Goal: Task Accomplishment & Management: Manage account settings

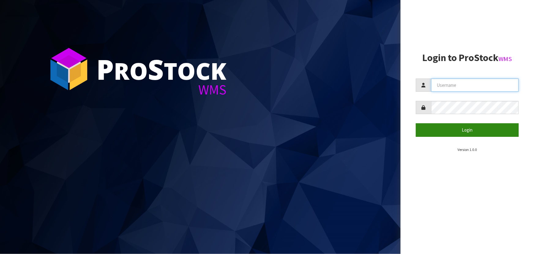
type input "priya"
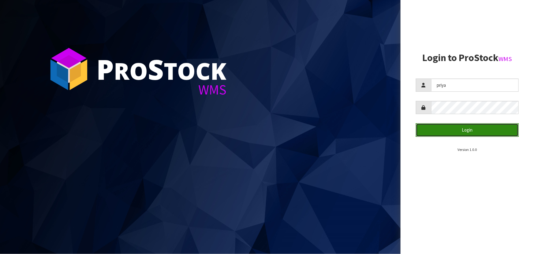
click at [468, 130] on button "Login" at bounding box center [467, 129] width 103 height 13
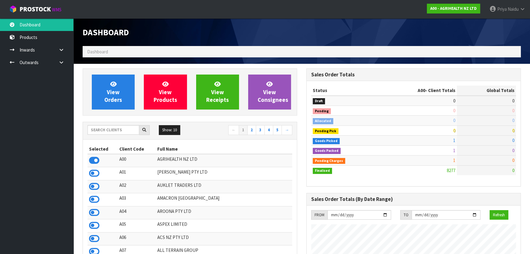
scroll to position [463, 224]
click at [114, 134] on input "text" at bounding box center [114, 129] width 52 height 9
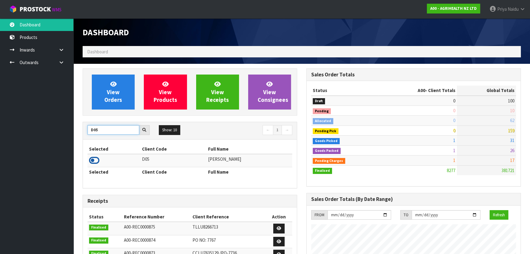
type input "D05"
click at [95, 159] on icon at bounding box center [94, 160] width 10 height 9
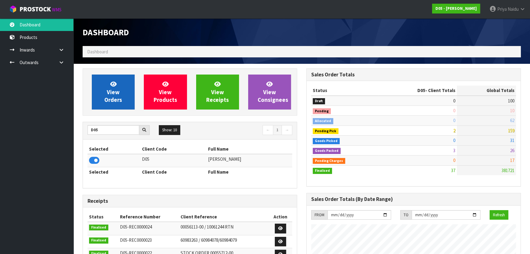
scroll to position [456, 224]
click at [117, 102] on span "View Orders" at bounding box center [113, 91] width 18 height 23
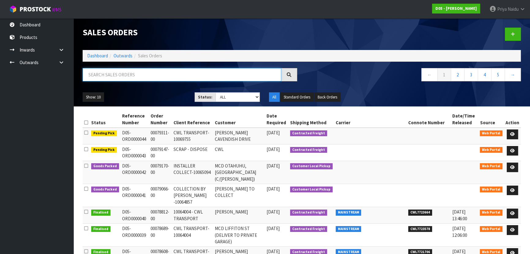
click at [133, 73] on input "text" at bounding box center [182, 74] width 199 height 13
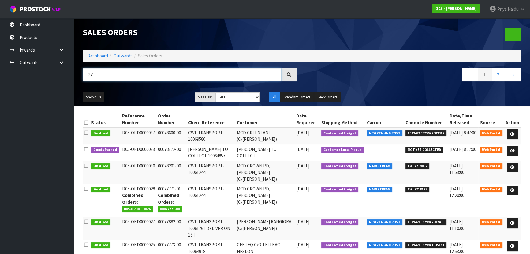
type input "37"
click at [157, 90] on div "Show: 10 5 10 25 50 Status: Draft Pending Allocated Pending Pick Goods Picked G…" at bounding box center [302, 97] width 448 height 19
click at [125, 55] on link "Outwards" at bounding box center [123, 56] width 19 height 6
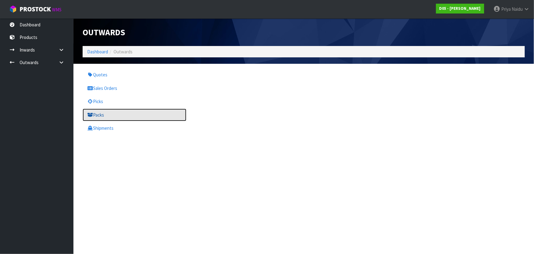
click at [101, 116] on link "Packs" at bounding box center [135, 114] width 104 height 13
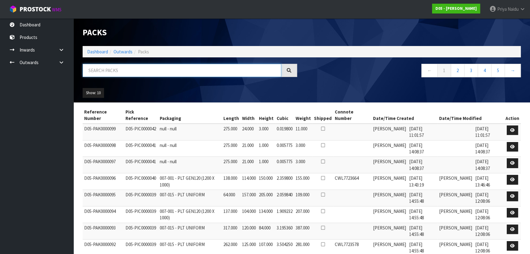
click at [110, 70] on input "text" at bounding box center [182, 70] width 199 height 13
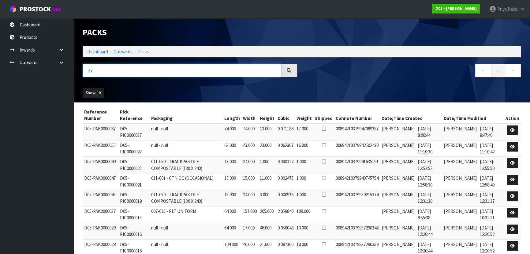
type input "37"
click at [94, 51] on link "Dashboard" at bounding box center [97, 52] width 21 height 6
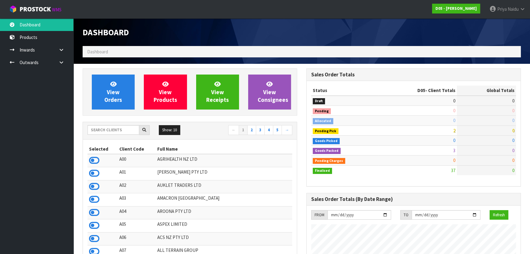
scroll to position [456, 224]
click at [109, 129] on input "text" at bounding box center [114, 129] width 52 height 9
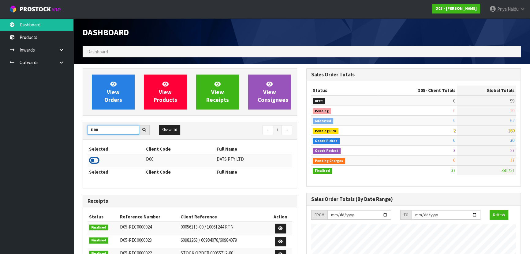
type input "D00"
click at [95, 160] on icon at bounding box center [94, 160] width 10 height 9
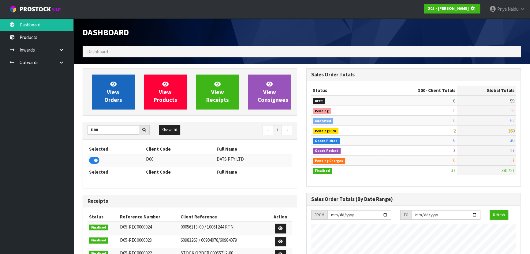
scroll to position [381, 224]
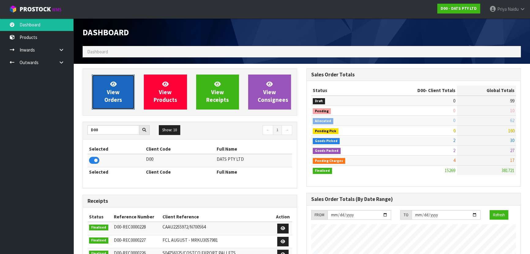
click at [105, 95] on link "View Orders" at bounding box center [113, 91] width 43 height 35
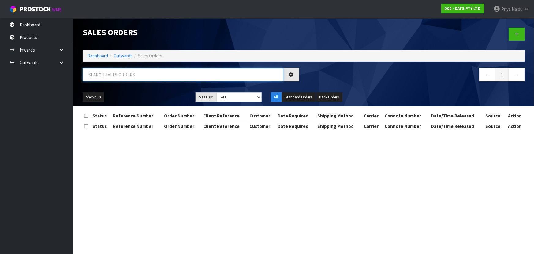
click at [129, 70] on input "text" at bounding box center [183, 74] width 201 height 13
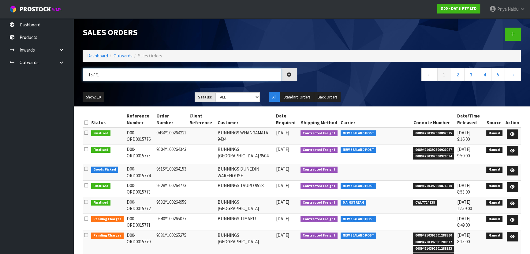
type input "15771"
drag, startPoint x: 223, startPoint y: 96, endPoint x: 221, endPoint y: 101, distance: 4.9
click at [223, 96] on select "Draft Pending Allocated Pending Pick Goods Picked Goods Packed Pending Charges …" at bounding box center [238, 96] width 45 height 9
select select "string:5"
click at [216, 92] on select "Draft Pending Allocated Pending Pick Goods Picked Goods Packed Pending Charges …" at bounding box center [238, 96] width 45 height 9
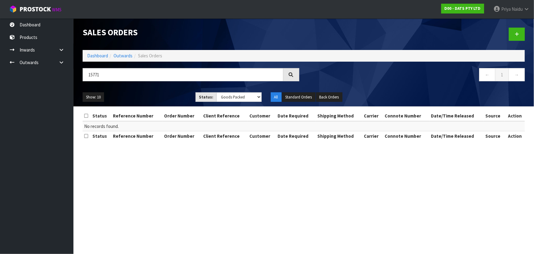
click at [172, 95] on ul "Show: 10 5 10 25 50" at bounding box center [135, 97] width 104 height 10
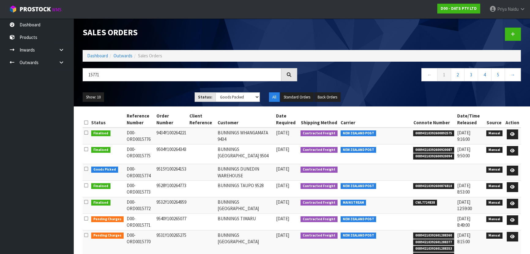
click at [172, 95] on ul "Show: 10 5 10 25 50" at bounding box center [134, 97] width 103 height 10
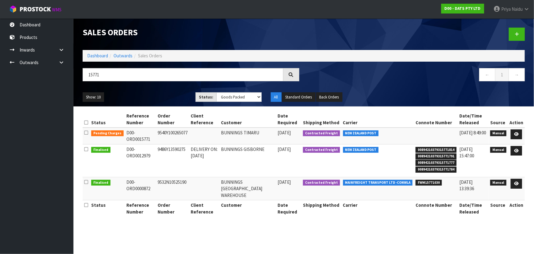
click at [166, 93] on ul "Show: 10 5 10 25 50" at bounding box center [135, 97] width 104 height 10
click at [516, 132] on icon at bounding box center [517, 134] width 5 height 4
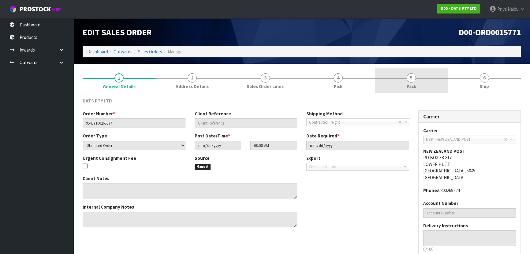
click at [432, 86] on link "5 Pack" at bounding box center [411, 80] width 73 height 24
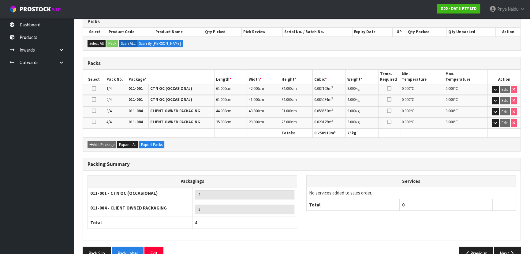
scroll to position [118, 0]
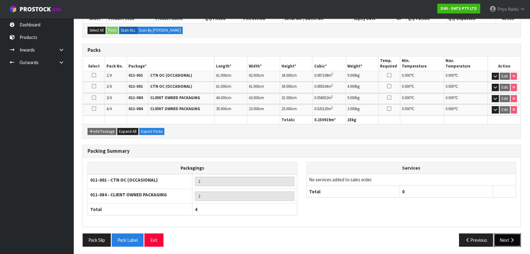
click at [511, 241] on button "Next" at bounding box center [507, 239] width 27 height 13
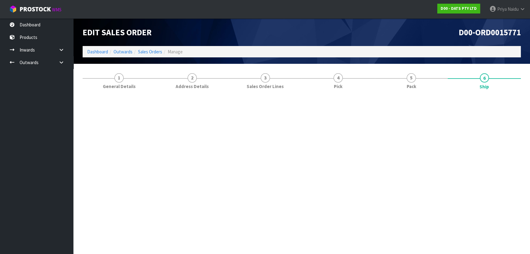
scroll to position [0, 0]
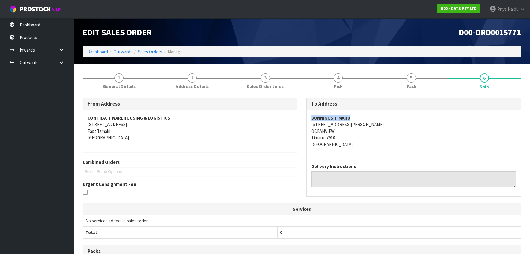
copy strong "BUNNINGS TIMARU"
drag, startPoint x: 309, startPoint y: 118, endPoint x: 344, endPoint y: 120, distance: 35.0
click at [355, 119] on div "BUNNINGS TIMARU 233 EVANS STREET OCEANVIEW Timaru, 7910 New Zealand" at bounding box center [414, 134] width 214 height 48
click at [433, 131] on address "BUNNINGS TIMARU 233 EVANS STREET OCEANVIEW Timaru, 7910 New Zealand" at bounding box center [413, 131] width 205 height 33
copy address "233 EVANS STREET"
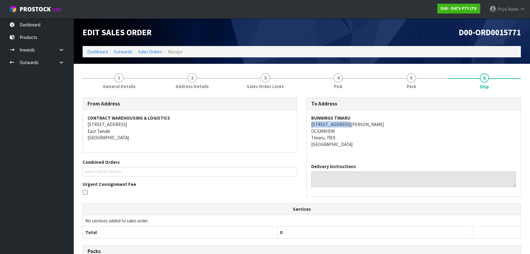
drag, startPoint x: 308, startPoint y: 122, endPoint x: 364, endPoint y: 123, distance: 56.4
click at [364, 123] on div "BUNNINGS TIMARU 233 EVANS STREET OCEANVIEW Timaru, 7910 New Zealand" at bounding box center [414, 134] width 214 height 48
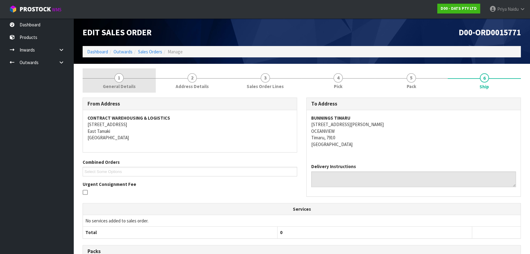
click at [113, 73] on link "1 General Details" at bounding box center [119, 80] width 73 height 24
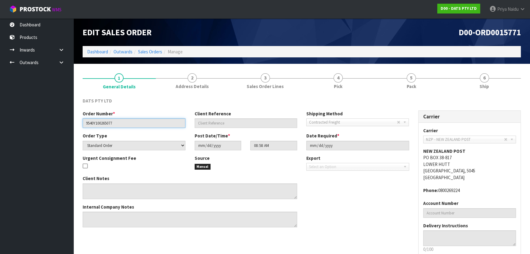
drag, startPoint x: 84, startPoint y: 123, endPoint x: 125, endPoint y: 122, distance: 41.1
click at [125, 122] on input "9540Y100265077" at bounding box center [134, 122] width 103 height 9
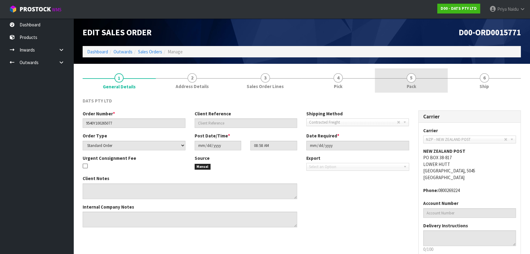
click at [415, 77] on span "5" at bounding box center [411, 77] width 9 height 9
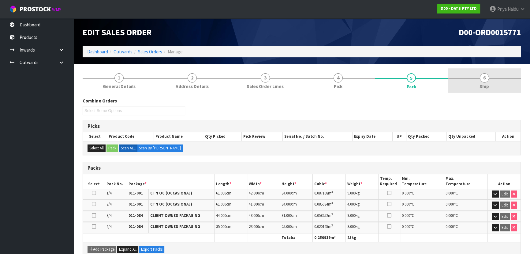
click at [499, 77] on link "6 Ship" at bounding box center [484, 80] width 73 height 24
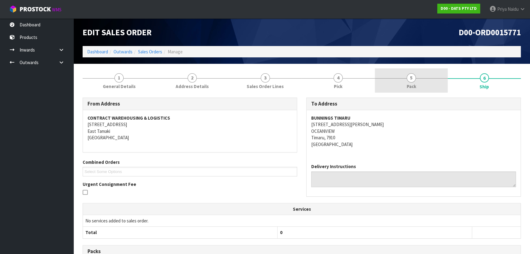
click at [428, 89] on link "5 Pack" at bounding box center [411, 80] width 73 height 24
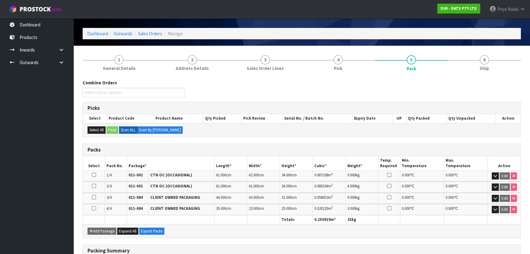
scroll to position [28, 0]
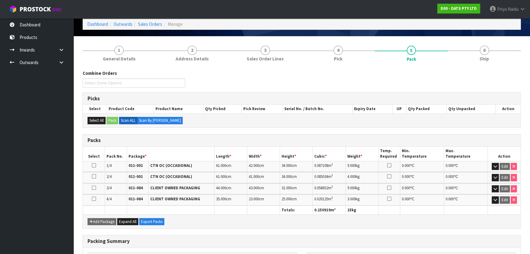
click at [492, 53] on link "6 Ship" at bounding box center [484, 53] width 73 height 24
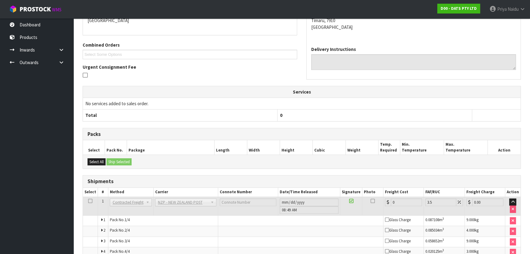
scroll to position [139, 0]
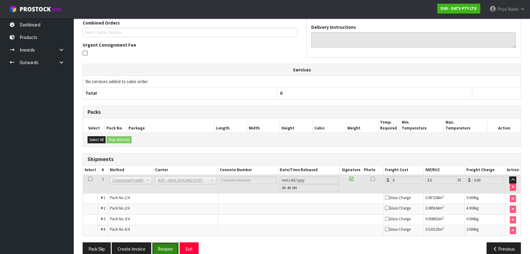
drag, startPoint x: 163, startPoint y: 245, endPoint x: 167, endPoint y: 242, distance: 4.6
click at [163, 245] on button "Reopen" at bounding box center [165, 248] width 27 height 13
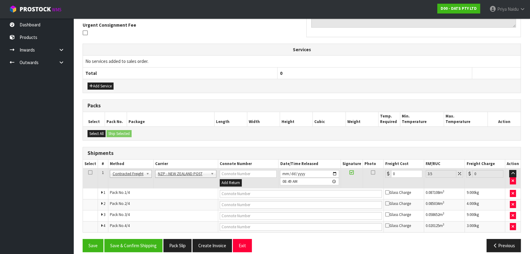
scroll to position [187, 0]
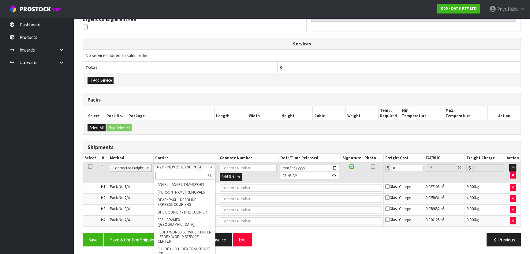
click at [165, 175] on input "text" at bounding box center [185, 176] width 58 height 8
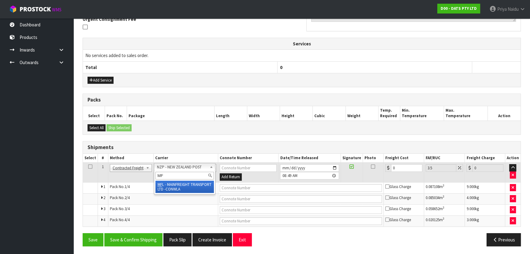
type input "MF"
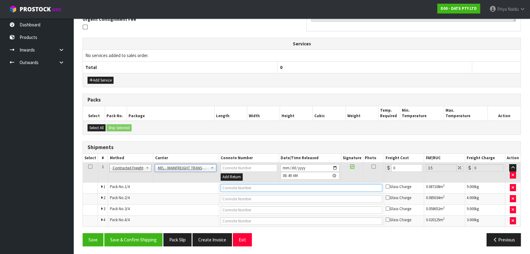
click at [240, 187] on input "text" at bounding box center [302, 188] width 162 height 8
paste input "FWM58733692"
type input "FWM58733692"
click at [400, 169] on input "0" at bounding box center [407, 168] width 31 height 8
type input "6"
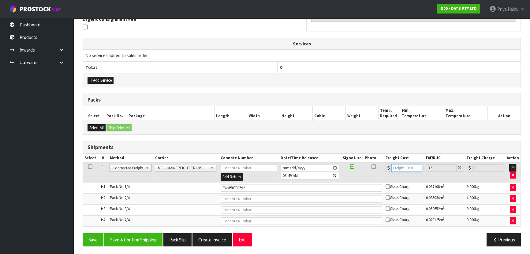
type input "6.21"
type input "61"
type input "63.13"
type input "61"
click at [140, 236] on button "Save & Confirm Shipping" at bounding box center [133, 239] width 58 height 13
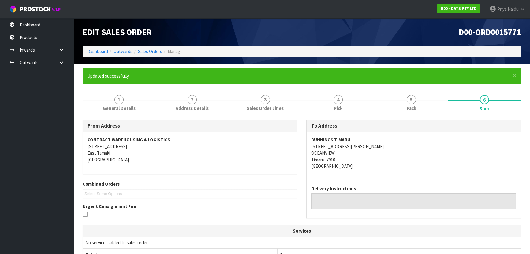
scroll to position [0, 0]
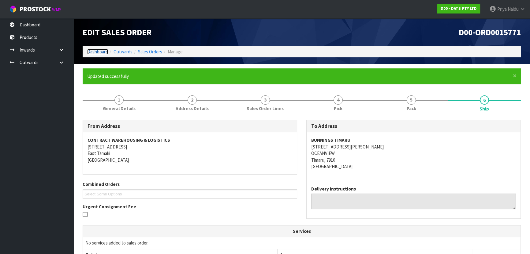
click at [92, 50] on link "Dashboard" at bounding box center [97, 52] width 21 height 6
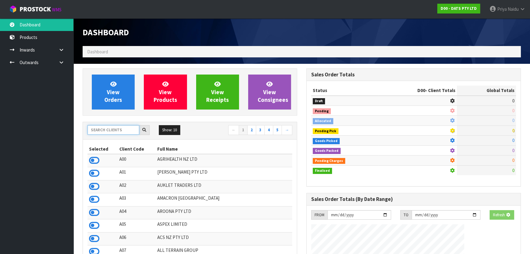
click at [109, 126] on input "text" at bounding box center [114, 129] width 52 height 9
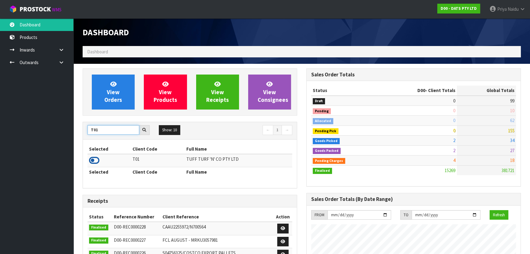
type input "T01"
click at [96, 160] on icon at bounding box center [94, 160] width 10 height 9
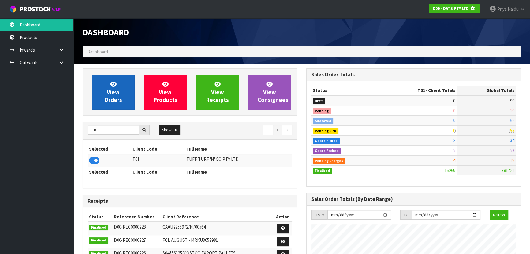
scroll to position [381, 224]
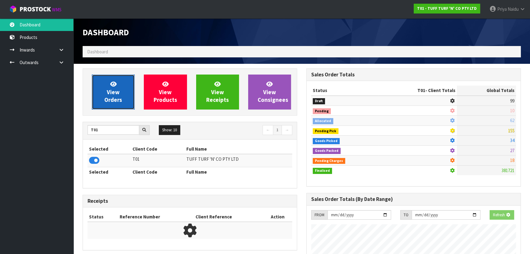
click at [125, 109] on link "View Orders" at bounding box center [113, 91] width 43 height 35
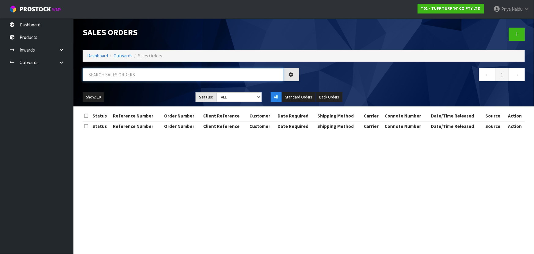
click at [125, 80] on input "text" at bounding box center [183, 74] width 201 height 13
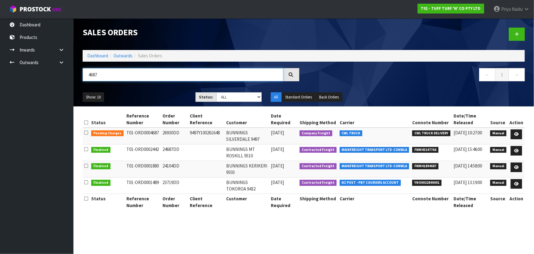
type input "4687"
click at [141, 89] on div "Show: 10 5 10 25 50 Status: Draft Pending Allocated Pending Pick Goods Picked G…" at bounding box center [304, 97] width 452 height 19
click at [515, 130] on link at bounding box center [516, 134] width 11 height 10
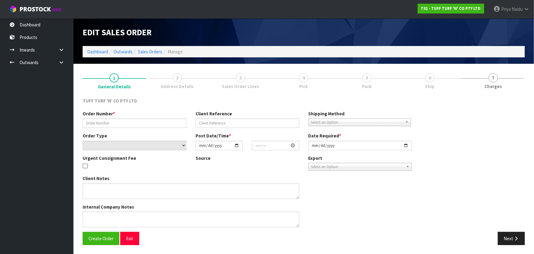
type input "26930DD"
type input "9497Y100261648"
select select "number:0"
type input "2025-09-15"
type input "13:16:00.000"
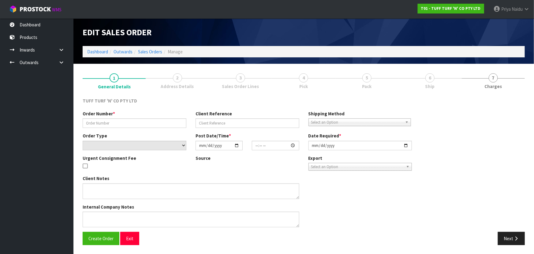
type input "2025-09-16"
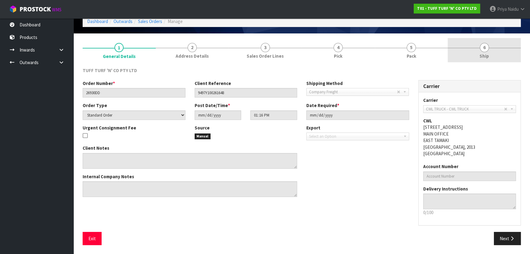
click at [461, 40] on link "6 Ship" at bounding box center [484, 50] width 73 height 24
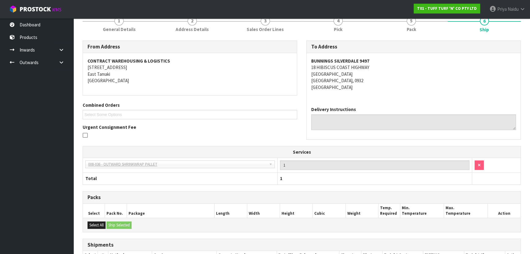
scroll to position [120, 0]
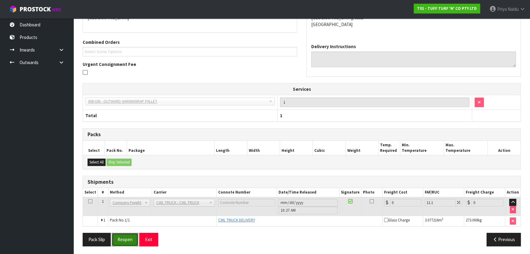
click at [129, 236] on button "Reopen" at bounding box center [125, 238] width 27 height 13
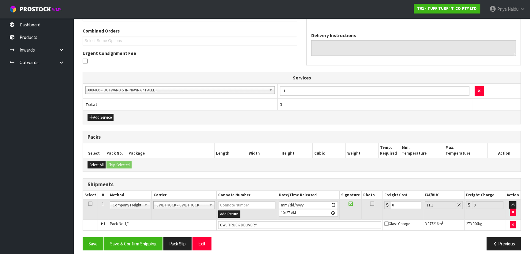
scroll to position [157, 0]
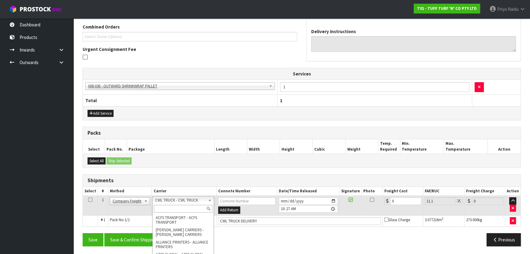
click at [178, 206] on input "text" at bounding box center [183, 209] width 58 height 8
click at [171, 209] on input "MF" at bounding box center [183, 209] width 58 height 8
type input "M"
click at [125, 204] on td "Client Local Pickup Customer Local Pickup Company Freight Contracted Freight Cl…" at bounding box center [130, 205] width 44 height 20
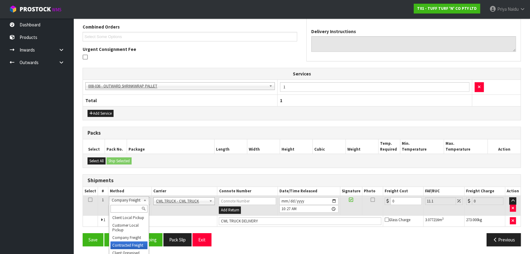
drag, startPoint x: 128, startPoint y: 242, endPoint x: 135, endPoint y: 228, distance: 15.4
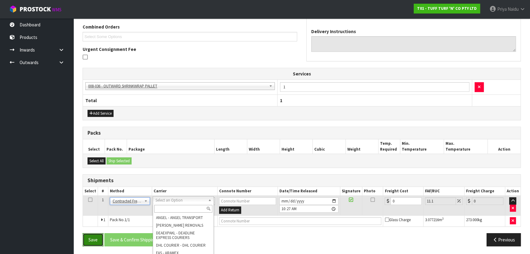
click at [94, 242] on button "Save" at bounding box center [93, 239] width 21 height 13
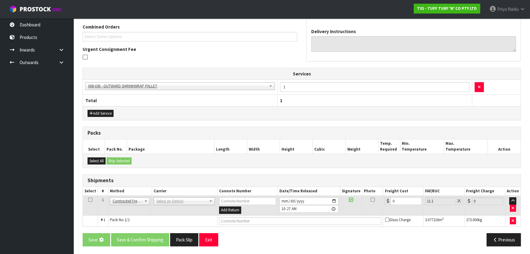
scroll to position [0, 0]
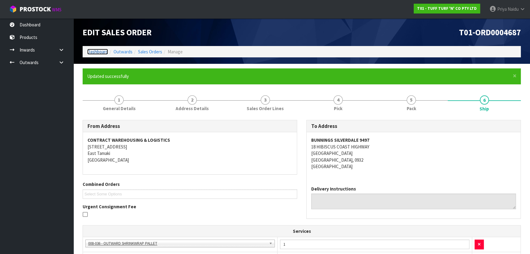
click at [94, 54] on link "Dashboard" at bounding box center [97, 52] width 21 height 6
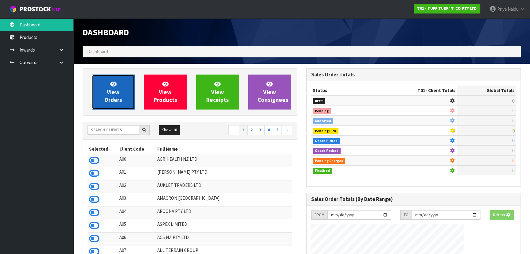
click at [105, 95] on link "View Orders" at bounding box center [113, 91] width 43 height 35
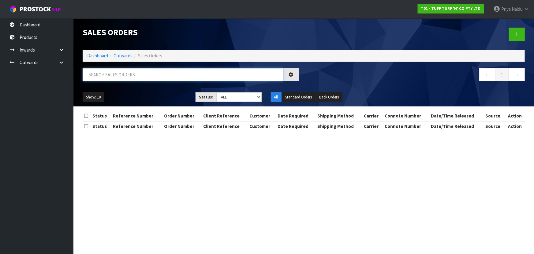
click at [112, 74] on input "text" at bounding box center [183, 74] width 201 height 13
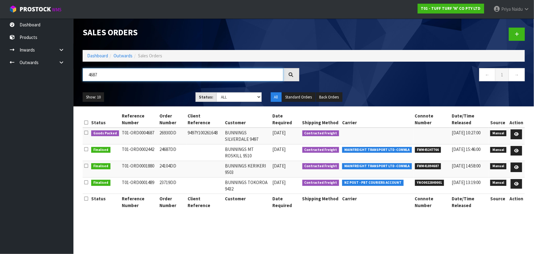
type input "4687"
click at [150, 90] on div "Show: 10 5 10 25 50 Status: Draft Pending Allocated Pending Pick Goods Picked G…" at bounding box center [304, 97] width 452 height 19
click at [107, 56] on link "Dashboard" at bounding box center [97, 56] width 21 height 6
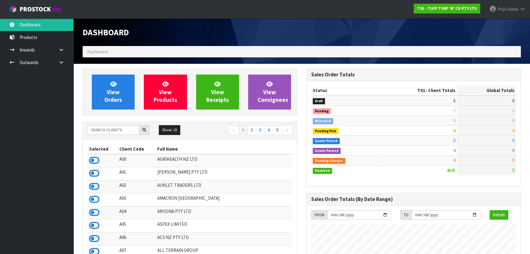
scroll to position [463, 224]
click at [103, 130] on input "text" at bounding box center [114, 129] width 52 height 9
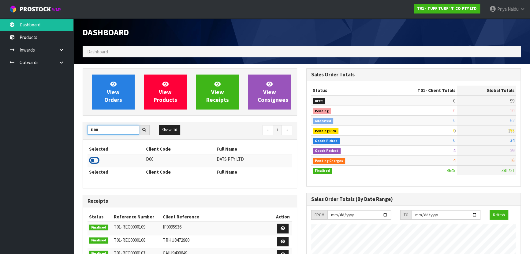
type input "D00"
drag, startPoint x: 94, startPoint y: 158, endPoint x: 92, endPoint y: 141, distance: 17.2
click at [94, 158] on icon at bounding box center [94, 160] width 10 height 9
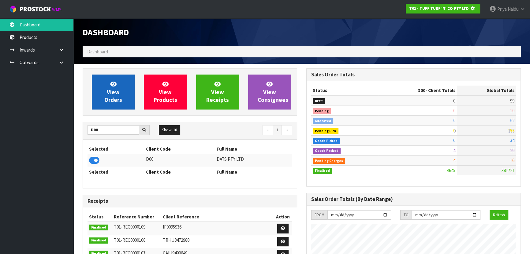
scroll to position [305900, 306058]
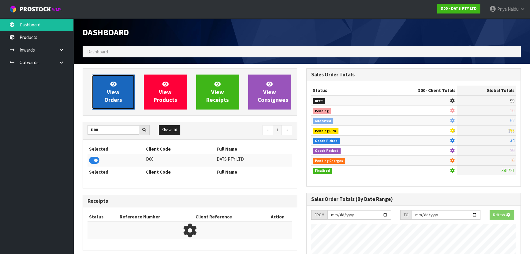
click at [112, 88] on span "View Orders" at bounding box center [113, 91] width 18 height 23
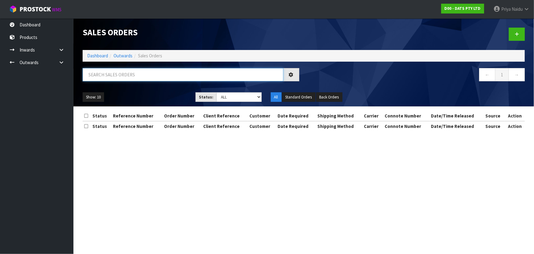
click at [119, 76] on input "text" at bounding box center [183, 74] width 201 height 13
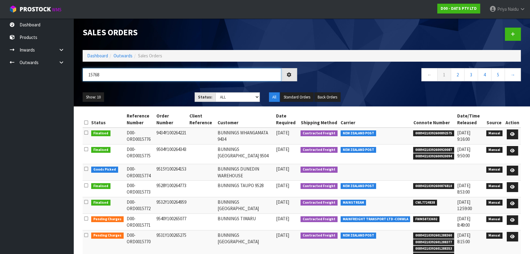
type input "15768"
click at [219, 96] on select "Draft Pending Allocated Pending Pick Goods Picked Goods Packed Pending Charges …" at bounding box center [238, 96] width 45 height 9
select select "string:5"
click at [216, 92] on select "Draft Pending Allocated Pending Pick Goods Picked Goods Packed Pending Charges …" at bounding box center [238, 96] width 45 height 9
click at [162, 90] on div "Show: 10 5 10 25 50 Status: Draft Pending Allocated Pending Pick Goods Picked G…" at bounding box center [302, 97] width 448 height 19
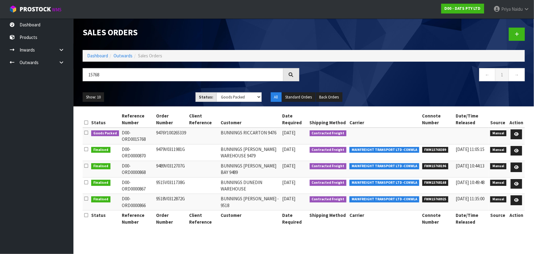
click at [161, 92] on ul "Show: 10 5 10 25 50" at bounding box center [135, 97] width 104 height 10
click at [153, 95] on ul "Show: 10 5 10 25 50" at bounding box center [135, 97] width 104 height 10
click at [151, 94] on ul "Show: 10 5 10 25 50" at bounding box center [135, 97] width 104 height 10
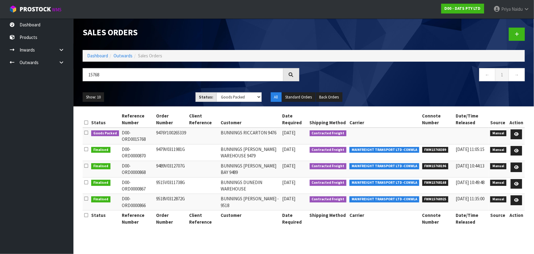
click at [163, 94] on ul "Show: 10 5 10 25 50" at bounding box center [135, 97] width 104 height 10
click at [156, 95] on ul "Show: 10 5 10 25 50" at bounding box center [135, 97] width 104 height 10
click at [518, 132] on icon at bounding box center [517, 134] width 5 height 4
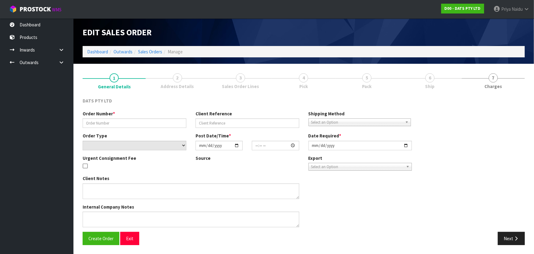
type input "9476Y100265339"
select select "number:0"
type input "2025-09-16"
type input "08:52:00.000"
type input "2025-09-16"
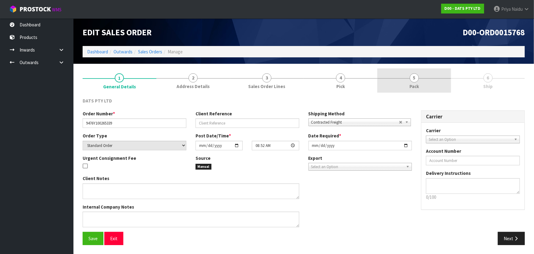
click at [429, 80] on link "5 Pack" at bounding box center [415, 80] width 74 height 24
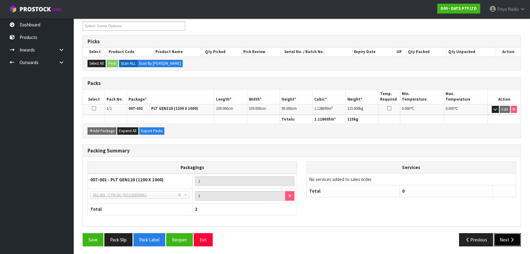
click at [497, 236] on button "Next" at bounding box center [507, 239] width 27 height 13
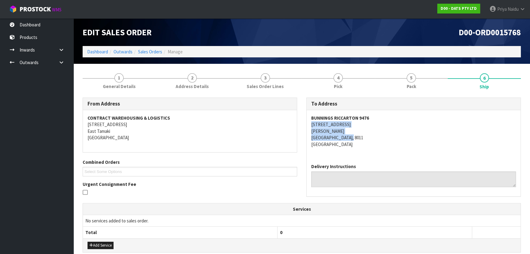
copy address "64 BLENHEIM ROAD ADDINGTON CHRISTCHURCH, 8011"
drag, startPoint x: 310, startPoint y: 124, endPoint x: 364, endPoint y: 138, distance: 55.3
click at [364, 138] on div "BUNNINGS RICCARTON 9476 64 BLENHEIM ROAD ADDINGTON CHRISTCHURCH, 8011 New Zeala…" at bounding box center [414, 134] width 214 height 48
click at [309, 117] on div "BUNNINGS RICCARTON 9476 64 BLENHEIM ROAD ADDINGTON CHRISTCHURCH, 8011 New Zeala…" at bounding box center [414, 134] width 214 height 48
copy strong "BUNNINGS RICCARTON 9476"
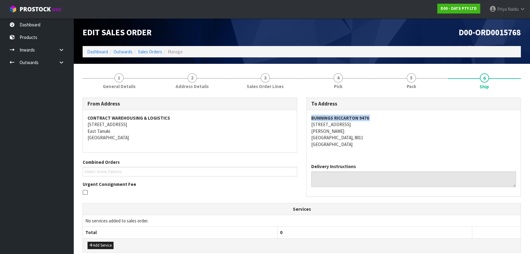
drag, startPoint x: 309, startPoint y: 117, endPoint x: 378, endPoint y: 115, distance: 68.9
click at [378, 115] on div "BUNNINGS RICCARTON 9476 64 BLENHEIM ROAD ADDINGTON CHRISTCHURCH, 8011 New Zeala…" at bounding box center [414, 134] width 214 height 48
drag, startPoint x: 137, startPoint y: 83, endPoint x: 130, endPoint y: 88, distance: 8.5
click at [137, 83] on link "1 General Details" at bounding box center [119, 80] width 73 height 24
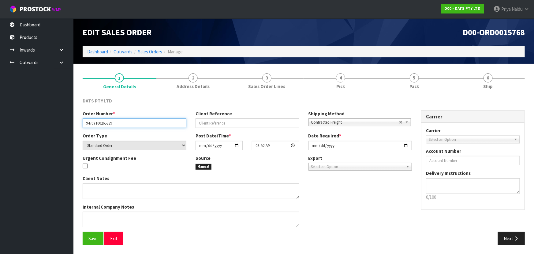
drag, startPoint x: 83, startPoint y: 123, endPoint x: 132, endPoint y: 121, distance: 48.8
click at [132, 121] on input "9476Y100265339" at bounding box center [135, 122] width 104 height 9
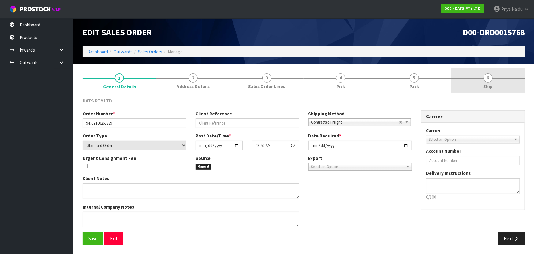
click at [493, 84] on span "Ship" at bounding box center [488, 86] width 9 height 6
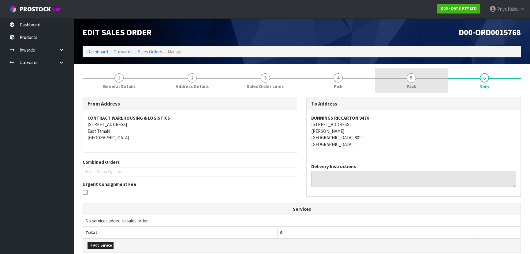
click at [400, 75] on link "5 Pack" at bounding box center [411, 80] width 73 height 24
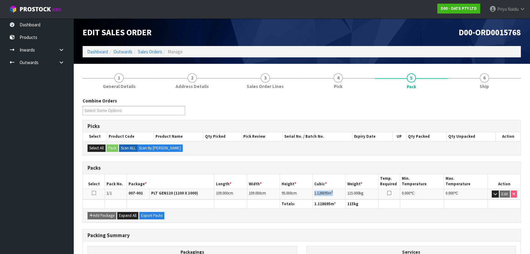
copy td "1.128695 m 3"
drag, startPoint x: 314, startPoint y: 191, endPoint x: 339, endPoint y: 191, distance: 24.5
click at [339, 191] on td "1.128695 m 3" at bounding box center [329, 193] width 33 height 11
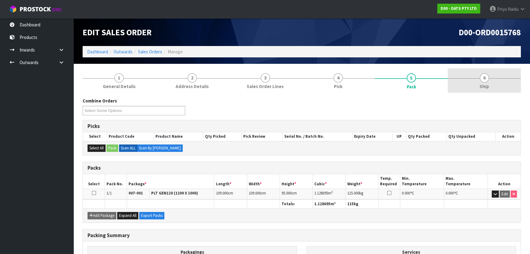
click at [488, 89] on span "Ship" at bounding box center [484, 86] width 9 height 6
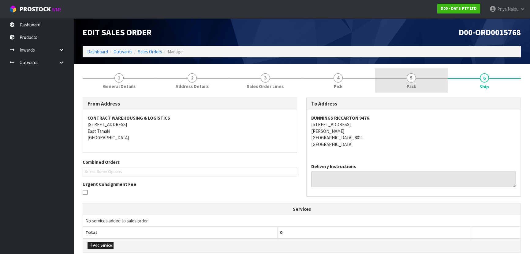
click at [426, 83] on link "5 Pack" at bounding box center [411, 80] width 73 height 24
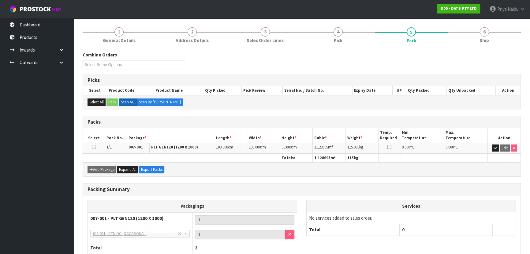
scroll to position [55, 0]
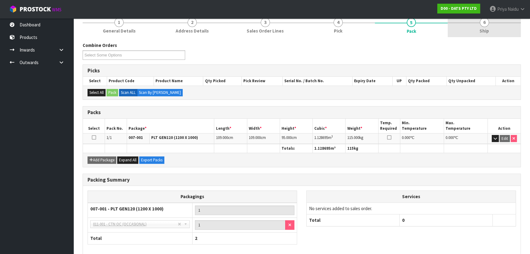
click at [511, 21] on link "6 Ship" at bounding box center [484, 25] width 73 height 24
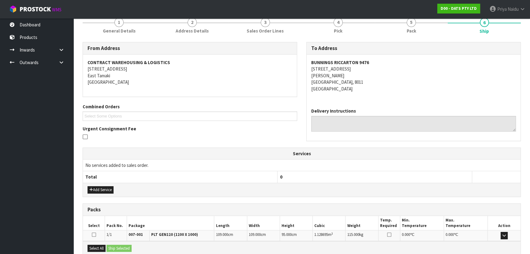
scroll to position [121, 0]
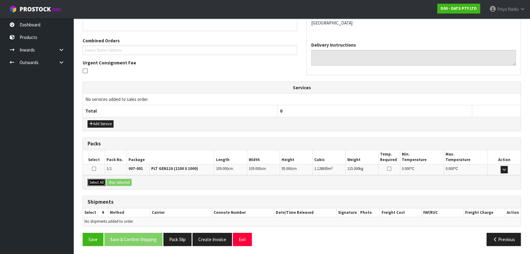
click at [100, 181] on button "Select All" at bounding box center [97, 182] width 18 height 7
drag, startPoint x: 111, startPoint y: 181, endPoint x: 144, endPoint y: 189, distance: 33.4
click at [113, 182] on button "Ship Selected" at bounding box center [119, 182] width 25 height 7
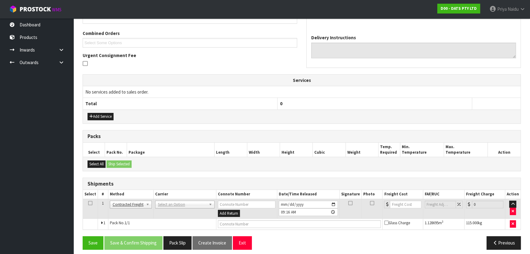
scroll to position [132, 0]
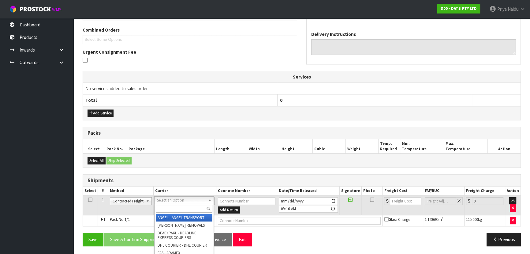
click at [165, 205] on input "text" at bounding box center [184, 209] width 57 height 8
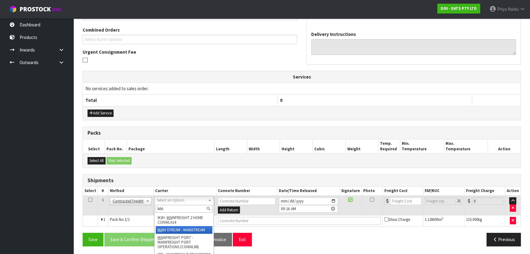
type input "MA"
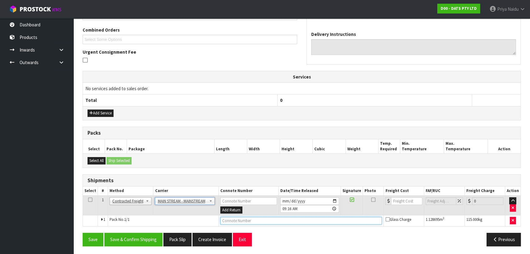
click at [232, 219] on input "text" at bounding box center [302, 221] width 162 height 8
paste input "CWL7725258"
type input "CWL7725258"
click at [401, 199] on input "number" at bounding box center [406, 201] width 31 height 8
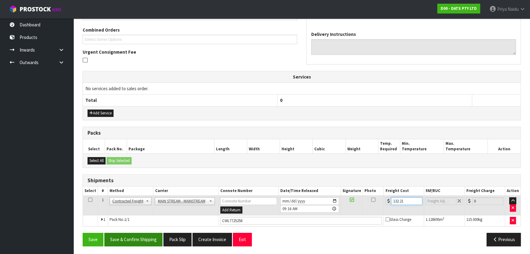
type input "132.21"
click at [135, 240] on button "Save & Confirm Shipping" at bounding box center [133, 238] width 58 height 13
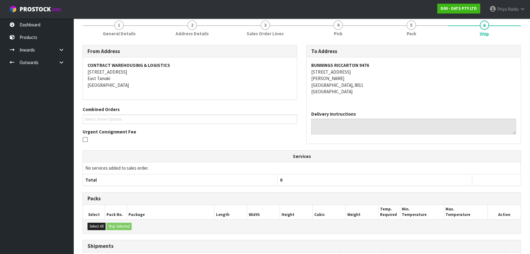
scroll to position [0, 0]
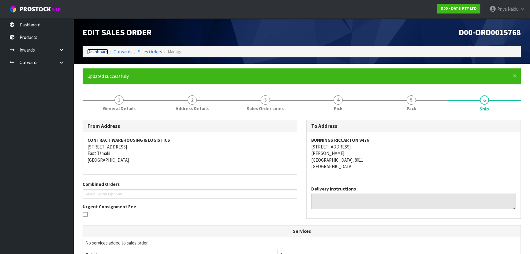
click at [102, 52] on link "Dashboard" at bounding box center [97, 52] width 21 height 6
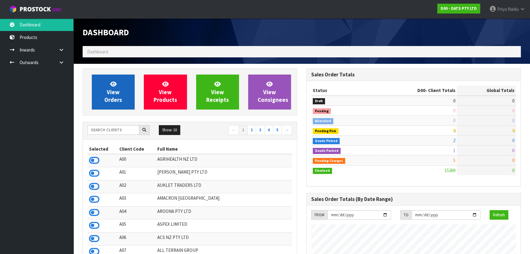
scroll to position [463, 224]
click at [124, 95] on link "View Orders" at bounding box center [113, 91] width 43 height 35
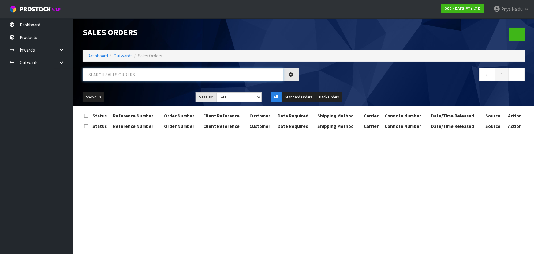
click at [135, 78] on input "text" at bounding box center [183, 74] width 201 height 13
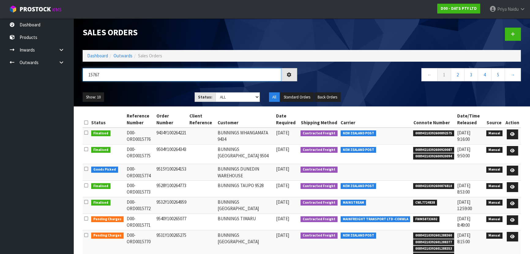
type input "15767"
click at [159, 89] on div "Show: 10 5 10 25 50 Status: Draft Pending Allocated Pending Pick Goods Picked G…" at bounding box center [302, 97] width 448 height 19
drag, startPoint x: 235, startPoint y: 97, endPoint x: 235, endPoint y: 100, distance: 3.1
click at [235, 97] on select "Draft Pending Allocated Pending Pick Goods Picked Goods Packed Pending Charges …" at bounding box center [238, 96] width 45 height 9
select select "string:5"
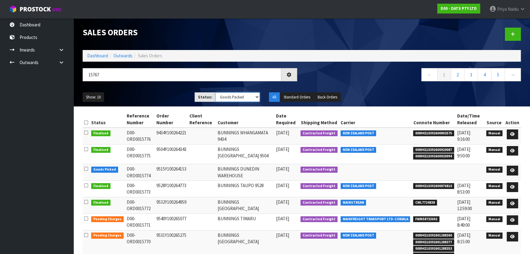
click at [216, 92] on select "Draft Pending Allocated Pending Pick Goods Picked Goods Packed Pending Charges …" at bounding box center [238, 96] width 45 height 9
click at [166, 93] on ul "Show: 10 5 10 25 50" at bounding box center [134, 97] width 103 height 10
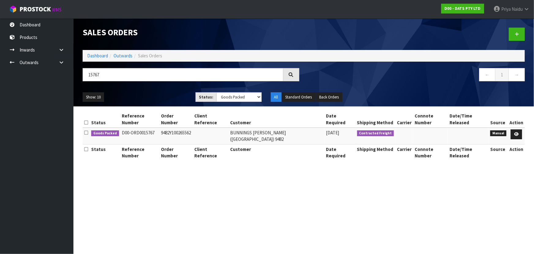
click at [166, 95] on ul "Show: 10 5 10 25 50" at bounding box center [135, 97] width 104 height 10
click at [517, 132] on icon at bounding box center [517, 134] width 5 height 4
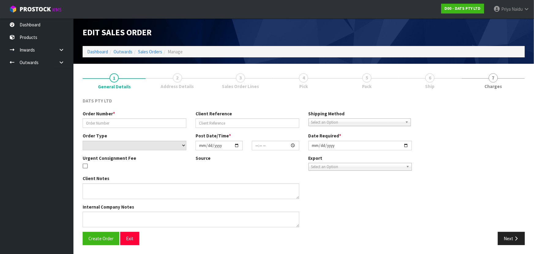
type input "9482Y100265562"
select select "number:0"
type input "2025-09-16"
type input "08:50:00.000"
type input "2025-09-16"
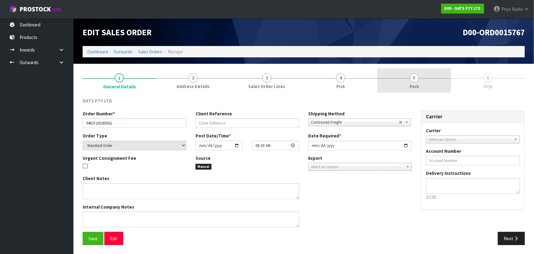
click at [412, 82] on link "5 Pack" at bounding box center [415, 80] width 74 height 24
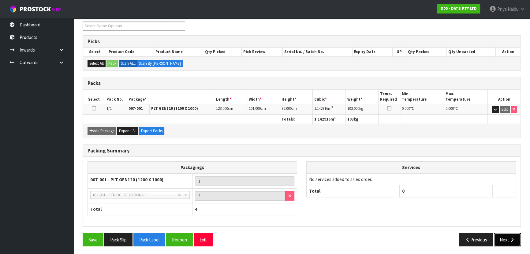
click at [502, 236] on button "Next" at bounding box center [507, 239] width 27 height 13
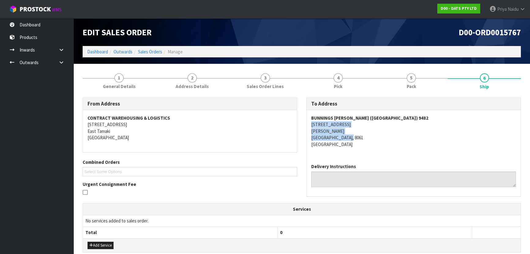
copy address "197 MARSHLAND ROAD SHIRLEY CHRISTCHURCH, 8061"
drag, startPoint x: 309, startPoint y: 123, endPoint x: 365, endPoint y: 137, distance: 57.5
click at [365, 137] on div "BUNNINGS SHIRLEY (CHRISTCHURCH) 9482 197 MARSHLAND ROAD SHIRLEY CHRISTCHURCH, 8…" at bounding box center [414, 134] width 214 height 48
click at [309, 117] on div "BUNNINGS SHIRLEY (CHRISTCHURCH) 9482 197 MARSHLAND ROAD SHIRLEY CHRISTCHURCH, 8…" at bounding box center [414, 134] width 214 height 48
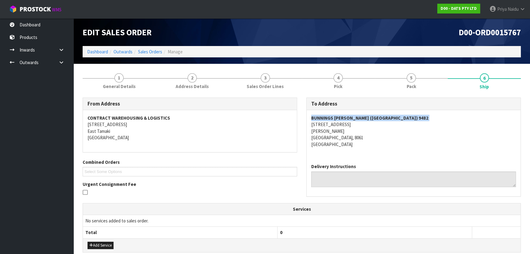
copy strong "BUNNINGS SHIRLEY (CHRISTCHURCH) 9482"
drag, startPoint x: 309, startPoint y: 117, endPoint x: 413, endPoint y: 113, distance: 103.9
click at [413, 113] on div "BUNNINGS SHIRLEY (CHRISTCHURCH) 9482 197 MARSHLAND ROAD SHIRLEY CHRISTCHURCH, 8…" at bounding box center [414, 134] width 214 height 48
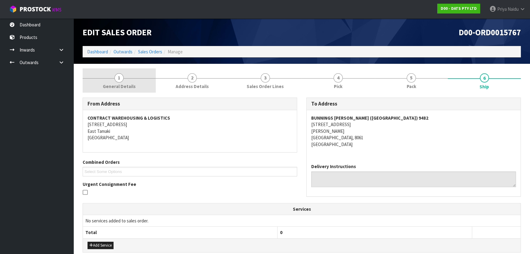
click at [113, 79] on link "1 General Details" at bounding box center [119, 80] width 73 height 24
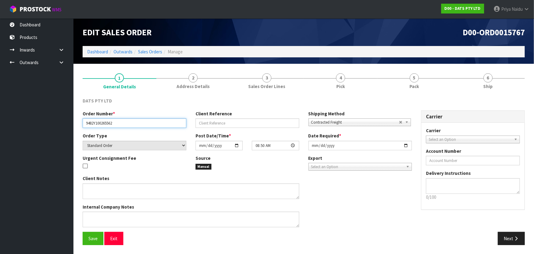
drag, startPoint x: 84, startPoint y: 124, endPoint x: 131, endPoint y: 125, distance: 46.9
click at [131, 125] on input "9482Y100265562" at bounding box center [135, 122] width 104 height 9
click at [414, 92] on link "5 Pack" at bounding box center [415, 80] width 74 height 24
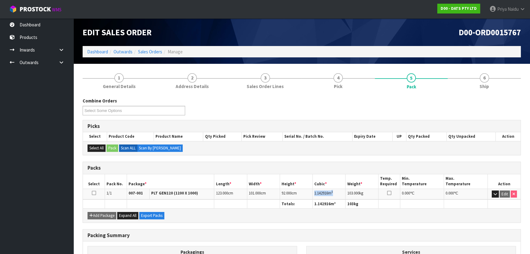
copy td "1.142916 m 3"
drag, startPoint x: 314, startPoint y: 193, endPoint x: 337, endPoint y: 190, distance: 23.5
click at [337, 190] on td "1.142916 m 3" at bounding box center [329, 193] width 33 height 11
drag, startPoint x: 498, startPoint y: 89, endPoint x: 461, endPoint y: 91, distance: 36.8
click at [498, 89] on link "6 Ship" at bounding box center [484, 80] width 73 height 24
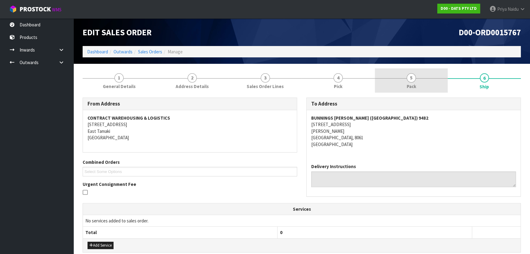
click at [413, 89] on span "Pack" at bounding box center [411, 86] width 9 height 6
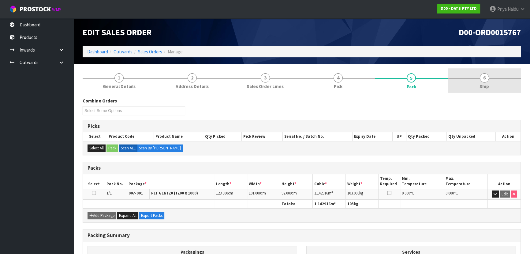
drag, startPoint x: 490, startPoint y: 84, endPoint x: 462, endPoint y: 92, distance: 29.2
click at [489, 83] on link "6 Ship" at bounding box center [484, 80] width 73 height 24
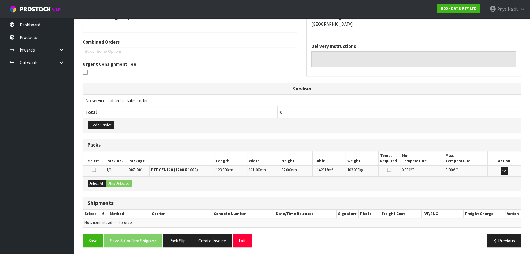
scroll to position [121, 0]
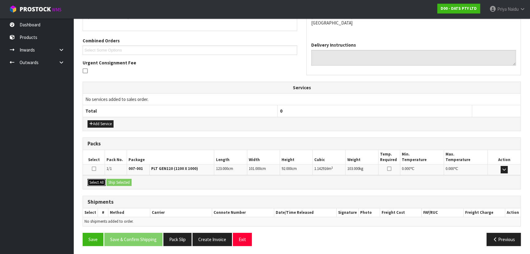
click at [103, 182] on button "Select All" at bounding box center [97, 182] width 18 height 7
click at [112, 183] on button "Ship Selected" at bounding box center [119, 182] width 25 height 7
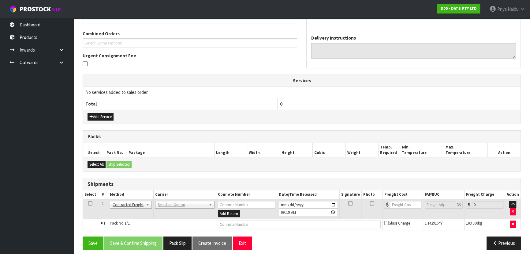
scroll to position [132, 0]
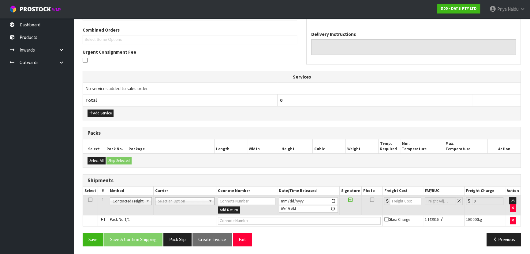
drag, startPoint x: 169, startPoint y: 197, endPoint x: 168, endPoint y: 201, distance: 3.7
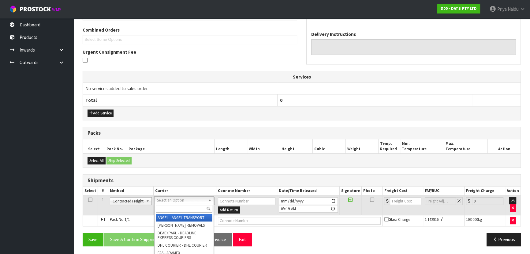
click at [167, 207] on input "text" at bounding box center [184, 209] width 57 height 8
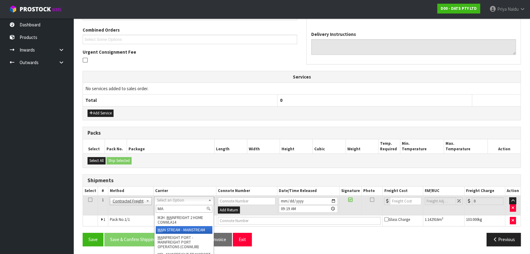
type input "MA"
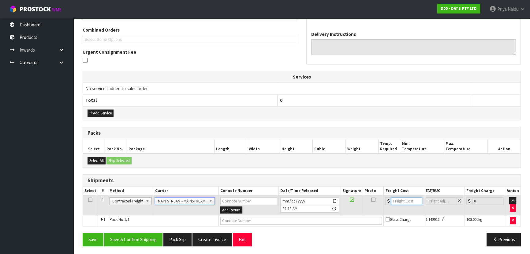
drag, startPoint x: 401, startPoint y: 199, endPoint x: 402, endPoint y: 194, distance: 4.7
click at [400, 199] on input "number" at bounding box center [406, 201] width 31 height 8
type input "133.38"
click at [235, 219] on input "text" at bounding box center [302, 221] width 162 height 8
paste input "CWL7725261"
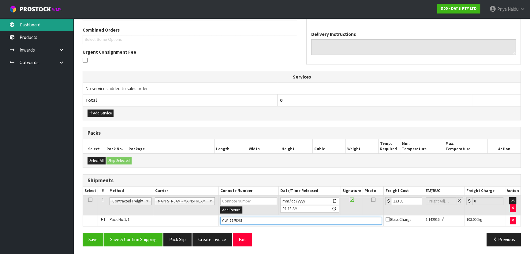
type input "CWL7725261"
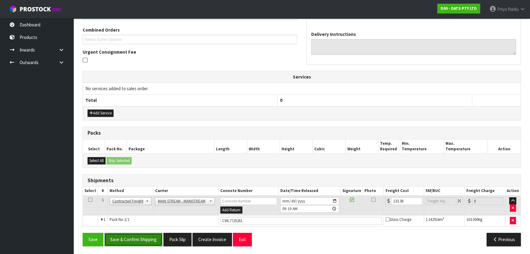
click at [131, 240] on button "Save & Confirm Shipping" at bounding box center [133, 238] width 58 height 13
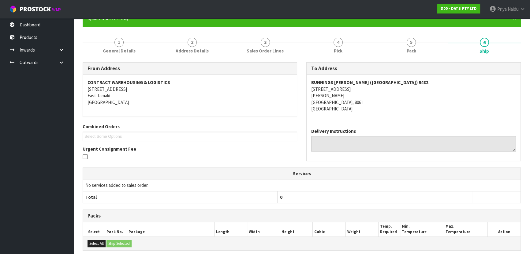
scroll to position [0, 0]
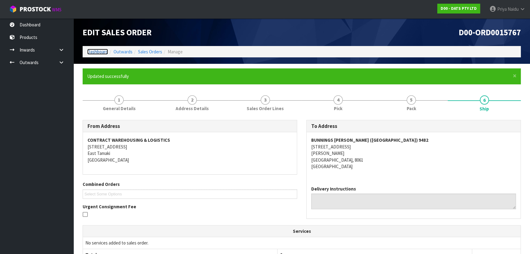
click at [102, 54] on link "Dashboard" at bounding box center [97, 52] width 21 height 6
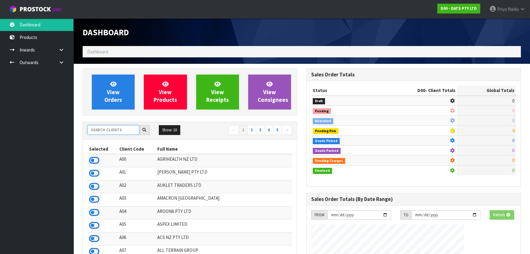
click at [112, 129] on input "text" at bounding box center [114, 129] width 52 height 9
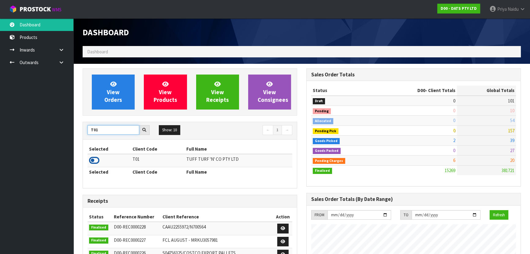
type input "T01"
click at [98, 160] on icon at bounding box center [94, 160] width 10 height 9
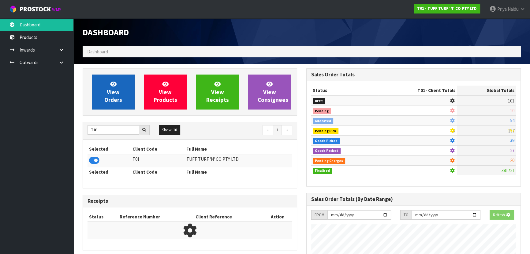
scroll to position [381, 224]
click at [112, 90] on span "View Orders" at bounding box center [113, 91] width 18 height 23
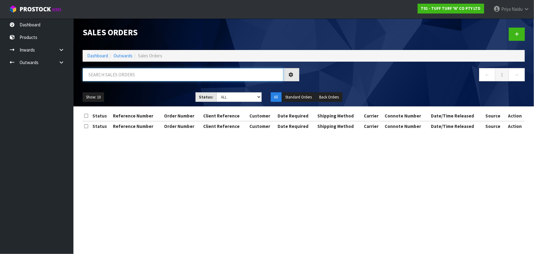
click at [126, 78] on input "text" at bounding box center [183, 74] width 201 height 13
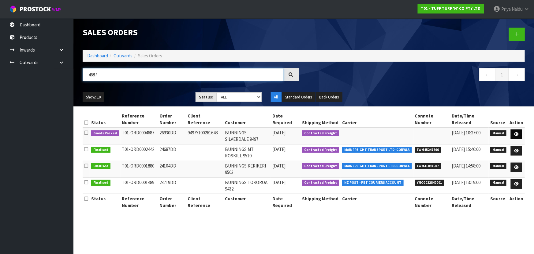
type input "4687"
click at [517, 134] on icon at bounding box center [517, 134] width 5 height 4
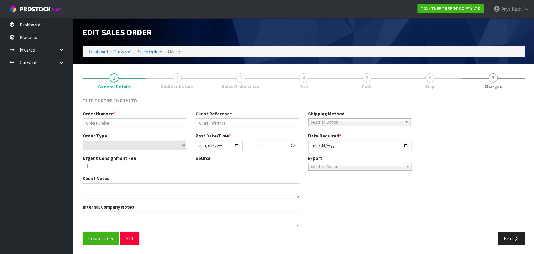
click at [429, 78] on span "6" at bounding box center [430, 77] width 9 height 9
type input "26930DD"
type input "9497Y100261648"
select select "number:0"
type input "2025-09-15"
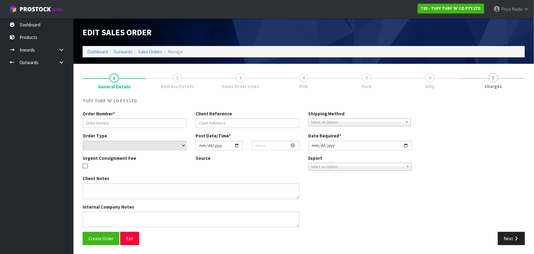
type input "13:16:00.000"
type input "2025-09-16"
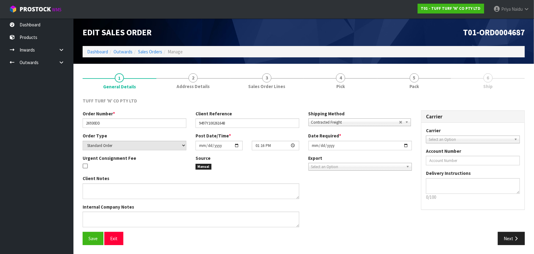
click at [429, 78] on link "5 Pack" at bounding box center [415, 80] width 74 height 24
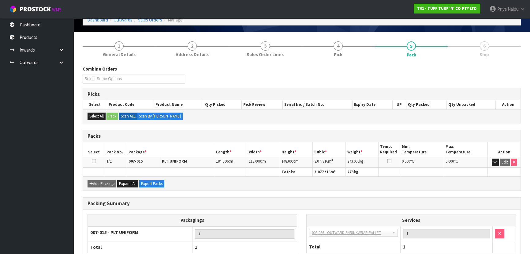
scroll to position [70, 0]
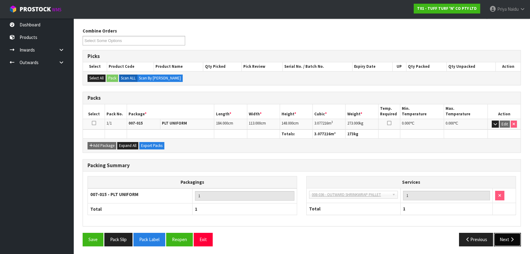
click at [512, 237] on icon "button" at bounding box center [513, 239] width 6 height 5
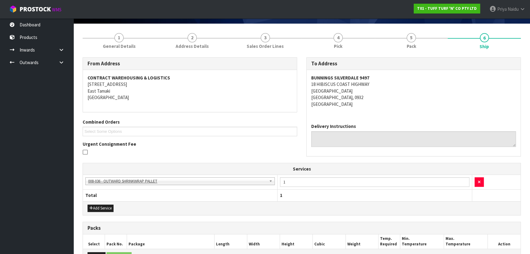
scroll to position [0, 0]
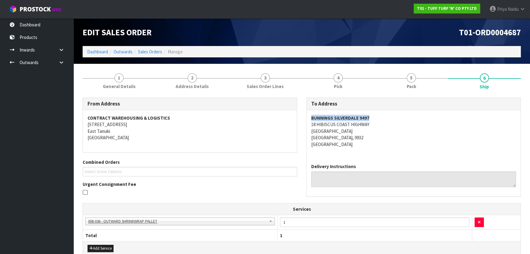
copy strong "BUNNINGS SILVERDALE 9497"
drag, startPoint x: 309, startPoint y: 116, endPoint x: 382, endPoint y: 115, distance: 73.2
click at [382, 115] on div "BUNNINGS SILVERDALE 9497 18 HIBISCUS COAST HIGHWAY SILVERDALE AUCKLAND, 0932 Ne…" at bounding box center [414, 134] width 214 height 48
click at [307, 118] on div "BUNNINGS SILVERDALE 9497 18 HIBISCUS COAST HIGHWAY SILVERDALE AUCKLAND, 0932 Ne…" at bounding box center [414, 134] width 214 height 48
drag, startPoint x: 307, startPoint y: 118, endPoint x: 377, endPoint y: 118, distance: 69.8
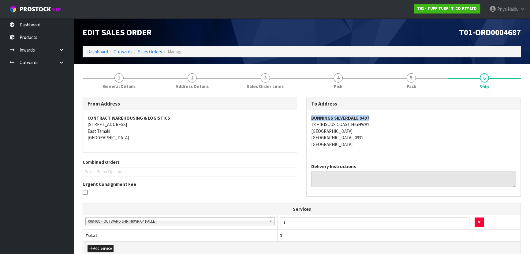
click at [377, 118] on div "BUNNINGS SILVERDALE 9497 18 HIBISCUS COAST HIGHWAY SILVERDALE AUCKLAND, 0932 Ne…" at bounding box center [414, 134] width 214 height 48
copy address "18 HIBISCUS COAST HIGHWAY"
drag, startPoint x: 309, startPoint y: 123, endPoint x: 382, endPoint y: 126, distance: 72.6
click at [382, 126] on div "BUNNINGS SILVERDALE 9497 18 HIBISCUS COAST HIGHWAY SILVERDALE AUCKLAND, 0932 Ne…" at bounding box center [414, 134] width 214 height 48
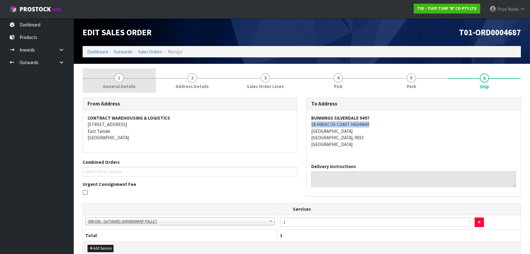
drag, startPoint x: 102, startPoint y: 77, endPoint x: 104, endPoint y: 83, distance: 7.2
click at [102, 77] on link "1 General Details" at bounding box center [119, 80] width 73 height 24
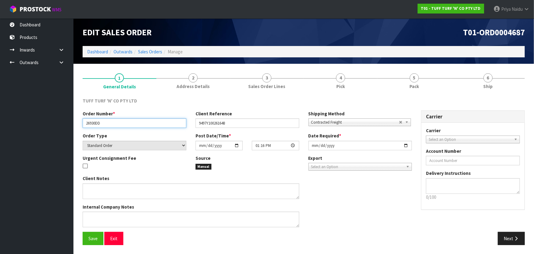
drag, startPoint x: 83, startPoint y: 121, endPoint x: 119, endPoint y: 120, distance: 35.8
click at [119, 120] on input "26930DD" at bounding box center [135, 122] width 104 height 9
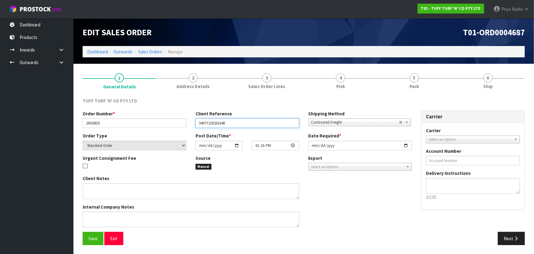
drag, startPoint x: 198, startPoint y: 123, endPoint x: 244, endPoint y: 123, distance: 45.6
click at [244, 123] on input "9497Y100261648" at bounding box center [248, 122] width 104 height 9
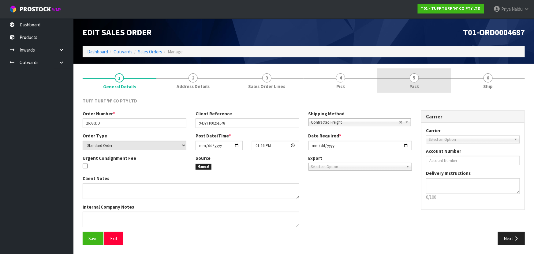
drag, startPoint x: 404, startPoint y: 94, endPoint x: 404, endPoint y: 89, distance: 4.6
click at [404, 94] on div "TUFF TURF 'N' CO PTY LTD Order Number * 26930DD Client Reference 9497Y100261648…" at bounding box center [304, 171] width 443 height 157
click at [407, 82] on link "5 Pack" at bounding box center [415, 80] width 74 height 24
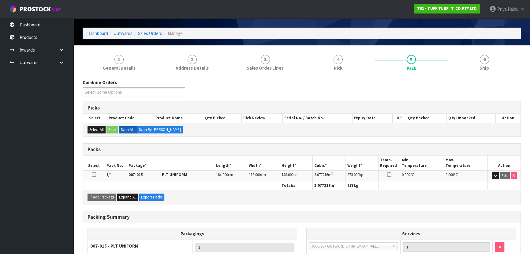
scroll to position [28, 0]
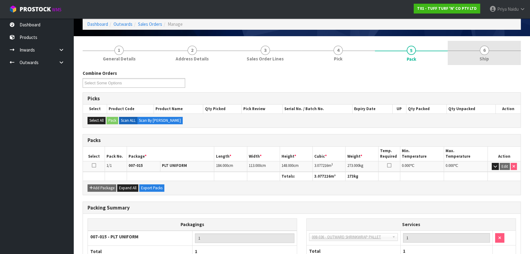
drag, startPoint x: 505, startPoint y: 58, endPoint x: 495, endPoint y: 64, distance: 11.8
click at [505, 58] on link "6 Ship" at bounding box center [484, 53] width 73 height 24
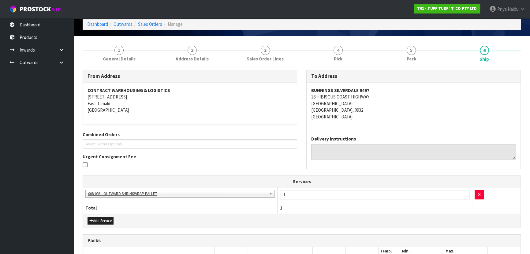
scroll to position [0, 0]
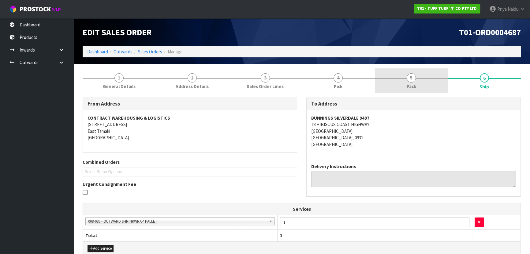
click at [398, 88] on link "5 Pack" at bounding box center [411, 80] width 73 height 24
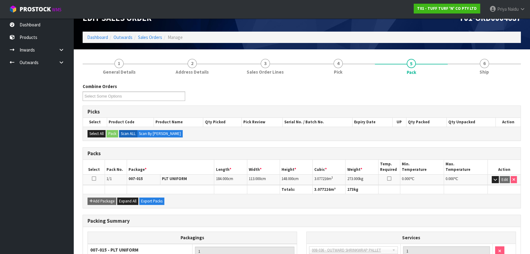
scroll to position [28, 0]
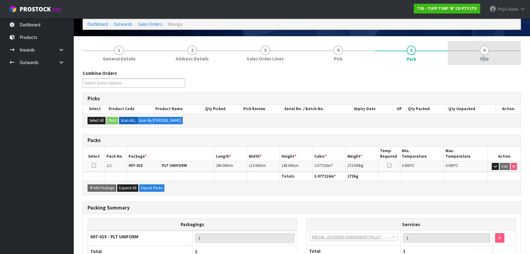
click at [483, 58] on span "Ship" at bounding box center [484, 58] width 9 height 6
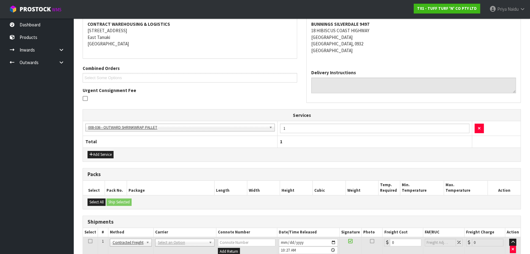
scroll to position [135, 0]
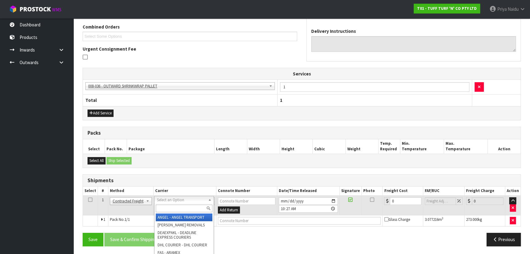
click at [172, 205] on input "text" at bounding box center [184, 208] width 57 height 8
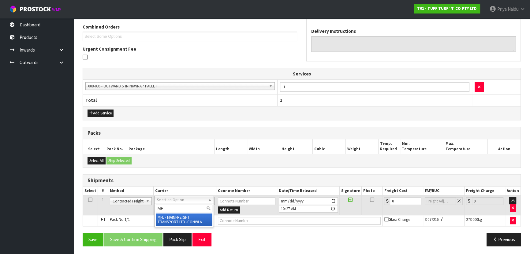
type input "MF"
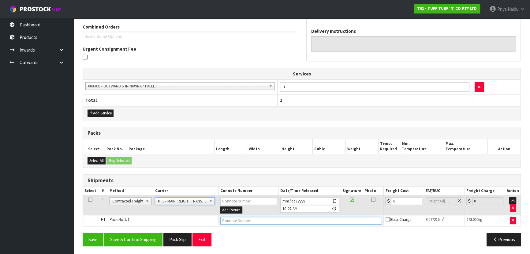
click at [233, 217] on input "text" at bounding box center [302, 221] width 162 height 8
paste input "FWM58734071"
type input "FWM58734071"
click at [399, 198] on input "0" at bounding box center [406, 201] width 31 height 8
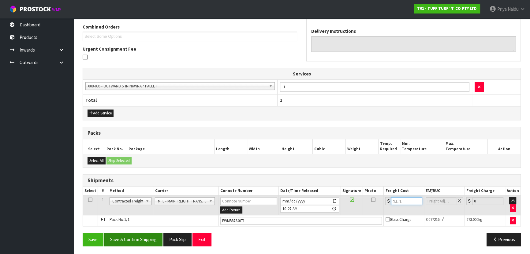
type input "92.71"
click at [143, 234] on button "Save & Confirm Shipping" at bounding box center [133, 238] width 58 height 13
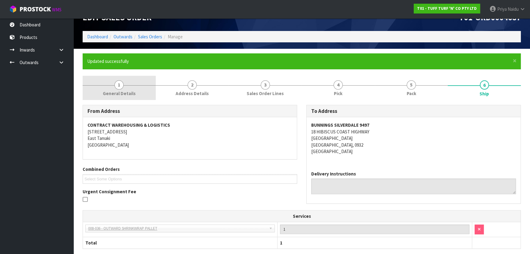
scroll to position [0, 0]
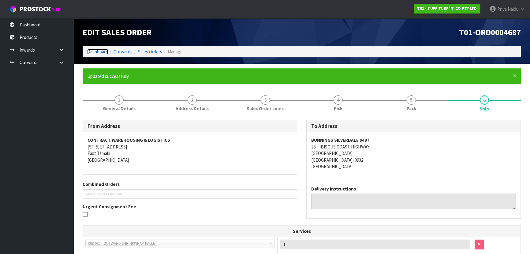
click at [98, 52] on link "Dashboard" at bounding box center [97, 52] width 21 height 6
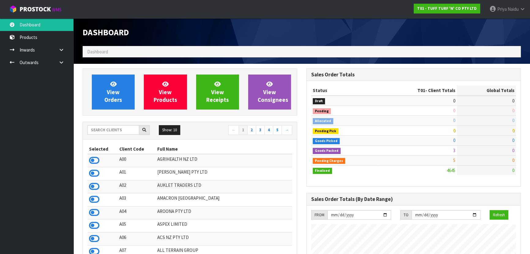
scroll to position [463, 224]
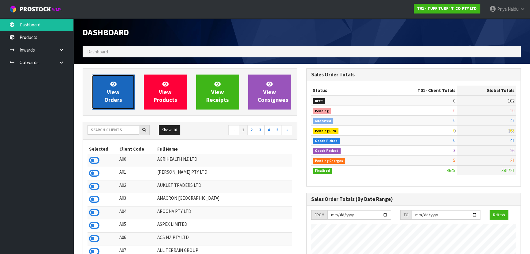
click at [113, 88] on span "View Orders" at bounding box center [113, 91] width 18 height 23
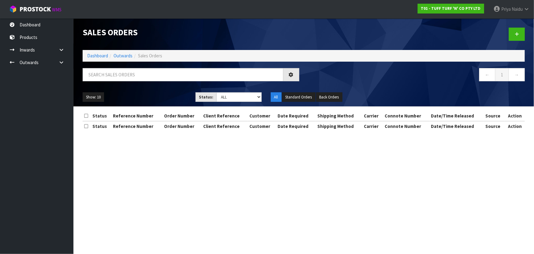
click at [126, 81] on div at bounding box center [191, 77] width 226 height 18
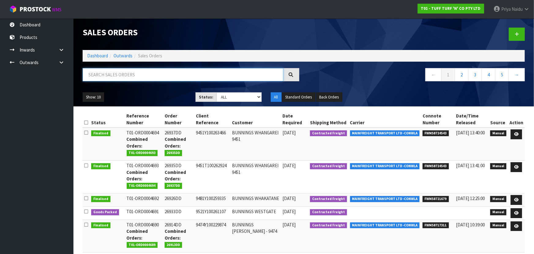
click at [131, 76] on input "text" at bounding box center [183, 74] width 201 height 13
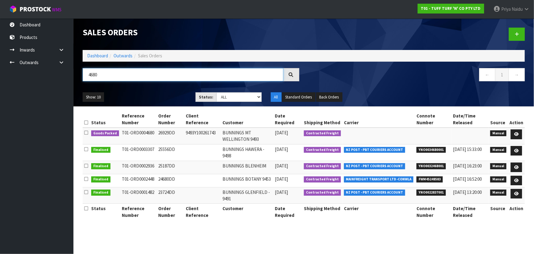
type input "4680"
click at [136, 88] on div "Show: 10 5 10 25 50 Status: Draft Pending Allocated Pending Pick Goods Picked G…" at bounding box center [304, 97] width 452 height 19
click at [167, 99] on ul "Show: 10 5 10 25 50" at bounding box center [135, 97] width 104 height 10
click at [519, 134] on icon at bounding box center [517, 134] width 5 height 4
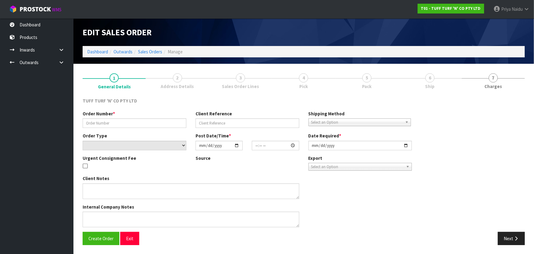
type input "26929DD"
type input "9493Y100261743"
select select "number:0"
type input "2025-09-15"
type input "12:59:00.000"
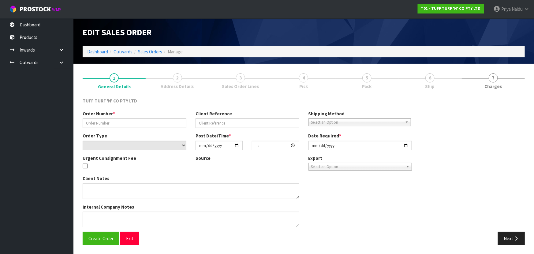
type input "2025-09-16"
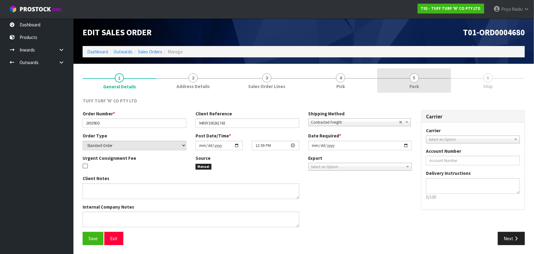
click at [411, 84] on span "Pack" at bounding box center [414, 86] width 9 height 6
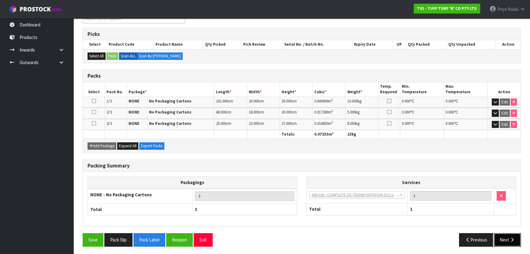
click at [509, 239] on button "Next" at bounding box center [507, 239] width 27 height 13
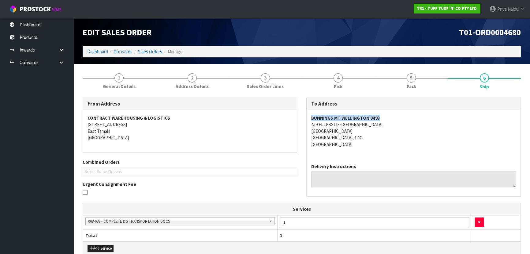
drag, startPoint x: 333, startPoint y: 118, endPoint x: 387, endPoint y: 120, distance: 54.6
click at [387, 120] on div "BUNNINGS MT WELLINGTON 9493 459 ELLERSLIE-PANMURE HIGHWAY MOUNT WELLINGTON AUCK…" at bounding box center [414, 134] width 214 height 48
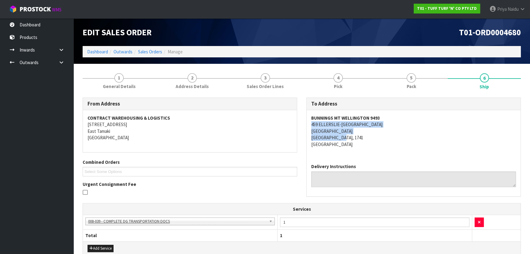
drag, startPoint x: 312, startPoint y: 124, endPoint x: 387, endPoint y: 138, distance: 76.0
click at [387, 138] on div "To Address BUNNINGS MT WELLINGTON 9493 459 ELLERSLIE-PANMURE HIGHWAY MOUNT WELL…" at bounding box center [414, 146] width 215 height 99
click at [419, 154] on div "BUNNINGS MT WELLINGTON 9493 459 ELLERSLIE-PANMURE HIGHWAY MOUNT WELLINGTON AUCK…" at bounding box center [414, 134] width 214 height 48
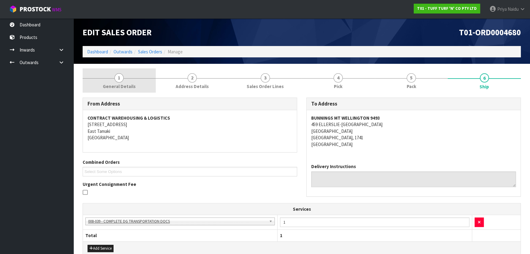
click at [137, 86] on link "1 General Details" at bounding box center [119, 80] width 73 height 24
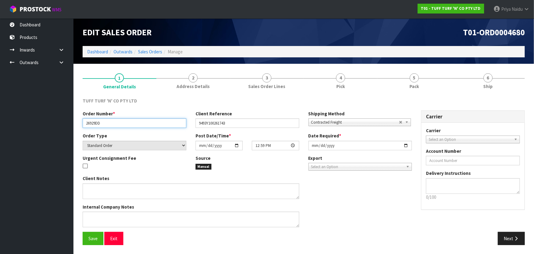
drag, startPoint x: 85, startPoint y: 122, endPoint x: 112, endPoint y: 121, distance: 27.6
click at [112, 121] on input "26929DD" at bounding box center [135, 122] width 104 height 9
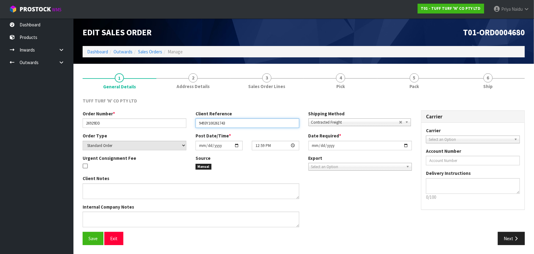
drag, startPoint x: 198, startPoint y: 123, endPoint x: 243, endPoint y: 123, distance: 44.4
click at [243, 123] on input "9493Y100261743" at bounding box center [248, 122] width 104 height 9
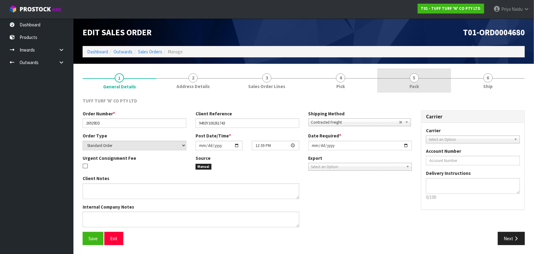
click at [424, 84] on link "5 Pack" at bounding box center [415, 80] width 74 height 24
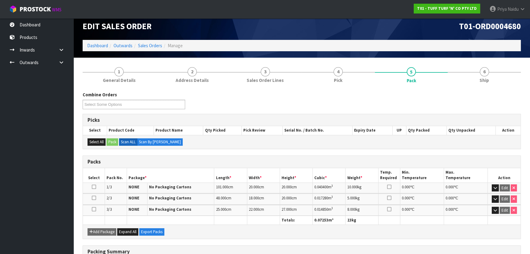
scroll to position [28, 0]
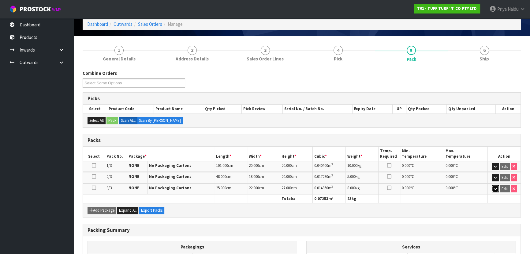
click at [496, 188] on icon "button" at bounding box center [495, 189] width 3 height 4
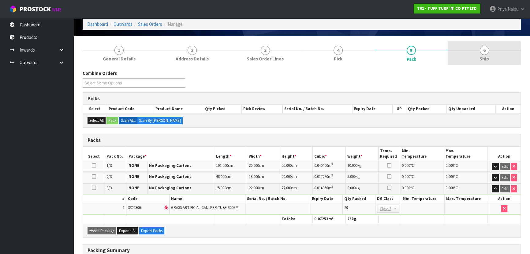
click at [462, 61] on link "6 Ship" at bounding box center [484, 53] width 73 height 24
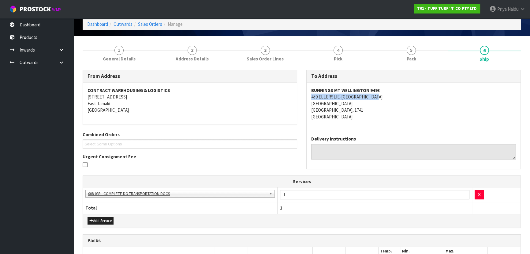
drag, startPoint x: 310, startPoint y: 95, endPoint x: 391, endPoint y: 97, distance: 81.8
click at [391, 97] on div "BUNNINGS MT WELLINGTON 9493 459 ELLERSLIE-PANMURE HIGHWAY MOUNT WELLINGTON AUCK…" at bounding box center [414, 106] width 214 height 48
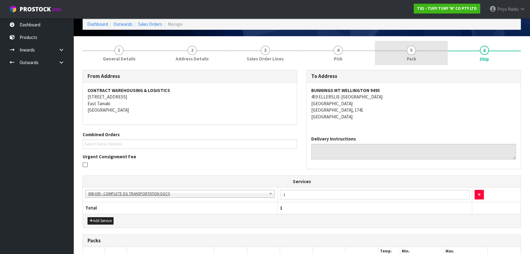
click at [423, 62] on link "5 Pack" at bounding box center [411, 53] width 73 height 24
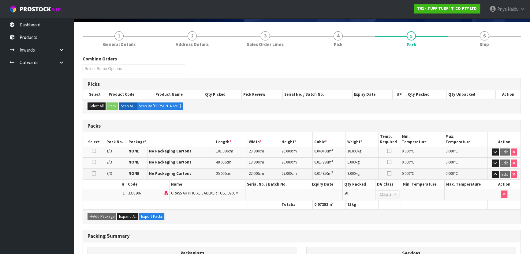
scroll to position [55, 0]
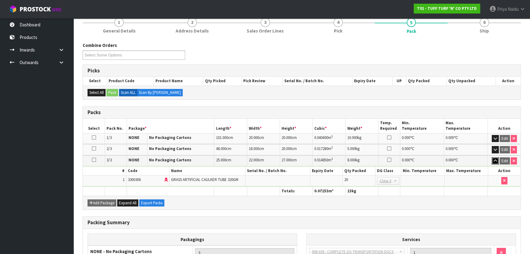
click at [494, 159] on icon "button" at bounding box center [495, 161] width 3 height 4
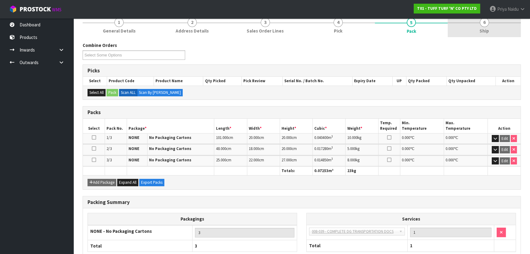
click at [483, 28] on span "Ship" at bounding box center [484, 31] width 9 height 6
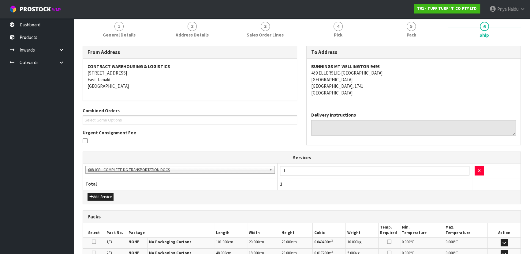
scroll to position [146, 0]
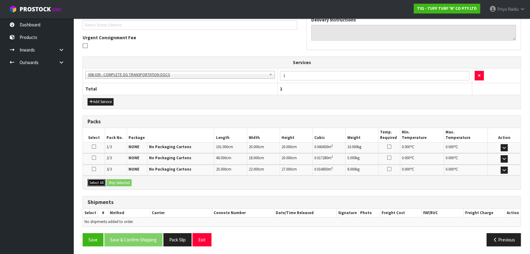
drag, startPoint x: 98, startPoint y: 179, endPoint x: 107, endPoint y: 180, distance: 9.0
click at [99, 179] on button "Select All" at bounding box center [97, 182] width 18 height 7
drag, startPoint x: 115, startPoint y: 180, endPoint x: 124, endPoint y: 180, distance: 8.6
click at [116, 180] on button "Ship Selected" at bounding box center [119, 182] width 25 height 7
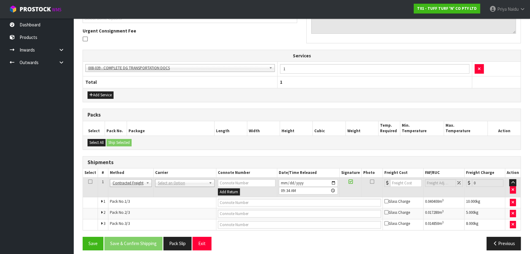
scroll to position [157, 0]
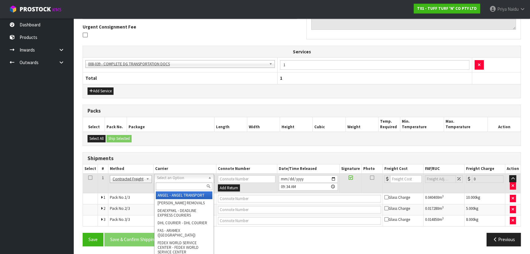
click at [166, 185] on input "text" at bounding box center [184, 186] width 57 height 8
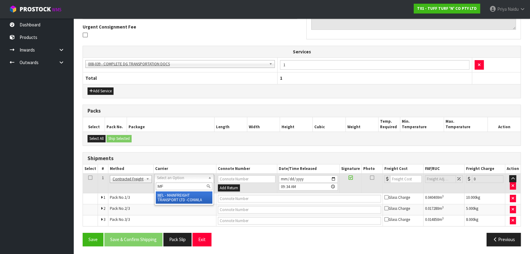
type input "MF"
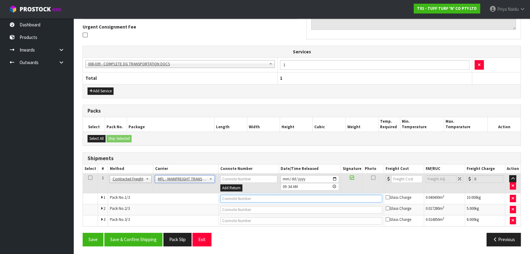
click at [234, 199] on input "text" at bounding box center [302, 198] width 162 height 8
paste input "FWM58734321"
type input "FWM58734321"
click at [406, 176] on input "number" at bounding box center [407, 179] width 31 height 8
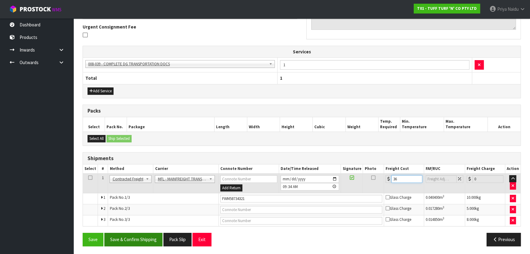
type input "36"
click at [144, 239] on button "Save & Confirm Shipping" at bounding box center [133, 238] width 58 height 13
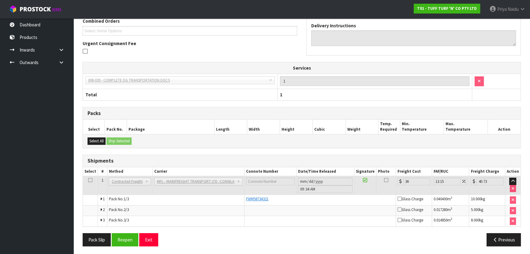
scroll to position [0, 0]
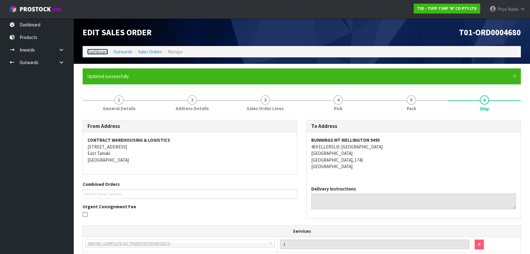
click at [96, 52] on link "Dashboard" at bounding box center [97, 52] width 21 height 6
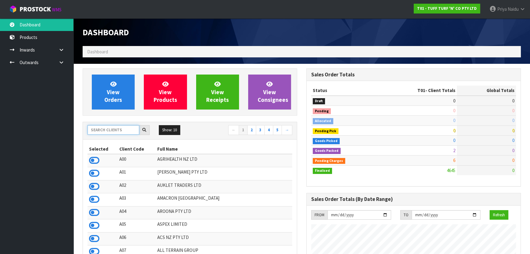
scroll to position [463, 224]
click at [116, 130] on input "text" at bounding box center [114, 129] width 52 height 9
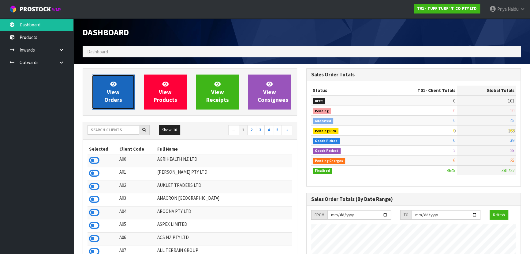
click at [120, 105] on link "View Orders" at bounding box center [113, 91] width 43 height 35
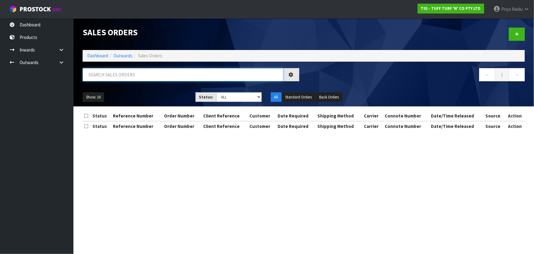
click at [141, 78] on input "text" at bounding box center [183, 74] width 201 height 13
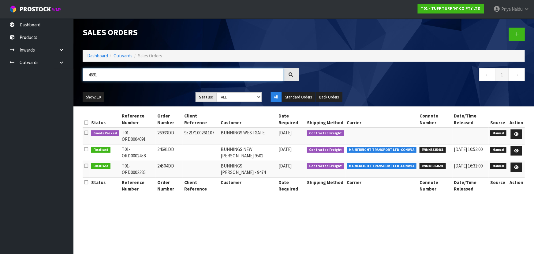
type input "4691"
click at [153, 92] on ul "Show: 10 5 10 25 50" at bounding box center [135, 97] width 104 height 10
click at [159, 94] on ul "Show: 10 5 10 25 50" at bounding box center [135, 97] width 104 height 10
click at [518, 133] on icon at bounding box center [517, 134] width 5 height 4
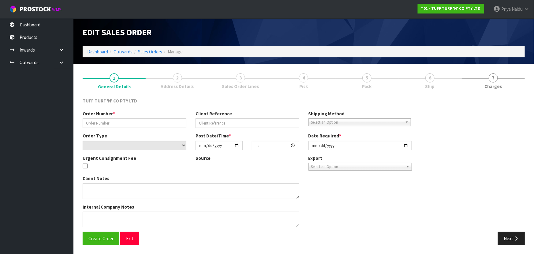
type input "26933DD"
type input "9521Y100261107"
select select "number:0"
type input "2025-09-15"
type input "13:25:00.000"
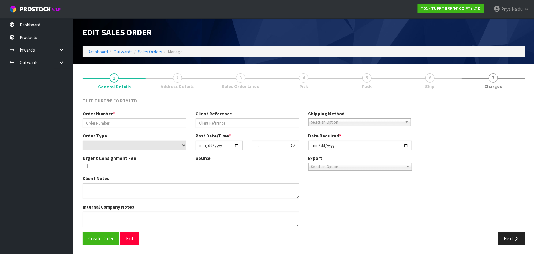
type input "2025-09-16"
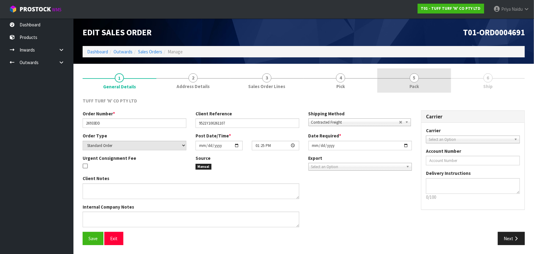
click at [427, 79] on link "5 Pack" at bounding box center [415, 80] width 74 height 24
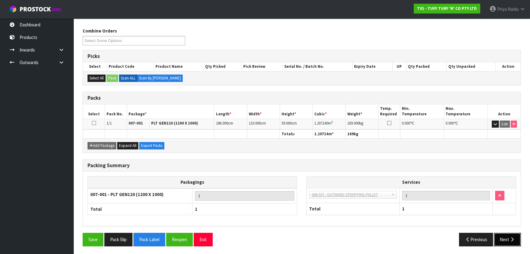
click at [507, 236] on button "Next" at bounding box center [507, 238] width 27 height 13
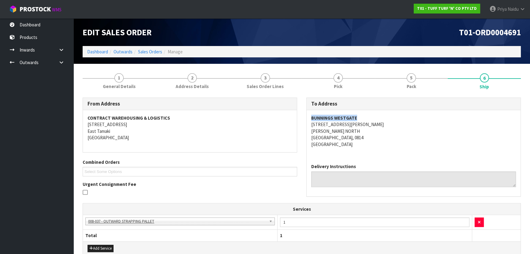
drag, startPoint x: 308, startPoint y: 118, endPoint x: 367, endPoint y: 116, distance: 58.8
click at [367, 116] on div "BUNNINGS WESTGATE 21 FRED TAYLOR DRIVE MASSEY NORTH AUCKLAND, 0814 New Zealand" at bounding box center [414, 134] width 214 height 48
drag, startPoint x: 420, startPoint y: 133, endPoint x: 406, endPoint y: 132, distance: 13.2
click at [420, 133] on address "BUNNINGS WESTGATE 21 FRED TAYLOR DRIVE MASSEY NORTH AUCKLAND, 0814 New Zealand" at bounding box center [413, 131] width 205 height 33
drag, startPoint x: 307, startPoint y: 125, endPoint x: 360, endPoint y: 123, distance: 53.9
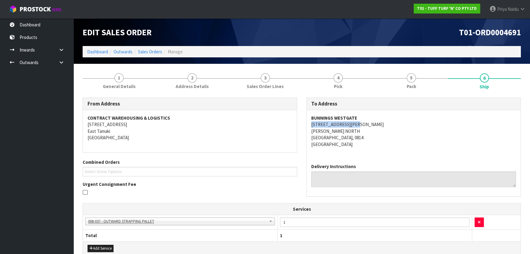
click at [360, 123] on div "BUNNINGS WESTGATE 21 FRED TAYLOR DRIVE MASSEY NORTH AUCKLAND, 0814 New Zealand" at bounding box center [414, 134] width 214 height 48
drag, startPoint x: 125, startPoint y: 82, endPoint x: 115, endPoint y: 98, distance: 18.0
click at [115, 98] on div "From Address" at bounding box center [190, 104] width 214 height 12
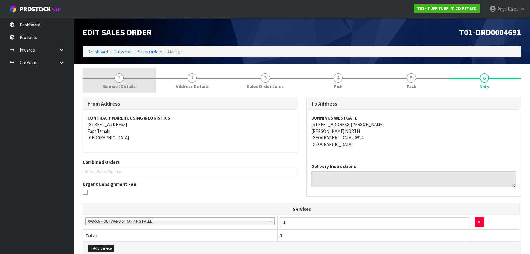
click at [115, 86] on span "General Details" at bounding box center [119, 86] width 33 height 6
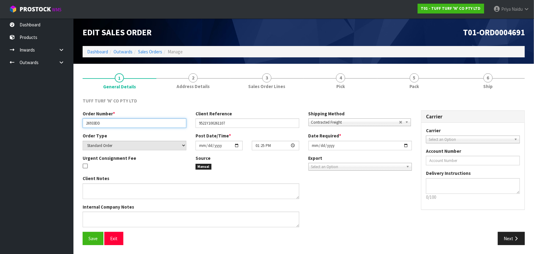
click at [83, 123] on input "26933DD" at bounding box center [135, 122] width 104 height 9
drag, startPoint x: 83, startPoint y: 123, endPoint x: 104, endPoint y: 123, distance: 21.4
click at [104, 123] on input "26933DD" at bounding box center [135, 122] width 104 height 9
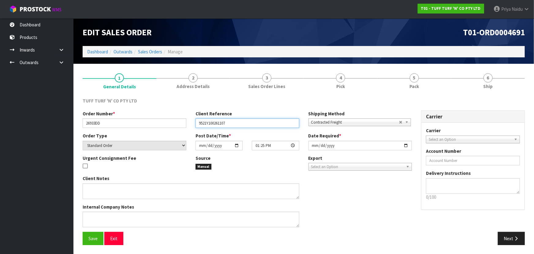
drag, startPoint x: 196, startPoint y: 123, endPoint x: 231, endPoint y: 126, distance: 35.1
click at [231, 126] on input "9521Y100261107" at bounding box center [248, 122] width 104 height 9
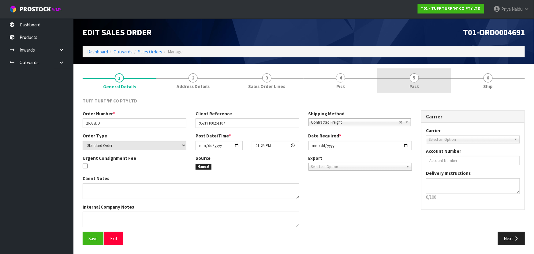
click at [407, 91] on link "5 Pack" at bounding box center [415, 80] width 74 height 24
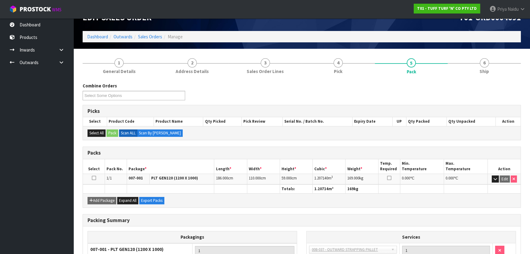
scroll to position [28, 0]
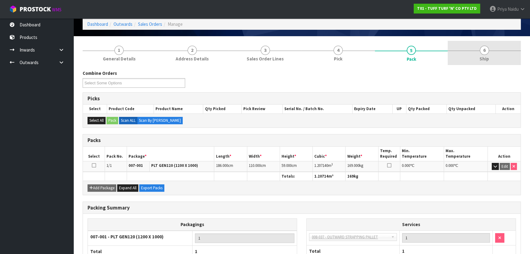
click at [478, 48] on link "6 Ship" at bounding box center [484, 53] width 73 height 24
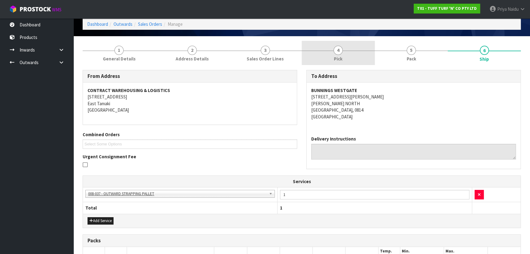
drag, startPoint x: 401, startPoint y: 43, endPoint x: 343, endPoint y: 63, distance: 61.5
click at [401, 43] on link "5 Pack" at bounding box center [411, 53] width 73 height 24
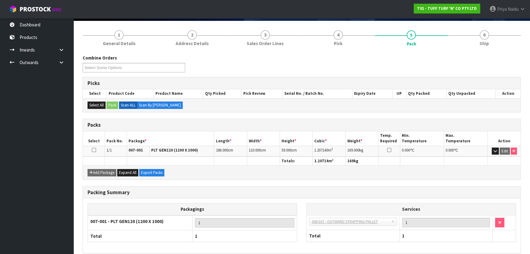
scroll to position [0, 0]
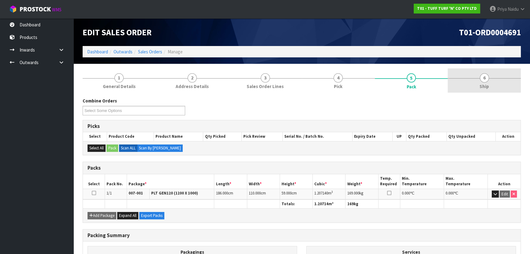
drag, startPoint x: 489, startPoint y: 85, endPoint x: 450, endPoint y: 85, distance: 38.9
click at [489, 85] on span "Ship" at bounding box center [484, 86] width 9 height 6
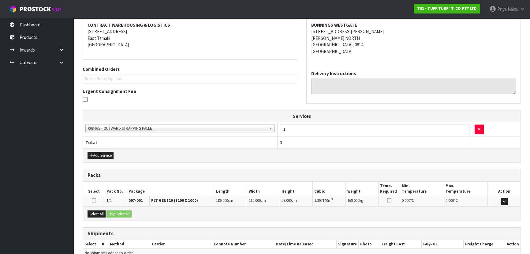
scroll to position [124, 0]
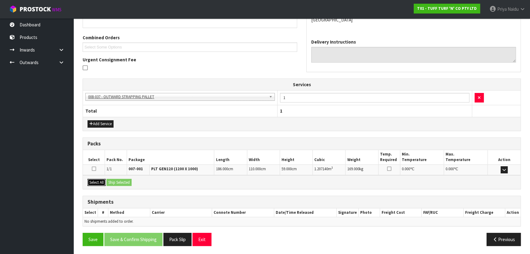
click at [101, 181] on button "Select All" at bounding box center [97, 182] width 18 height 7
drag, startPoint x: 110, startPoint y: 179, endPoint x: 123, endPoint y: 183, distance: 14.1
click at [111, 179] on button "Ship Selected" at bounding box center [119, 182] width 25 height 7
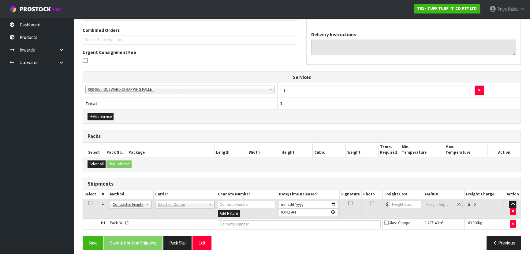
scroll to position [135, 0]
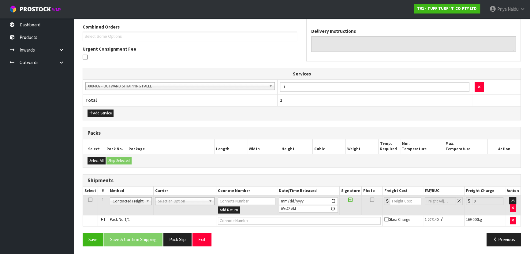
click at [130, 205] on td "Client Local Pickup Customer Local Pickup Company Freight Contracted Freight Cl…" at bounding box center [130, 205] width 45 height 20
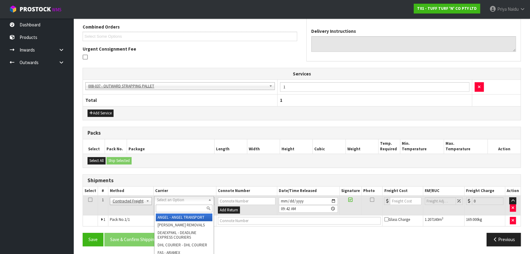
drag, startPoint x: 162, startPoint y: 209, endPoint x: 163, endPoint y: 205, distance: 5.0
click at [163, 210] on input "text" at bounding box center [184, 208] width 57 height 8
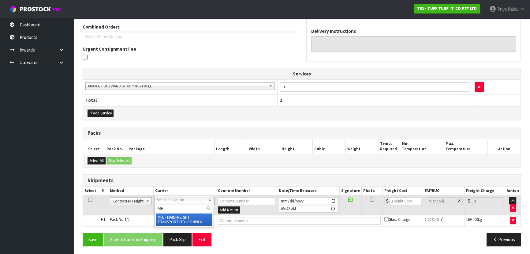
type input "MF"
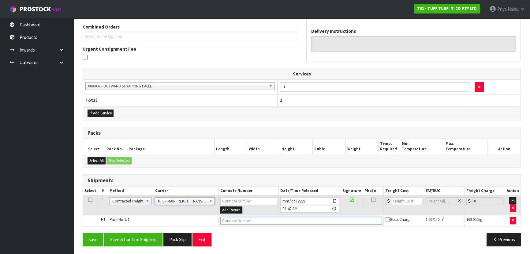
click at [244, 219] on input "text" at bounding box center [302, 221] width 162 height 8
paste input "FWM58734591"
type input "FWM58734591"
click at [399, 197] on input "number" at bounding box center [406, 201] width 31 height 8
type input "36"
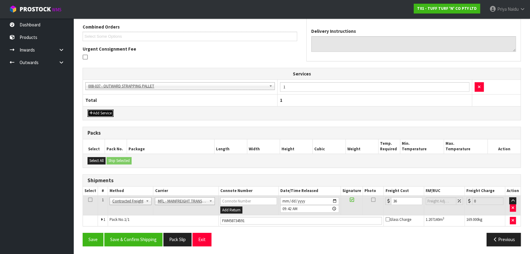
click at [98, 110] on button "Add Service" at bounding box center [101, 112] width 26 height 7
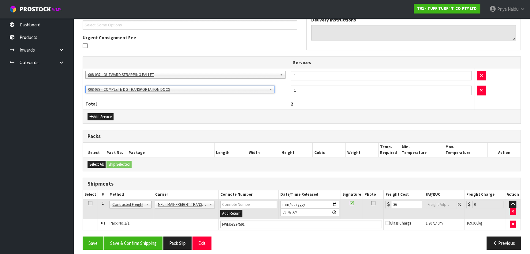
scroll to position [11, 0]
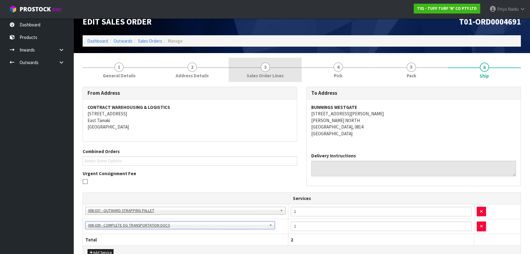
click at [264, 62] on span "3" at bounding box center [265, 66] width 9 height 9
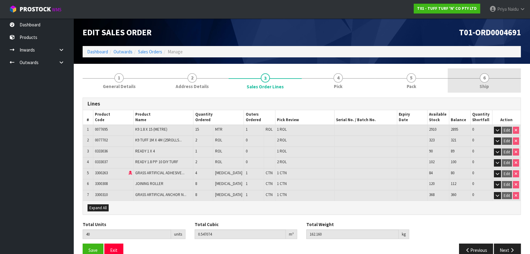
drag, startPoint x: 483, startPoint y: 78, endPoint x: 451, endPoint y: 76, distance: 32.2
click at [482, 78] on span "6" at bounding box center [484, 77] width 9 height 9
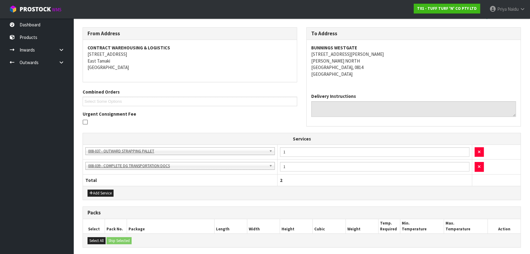
scroll to position [150, 0]
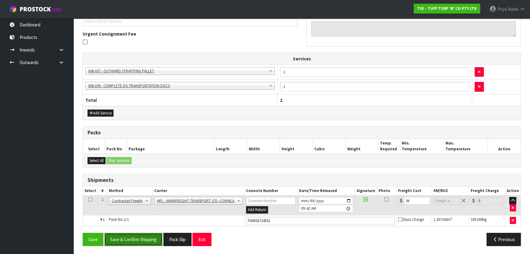
click at [142, 241] on button "Save & Confirm Shipping" at bounding box center [133, 238] width 58 height 13
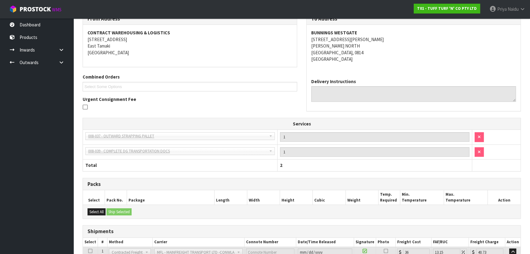
scroll to position [0, 0]
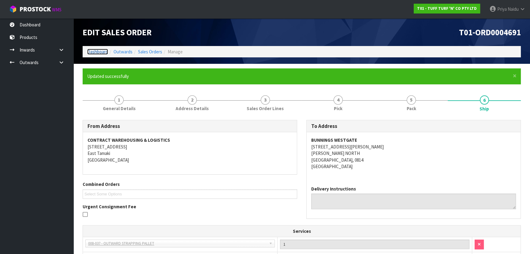
click at [100, 51] on link "Dashboard" at bounding box center [97, 52] width 21 height 6
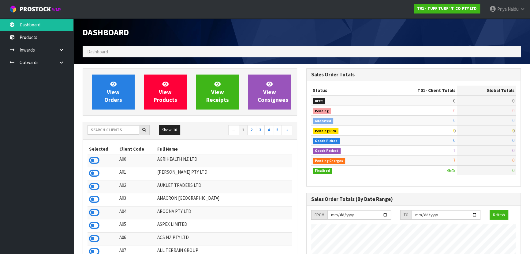
scroll to position [463, 224]
click at [112, 134] on input "text" at bounding box center [114, 129] width 52 height 9
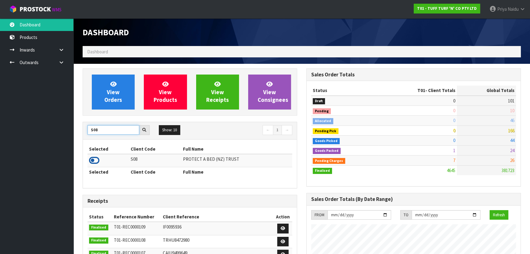
type input "S08"
click at [94, 159] on icon at bounding box center [94, 160] width 10 height 9
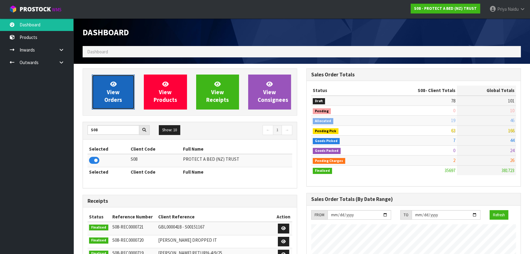
click at [114, 90] on span "View Orders" at bounding box center [113, 91] width 18 height 23
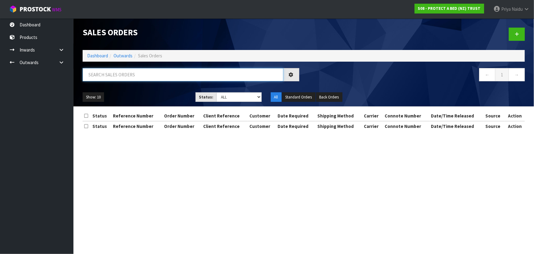
click at [126, 71] on input "text" at bounding box center [183, 74] width 201 height 13
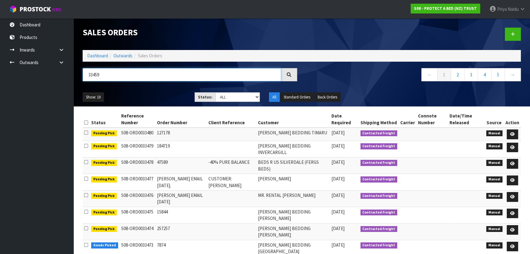
type input "33459"
click at [162, 89] on div "Show: 10 5 10 25 50 Status: Draft Pending Allocated Pending Pick Goods Picked G…" at bounding box center [302, 97] width 448 height 19
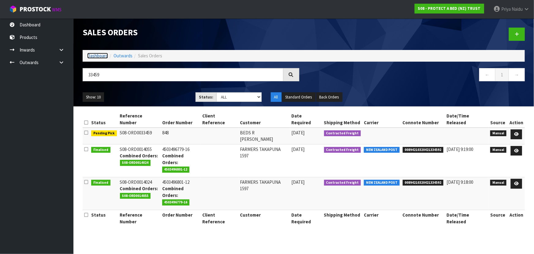
drag, startPoint x: 100, startPoint y: 56, endPoint x: 104, endPoint y: 55, distance: 4.4
click at [100, 56] on link "Dashboard" at bounding box center [97, 56] width 21 height 6
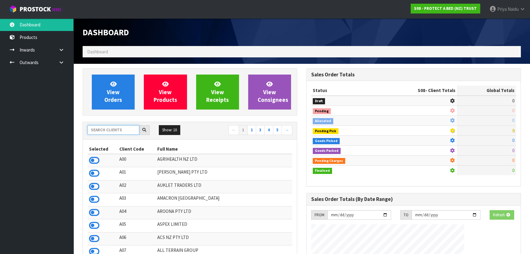
click at [105, 131] on input "text" at bounding box center [114, 129] width 52 height 9
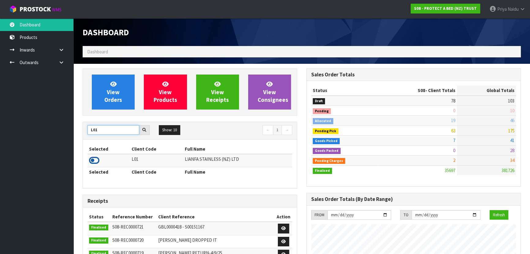
type input "L01"
click at [95, 159] on icon at bounding box center [94, 160] width 10 height 9
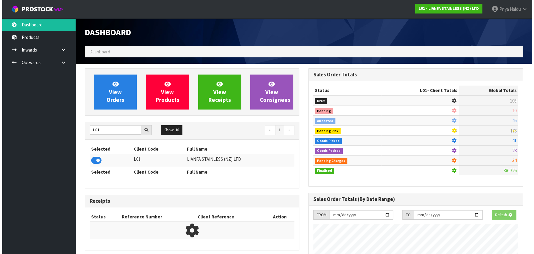
scroll to position [305900, 306058]
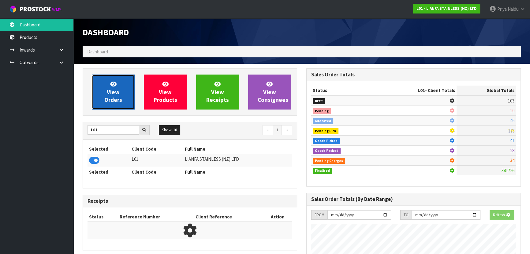
click at [112, 90] on span "View Orders" at bounding box center [113, 91] width 18 height 23
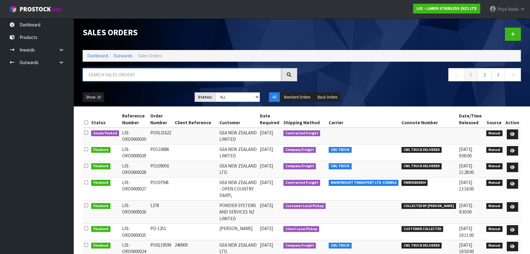
click at [132, 76] on input "text" at bounding box center [182, 74] width 199 height 13
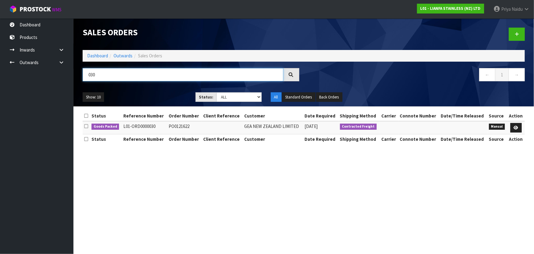
type input "030"
drag, startPoint x: 153, startPoint y: 87, endPoint x: 157, endPoint y: 84, distance: 5.2
click at [153, 87] on div "030 ← 1 →" at bounding box center [304, 78] width 452 height 20
click at [514, 124] on link at bounding box center [516, 128] width 11 height 10
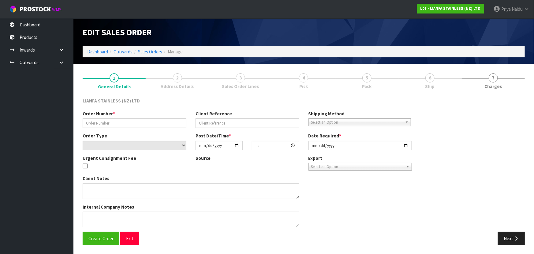
type input "PO0121622"
select select "number:0"
type input "2025-09-18"
type input "08:59:00.000"
type input "2025-09-18"
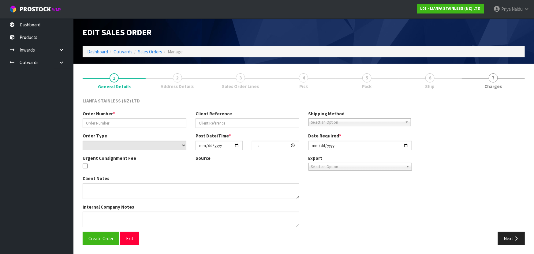
type textarea "WE HAVE ORDER AS PER THE PO0121622 ATTACHED. 02101 LONG BEND 90 200MM STRAIGHT …"
type textarea "PLEASE NOTE THAT THESE BENDS HAS TO BE DELIVER BY 18/09/2025 AT THE ADDRESS BEL…"
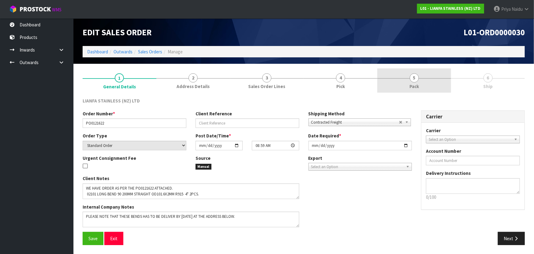
click at [403, 80] on link "5 Pack" at bounding box center [415, 80] width 74 height 24
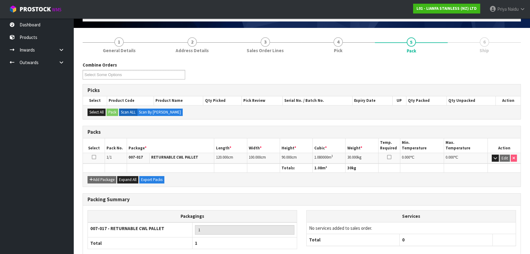
scroll to position [70, 0]
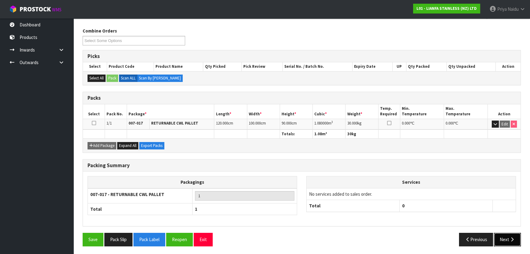
click at [501, 238] on button "Next" at bounding box center [507, 238] width 27 height 13
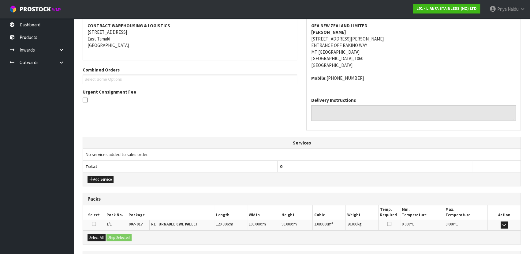
scroll to position [147, 0]
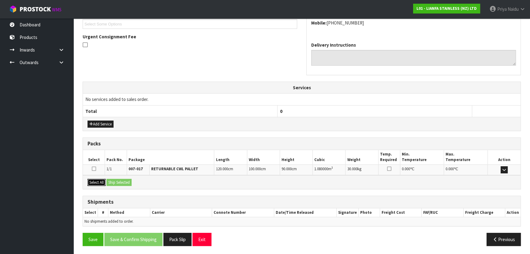
click at [96, 181] on button "Select All" at bounding box center [97, 182] width 18 height 7
drag, startPoint x: 113, startPoint y: 181, endPoint x: 129, endPoint y: 182, distance: 15.4
click at [115, 181] on button "Ship Selected" at bounding box center [119, 182] width 25 height 7
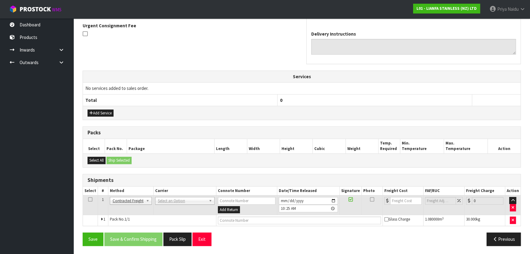
scroll to position [19, 0]
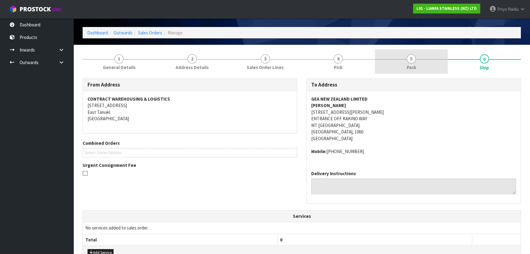
click at [428, 60] on link "5 Pack" at bounding box center [411, 61] width 73 height 24
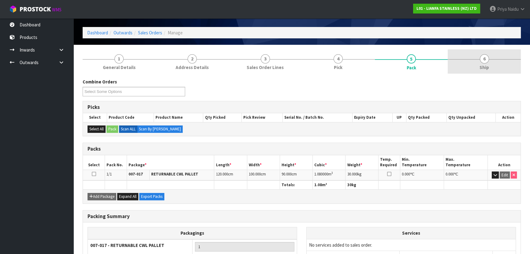
click at [468, 68] on link "6 Ship" at bounding box center [484, 61] width 73 height 24
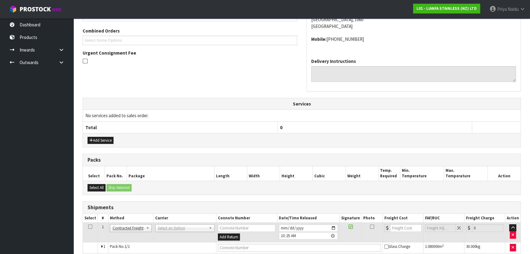
scroll to position [158, 0]
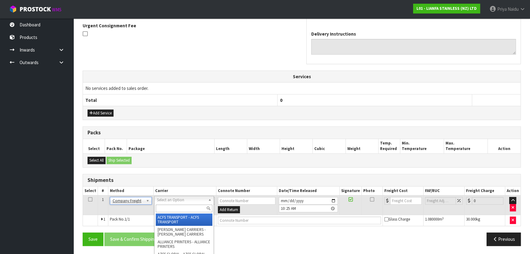
click at [175, 206] on input "text" at bounding box center [184, 208] width 57 height 8
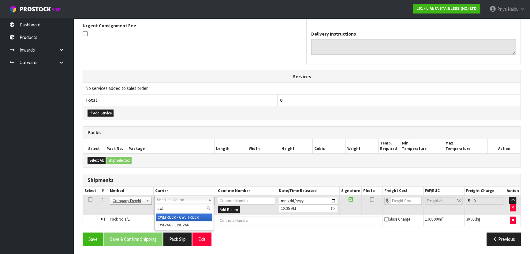
type input "cwl"
drag, startPoint x: 200, startPoint y: 214, endPoint x: 204, endPoint y: 214, distance: 3.7
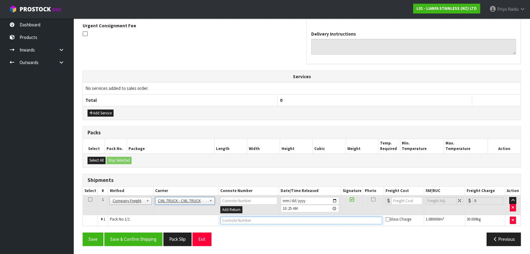
click at [235, 222] on input "text" at bounding box center [302, 220] width 162 height 8
type input "CWL TRUCK DELIVERY"
click at [142, 234] on button "Save & Confirm Shipping" at bounding box center [133, 238] width 58 height 13
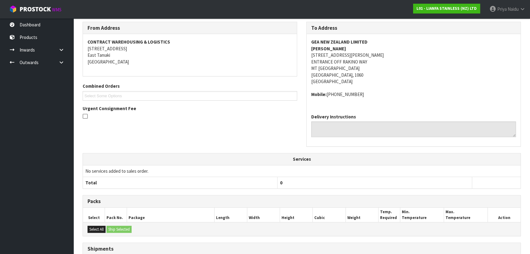
scroll to position [165, 0]
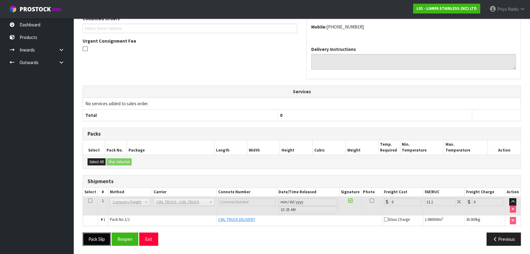
drag, startPoint x: 92, startPoint y: 238, endPoint x: 98, endPoint y: 236, distance: 6.5
click at [92, 238] on button "Pack Slip" at bounding box center [97, 238] width 28 height 13
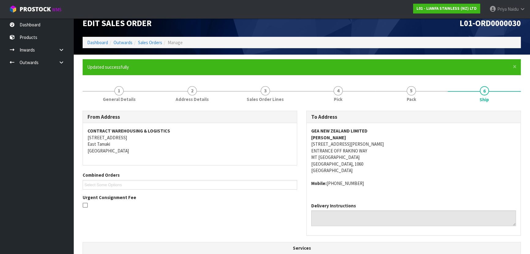
scroll to position [0, 0]
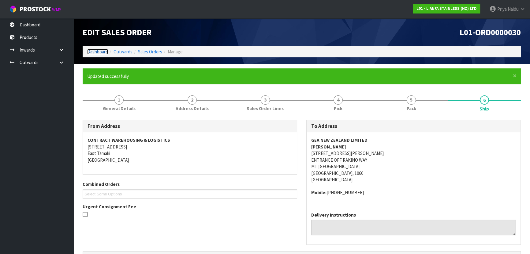
click at [98, 54] on link "Dashboard" at bounding box center [97, 52] width 21 height 6
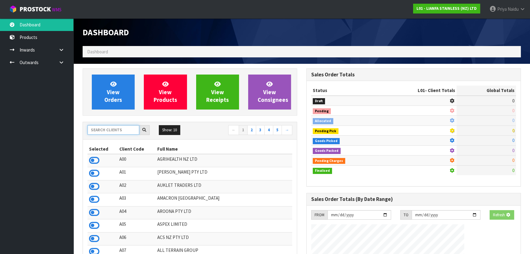
click at [107, 129] on input "text" at bounding box center [114, 129] width 52 height 9
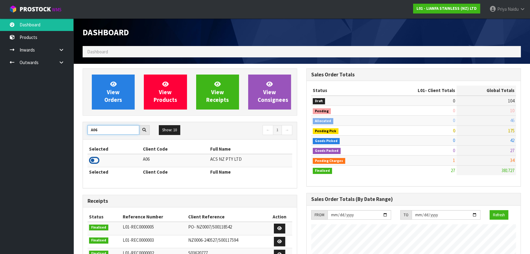
type input "A06"
click at [92, 163] on icon at bounding box center [94, 160] width 10 height 9
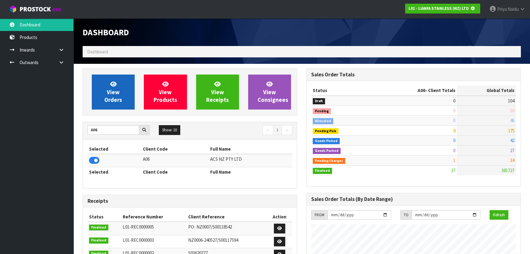
scroll to position [381, 224]
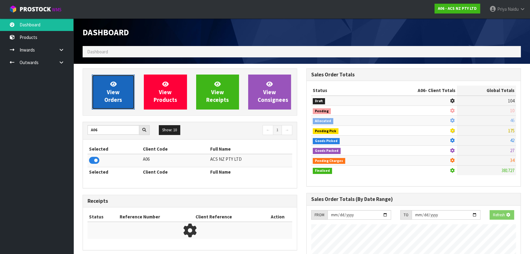
click at [114, 87] on icon at bounding box center [113, 84] width 6 height 6
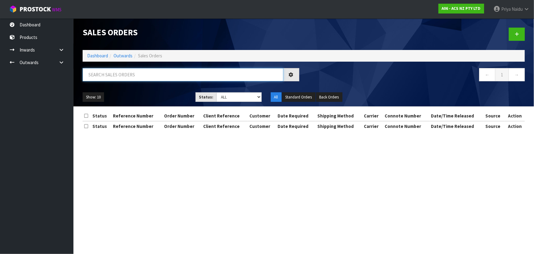
click at [120, 73] on input "text" at bounding box center [183, 74] width 201 height 13
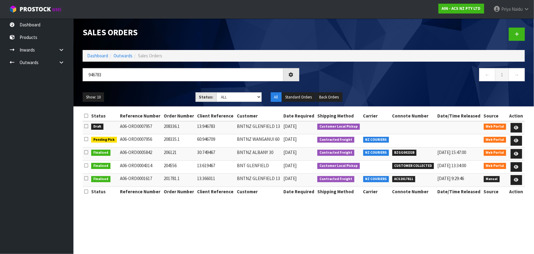
click at [153, 93] on ul "Show: 10 5 10 25 50" at bounding box center [135, 97] width 104 height 10
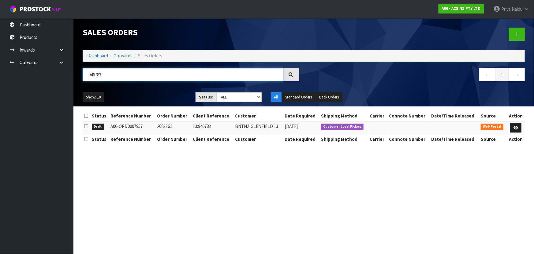
click at [113, 75] on input "946783" at bounding box center [183, 74] width 201 height 13
type input "9"
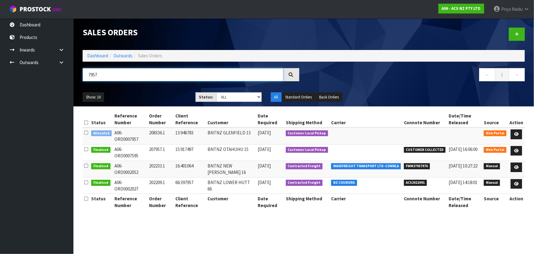
type input "7957"
click at [160, 86] on div "7957 ← 1 →" at bounding box center [304, 78] width 452 height 20
click at [103, 56] on link "Dashboard" at bounding box center [97, 56] width 21 height 6
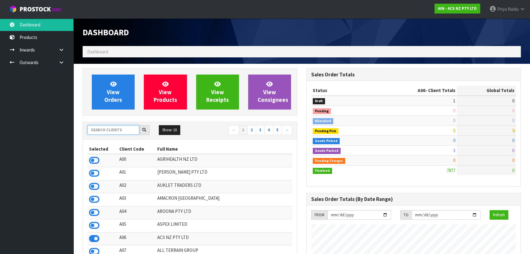
click at [123, 131] on input "text" at bounding box center [114, 129] width 52 height 9
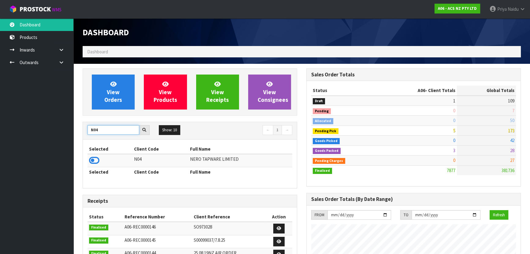
type input "N04"
click at [96, 160] on icon at bounding box center [94, 160] width 10 height 9
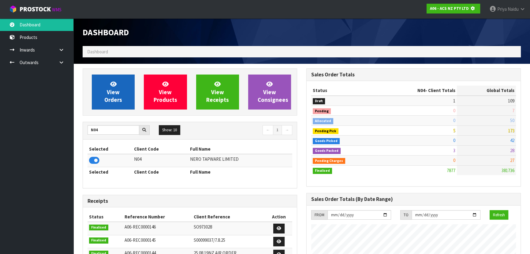
scroll to position [305900, 306058]
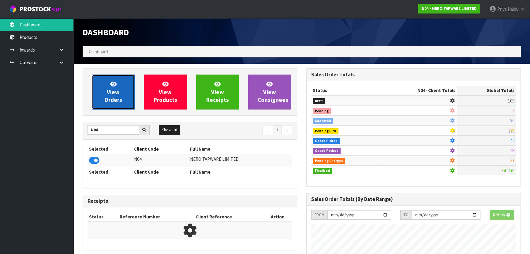
click at [115, 97] on span "View Orders" at bounding box center [113, 91] width 18 height 23
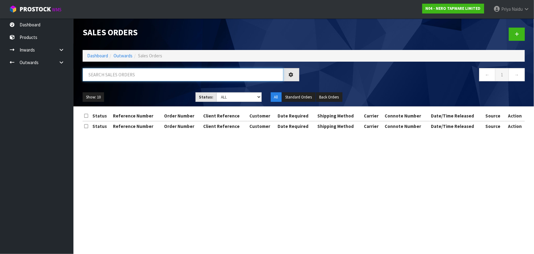
click at [127, 73] on input "text" at bounding box center [183, 74] width 201 height 13
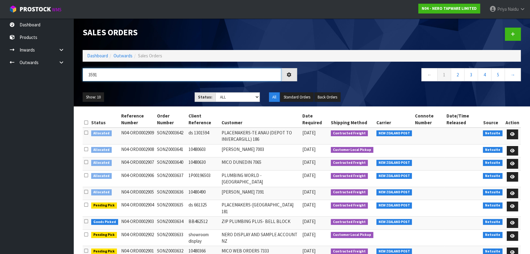
type input "3591"
click at [145, 91] on div "Show: 10 5 10 25 50 Status: Draft Pending Allocated Pending Pick Goods Picked G…" at bounding box center [302, 97] width 448 height 19
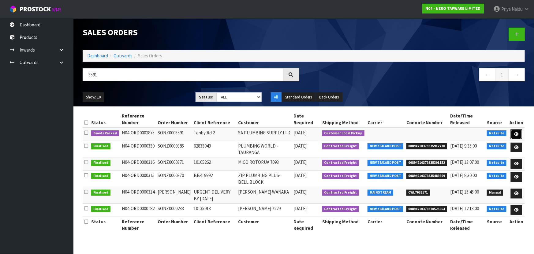
click at [522, 133] on link at bounding box center [516, 134] width 11 height 10
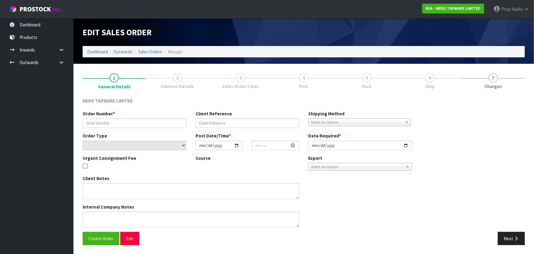
type input "SONZ0003591"
type input "Tenby Rd 2"
select select "number:0"
type input "2025-09-17"
type input "08:45:07.000"
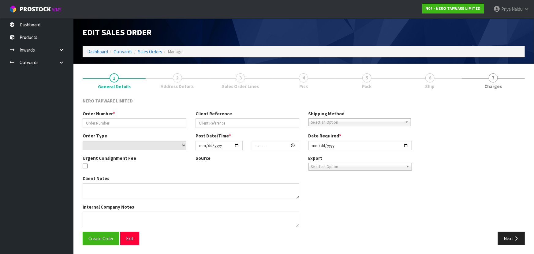
type input "2025-09-17"
type textarea "customer pick up 17/09"
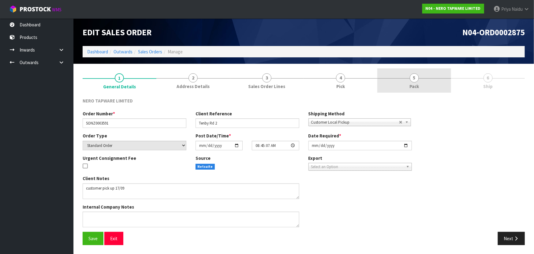
click at [404, 81] on link "5 Pack" at bounding box center [415, 80] width 74 height 24
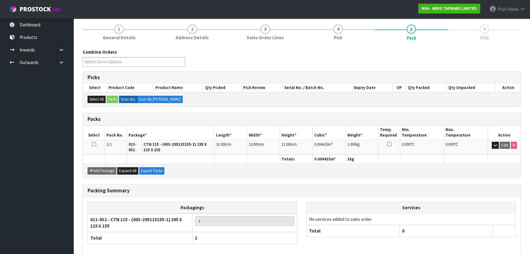
scroll to position [77, 0]
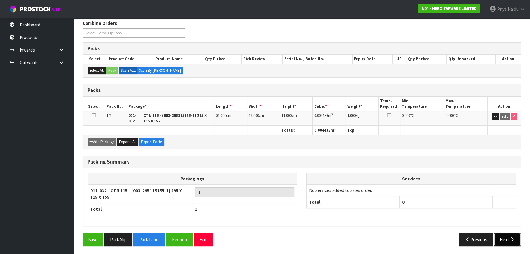
click at [503, 234] on button "Next" at bounding box center [507, 238] width 27 height 13
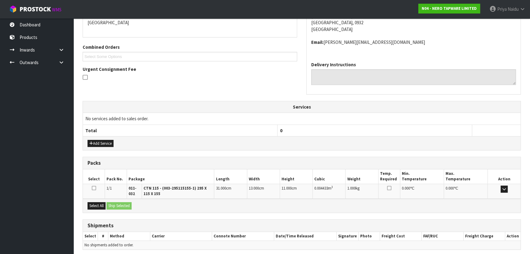
scroll to position [138, 0]
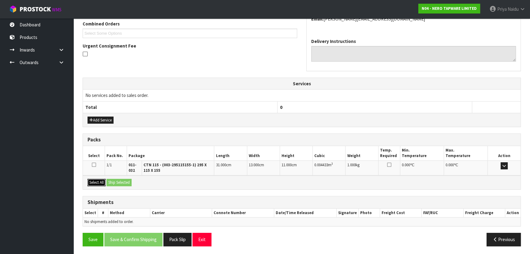
drag, startPoint x: 96, startPoint y: 179, endPoint x: 114, endPoint y: 180, distance: 18.5
click at [98, 179] on button "Select All" at bounding box center [97, 182] width 18 height 7
click at [119, 181] on button "Ship Selected" at bounding box center [119, 182] width 25 height 7
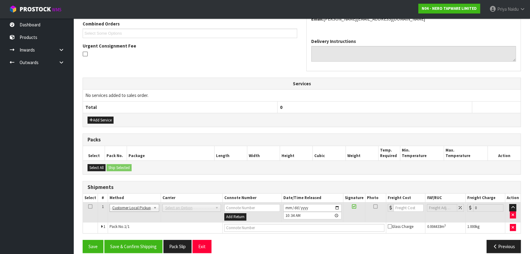
scroll to position [145, 0]
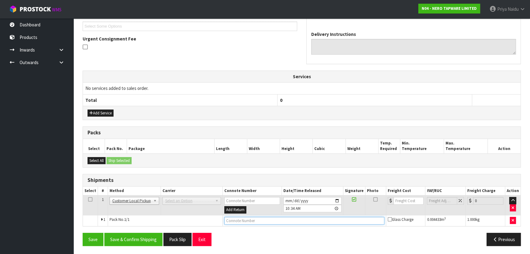
click at [246, 221] on input "text" at bounding box center [305, 221] width 160 height 8
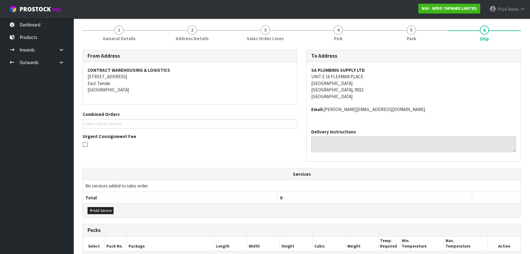
scroll to position [139, 0]
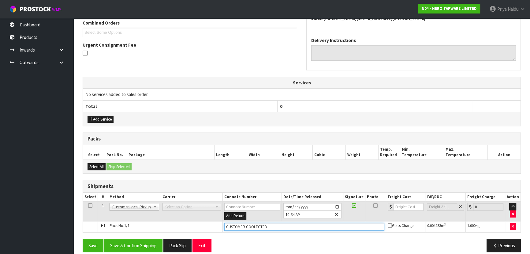
click at [249, 226] on input "CUSTOMER COOLECTED" at bounding box center [305, 227] width 160 height 8
click at [250, 227] on input "CUSTOMER COLECTED" at bounding box center [305, 227] width 160 height 8
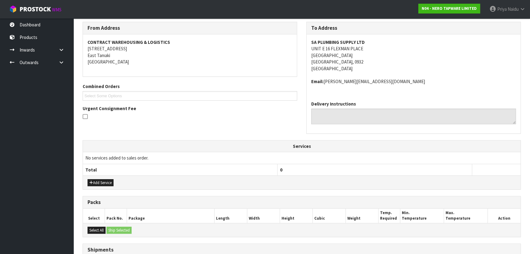
scroll to position [145, 0]
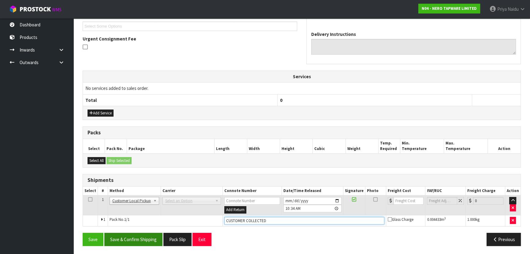
type input "CUSTOMER COLLECTED"
click at [142, 237] on button "Save & Confirm Shipping" at bounding box center [133, 238] width 58 height 13
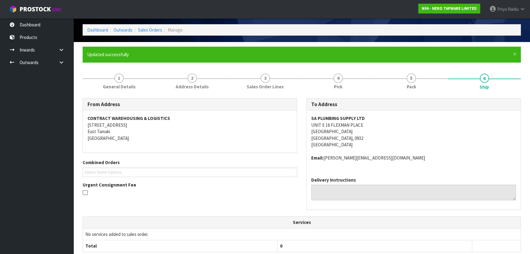
scroll to position [0, 0]
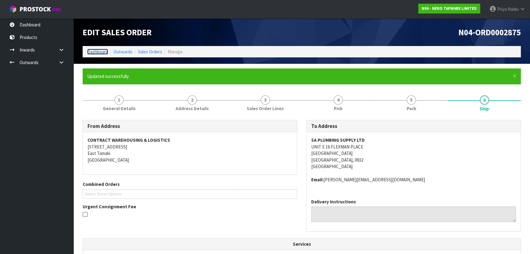
click at [96, 52] on link "Dashboard" at bounding box center [97, 52] width 21 height 6
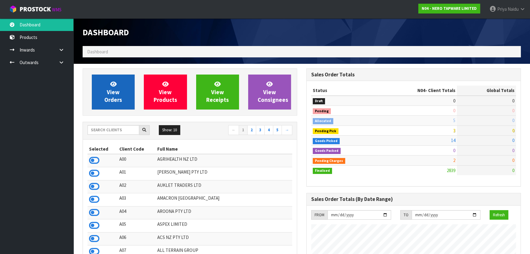
scroll to position [502, 224]
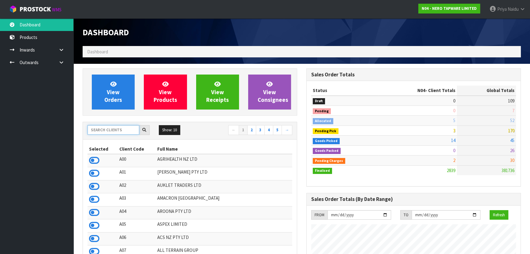
click at [111, 129] on input "text" at bounding box center [114, 129] width 52 height 9
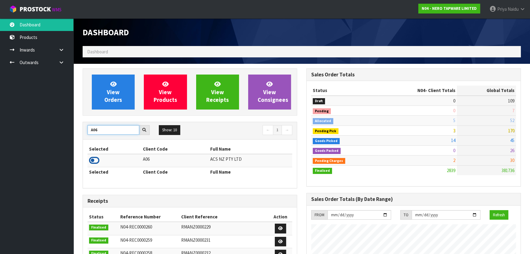
type input "A06"
click at [95, 159] on icon at bounding box center [94, 160] width 10 height 9
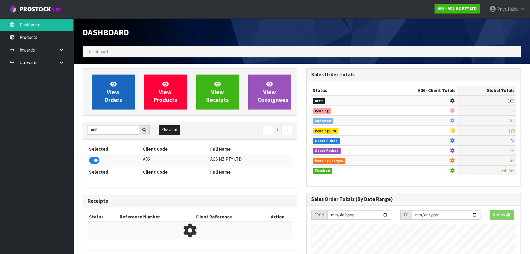
scroll to position [381, 224]
click at [117, 91] on span "View Orders" at bounding box center [113, 91] width 18 height 23
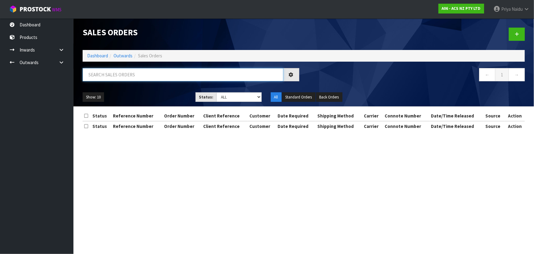
click at [131, 75] on input "text" at bounding box center [183, 74] width 201 height 13
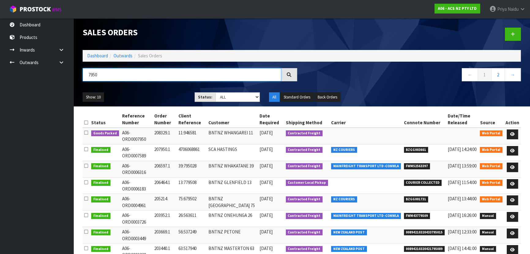
type input "7950"
click at [162, 86] on div "7950 ← 1 2 →" at bounding box center [302, 78] width 448 height 20
click at [157, 95] on ul "Show: 10 5 10 25 50" at bounding box center [134, 97] width 103 height 10
click at [155, 89] on div "Show: 10 5 10 25 50 Status: Draft Pending Allocated Pending Pick Goods Picked G…" at bounding box center [302, 97] width 448 height 19
click at [512, 133] on icon at bounding box center [513, 134] width 5 height 4
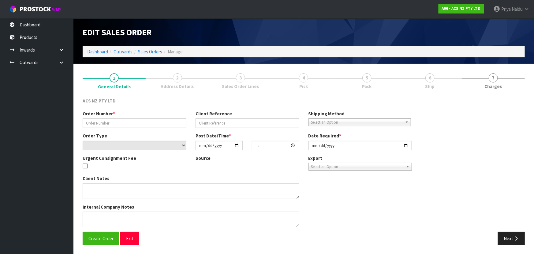
type input "208329.1"
type input "11:946581"
select select "number:0"
type input "2025-09-17"
type input "14:43:00.000"
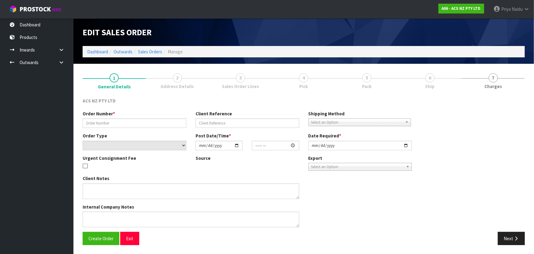
type input "2025-09-18"
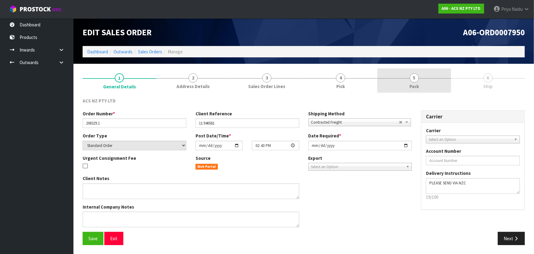
click at [422, 86] on link "5 Pack" at bounding box center [415, 80] width 74 height 24
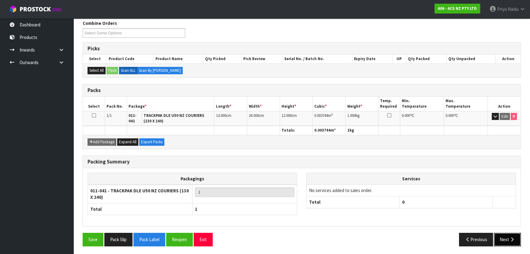
click at [500, 238] on button "Next" at bounding box center [507, 238] width 27 height 13
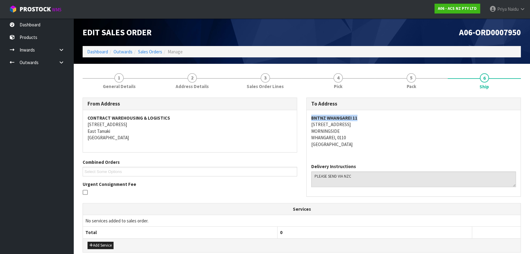
drag, startPoint x: 311, startPoint y: 116, endPoint x: 372, endPoint y: 120, distance: 61.1
click at [372, 120] on address "BNTNZ WHANGAREI 11 10 KAKA STREET MORNINGSIDE WHANGAREI, 0110 New Zealand" at bounding box center [413, 131] width 205 height 33
drag, startPoint x: 311, startPoint y: 125, endPoint x: 358, endPoint y: 124, distance: 46.9
click at [358, 124] on address "BNTNZ WHANGAREI 11 10 KAKA STREET MORNINGSIDE WHANGAREI, 0110 New Zealand" at bounding box center [413, 131] width 205 height 33
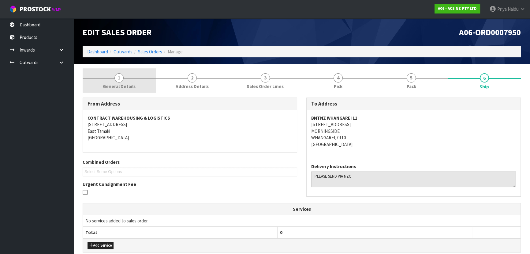
click at [123, 89] on span "General Details" at bounding box center [119, 86] width 33 height 6
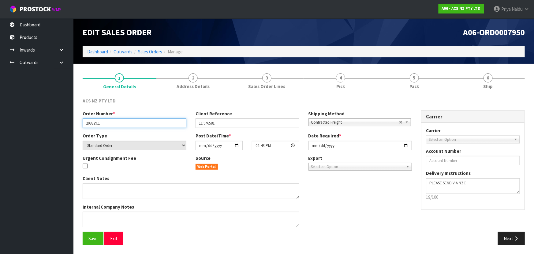
drag, startPoint x: 84, startPoint y: 123, endPoint x: 116, endPoint y: 121, distance: 32.2
click at [116, 121] on input "208329.1" at bounding box center [135, 122] width 104 height 9
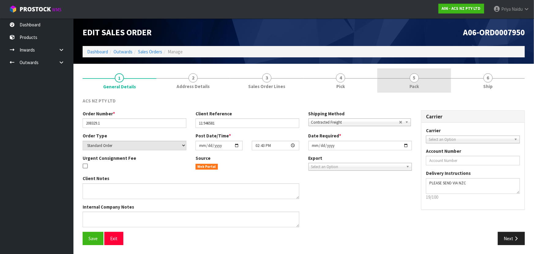
click at [429, 73] on link "5 Pack" at bounding box center [415, 80] width 74 height 24
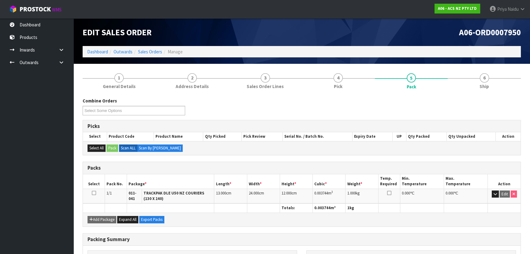
scroll to position [28, 0]
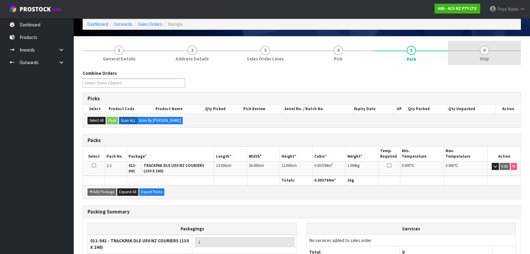
click at [481, 58] on span "Ship" at bounding box center [484, 58] width 9 height 6
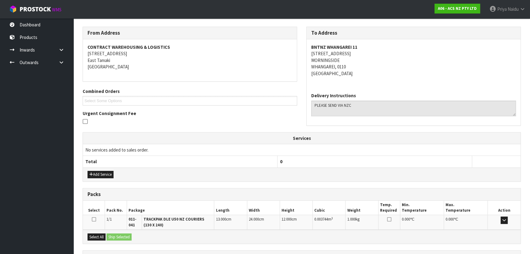
scroll to position [126, 0]
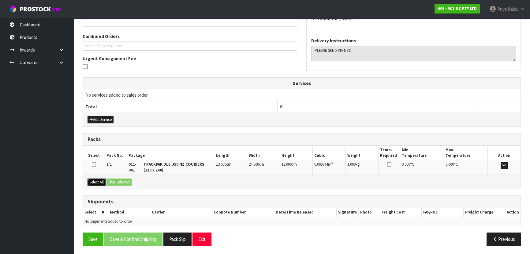
drag, startPoint x: 97, startPoint y: 182, endPoint x: 101, endPoint y: 180, distance: 4.5
click at [97, 182] on button "Select All" at bounding box center [97, 181] width 18 height 7
drag, startPoint x: 110, startPoint y: 179, endPoint x: 135, endPoint y: 186, distance: 26.5
click at [113, 179] on button "Ship Selected" at bounding box center [119, 181] width 25 height 7
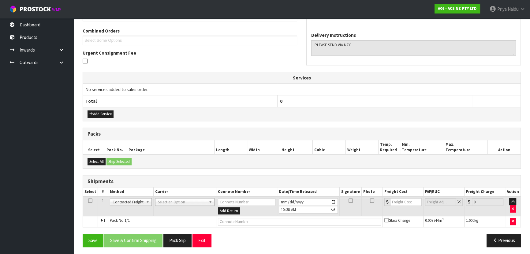
scroll to position [132, 0]
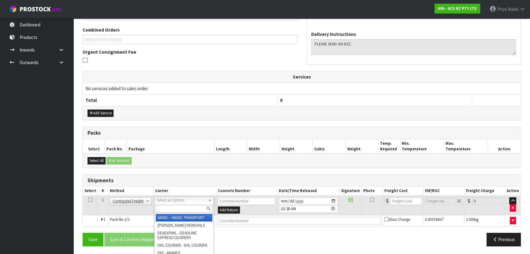
drag, startPoint x: 172, startPoint y: 210, endPoint x: 172, endPoint y: 206, distance: 4.3
click at [172, 209] on input "text" at bounding box center [184, 209] width 57 height 8
type input "NZC"
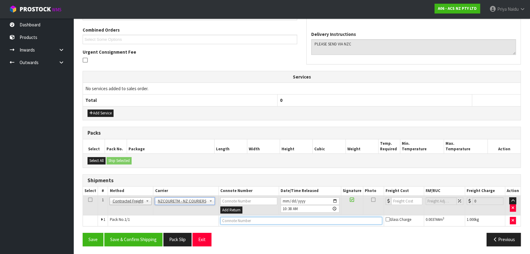
click at [240, 217] on input "text" at bounding box center [302, 221] width 162 height 8
paste input "BZGG003987"
type input "BZGG003987"
click at [400, 202] on input "number" at bounding box center [407, 201] width 31 height 8
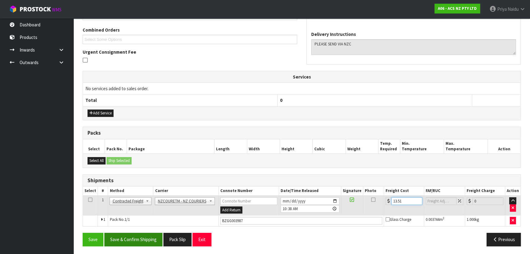
type input "13.51"
click at [141, 240] on button "Save & Confirm Shipping" at bounding box center [133, 238] width 58 height 13
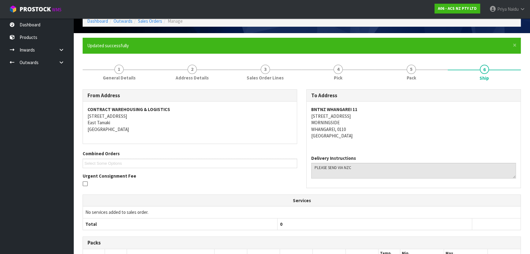
scroll to position [0, 0]
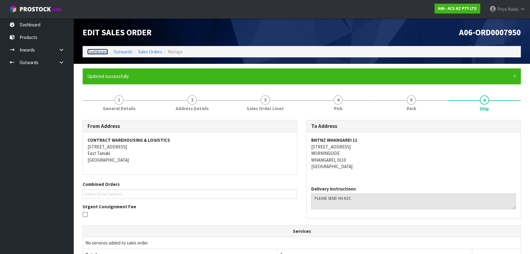
click at [98, 52] on link "Dashboard" at bounding box center [97, 52] width 21 height 6
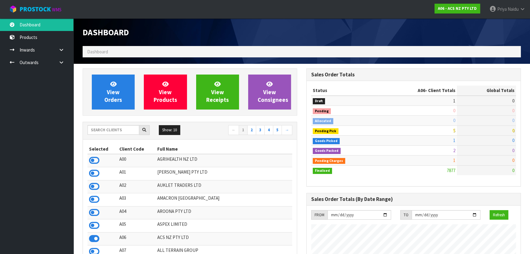
scroll to position [463, 224]
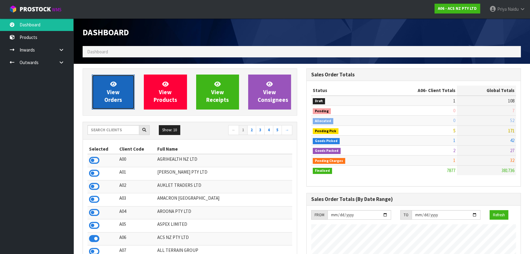
click at [110, 97] on span "View Orders" at bounding box center [113, 91] width 18 height 23
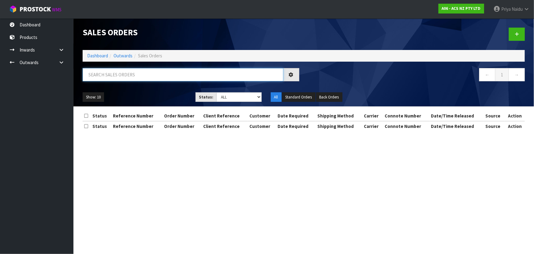
click at [123, 80] on input "text" at bounding box center [183, 74] width 201 height 13
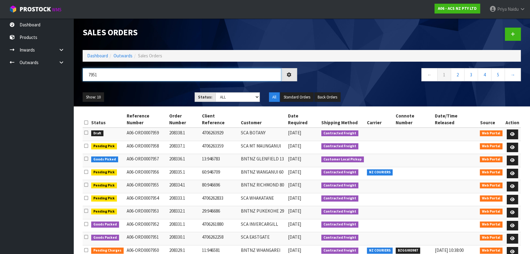
type input "7951"
click at [145, 89] on div "Show: 10 5 10 25 50 Status: Draft Pending Allocated Pending Pick Goods Picked G…" at bounding box center [302, 97] width 448 height 19
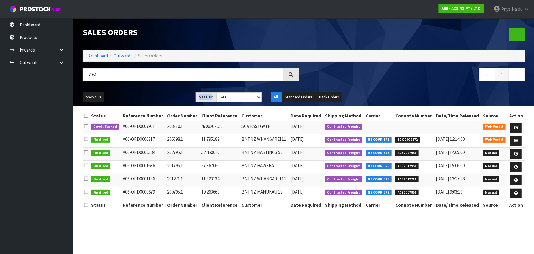
click at [145, 89] on div "Show: 10 5 10 25 50 Status: Draft Pending Allocated Pending Pick Goods Picked G…" at bounding box center [304, 97] width 452 height 19
click at [516, 127] on icon at bounding box center [516, 128] width 5 height 4
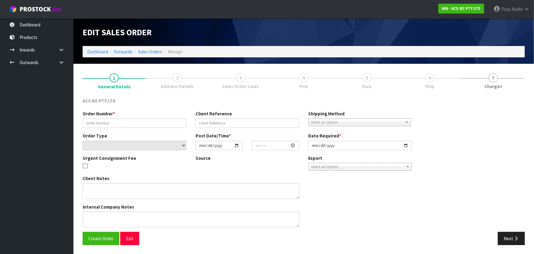
type input "208330.1"
type input "4706262258"
select select "number:0"
type input "2025-09-17"
type input "14:44:00.000"
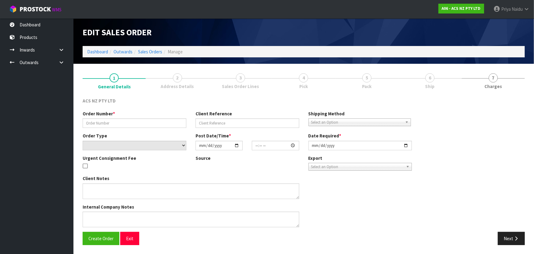
type input "2025-09-18"
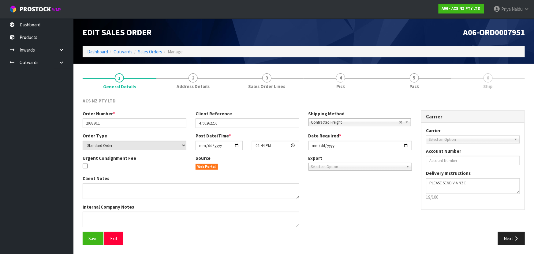
click at [418, 82] on link "5 Pack" at bounding box center [415, 80] width 74 height 24
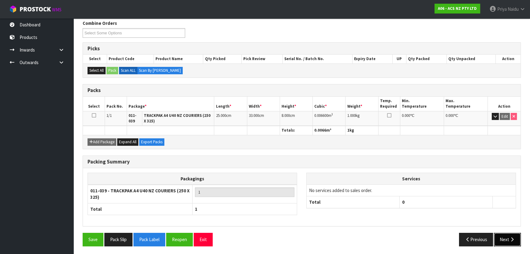
click at [506, 235] on button "Next" at bounding box center [507, 238] width 27 height 13
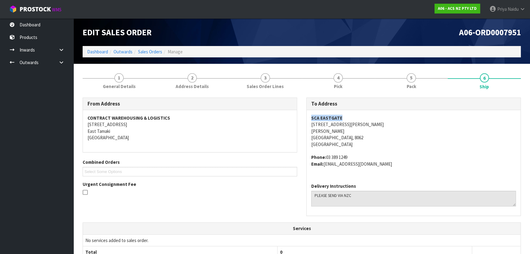
drag, startPoint x: 309, startPoint y: 119, endPoint x: 352, endPoint y: 114, distance: 43.8
click at [352, 114] on div "SCA EASTGATE 248 LINWOOD AVE LINWOOD Christchurch, 8062 New Zealand Phone: 03 3…" at bounding box center [414, 144] width 214 height 68
drag, startPoint x: 320, startPoint y: 125, endPoint x: 356, endPoint y: 124, distance: 35.8
click at [356, 124] on div "To Address SCA EASTGATE 248 LINWOOD AVE LINWOOD Christchurch, 8062 New Zealand …" at bounding box center [414, 159] width 224 height 125
drag, startPoint x: 327, startPoint y: 156, endPoint x: 352, endPoint y: 157, distance: 25.1
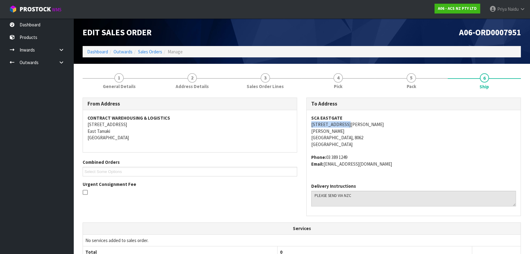
click at [352, 157] on address "Phone: 03 389 1249 Email: EASTGATE@supercheapauto.com" at bounding box center [413, 160] width 205 height 13
drag, startPoint x: 326, startPoint y: 164, endPoint x: 395, endPoint y: 165, distance: 69.5
click at [395, 165] on address "Phone: 03 389 1249 Email: EASTGATE@supercheapauto.com" at bounding box center [413, 160] width 205 height 13
click at [113, 71] on link "1 General Details" at bounding box center [119, 80] width 73 height 24
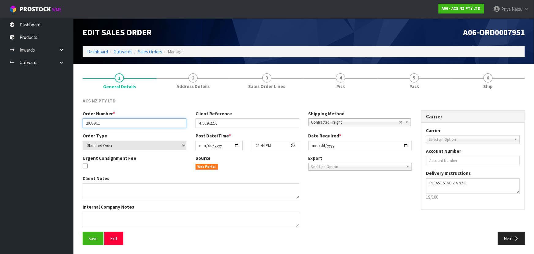
drag, startPoint x: 85, startPoint y: 123, endPoint x: 113, endPoint y: 124, distance: 27.9
click at [113, 124] on input "208330.1" at bounding box center [135, 122] width 104 height 9
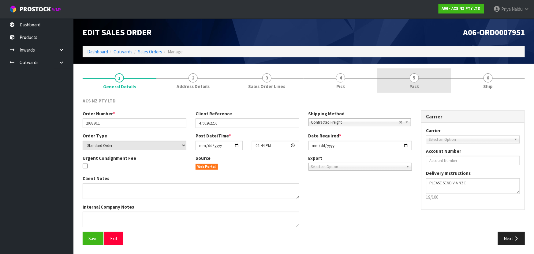
click at [406, 74] on link "5 Pack" at bounding box center [415, 80] width 74 height 24
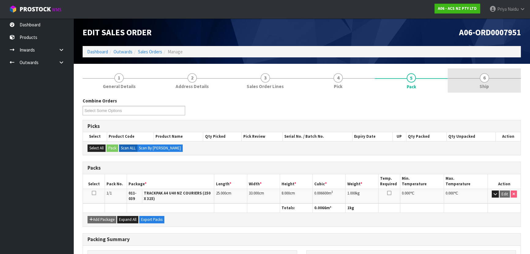
click at [493, 89] on link "6 Ship" at bounding box center [484, 80] width 73 height 24
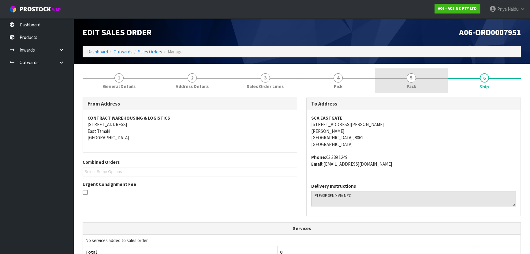
click at [421, 88] on link "5 Pack" at bounding box center [411, 80] width 73 height 24
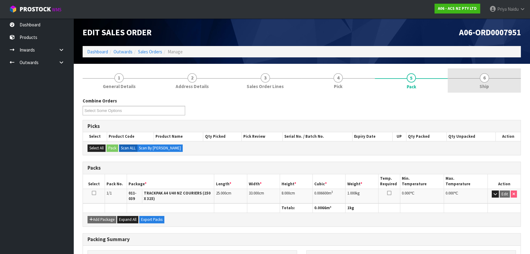
click at [486, 84] on span "Ship" at bounding box center [484, 86] width 9 height 6
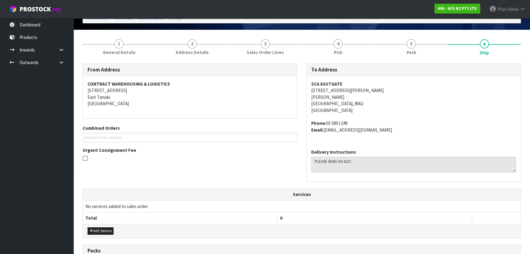
scroll to position [145, 0]
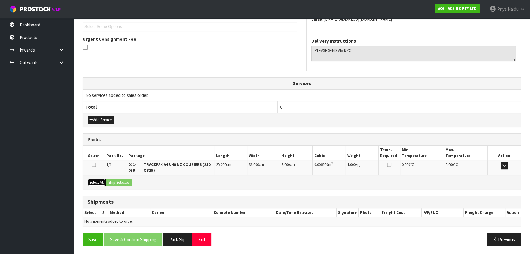
click at [101, 181] on button "Select All" at bounding box center [97, 182] width 18 height 7
click at [116, 179] on button "Ship Selected" at bounding box center [119, 182] width 25 height 7
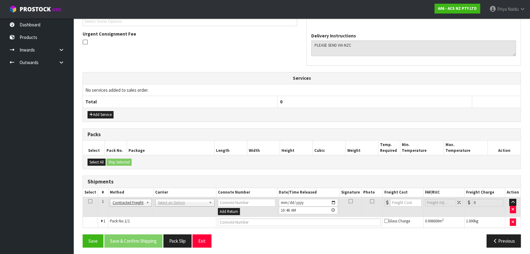
scroll to position [152, 0]
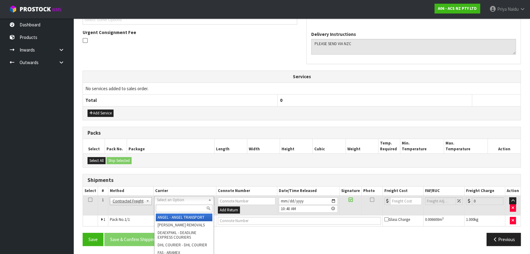
click at [162, 204] on input "text" at bounding box center [184, 208] width 57 height 8
type input "NZC"
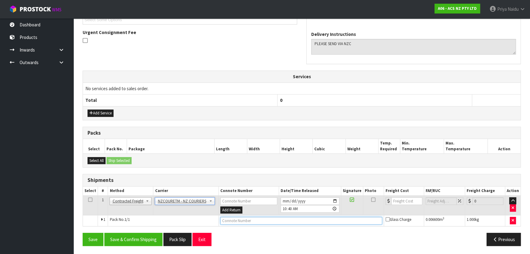
click at [234, 221] on input "text" at bounding box center [302, 221] width 162 height 8
paste input "BZGG003988"
type input "BZGG003988"
click at [405, 199] on input "number" at bounding box center [407, 201] width 31 height 8
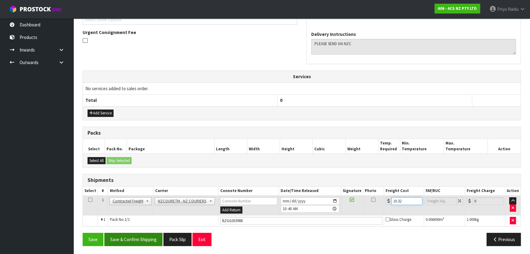
type input "10.32"
click at [127, 232] on button "Save & Confirm Shipping" at bounding box center [133, 238] width 58 height 13
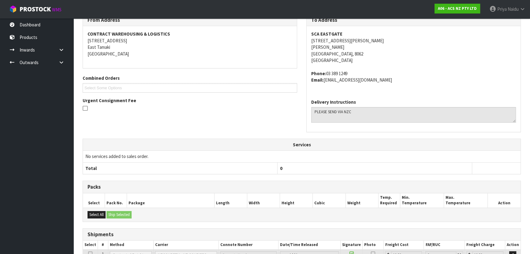
scroll to position [0, 0]
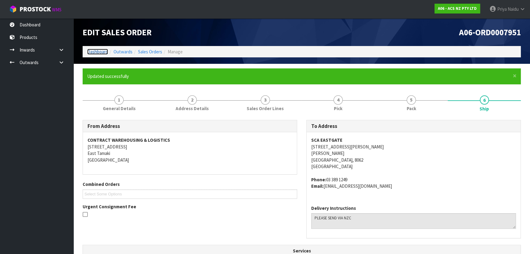
click at [96, 49] on link "Dashboard" at bounding box center [97, 52] width 21 height 6
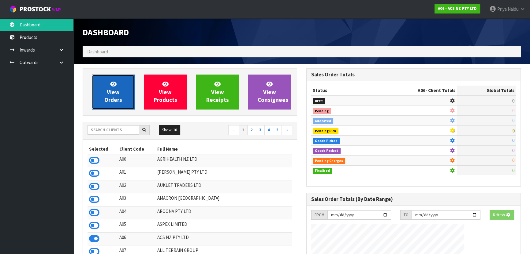
click at [113, 79] on link "View Orders" at bounding box center [113, 91] width 43 height 35
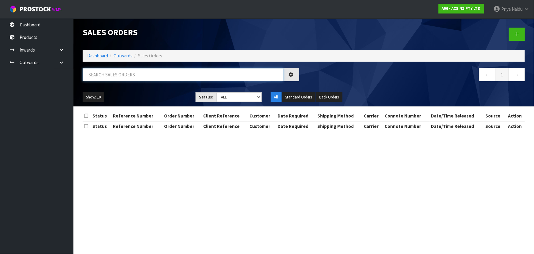
click at [119, 77] on input "text" at bounding box center [183, 74] width 201 height 13
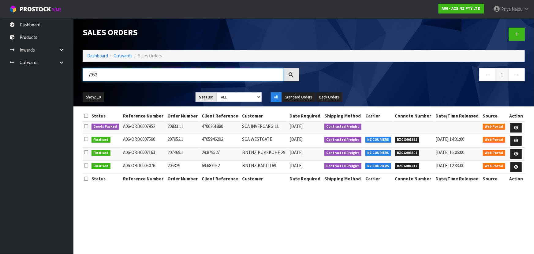
type input "7952"
click at [144, 102] on div "Show: 10 5 10 25 50 Status: Draft Pending Allocated Pending Pick Goods Picked G…" at bounding box center [304, 97] width 452 height 19
click at [156, 86] on div "7952 ← 1 →" at bounding box center [304, 78] width 452 height 20
click at [159, 85] on div "7952" at bounding box center [191, 77] width 226 height 18
click at [515, 126] on icon at bounding box center [516, 128] width 5 height 4
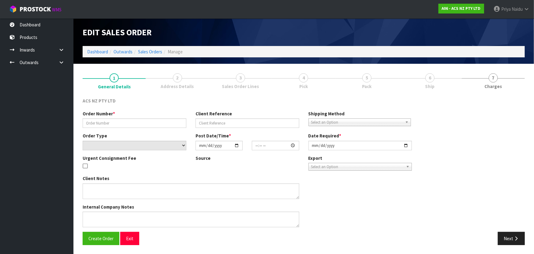
click at [413, 79] on link "6 Ship" at bounding box center [430, 80] width 63 height 24
type input "208331.1"
type input "4706261880"
select select "number:0"
type input "2025-09-17"
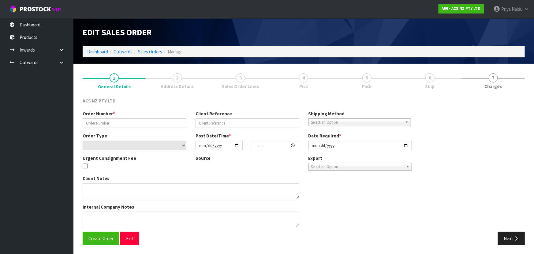
type input "14:44:00.000"
type input "2025-09-18"
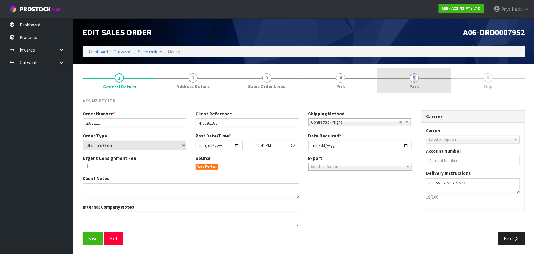
click at [413, 79] on span "5" at bounding box center [414, 77] width 9 height 9
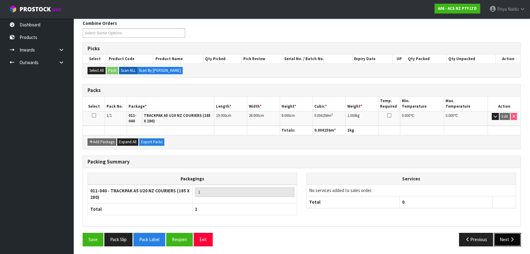
click at [506, 239] on button "Next" at bounding box center [507, 238] width 27 height 13
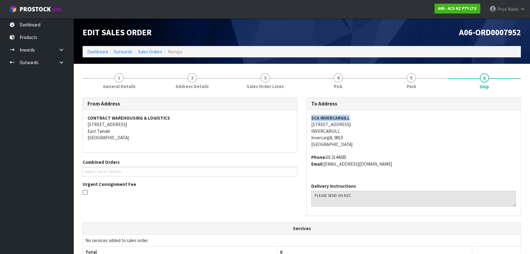
drag, startPoint x: 306, startPoint y: 119, endPoint x: 355, endPoint y: 114, distance: 49.2
click at [355, 114] on div "To Address SCA INVERCARGILL 6 LEET STREET INVERCARGILL Invercargill, 9810 New Z…" at bounding box center [414, 156] width 215 height 118
drag, startPoint x: 308, startPoint y: 126, endPoint x: 337, endPoint y: 126, distance: 29.4
click at [344, 123] on div "SCA INVERCARGILL 6 LEET STREET INVERCARGILL Invercargill, 9810 New Zealand Phon…" at bounding box center [414, 144] width 214 height 68
drag, startPoint x: 326, startPoint y: 156, endPoint x: 357, endPoint y: 157, distance: 30.6
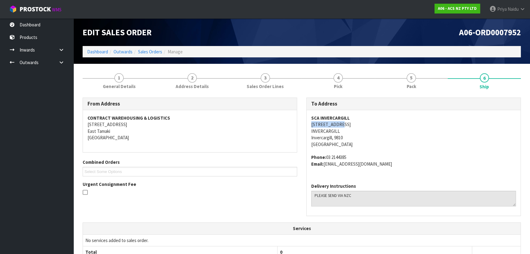
click at [357, 157] on address "Phone: 03 2144385 Email: INVERCARGILL@supercheapauto.com" at bounding box center [413, 160] width 205 height 13
drag, startPoint x: 325, startPoint y: 162, endPoint x: 411, endPoint y: 165, distance: 86.7
click at [411, 165] on address "Phone: 03 2144385 Email: INVERCARGILL@supercheapauto.com" at bounding box center [413, 160] width 205 height 13
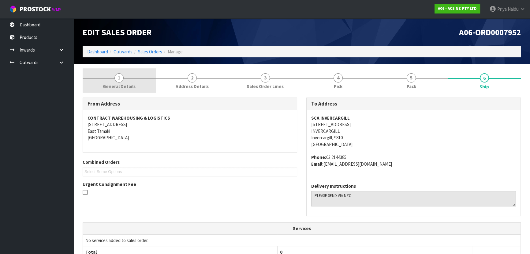
click at [112, 81] on link "1 General Details" at bounding box center [119, 80] width 73 height 24
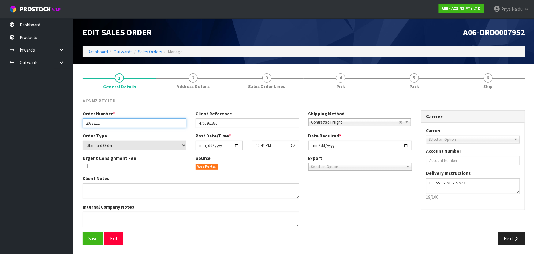
drag, startPoint x: 83, startPoint y: 123, endPoint x: 108, endPoint y: 124, distance: 24.8
click at [108, 124] on input "208331.1" at bounding box center [135, 122] width 104 height 9
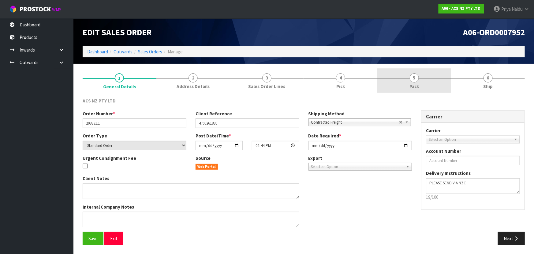
click at [423, 85] on link "5 Pack" at bounding box center [415, 80] width 74 height 24
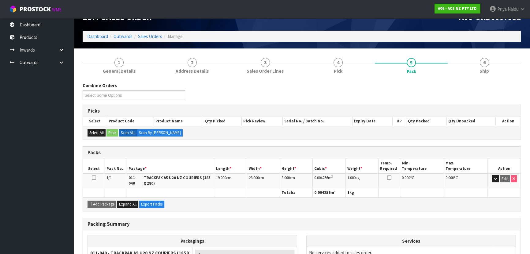
scroll to position [28, 0]
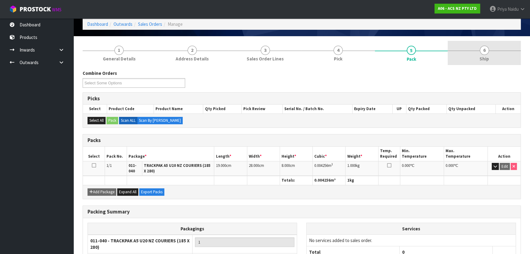
click at [503, 61] on link "6 Ship" at bounding box center [484, 53] width 73 height 24
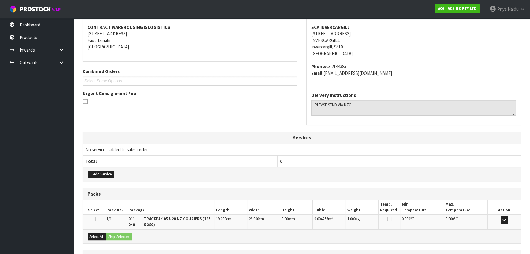
scroll to position [145, 0]
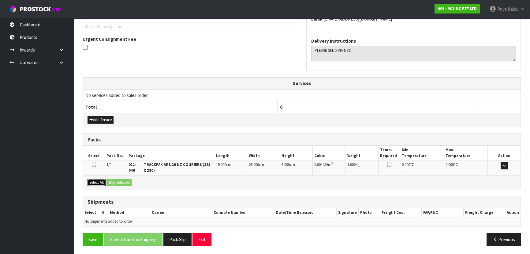
click at [100, 180] on button "Select All" at bounding box center [97, 182] width 18 height 7
click at [115, 179] on button "Ship Selected" at bounding box center [119, 182] width 25 height 7
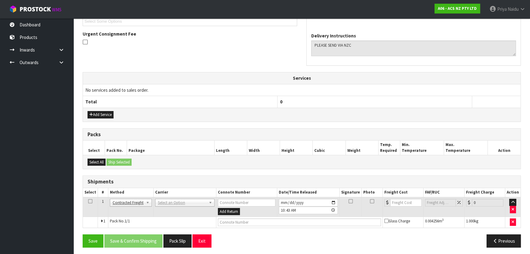
scroll to position [152, 0]
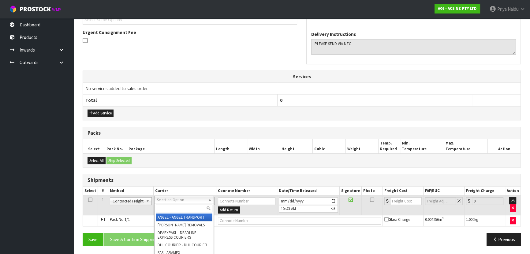
click at [169, 206] on input "text" at bounding box center [184, 208] width 57 height 8
type input "M"
type input "NZC"
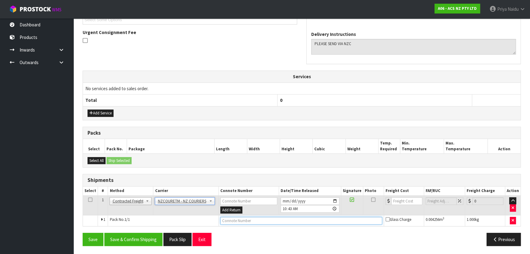
click at [230, 220] on input "text" at bounding box center [302, 221] width 162 height 8
paste input "BZGG003989"
type input "BZGG003989"
click at [398, 199] on input "number" at bounding box center [407, 201] width 31 height 8
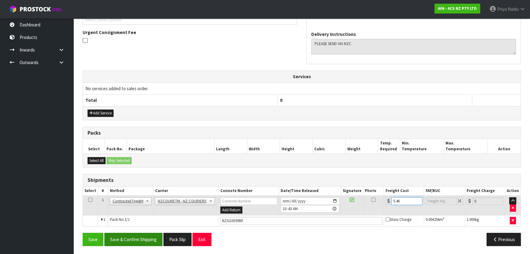
type input "5.46"
click at [153, 244] on button "Save & Confirm Shipping" at bounding box center [133, 238] width 58 height 13
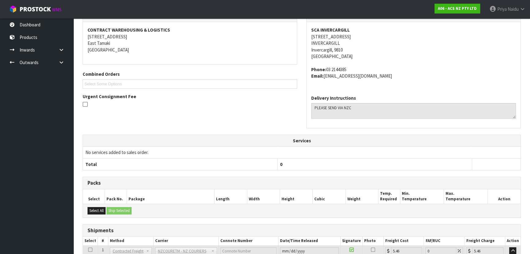
scroll to position [0, 0]
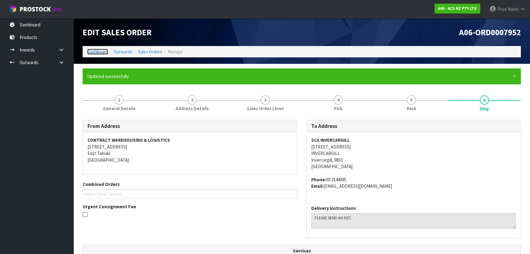
click at [96, 51] on link "Dashboard" at bounding box center [97, 52] width 21 height 6
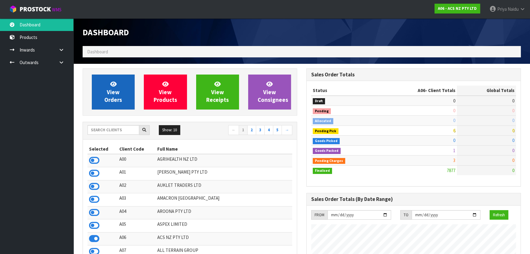
scroll to position [463, 224]
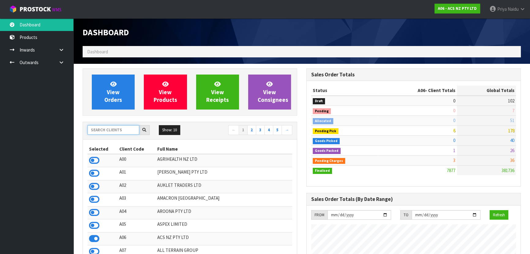
click at [111, 127] on input "text" at bounding box center [114, 129] width 52 height 9
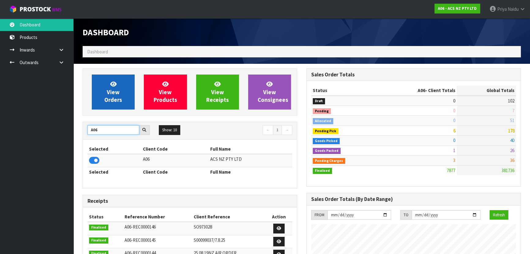
type input "A06"
drag, startPoint x: 116, startPoint y: 81, endPoint x: 117, endPoint y: 79, distance: 3.2
click at [116, 81] on icon at bounding box center [113, 84] width 6 height 6
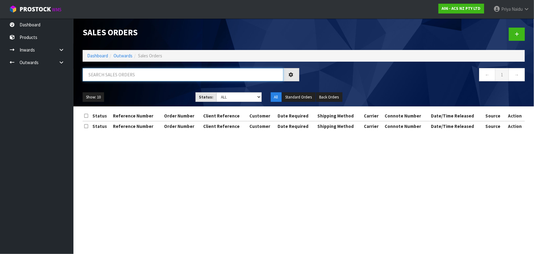
click at [125, 70] on input "text" at bounding box center [183, 74] width 201 height 13
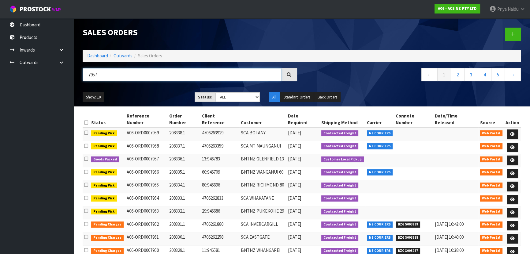
type input "7957"
drag, startPoint x: 145, startPoint y: 94, endPoint x: 149, endPoint y: 92, distance: 4.1
click at [148, 92] on ul "Show: 10 5 10 25 50" at bounding box center [134, 97] width 103 height 10
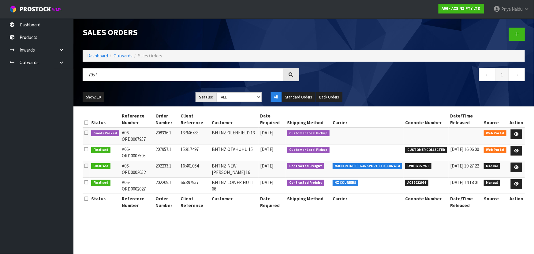
click at [149, 92] on ul "Show: 10 5 10 25 50" at bounding box center [135, 97] width 104 height 10
click at [518, 134] on icon at bounding box center [517, 134] width 5 height 4
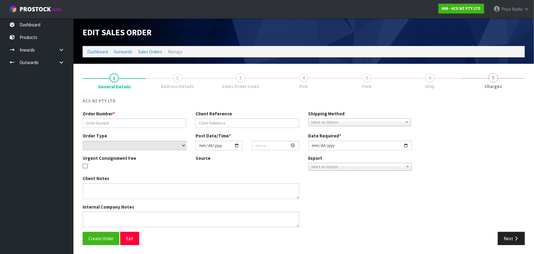
type input "208336.1"
type input "13:946783"
select select "number:0"
type input "2025-09-18"
type input "10:16:00.000"
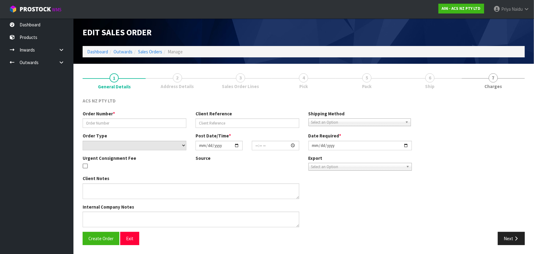
type input "2025-09-18"
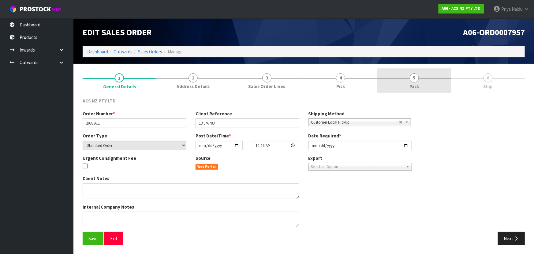
click at [412, 82] on link "5 Pack" at bounding box center [415, 80] width 74 height 24
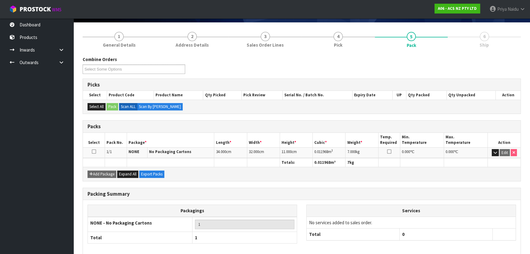
scroll to position [70, 0]
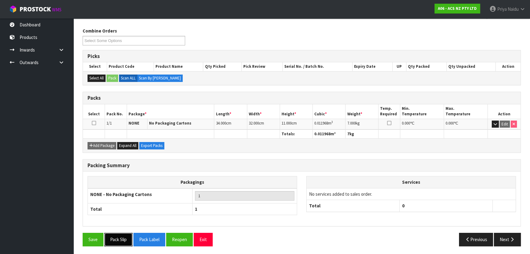
click at [111, 243] on button "Pack Slip" at bounding box center [118, 238] width 28 height 13
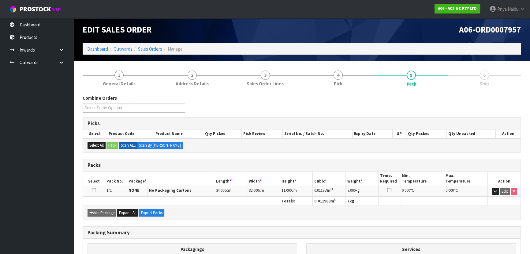
scroll to position [0, 0]
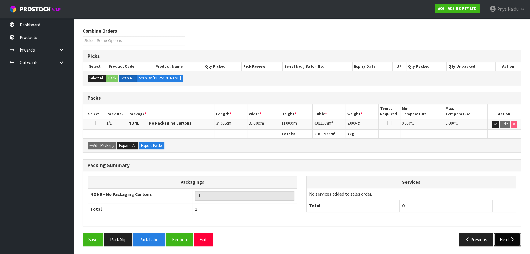
click at [504, 236] on button "Next" at bounding box center [507, 238] width 27 height 13
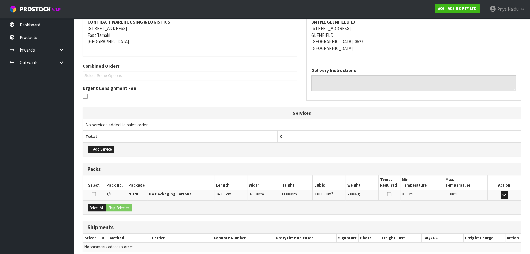
scroll to position [121, 0]
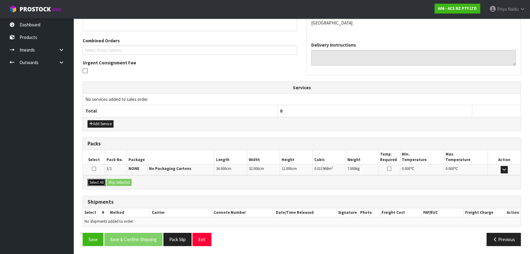
drag, startPoint x: 97, startPoint y: 179, endPoint x: 121, endPoint y: 181, distance: 23.6
click at [99, 179] on button "Select All" at bounding box center [97, 182] width 18 height 7
drag, startPoint x: 123, startPoint y: 181, endPoint x: 136, endPoint y: 181, distance: 13.2
click at [123, 181] on button "Ship Selected" at bounding box center [119, 182] width 25 height 7
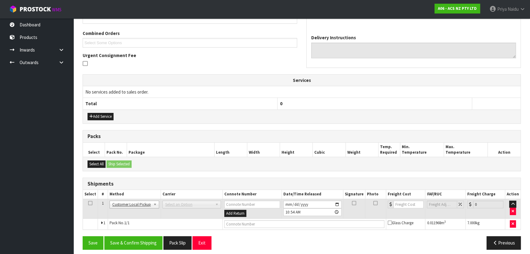
scroll to position [132, 0]
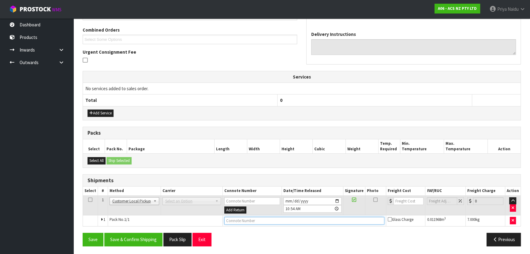
click at [245, 218] on input "text" at bounding box center [305, 221] width 160 height 8
type input "CUSTOMER COLLECTED"
click at [130, 242] on button "Save & Confirm Shipping" at bounding box center [133, 238] width 58 height 13
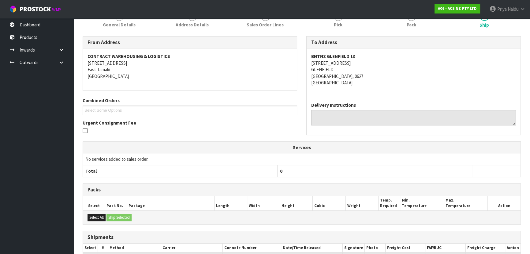
scroll to position [0, 0]
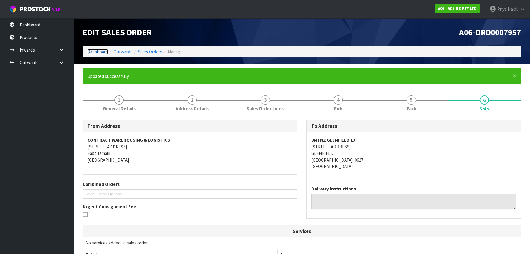
click at [100, 51] on link "Dashboard" at bounding box center [97, 52] width 21 height 6
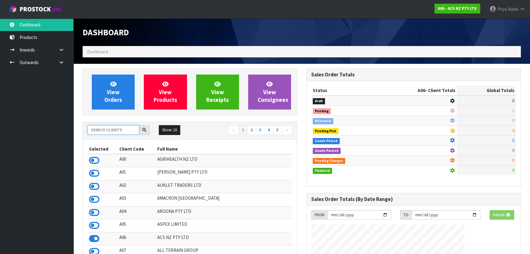
click at [116, 129] on input "text" at bounding box center [114, 129] width 52 height 9
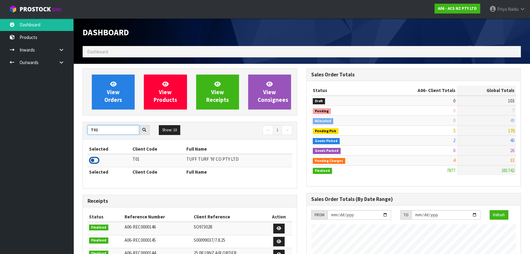
type input "T01"
click at [96, 160] on icon at bounding box center [94, 160] width 10 height 9
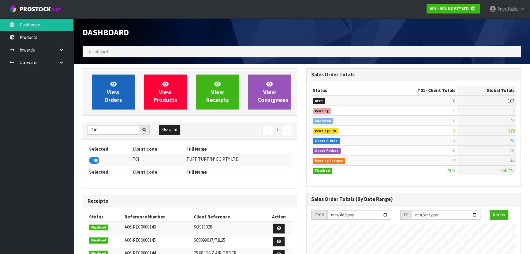
scroll to position [305900, 306058]
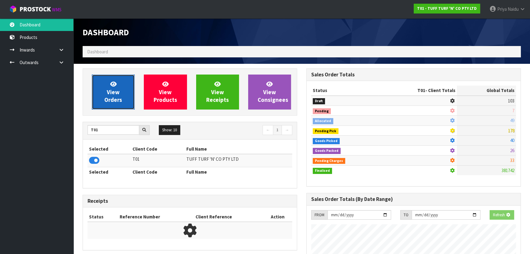
click at [103, 98] on link "View Orders" at bounding box center [113, 91] width 43 height 35
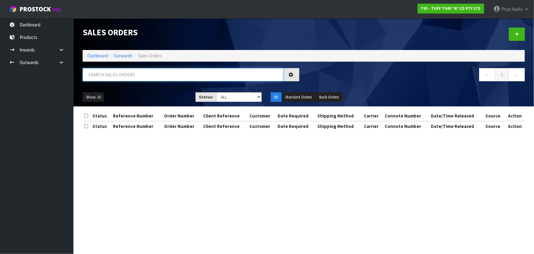
click at [119, 70] on input "text" at bounding box center [183, 74] width 201 height 13
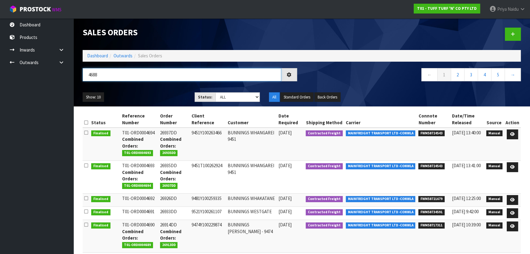
type input "4688"
click at [139, 94] on ul "Show: 10 5 10 25 50" at bounding box center [134, 97] width 103 height 10
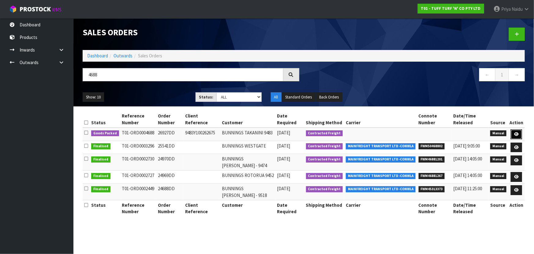
click at [517, 135] on icon at bounding box center [517, 134] width 5 height 4
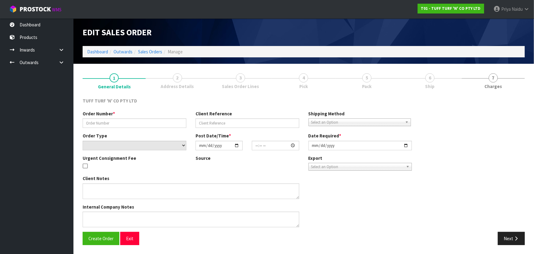
type input "26927DD"
type input "9483Y100262675"
select select "number:0"
type input "2025-09-15"
type input "13:17:00.000"
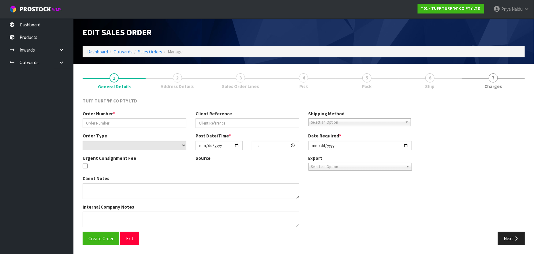
type input "2025-09-16"
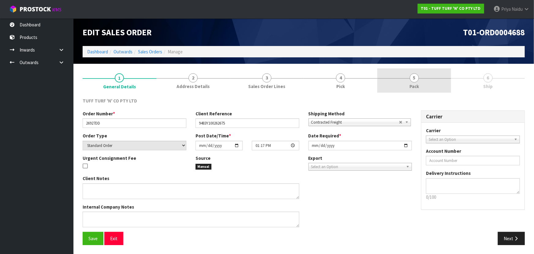
click at [404, 84] on link "5 Pack" at bounding box center [415, 80] width 74 height 24
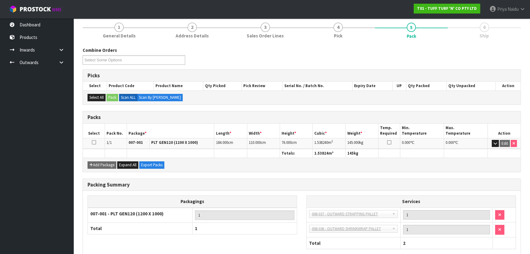
scroll to position [85, 0]
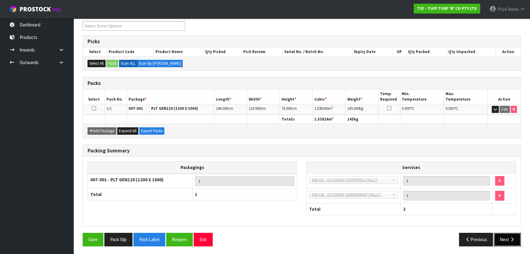
click at [505, 238] on button "Next" at bounding box center [507, 238] width 27 height 13
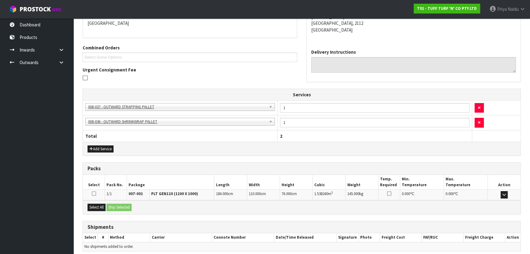
scroll to position [139, 0]
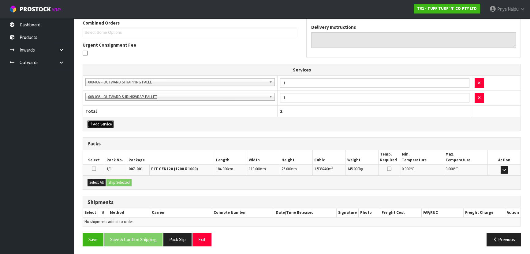
click at [102, 123] on button "Add Service" at bounding box center [101, 123] width 26 height 7
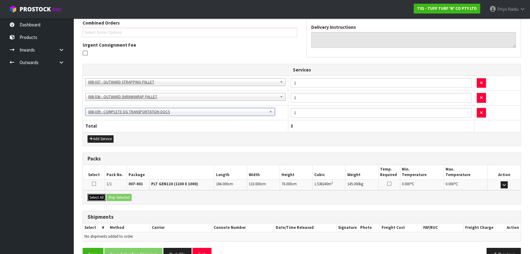
click at [97, 196] on button "Select All" at bounding box center [97, 197] width 18 height 7
click at [118, 194] on button "Ship Selected" at bounding box center [119, 197] width 25 height 7
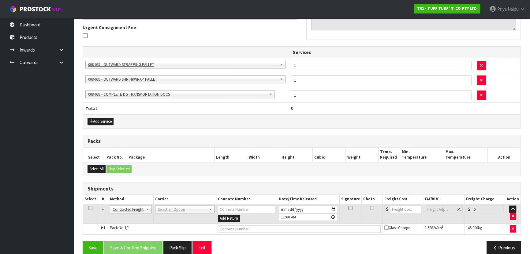
scroll to position [165, 0]
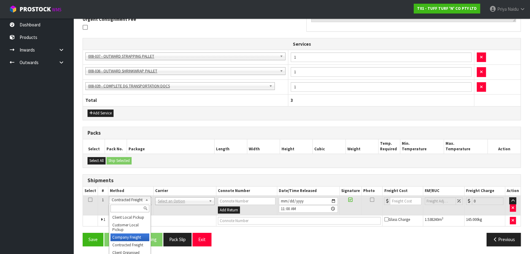
drag, startPoint x: 126, startPoint y: 239, endPoint x: 144, endPoint y: 226, distance: 21.7
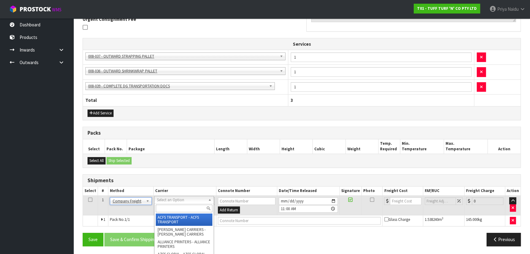
click at [171, 208] on input "text" at bounding box center [184, 208] width 57 height 8
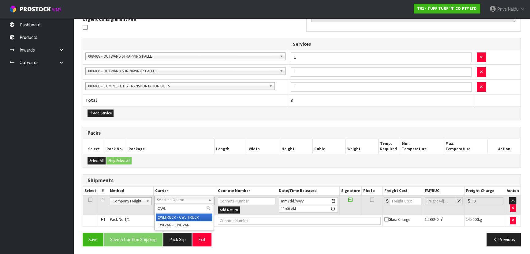
type input "CWL"
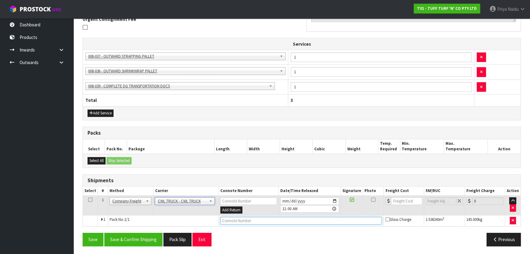
click at [244, 221] on input "text" at bounding box center [302, 221] width 162 height 8
type input "CWL TRUCK DELIVERY"
click at [151, 235] on button "Save & Confirm Shipping" at bounding box center [133, 238] width 58 height 13
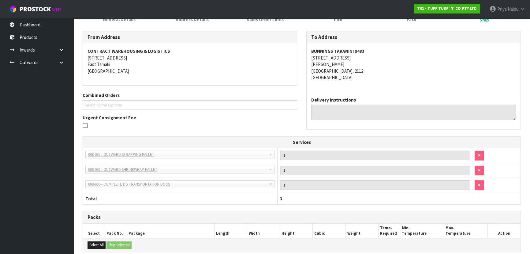
scroll to position [172, 0]
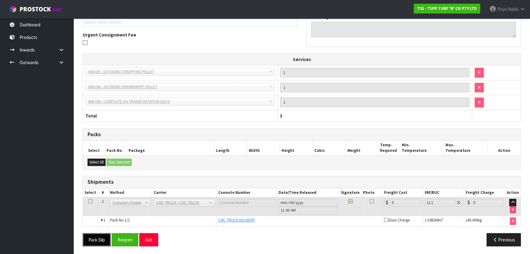
click at [97, 241] on button "Pack Slip" at bounding box center [97, 239] width 28 height 13
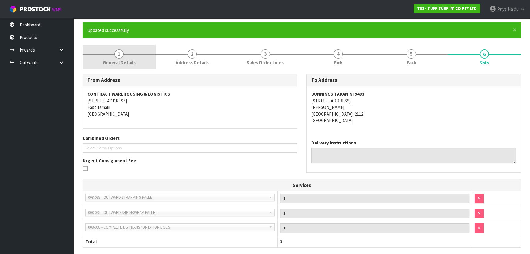
scroll to position [0, 0]
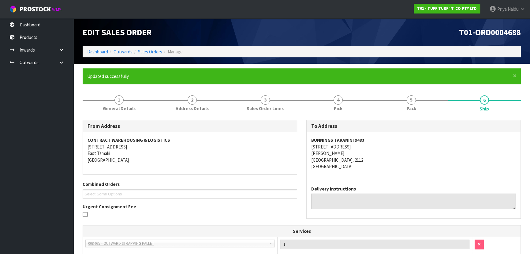
click at [104, 55] on li "Dashboard" at bounding box center [97, 51] width 21 height 6
click at [103, 52] on link "Dashboard" at bounding box center [97, 52] width 21 height 6
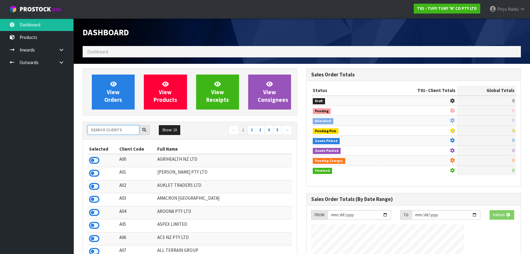
click at [109, 126] on input "text" at bounding box center [114, 129] width 52 height 9
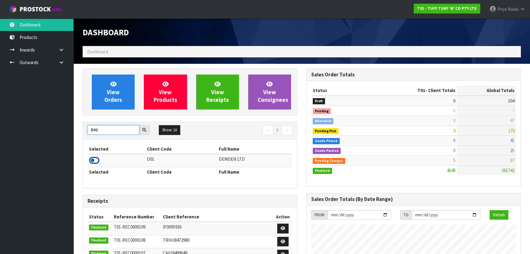
type input "D01"
click at [98, 161] on icon at bounding box center [94, 160] width 10 height 9
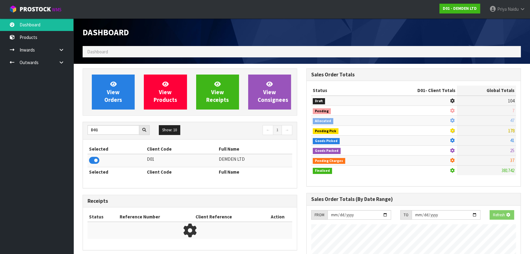
scroll to position [381, 224]
click at [119, 72] on div "View Orders View Products View Receipts View Consignees" at bounding box center [190, 91] width 215 height 47
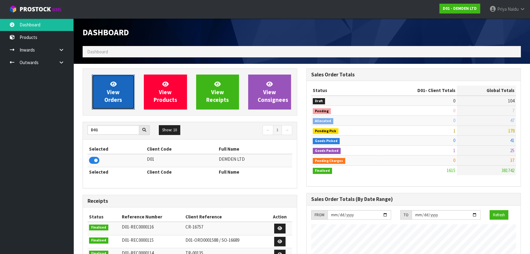
click at [111, 85] on icon at bounding box center [113, 84] width 6 height 6
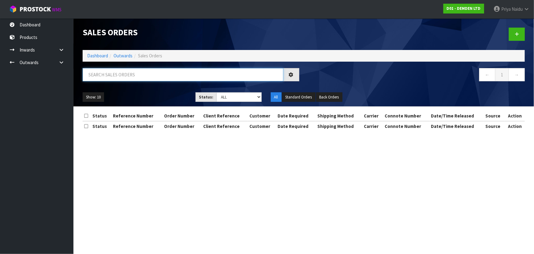
click at [119, 76] on input "text" at bounding box center [183, 74] width 201 height 13
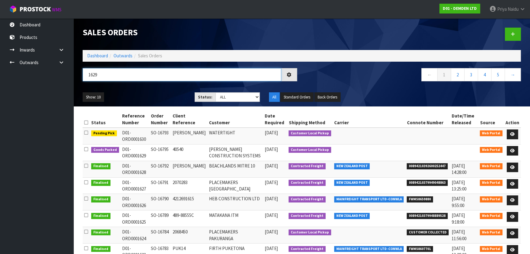
type input "1629"
click at [145, 96] on ul "Show: 10 5 10 25 50" at bounding box center [134, 97] width 103 height 10
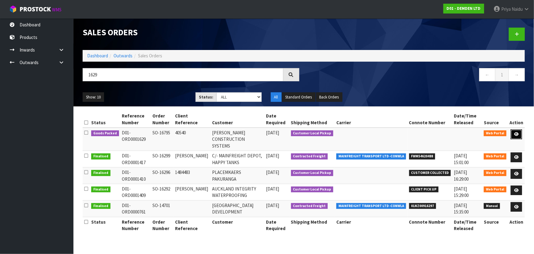
click at [517, 133] on icon at bounding box center [517, 134] width 5 height 4
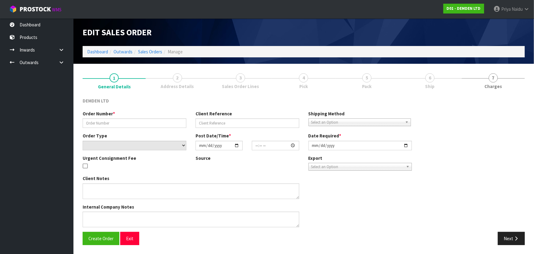
type input "SO-16795"
type input "40540"
select select "number:0"
type input "2025-09-17"
type input "10:52:00.000"
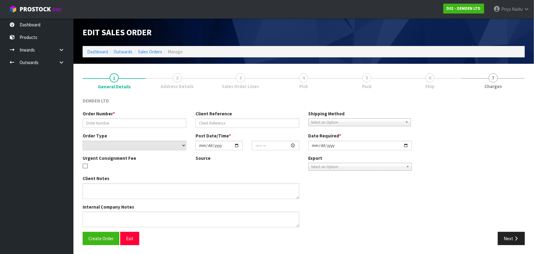
type input "2025-09-17"
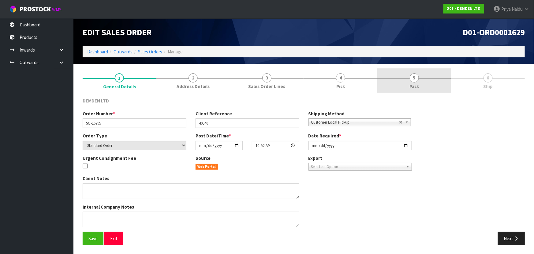
click at [392, 85] on link "5 Pack" at bounding box center [415, 80] width 74 height 24
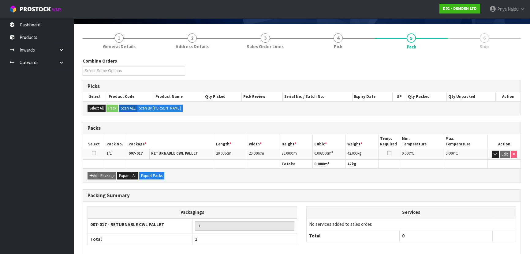
scroll to position [70, 0]
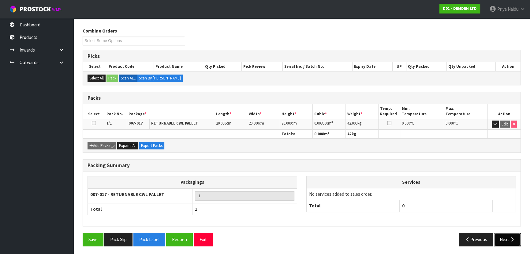
click at [508, 235] on button "Next" at bounding box center [507, 238] width 27 height 13
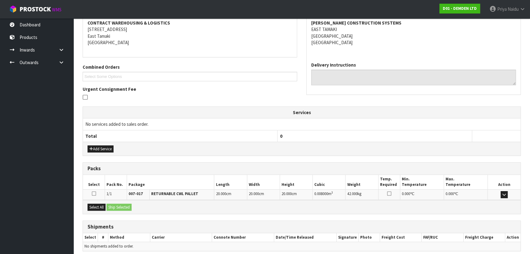
scroll to position [119, 0]
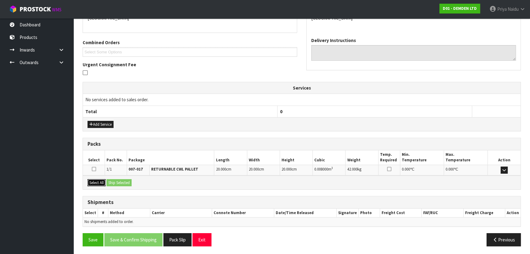
click at [100, 181] on button "Select All" at bounding box center [97, 182] width 18 height 7
click at [119, 183] on button "Ship Selected" at bounding box center [119, 182] width 25 height 7
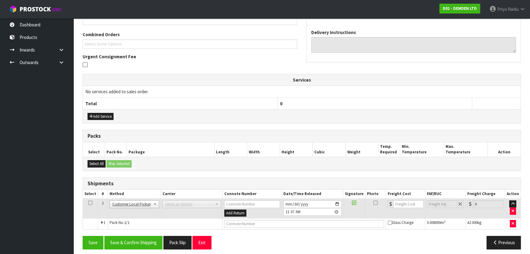
scroll to position [131, 0]
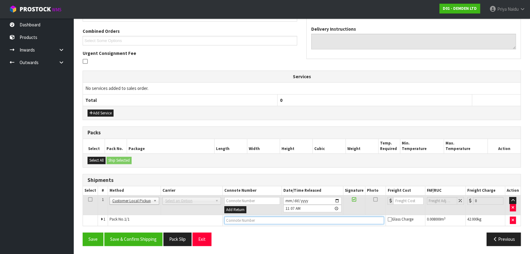
click at [252, 216] on input "text" at bounding box center [305, 220] width 160 height 8
type input "CUSTOMER COLLECTED"
click at [149, 240] on button "Save & Confirm Shipping" at bounding box center [133, 238] width 58 height 13
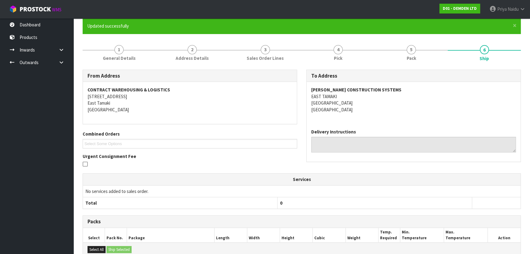
scroll to position [0, 0]
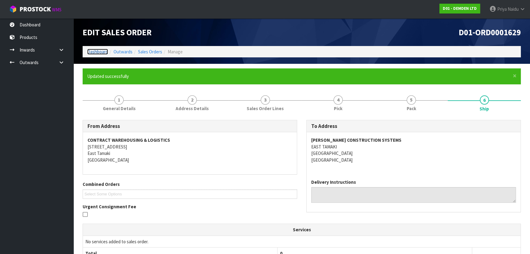
click at [104, 53] on link "Dashboard" at bounding box center [97, 52] width 21 height 6
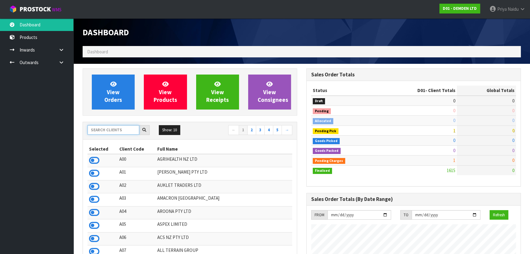
click at [120, 128] on input "text" at bounding box center [114, 129] width 52 height 9
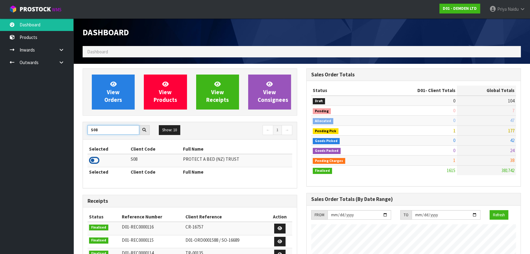
type input "S08"
drag, startPoint x: 94, startPoint y: 159, endPoint x: 105, endPoint y: 145, distance: 17.9
click at [95, 159] on icon at bounding box center [94, 160] width 10 height 9
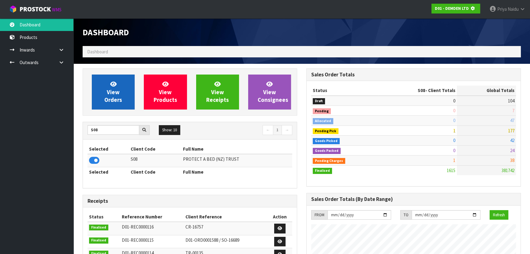
scroll to position [305900, 306058]
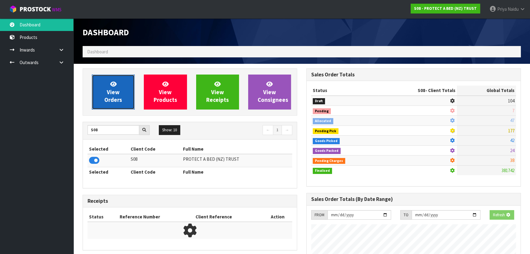
click at [120, 86] on link "View Orders" at bounding box center [113, 91] width 43 height 35
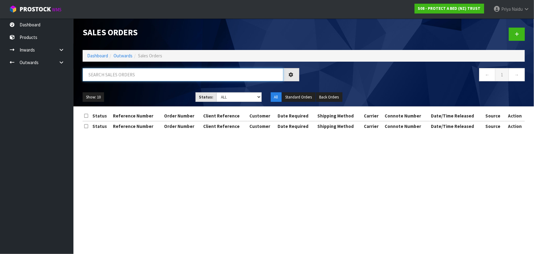
click at [124, 74] on input "text" at bounding box center [183, 74] width 201 height 13
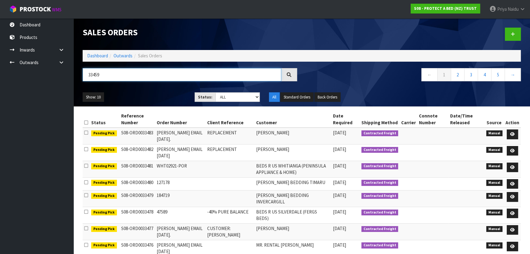
type input "33459"
click at [158, 85] on div "33459" at bounding box center [190, 77] width 224 height 18
click at [159, 85] on div "33459" at bounding box center [190, 77] width 224 height 18
click at [162, 84] on div "33459" at bounding box center [190, 77] width 224 height 18
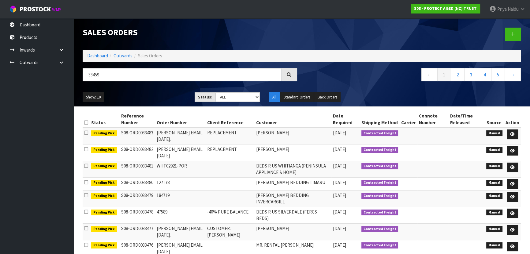
click at [157, 91] on div "Show: 10 5 10 25 50 Status: Draft Pending Allocated Pending Pick Goods Picked G…" at bounding box center [302, 97] width 448 height 19
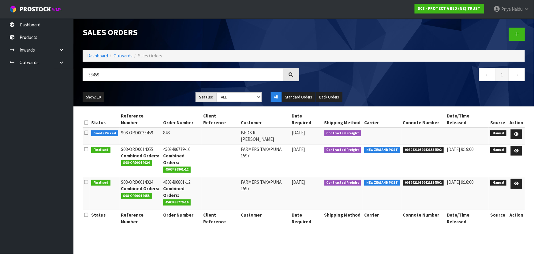
drag, startPoint x: 159, startPoint y: 92, endPoint x: 154, endPoint y: 108, distance: 17.6
click at [159, 92] on div "Show: 10 5 10 25 50 Status: Draft Pending Allocated Pending Pick Goods Picked G…" at bounding box center [304, 97] width 452 height 19
click at [98, 56] on link "Dashboard" at bounding box center [97, 56] width 21 height 6
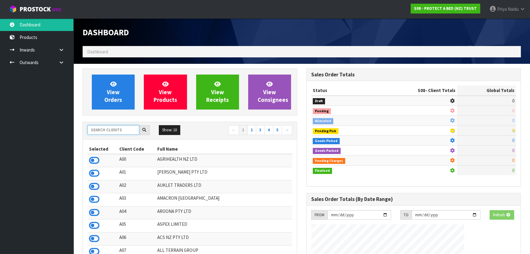
click at [114, 133] on input "text" at bounding box center [114, 129] width 52 height 9
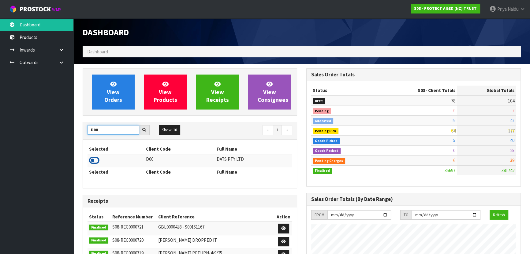
type input "D00"
click at [95, 157] on icon at bounding box center [94, 160] width 10 height 9
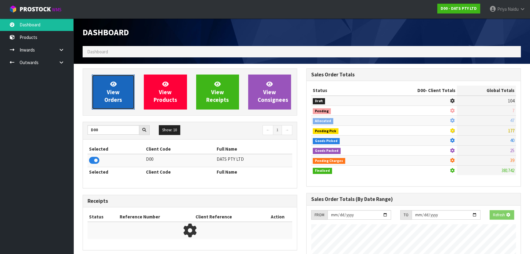
click at [111, 92] on span "View Orders" at bounding box center [113, 91] width 18 height 23
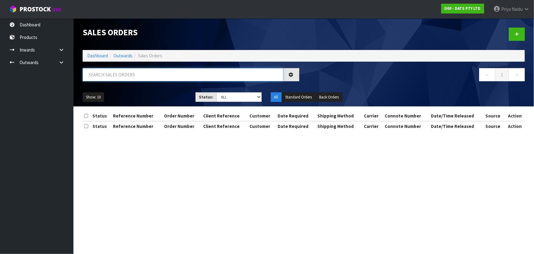
click at [133, 73] on input "text" at bounding box center [183, 74] width 201 height 13
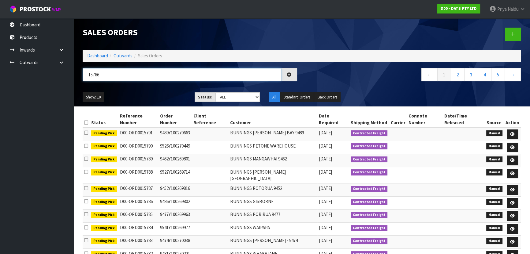
type input "15766"
click at [165, 95] on ul "Show: 10 5 10 25 50" at bounding box center [134, 97] width 103 height 10
click at [231, 98] on select "Draft Pending Allocated Pending Pick Goods Picked Goods Packed Pending Charges …" at bounding box center [238, 96] width 45 height 9
select select "string:5"
click at [216, 92] on select "Draft Pending Allocated Pending Pick Goods Picked Goods Packed Pending Charges …" at bounding box center [238, 96] width 45 height 9
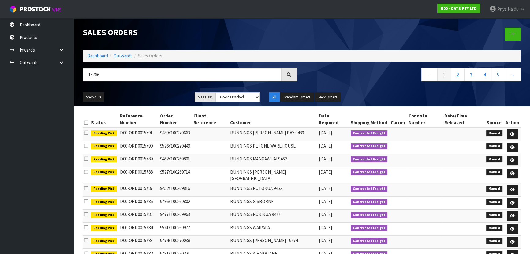
click at [146, 87] on div "15766 ← 1 2 3 4 5 →" at bounding box center [302, 78] width 448 height 20
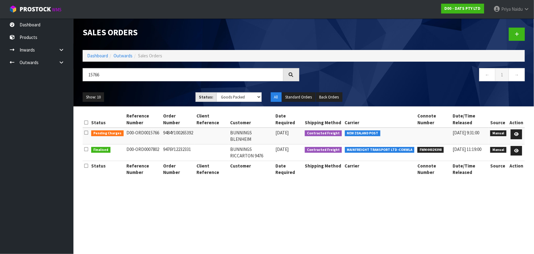
click at [146, 87] on div "15766 ← 1 →" at bounding box center [304, 78] width 452 height 20
click at [514, 133] on link at bounding box center [516, 134] width 11 height 10
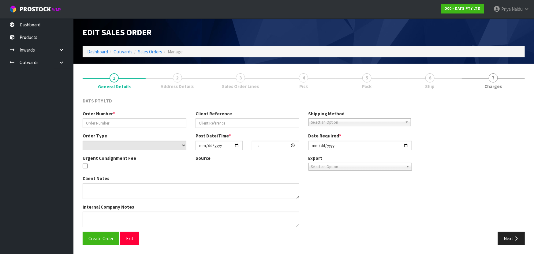
type input "9484Y100265392"
select select "number:0"
type input "2025-09-16"
type input "08:49:00.000"
type input "2025-09-16"
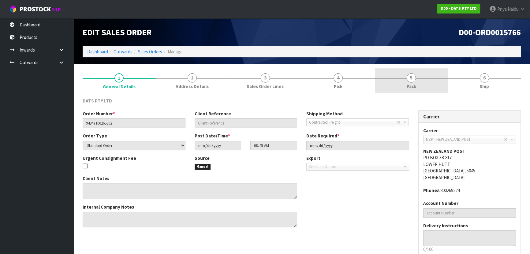
click at [420, 77] on link "5 Pack" at bounding box center [411, 80] width 73 height 24
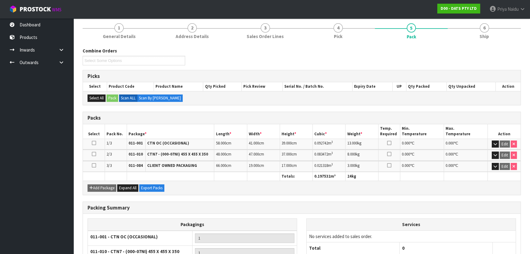
scroll to position [121, 0]
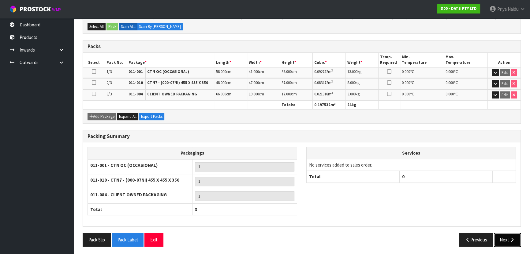
click at [508, 233] on button "Next" at bounding box center [507, 239] width 27 height 13
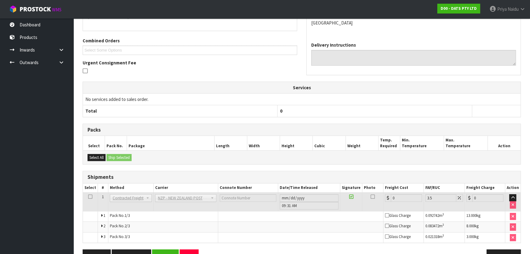
scroll to position [0, 0]
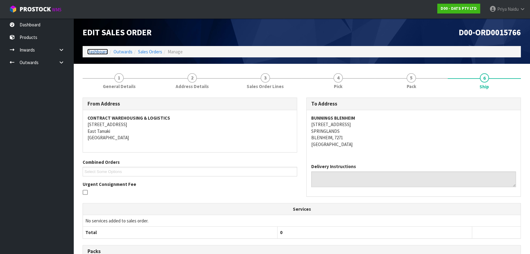
click at [96, 52] on link "Dashboard" at bounding box center [97, 52] width 21 height 6
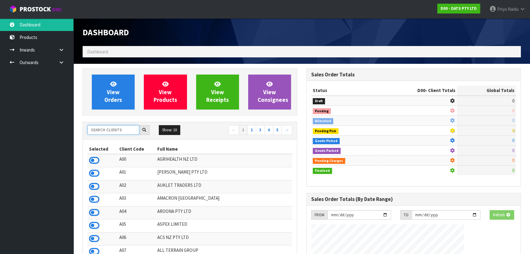
click at [107, 126] on input "text" at bounding box center [114, 129] width 52 height 9
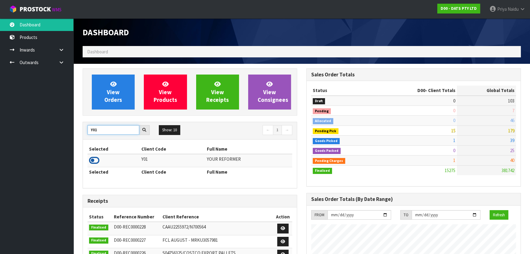
type input "Y01"
click at [92, 161] on icon at bounding box center [94, 160] width 10 height 9
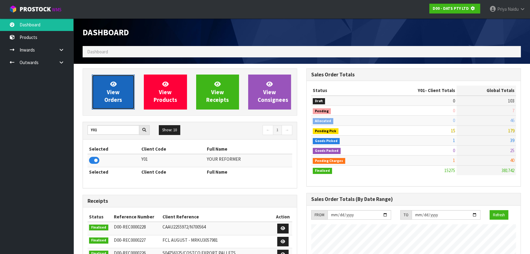
scroll to position [305900, 306058]
click at [128, 85] on link "View Orders" at bounding box center [113, 91] width 43 height 35
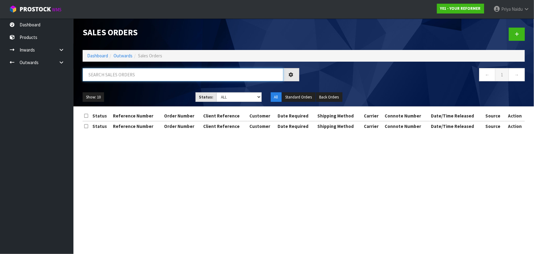
click at [128, 75] on input "text" at bounding box center [183, 74] width 201 height 13
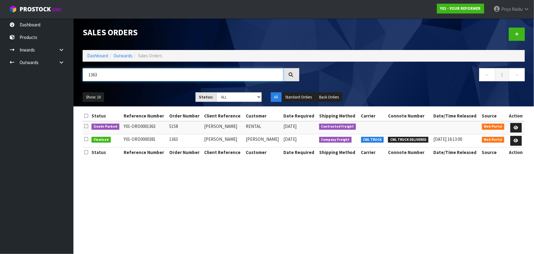
type input "1363"
click at [137, 89] on div "Show: 10 5 10 25 50 Status: Draft Pending Allocated Pending Pick Goods Picked G…" at bounding box center [304, 97] width 452 height 19
click at [521, 124] on link at bounding box center [516, 128] width 11 height 10
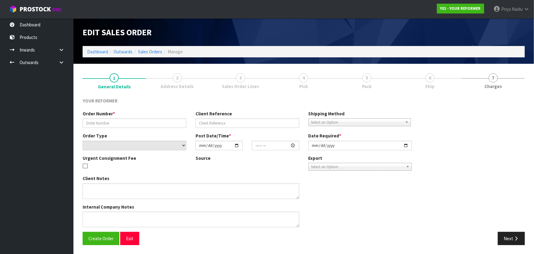
type input "5158"
type input "ARANI CUTHBERT"
select select "number:0"
type input "2025-09-11"
type input "11:45:00.000"
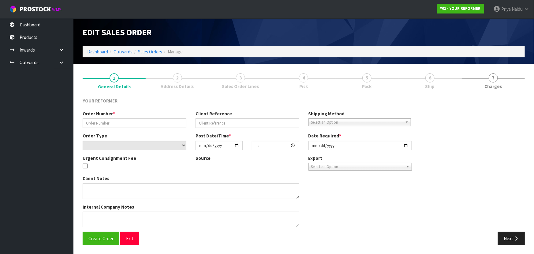
type input "2025-09-11"
type textarea "ARANI CUTHBERT 166A RIMMER ROAD AUK HELENSVILLE 0875 NEW ZEALAND +64 274 586 780"
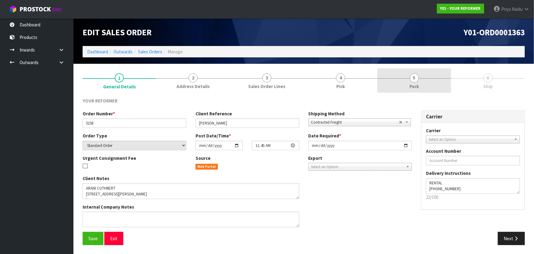
click at [409, 82] on link "5 Pack" at bounding box center [415, 80] width 74 height 24
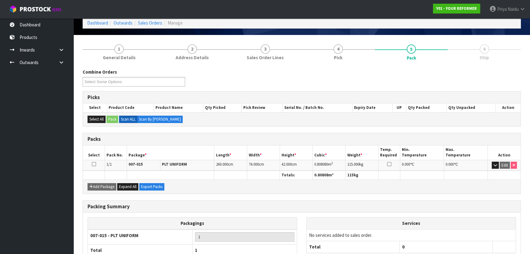
scroll to position [70, 0]
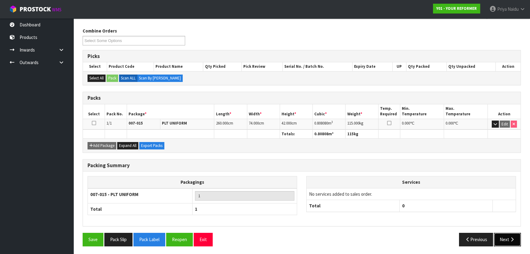
click at [504, 239] on button "Next" at bounding box center [507, 238] width 27 height 13
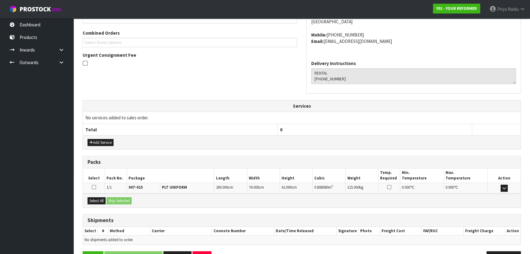
scroll to position [147, 0]
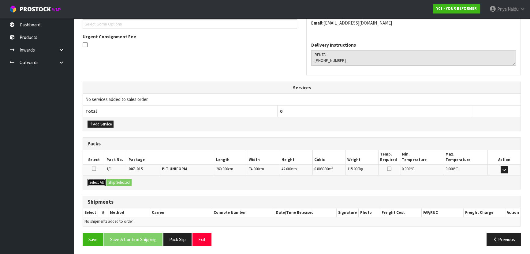
drag, startPoint x: 97, startPoint y: 181, endPoint x: 131, endPoint y: 182, distance: 34.0
click at [98, 181] on button "Select All" at bounding box center [97, 182] width 18 height 7
click at [129, 182] on button "Ship Selected" at bounding box center [119, 182] width 25 height 7
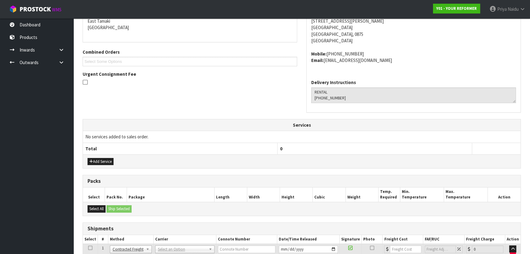
scroll to position [158, 0]
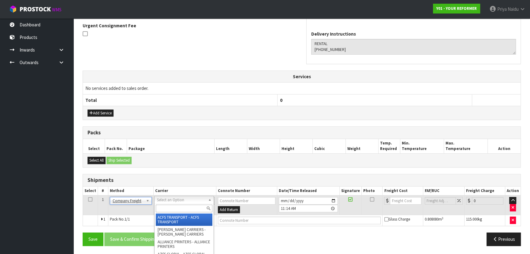
click at [170, 205] on input "text" at bounding box center [184, 208] width 57 height 8
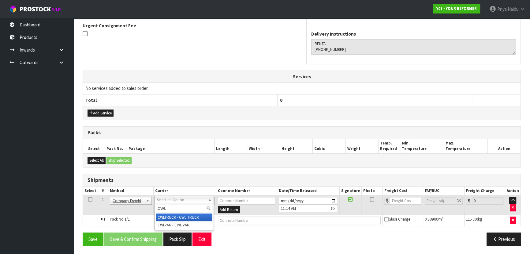
type input "CWL"
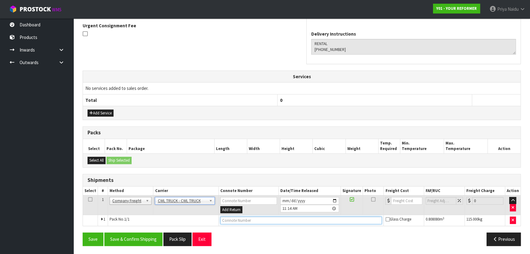
click at [231, 220] on input "text" at bounding box center [302, 220] width 162 height 8
type input "CWL TRUCK DELIVERY"
click at [336, 199] on input "2025-09-18" at bounding box center [310, 201] width 59 height 8
type input "2025-09-19"
click at [151, 236] on button "Save & Confirm Shipping" at bounding box center [133, 238] width 58 height 13
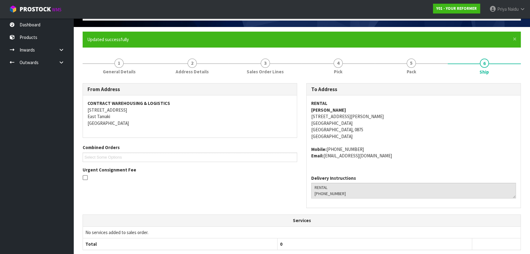
scroll to position [26, 0]
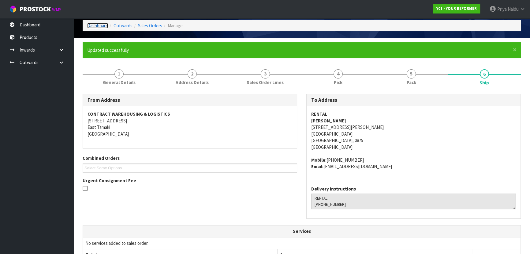
click at [96, 26] on link "Dashboard" at bounding box center [97, 26] width 21 height 6
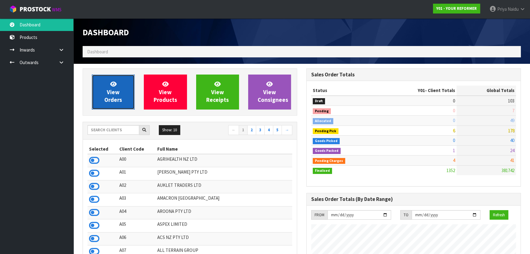
click at [115, 99] on span "View Orders" at bounding box center [113, 91] width 18 height 23
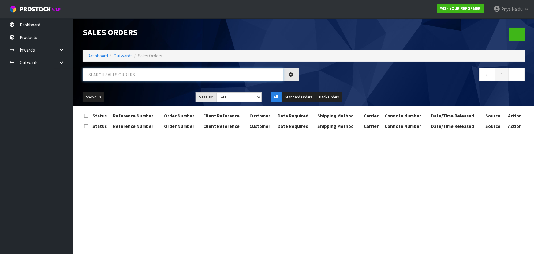
click at [121, 74] on input "text" at bounding box center [183, 74] width 201 height 13
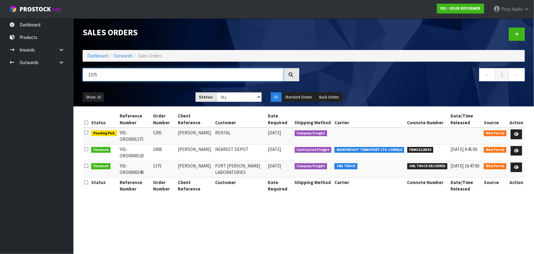
type input "1375"
click at [163, 96] on ul "Show: 10 5 10 25 50" at bounding box center [135, 97] width 104 height 10
click at [519, 134] on icon at bounding box center [517, 134] width 5 height 4
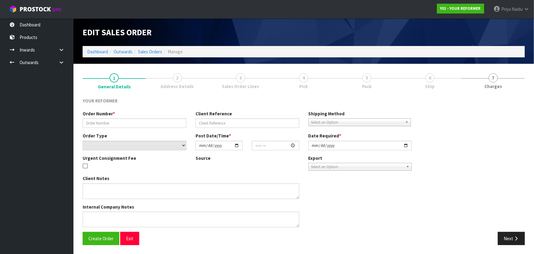
type input "5295"
type input "CLAIRE BONHAM HOLDEN"
select select "number:0"
type input "2025-09-18"
type input "09:22:00.000"
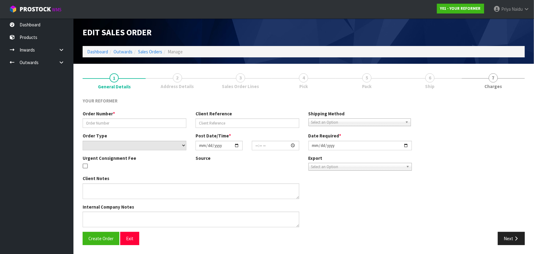
type input "2025-09-18"
type textarea "CLAIRE BONHAM HOLDEN 19 HORORATA ROAD HAURAKI AUK AUCKLAND 0622 NEW ZEALAND +64…"
type textarea "CAN WE PLEASE HAVE THIS RENTAL DELIVERED ASAP AND THE CUSTOMER CONTACTED"
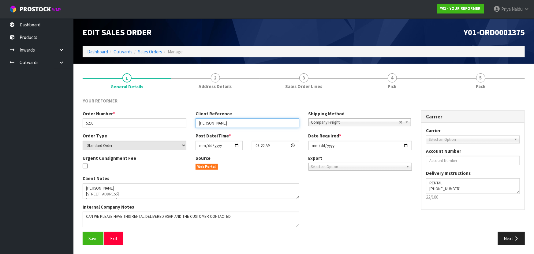
click at [254, 123] on input "CLAIRE BONHAM HOLDEN" at bounding box center [248, 122] width 104 height 9
click at [86, 238] on button "Save" at bounding box center [93, 238] width 21 height 13
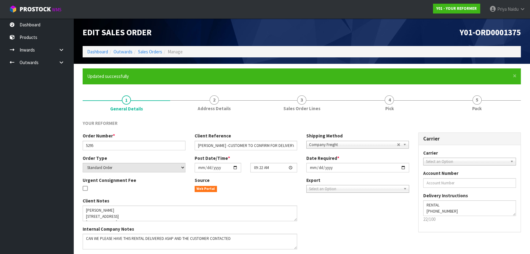
type input "CLAIRE BONHAM HOLDEN -CUSTOMER TO CONFIRM FOR DELI"
click at [97, 51] on link "Dashboard" at bounding box center [97, 52] width 21 height 6
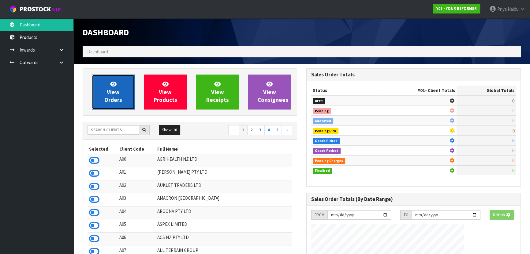
click at [112, 106] on link "View Orders" at bounding box center [113, 91] width 43 height 35
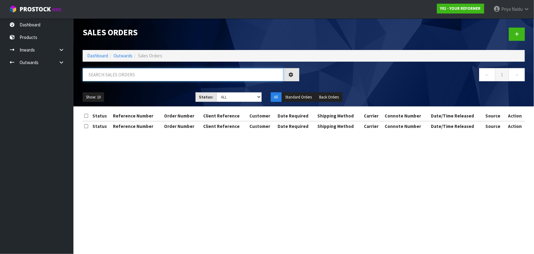
click at [125, 74] on input "text" at bounding box center [183, 74] width 201 height 13
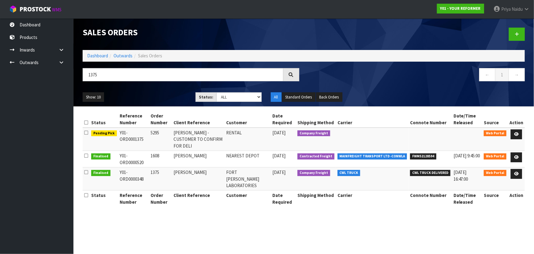
click at [154, 92] on ul "Show: 10 5 10 25 50" at bounding box center [135, 97] width 104 height 10
click at [110, 76] on input "1375" at bounding box center [183, 74] width 201 height 13
type input "1"
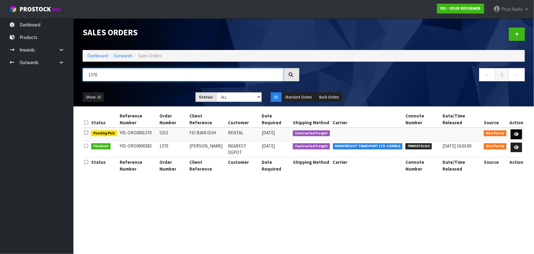
type input "1370"
click at [518, 132] on icon at bounding box center [517, 134] width 5 height 4
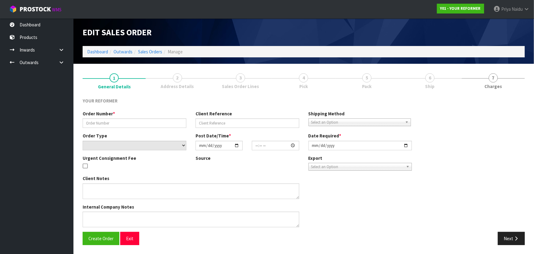
type input "5352"
type input "FEI BIAN GOH"
select select "number:0"
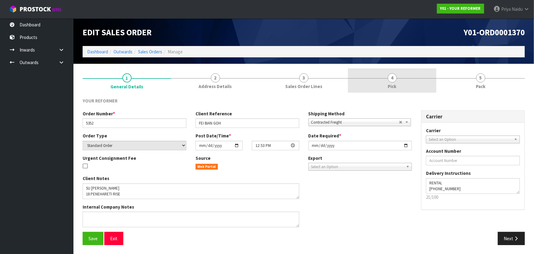
click at [429, 80] on link "4 Pick" at bounding box center [392, 80] width 89 height 24
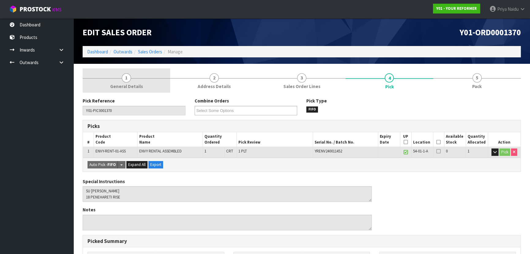
click at [122, 83] on span "General Details" at bounding box center [126, 86] width 33 height 6
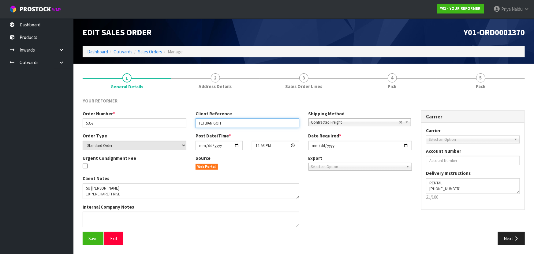
click at [239, 121] on input "FEI BIAN GOH" at bounding box center [248, 122] width 104 height 9
click at [91, 236] on span "Save" at bounding box center [93, 238] width 9 height 6
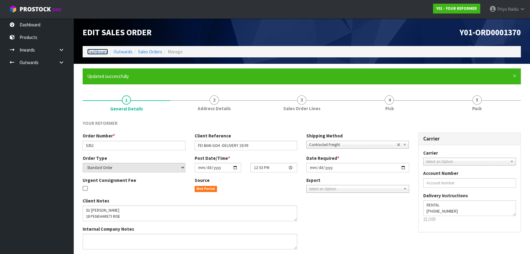
click at [98, 50] on link "Dashboard" at bounding box center [97, 52] width 21 height 6
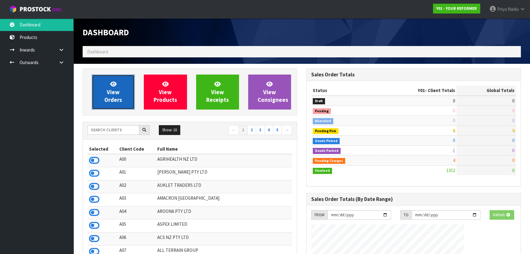
click at [111, 104] on link "View Orders" at bounding box center [113, 91] width 43 height 35
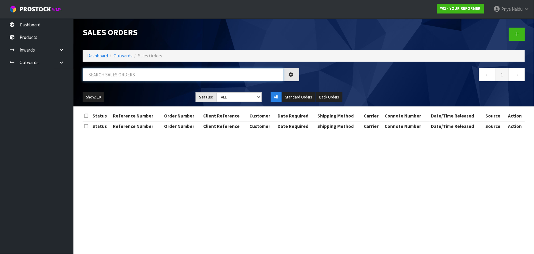
click at [123, 69] on input "text" at bounding box center [183, 74] width 201 height 13
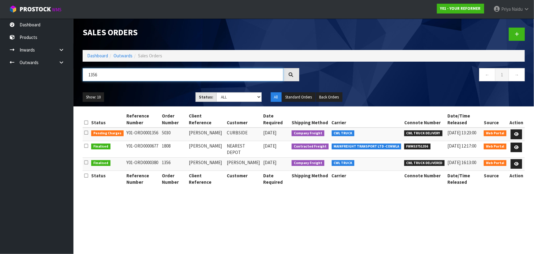
click at [113, 73] on input "1356" at bounding box center [183, 74] width 201 height 13
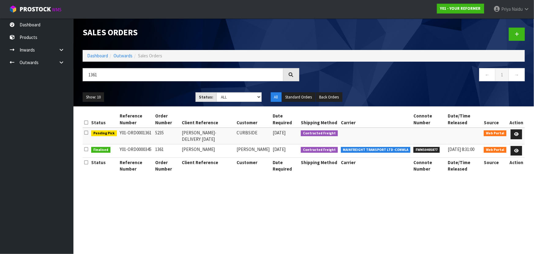
click at [149, 98] on ul "Show: 10 5 10 25 50" at bounding box center [135, 97] width 104 height 10
click at [515, 133] on icon at bounding box center [517, 134] width 5 height 4
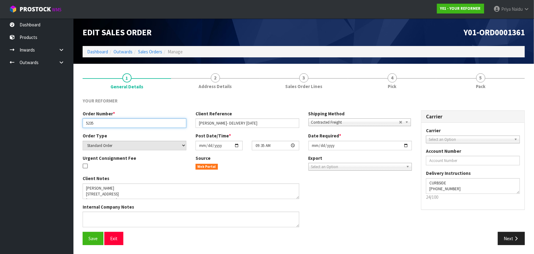
click at [104, 123] on input "5235" at bounding box center [135, 122] width 104 height 9
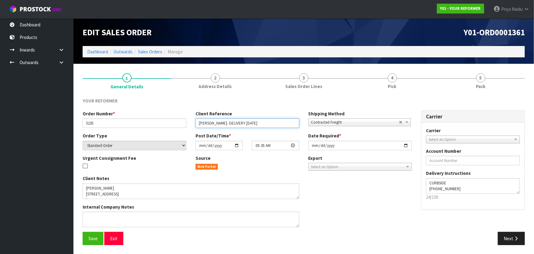
click at [270, 124] on input "PETRINA COUPER- DELIVERY 19/9/2025" at bounding box center [248, 122] width 104 height 9
click at [92, 238] on span "Save" at bounding box center [93, 238] width 9 height 6
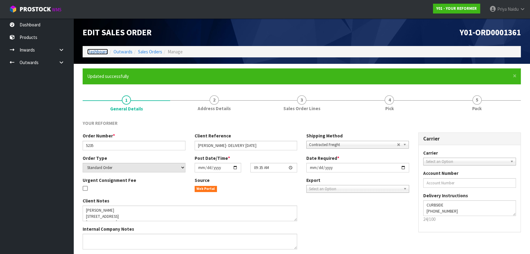
click at [98, 50] on link "Dashboard" at bounding box center [97, 52] width 21 height 6
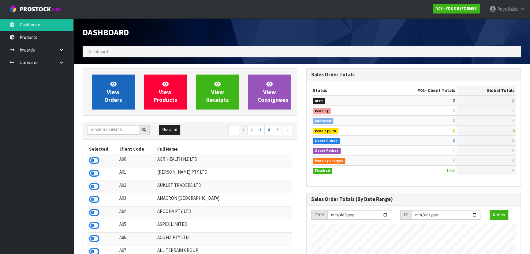
scroll to position [463, 224]
click at [119, 100] on span "View Orders" at bounding box center [113, 91] width 18 height 23
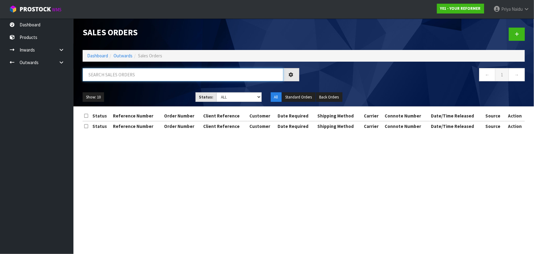
click at [127, 76] on input "text" at bounding box center [183, 74] width 201 height 13
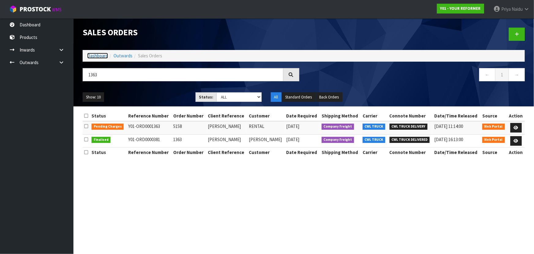
click at [104, 56] on link "Dashboard" at bounding box center [97, 56] width 21 height 6
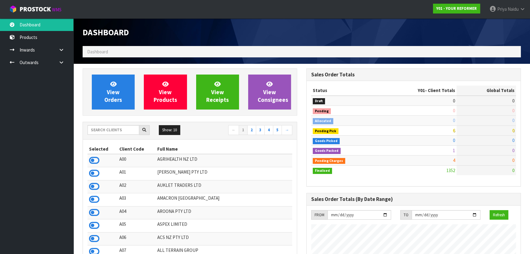
scroll to position [463, 224]
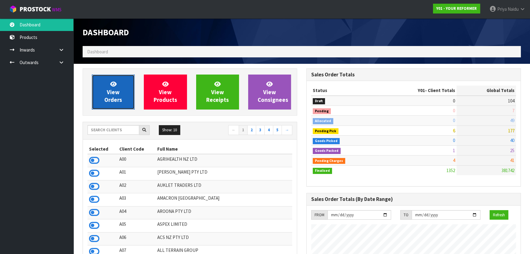
click at [120, 94] on link "View Orders" at bounding box center [113, 91] width 43 height 35
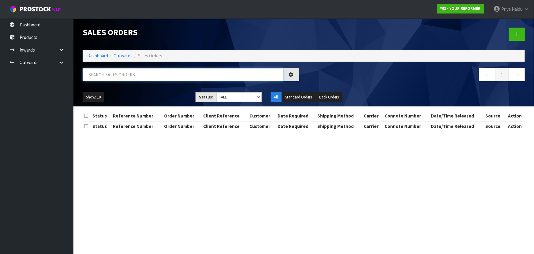
click at [123, 74] on input "text" at bounding box center [183, 74] width 201 height 13
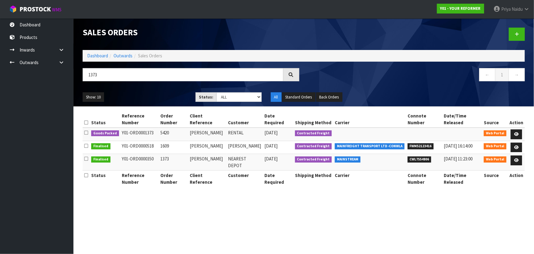
click at [153, 93] on ul "Show: 10 5 10 25 50" at bounding box center [135, 97] width 104 height 10
click at [520, 129] on link at bounding box center [516, 134] width 11 height 10
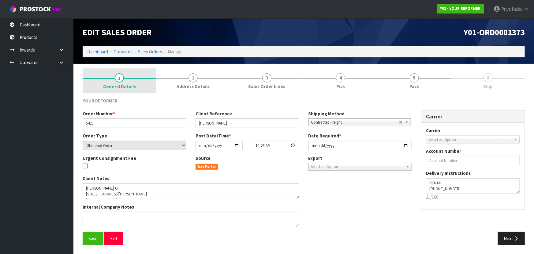
click at [129, 86] on span "General Details" at bounding box center [119, 86] width 33 height 6
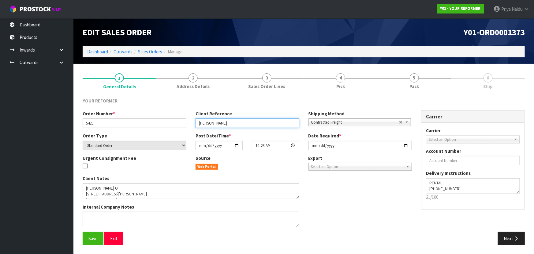
click at [234, 122] on input "JUAN DE LA O" at bounding box center [248, 122] width 104 height 9
click at [91, 234] on button "Save" at bounding box center [93, 238] width 21 height 13
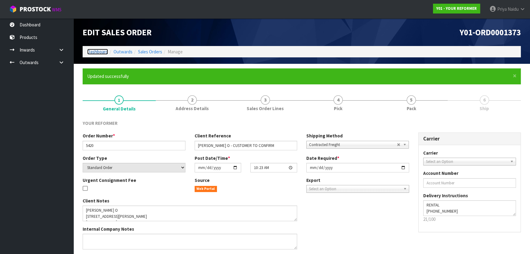
click at [96, 52] on link "Dashboard" at bounding box center [97, 52] width 21 height 6
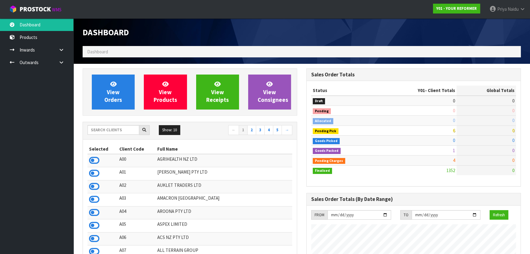
scroll to position [463, 224]
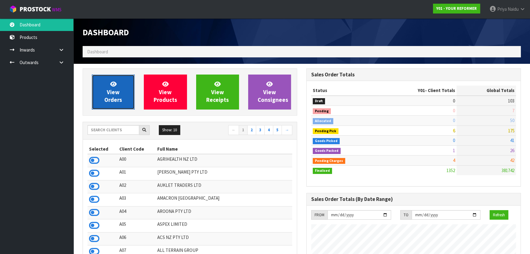
click at [108, 98] on span "View Orders" at bounding box center [113, 91] width 18 height 23
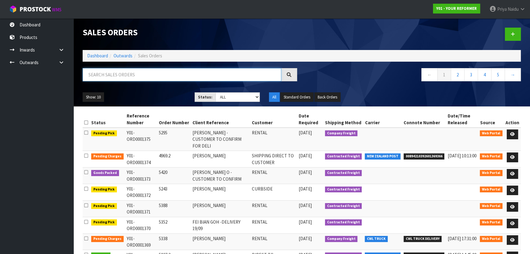
click at [117, 75] on input "text" at bounding box center [182, 74] width 199 height 13
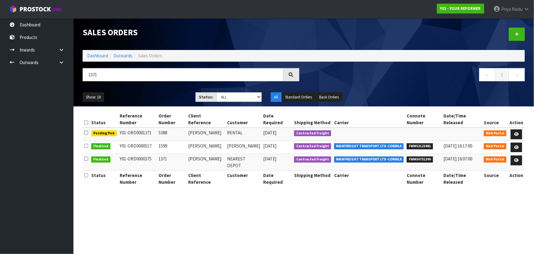
click at [175, 95] on ul "Show: 10 5 10 25 50" at bounding box center [135, 97] width 104 height 10
click at [521, 129] on link at bounding box center [516, 134] width 11 height 10
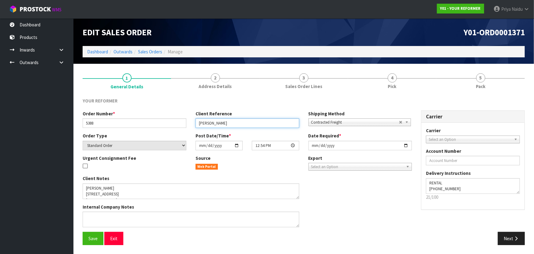
click at [236, 125] on input "SUSAN BROWNE" at bounding box center [248, 122] width 104 height 9
click at [93, 236] on span "Save" at bounding box center [93, 238] width 9 height 6
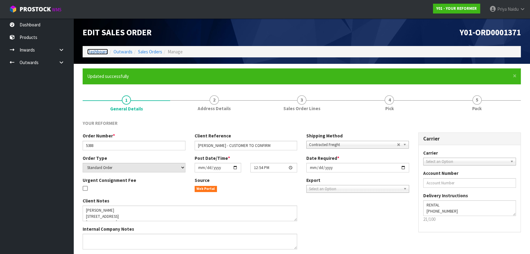
click at [100, 54] on link "Dashboard" at bounding box center [97, 52] width 21 height 6
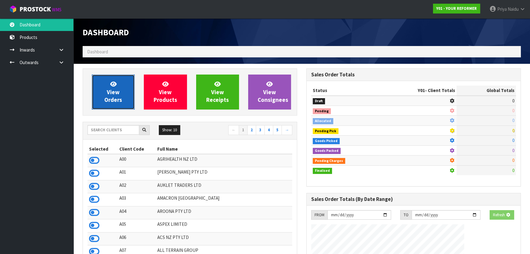
drag, startPoint x: 107, startPoint y: 101, endPoint x: 117, endPoint y: 95, distance: 11.6
click at [108, 100] on span "View Orders" at bounding box center [113, 91] width 18 height 23
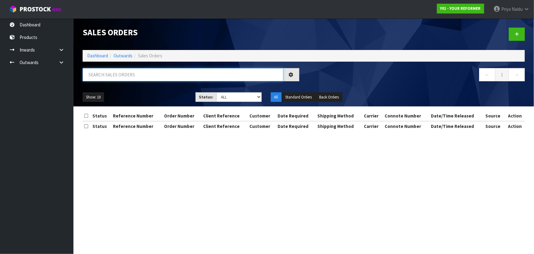
click at [132, 74] on input "text" at bounding box center [183, 74] width 201 height 13
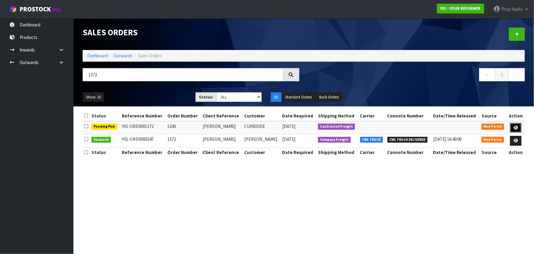
click at [521, 126] on link at bounding box center [516, 128] width 11 height 10
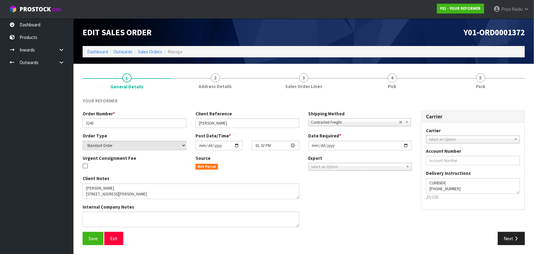
drag, startPoint x: 248, startPoint y: 114, endPoint x: 246, endPoint y: 126, distance: 12.3
click at [247, 115] on div "Client Reference DEMELZA CRAIG" at bounding box center [247, 118] width 113 height 17
click at [246, 128] on div "Order Number * 5243 Client Reference DEMELZA CRAIG Shipping Method Client Local…" at bounding box center [247, 121] width 339 height 22
click at [252, 121] on input "DEMELZA CRAIG" at bounding box center [248, 122] width 104 height 9
click at [268, 126] on input "DEMELZA CRAIG - DELIVERY MONDAY" at bounding box center [248, 122] width 104 height 9
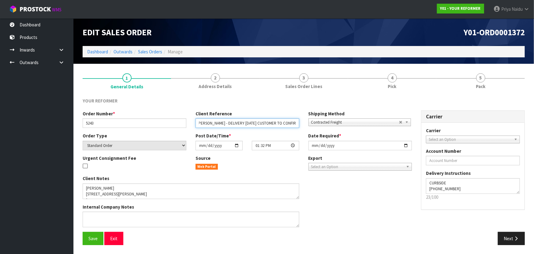
scroll to position [0, 15]
drag, startPoint x: 96, startPoint y: 235, endPoint x: 99, endPoint y: 228, distance: 7.4
click at [95, 235] on span "Save" at bounding box center [93, 238] width 9 height 6
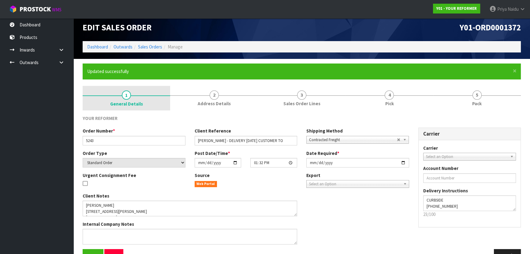
scroll to position [0, 0]
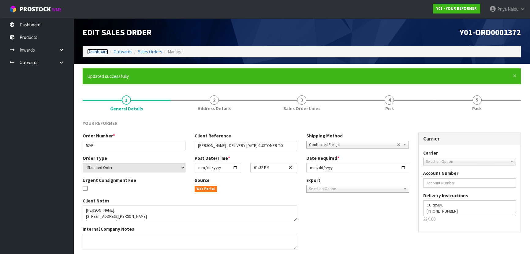
click at [99, 49] on link "Dashboard" at bounding box center [97, 52] width 21 height 6
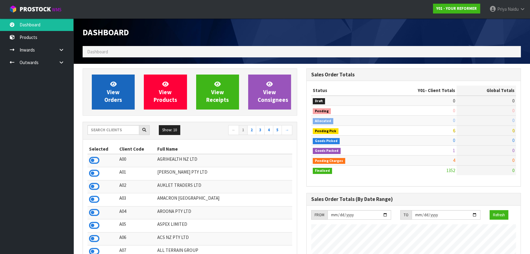
scroll to position [463, 224]
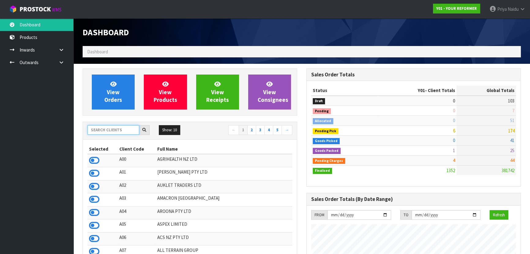
click at [111, 130] on input "text" at bounding box center [114, 129] width 52 height 9
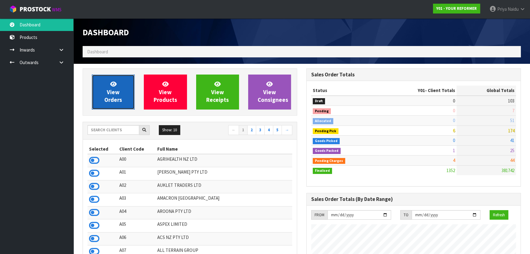
click at [113, 84] on icon at bounding box center [113, 84] width 6 height 6
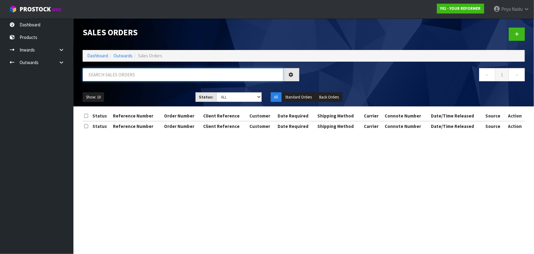
click at [116, 75] on input "text" at bounding box center [183, 74] width 201 height 13
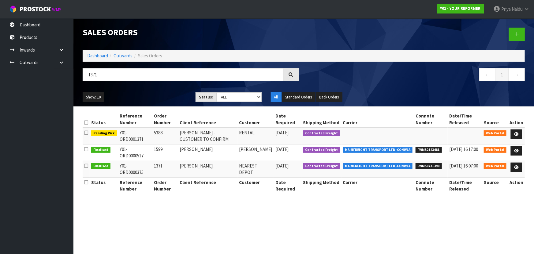
click at [137, 94] on ul "Show: 10 5 10 25 50" at bounding box center [135, 97] width 104 height 10
click at [144, 92] on ul "Show: 10 5 10 25 50" at bounding box center [135, 97] width 104 height 10
click at [121, 74] on input "1371" at bounding box center [183, 74] width 201 height 13
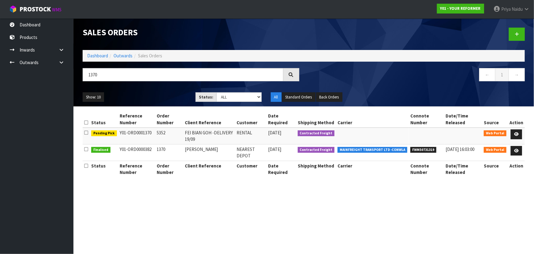
click at [146, 99] on ul "Show: 10 5 10 25 50" at bounding box center [135, 97] width 104 height 10
click at [162, 94] on ul "Show: 10 5 10 25 50" at bounding box center [135, 97] width 104 height 10
click at [519, 133] on icon at bounding box center [517, 134] width 5 height 4
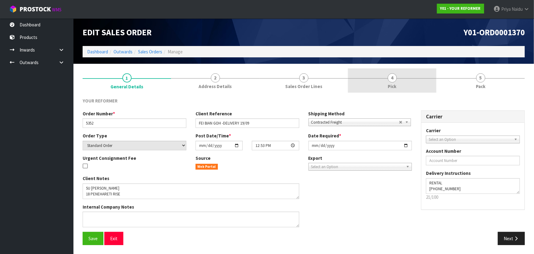
drag, startPoint x: 412, startPoint y: 83, endPoint x: 421, endPoint y: 83, distance: 9.5
click at [411, 83] on link "4 Pick" at bounding box center [392, 80] width 89 height 24
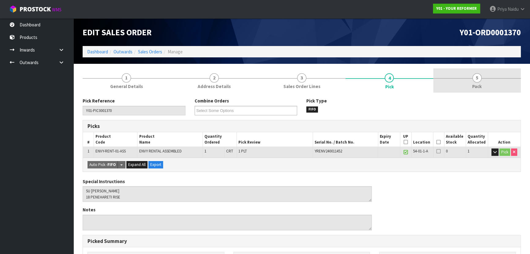
click at [464, 84] on link "5 Pack" at bounding box center [478, 80] width 88 height 24
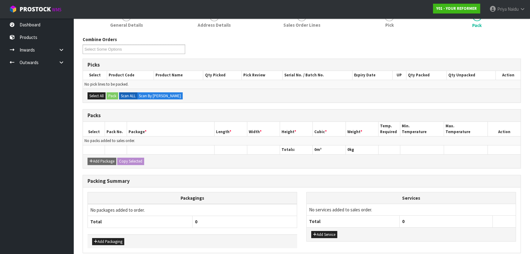
scroll to position [88, 0]
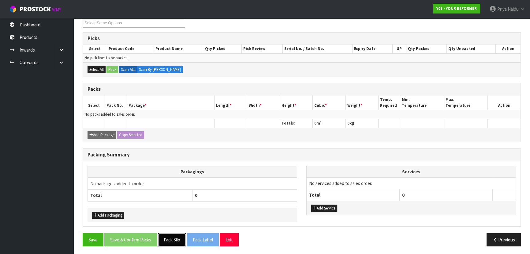
click at [179, 237] on button "Pack Slip" at bounding box center [172, 239] width 28 height 13
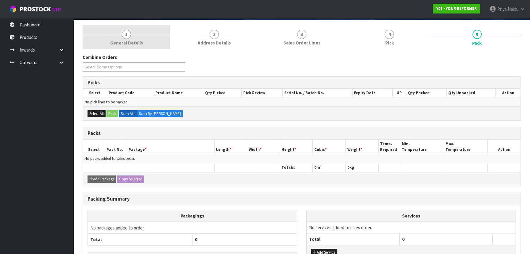
scroll to position [0, 0]
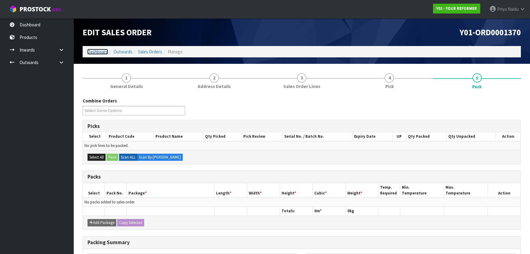
click at [98, 52] on link "Dashboard" at bounding box center [97, 52] width 21 height 6
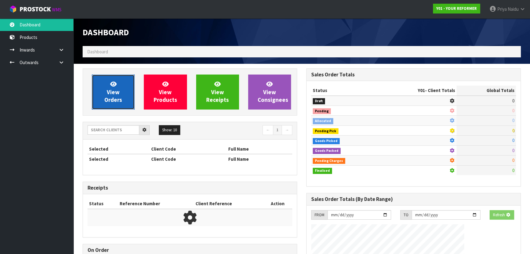
click at [119, 90] on span "View Orders" at bounding box center [113, 91] width 18 height 23
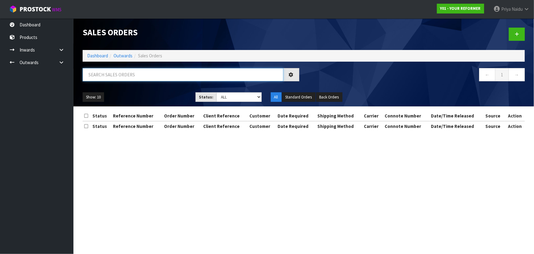
click at [128, 76] on input "text" at bounding box center [183, 74] width 201 height 13
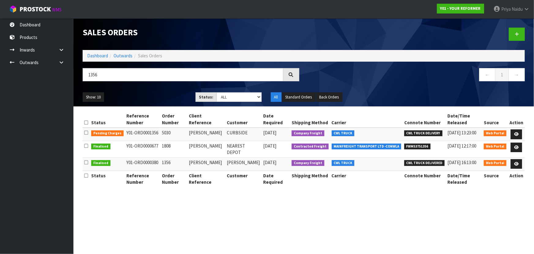
click at [143, 91] on div "Show: 10 5 10 25 50 Status: Draft Pending Allocated Pending Pick Goods Picked G…" at bounding box center [304, 97] width 452 height 19
click at [516, 134] on icon at bounding box center [517, 134] width 5 height 4
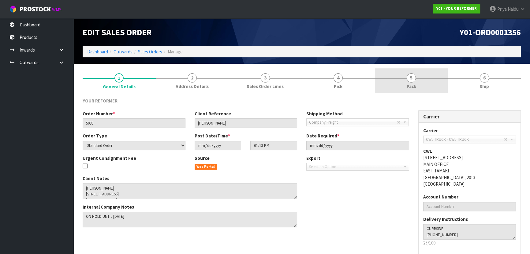
click at [423, 77] on link "5 Pack" at bounding box center [411, 80] width 73 height 24
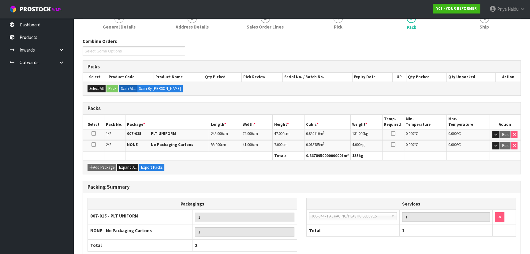
scroll to position [96, 0]
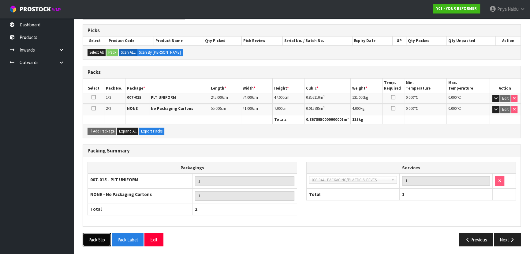
click at [99, 239] on button "Pack Slip" at bounding box center [97, 239] width 28 height 13
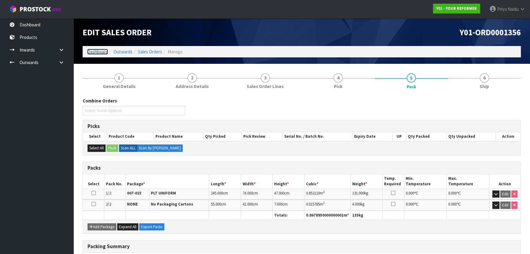
drag, startPoint x: 104, startPoint y: 50, endPoint x: 104, endPoint y: 54, distance: 4.3
click at [104, 50] on link "Dashboard" at bounding box center [97, 52] width 21 height 6
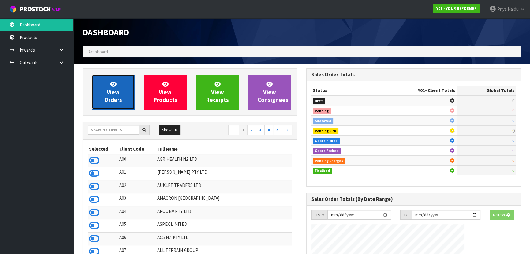
click at [113, 82] on icon at bounding box center [113, 84] width 6 height 6
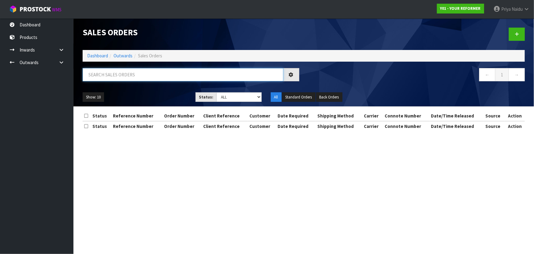
click at [121, 74] on input "text" at bounding box center [183, 74] width 201 height 13
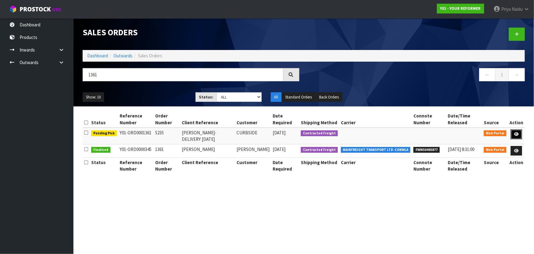
click at [519, 133] on icon at bounding box center [517, 134] width 5 height 4
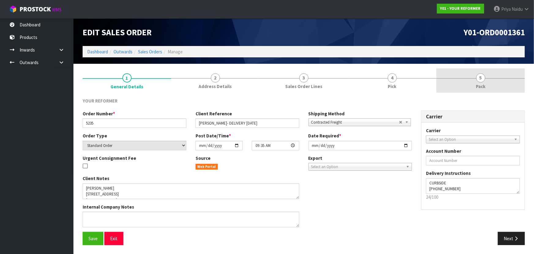
click at [466, 80] on link "5 Pack" at bounding box center [481, 80] width 89 height 24
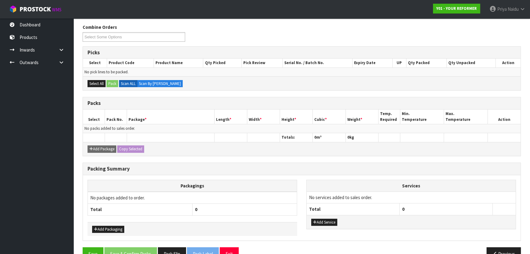
scroll to position [88, 0]
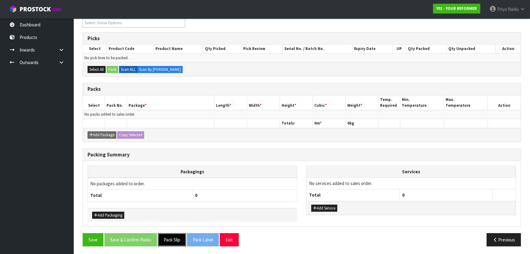
click at [164, 239] on button "Pack Slip" at bounding box center [172, 239] width 28 height 13
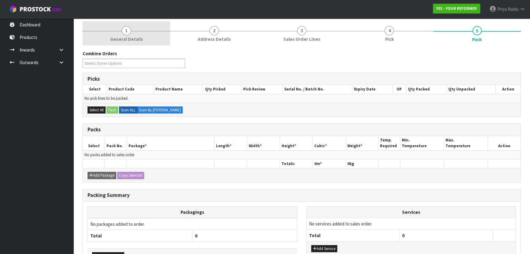
scroll to position [0, 0]
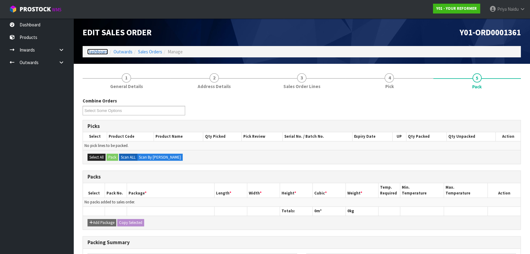
click at [103, 53] on link "Dashboard" at bounding box center [97, 52] width 21 height 6
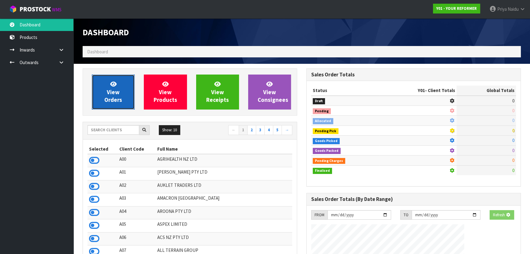
click at [114, 98] on span "View Orders" at bounding box center [113, 91] width 18 height 23
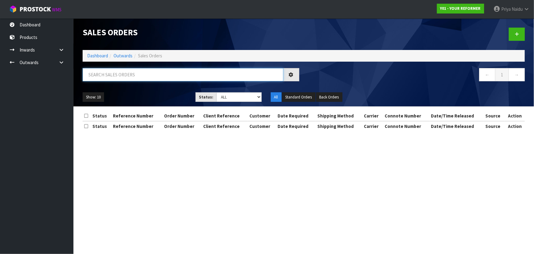
click at [127, 77] on input "text" at bounding box center [183, 74] width 201 height 13
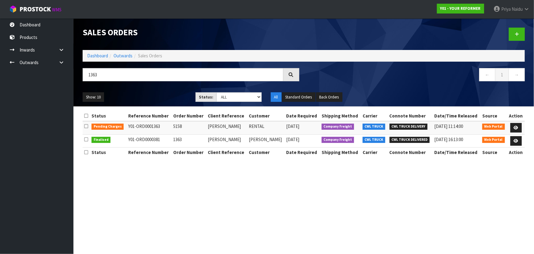
click at [160, 83] on div "1363" at bounding box center [191, 77] width 226 height 18
click at [515, 126] on icon at bounding box center [516, 128] width 5 height 4
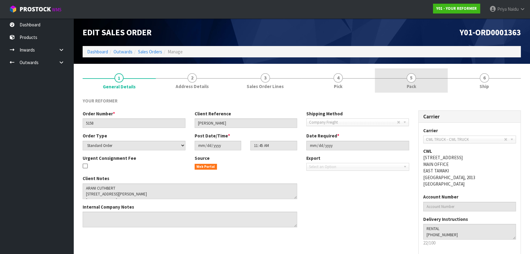
click at [422, 78] on link "5 Pack" at bounding box center [411, 80] width 73 height 24
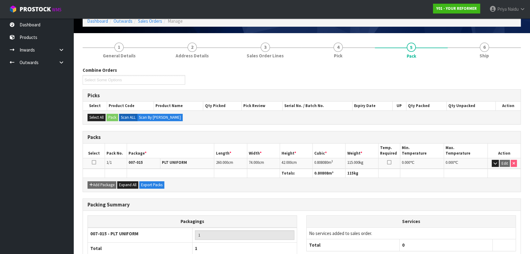
scroll to position [70, 0]
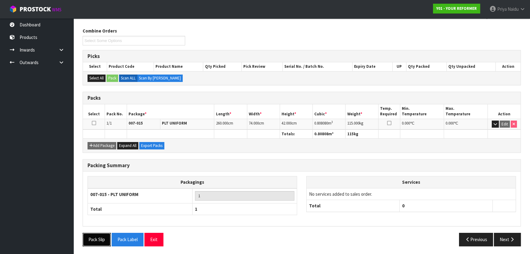
click at [98, 239] on button "Pack Slip" at bounding box center [97, 238] width 28 height 13
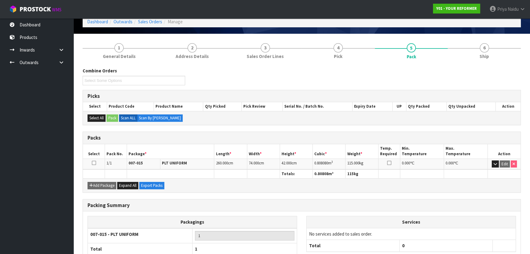
scroll to position [0, 0]
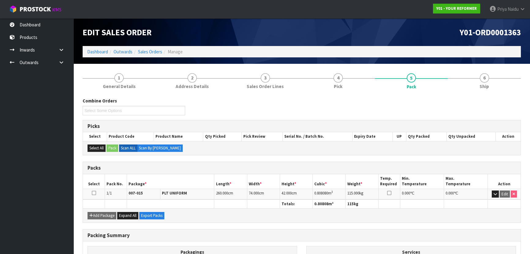
click at [96, 47] on ol "Dashboard Outwards Sales Orders Manage" at bounding box center [302, 51] width 439 height 11
click at [96, 53] on link "Dashboard" at bounding box center [97, 52] width 21 height 6
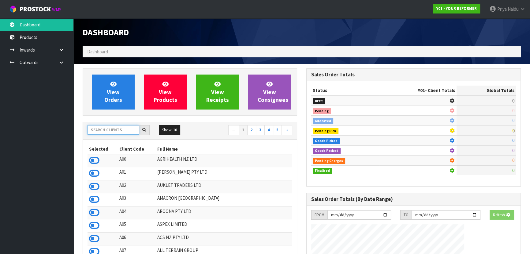
click at [110, 128] on input "text" at bounding box center [114, 129] width 52 height 9
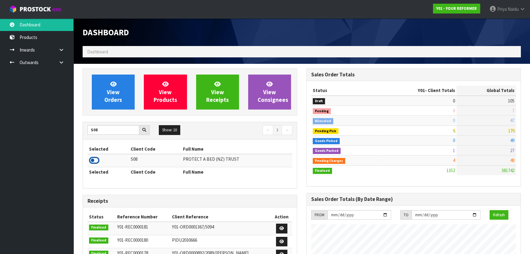
click at [95, 160] on icon at bounding box center [94, 160] width 10 height 9
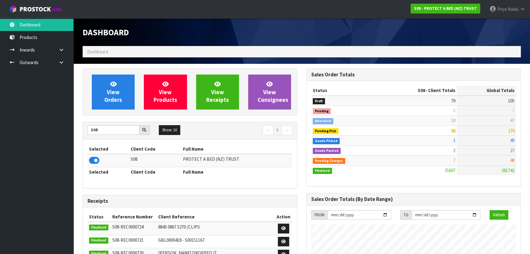
scroll to position [483, 224]
click at [111, 102] on span "View Orders" at bounding box center [113, 91] width 18 height 23
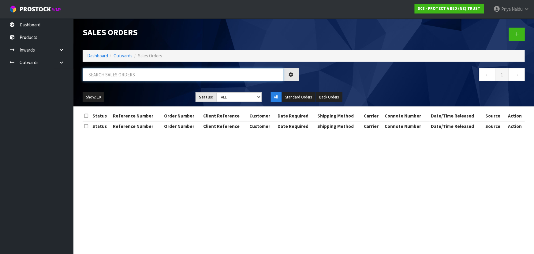
click at [135, 79] on input "text" at bounding box center [183, 74] width 201 height 13
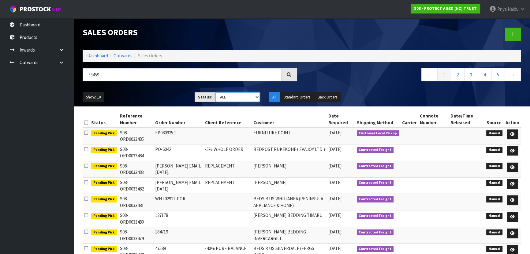
click at [224, 97] on select "Draft Pending Allocated Pending Pick Goods Picked Goods Packed Pending Charges …" at bounding box center [238, 96] width 45 height 9
click at [216, 92] on select "Draft Pending Allocated Pending Pick Goods Picked Goods Packed Pending Charges …" at bounding box center [238, 96] width 45 height 9
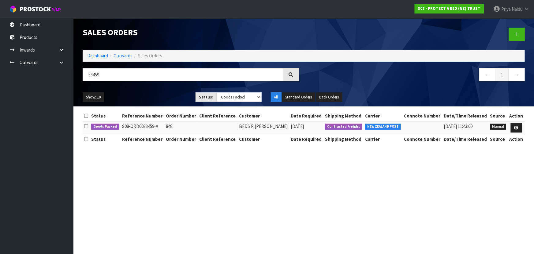
click at [167, 89] on div "Show: 10 5 10 25 50 Status: Draft Pending Allocated Pending Pick Goods Picked G…" at bounding box center [304, 97] width 452 height 19
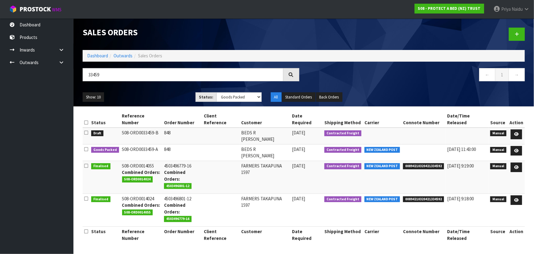
click at [165, 92] on ul "Show: 10 5 10 25 50" at bounding box center [135, 97] width 104 height 10
click at [515, 146] on link at bounding box center [516, 151] width 11 height 10
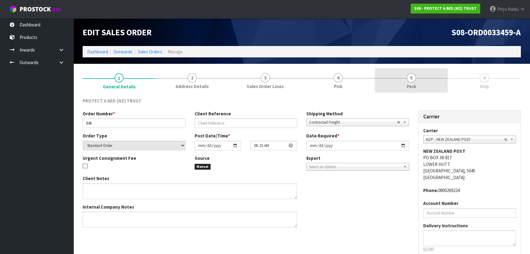
click at [413, 84] on span "Pack" at bounding box center [411, 86] width 9 height 6
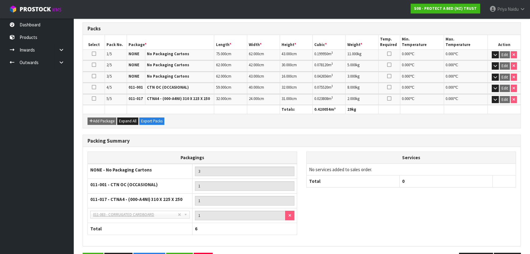
scroll to position [158, 0]
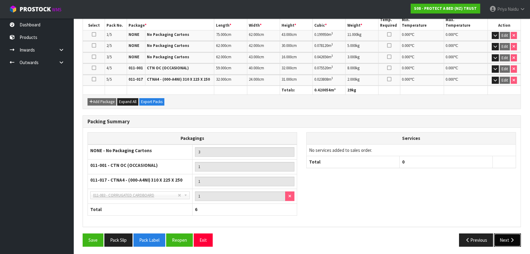
click at [502, 239] on button "Next" at bounding box center [507, 239] width 27 height 13
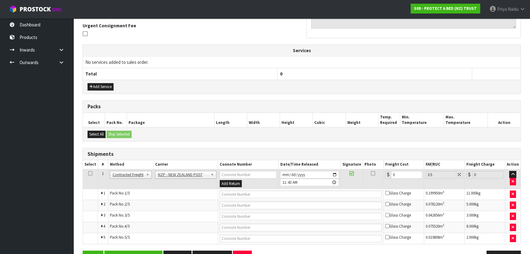
scroll to position [0, 0]
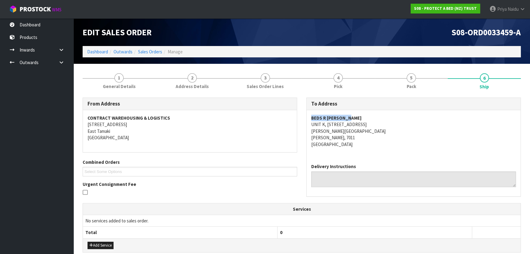
drag, startPoint x: 305, startPoint y: 113, endPoint x: 364, endPoint y: 113, distance: 58.2
click at [364, 113] on div "To Address BEDS R US NELSON UNIT K, 99 QUARANTINE RD NELSON JUNCTION NELSON, 70…" at bounding box center [414, 149] width 224 height 105
drag, startPoint x: 307, startPoint y: 123, endPoint x: 368, endPoint y: 126, distance: 61.9
click at [368, 126] on div "BEDS R US NELSON UNIT K, 99 QUARANTINE RD NELSON JUNCTION NELSON, 7011 New Zeal…" at bounding box center [414, 134] width 214 height 48
drag, startPoint x: 309, startPoint y: 130, endPoint x: 352, endPoint y: 131, distance: 42.6
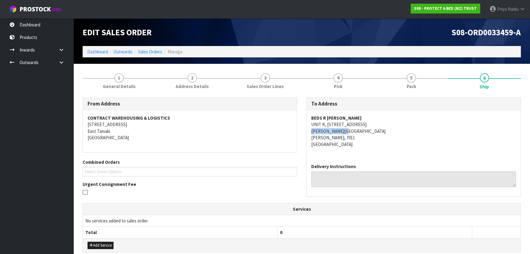
click at [352, 131] on div "BEDS R US NELSON UNIT K, 99 QUARANTINE RD NELSON JUNCTION NELSON, 7011 New Zeal…" at bounding box center [414, 134] width 214 height 48
click at [104, 67] on section "1 General Details 2 Address Details 3 Sales Order Lines 4 Pick 5 Pack 6 Ship Fr…" at bounding box center [302, 247] width 457 height 367
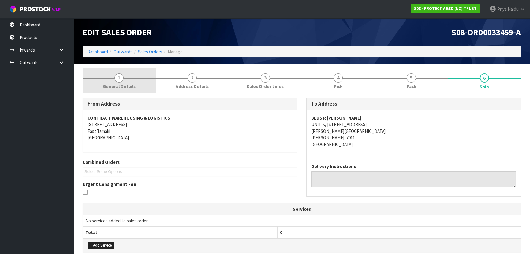
click at [110, 87] on span "General Details" at bounding box center [119, 86] width 33 height 6
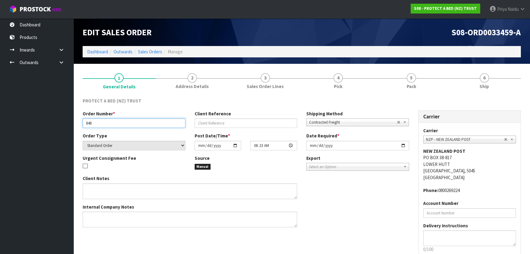
drag, startPoint x: 85, startPoint y: 123, endPoint x: 102, endPoint y: 120, distance: 17.3
click at [102, 120] on input "848" at bounding box center [134, 122] width 103 height 9
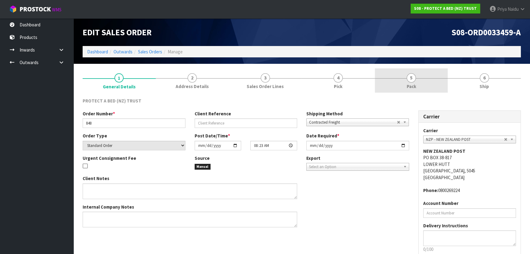
click at [417, 83] on link "5 Pack" at bounding box center [411, 80] width 73 height 24
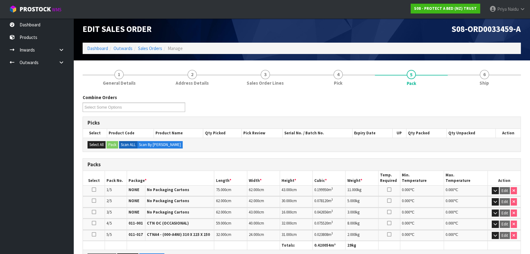
scroll to position [55, 0]
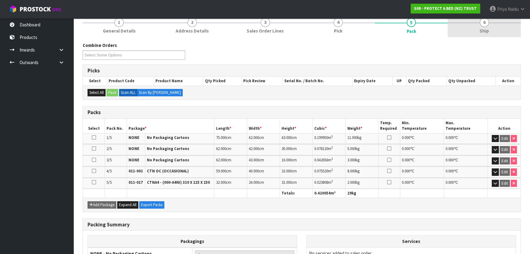
click at [476, 32] on link "6 Ship" at bounding box center [484, 25] width 73 height 24
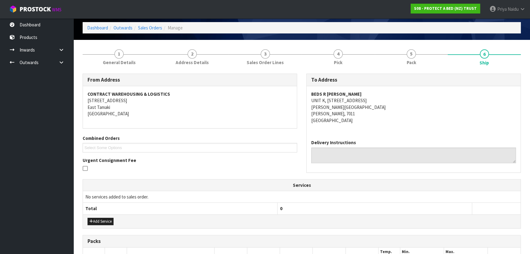
scroll to position [0, 0]
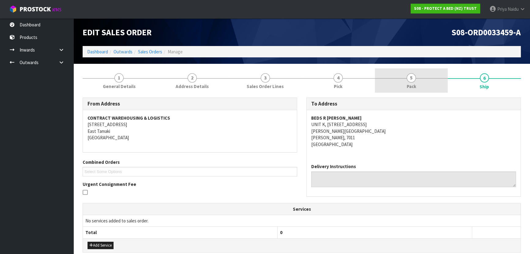
click at [409, 80] on span "5" at bounding box center [411, 77] width 9 height 9
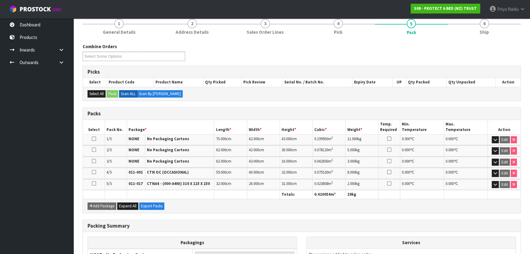
scroll to position [55, 0]
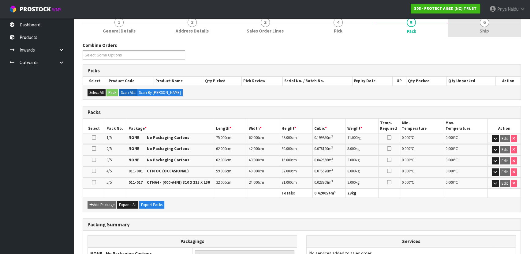
click at [485, 33] on span "Ship" at bounding box center [484, 31] width 9 height 6
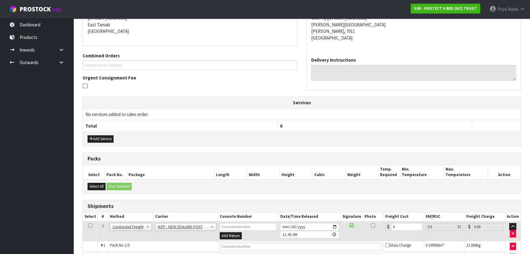
scroll to position [176, 0]
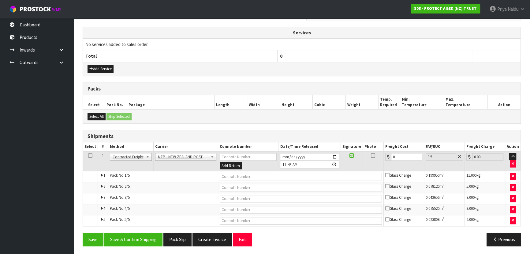
click at [172, 150] on table "Select # Method Carrier Connote Number Date/Time Released Signature Photo Freig…" at bounding box center [302, 184] width 438 height 84
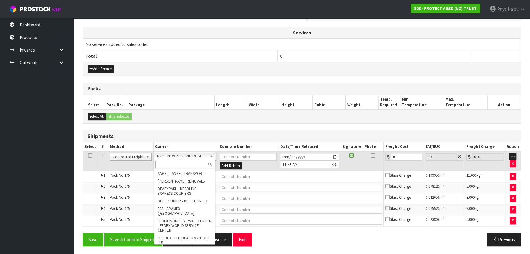
click at [171, 162] on input "text" at bounding box center [185, 164] width 58 height 8
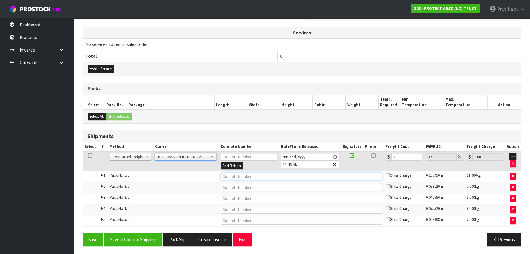
click at [240, 172] on input "text" at bounding box center [302, 176] width 162 height 8
paste input "FWM58739523"
drag, startPoint x: 405, startPoint y: 153, endPoint x: 392, endPoint y: 145, distance: 15.5
click at [405, 153] on input "0" at bounding box center [407, 157] width 31 height 8
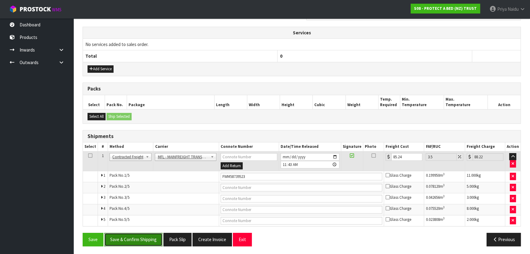
click at [125, 237] on button "Save & Confirm Shipping" at bounding box center [133, 238] width 58 height 13
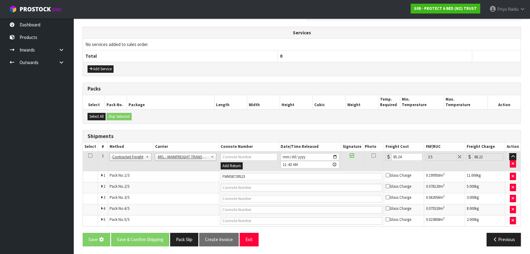
scroll to position [0, 0]
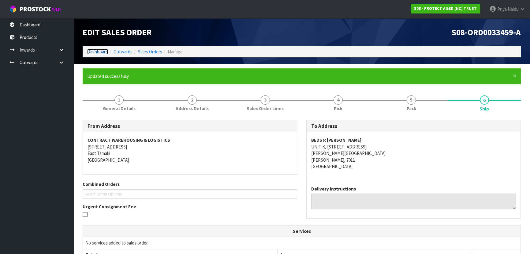
click at [100, 52] on link "Dashboard" at bounding box center [97, 52] width 21 height 6
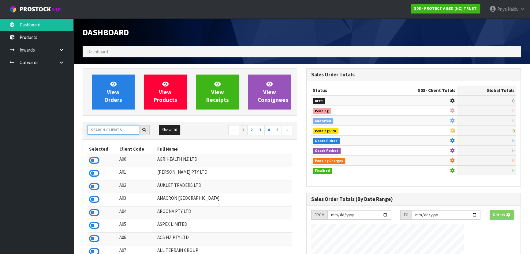
click at [98, 130] on input "text" at bounding box center [114, 129] width 52 height 9
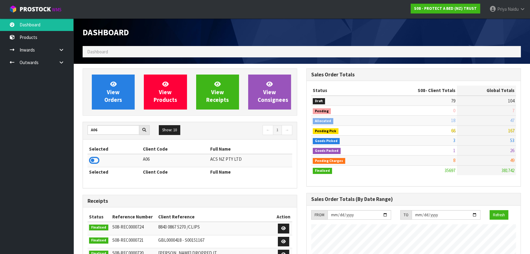
click at [95, 159] on icon at bounding box center [94, 160] width 10 height 9
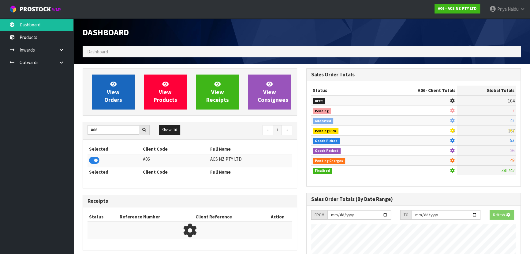
scroll to position [463, 224]
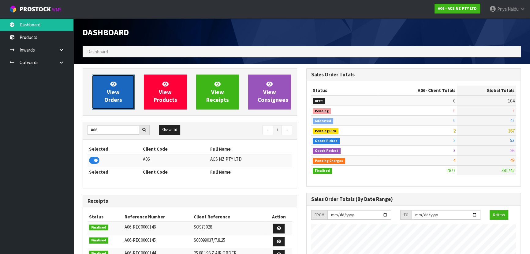
click at [112, 88] on span "View Orders" at bounding box center [113, 91] width 18 height 23
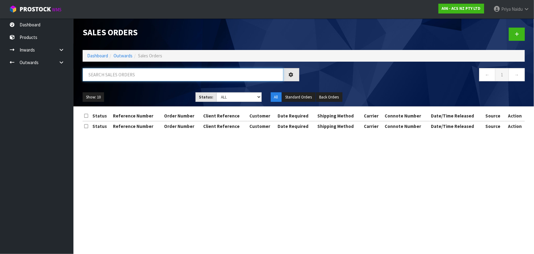
click at [130, 73] on input "text" at bounding box center [183, 74] width 201 height 13
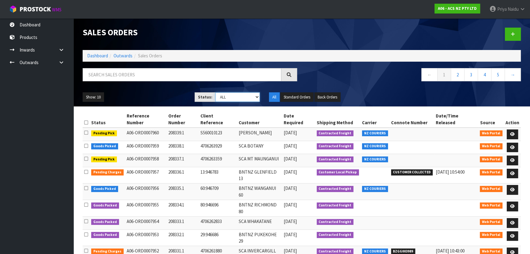
click at [227, 99] on select "Draft Pending Allocated Pending Pick Goods Picked Goods Packed Pending Charges …" at bounding box center [238, 96] width 45 height 9
click at [216, 92] on select "Draft Pending Allocated Pending Pick Goods Picked Goods Packed Pending Charges …" at bounding box center [238, 96] width 45 height 9
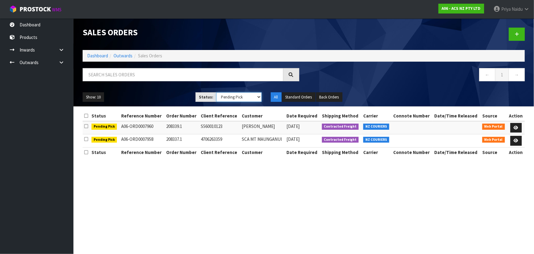
click at [228, 99] on select "Draft Pending Allocated Pending Pick Goods Picked Goods Packed Pending Charges …" at bounding box center [239, 96] width 45 height 9
click at [217, 92] on select "Draft Pending Allocated Pending Pick Goods Picked Goods Packed Pending Charges …" at bounding box center [239, 96] width 45 height 9
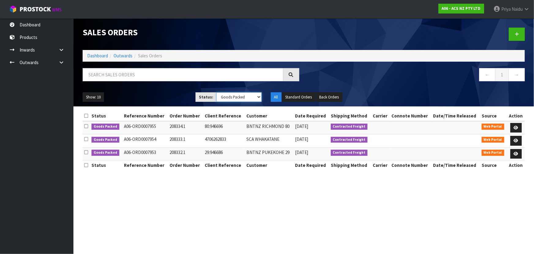
click at [228, 98] on select "Draft Pending Allocated Pending Pick Goods Picked Goods Packed Pending Charges …" at bounding box center [239, 96] width 45 height 9
click at [217, 92] on select "Draft Pending Allocated Pending Pick Goods Picked Goods Packed Pending Charges …" at bounding box center [239, 96] width 45 height 9
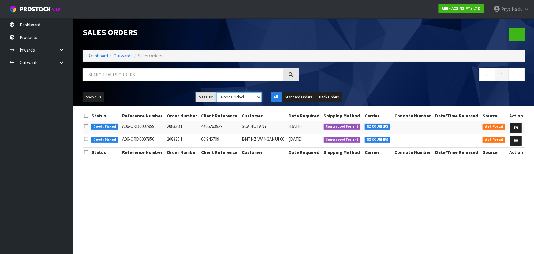
click at [230, 101] on select "Draft Pending Allocated Pending Pick Goods Picked Goods Packed Pending Charges …" at bounding box center [239, 96] width 45 height 9
click at [102, 55] on link "Dashboard" at bounding box center [97, 56] width 21 height 6
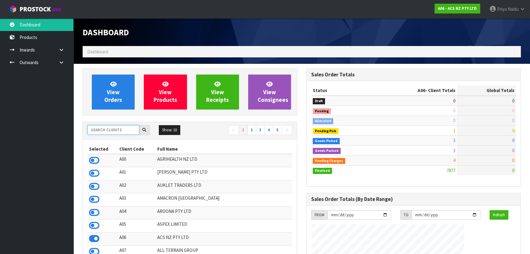
click at [111, 128] on input "text" at bounding box center [114, 129] width 52 height 9
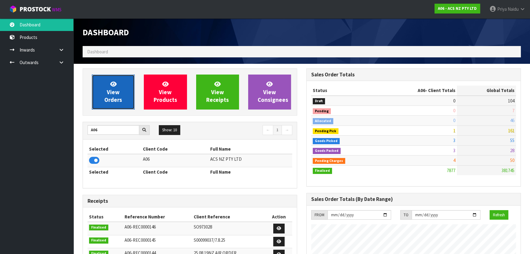
click at [117, 95] on span "View Orders" at bounding box center [113, 91] width 18 height 23
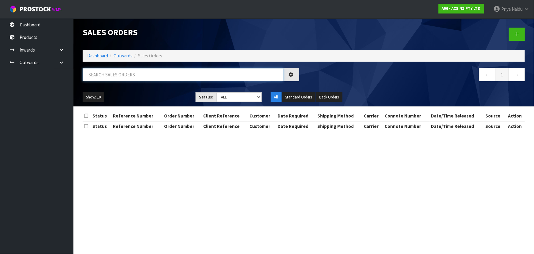
click at [128, 78] on input "text" at bounding box center [183, 74] width 201 height 13
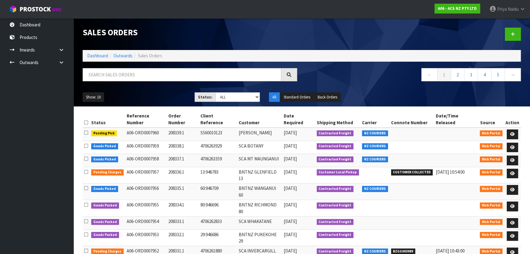
drag, startPoint x: 123, startPoint y: 78, endPoint x: 111, endPoint y: 92, distance: 18.2
click at [108, 92] on div "Show: 10 5 10 25 50 Status: Draft Pending Allocated Pending Pick Goods Picked G…" at bounding box center [302, 97] width 448 height 19
click at [138, 77] on input "text" at bounding box center [182, 74] width 199 height 13
click at [156, 100] on ul "Show: 10 5 10 25 50" at bounding box center [134, 97] width 103 height 10
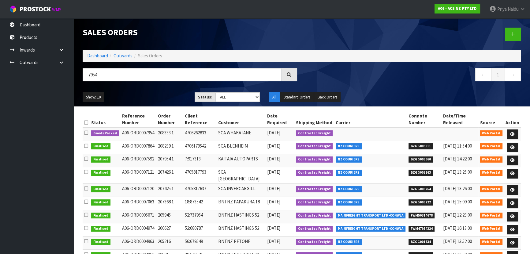
click at [159, 95] on ul "Show: 10 5 10 25 50" at bounding box center [134, 97] width 103 height 10
click at [514, 132] on icon at bounding box center [513, 134] width 5 height 4
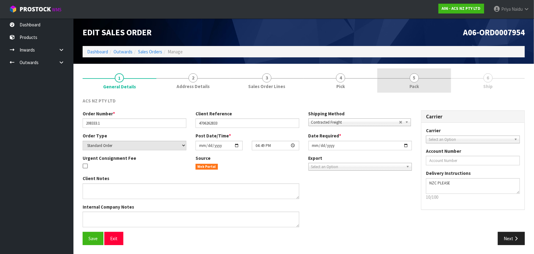
click at [418, 83] on span "Pack" at bounding box center [414, 86] width 9 height 6
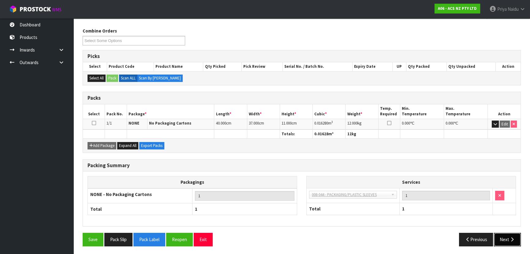
click at [514, 237] on icon "button" at bounding box center [513, 239] width 6 height 5
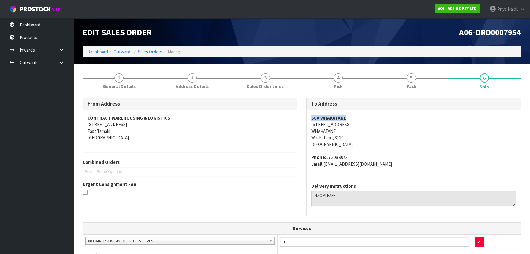
drag, startPoint x: 311, startPoint y: 118, endPoint x: 353, endPoint y: 115, distance: 42.3
click at [353, 115] on div "SCA WHAKATANE 30 COMMERCE STREET WHAKATANE Whakatane, 3120 New Zealand Phone: 0…" at bounding box center [414, 144] width 214 height 68
drag, startPoint x: 307, startPoint y: 124, endPoint x: 365, endPoint y: 138, distance: 59.4
click at [365, 138] on div "SCA WHAKATANE 30 COMMERCE STREET WHAKATANE Whakatane, 3120 New Zealand Phone: 0…" at bounding box center [414, 144] width 214 height 68
drag, startPoint x: 326, startPoint y: 156, endPoint x: 353, endPoint y: 156, distance: 26.6
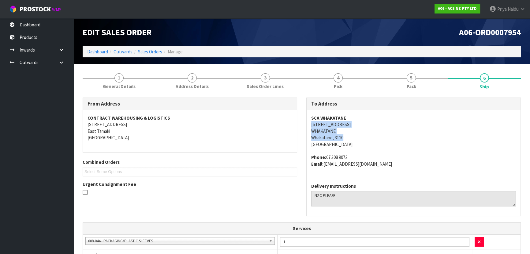
click at [353, 156] on address "Phone: 07 308 9072 Email: WHAKATANE@supercheapauto.com" at bounding box center [413, 160] width 205 height 13
drag, startPoint x: 326, startPoint y: 164, endPoint x: 424, endPoint y: 172, distance: 98.0
click at [424, 172] on div "SCA WHAKATANE 30 COMMERCE STREET WHAKATANE Whakatane, 3120 New Zealand Phone: 0…" at bounding box center [414, 144] width 214 height 68
drag, startPoint x: 110, startPoint y: 87, endPoint x: 107, endPoint y: 92, distance: 5.9
click at [110, 87] on span "General Details" at bounding box center [119, 86] width 33 height 6
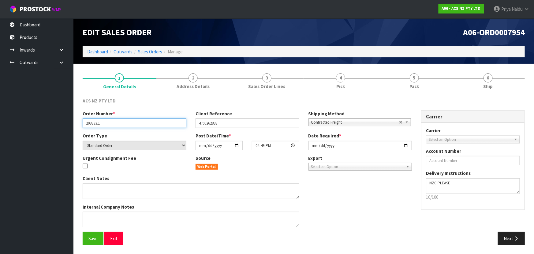
drag, startPoint x: 86, startPoint y: 124, endPoint x: 113, endPoint y: 123, distance: 27.0
click at [113, 123] on input "208333.1" at bounding box center [135, 122] width 104 height 9
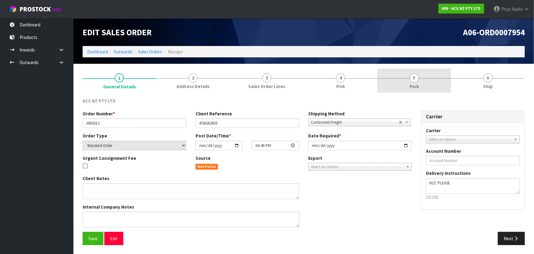
click at [401, 77] on link "5 Pack" at bounding box center [415, 80] width 74 height 24
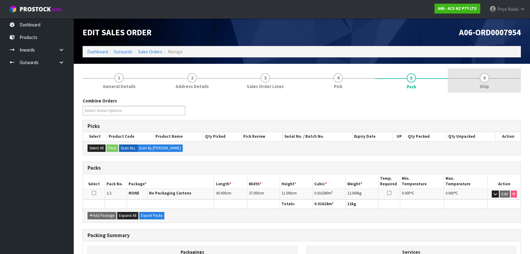
click at [466, 86] on link "6 Ship" at bounding box center [484, 80] width 73 height 24
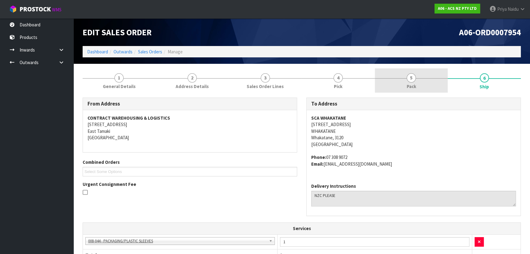
click at [443, 81] on link "5 Pack" at bounding box center [411, 80] width 73 height 24
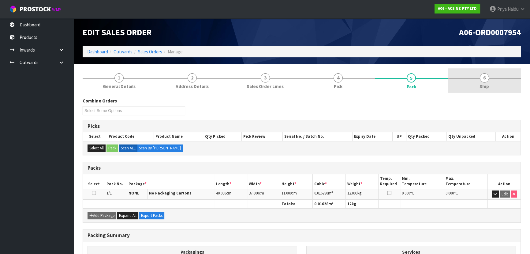
click at [481, 80] on span "6" at bounding box center [484, 77] width 9 height 9
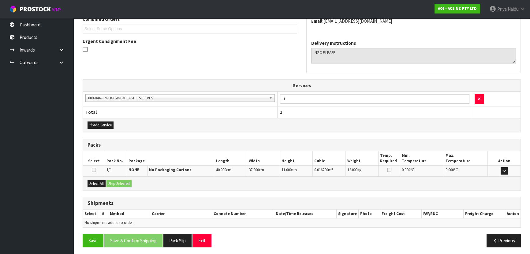
scroll to position [144, 0]
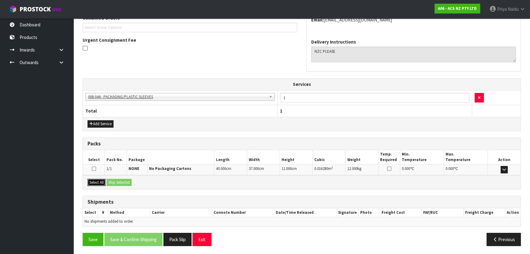
drag, startPoint x: 98, startPoint y: 183, endPoint x: 111, endPoint y: 183, distance: 13.5
click at [98, 183] on button "Select All" at bounding box center [97, 182] width 18 height 7
click at [113, 183] on button "Ship Selected" at bounding box center [119, 182] width 25 height 7
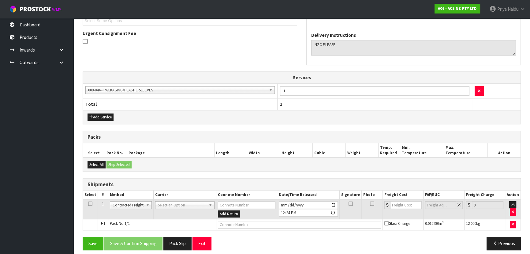
scroll to position [155, 0]
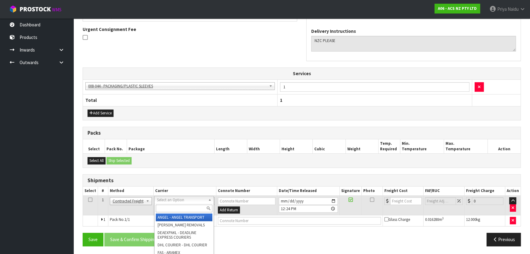
click at [178, 206] on input "text" at bounding box center [184, 208] width 57 height 8
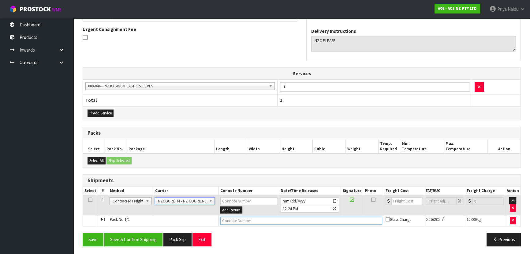
click at [235, 220] on input "text" at bounding box center [302, 221] width 162 height 8
paste input "BZGG003990"
click at [397, 199] on input "number" at bounding box center [407, 201] width 31 height 8
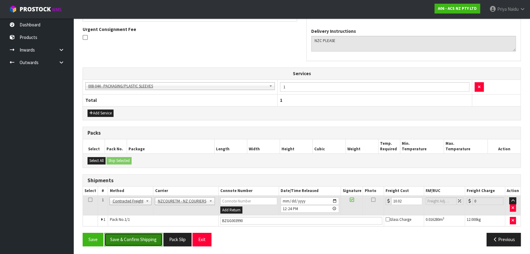
click at [138, 238] on button "Save & Confirm Shipping" at bounding box center [133, 238] width 58 height 13
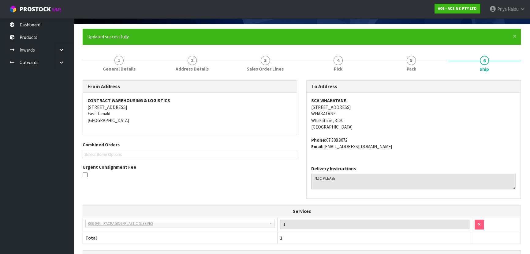
scroll to position [22, 0]
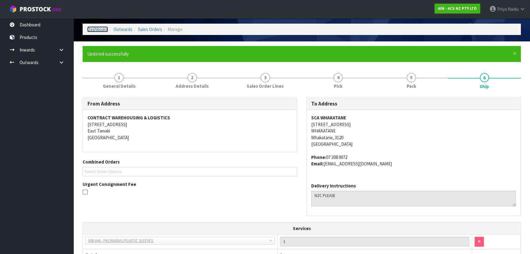
click at [100, 26] on link "Dashboard" at bounding box center [97, 29] width 21 height 6
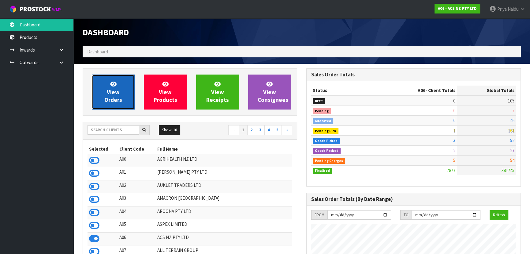
click at [111, 91] on span "View Orders" at bounding box center [113, 91] width 18 height 23
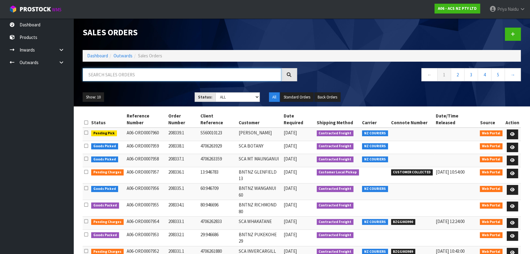
click at [126, 76] on input "text" at bounding box center [182, 74] width 199 height 13
click at [136, 90] on div "Show: 10 5 10 25 50 Status: Draft Pending Allocated Pending Pick Goods Picked G…" at bounding box center [302, 97] width 448 height 19
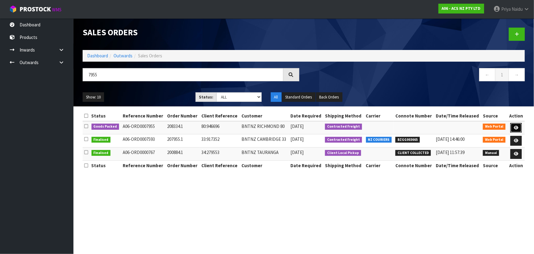
drag, startPoint x: 517, startPoint y: 126, endPoint x: 516, endPoint y: 122, distance: 4.1
click at [517, 126] on icon at bounding box center [516, 128] width 5 height 4
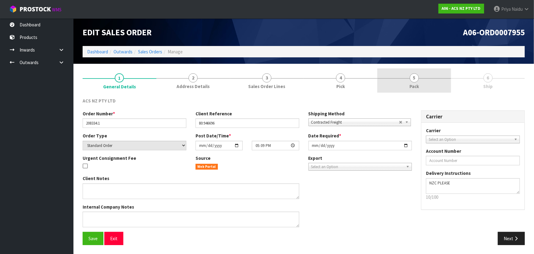
click at [407, 80] on link "5 Pack" at bounding box center [415, 80] width 74 height 24
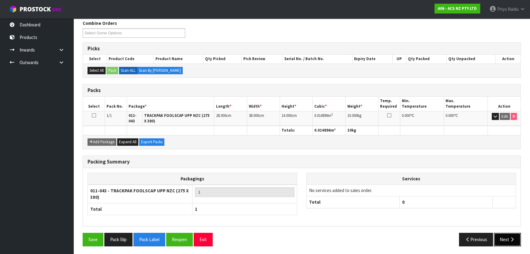
click at [497, 236] on button "Next" at bounding box center [507, 238] width 27 height 13
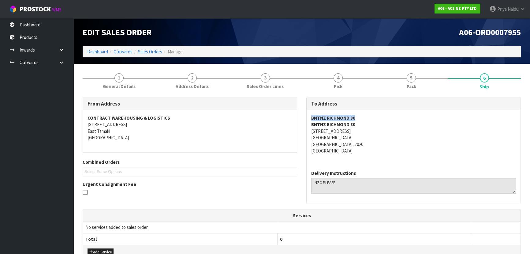
drag, startPoint x: 309, startPoint y: 119, endPoint x: 364, endPoint y: 119, distance: 55.4
click at [364, 119] on div "BNTNZ RICHMOND 80 BNTNZ RICHMOND 80 74 OXFORD STREET RICHMOND RICHMOND, 7020 Ne…" at bounding box center [414, 137] width 214 height 55
drag, startPoint x: 309, startPoint y: 131, endPoint x: 182, endPoint y: 136, distance: 126.9
click at [355, 131] on div "BNTNZ RICHMOND 80 BNTNZ RICHMOND 80 74 OXFORD STREET RICHMOND RICHMOND, 7020 Ne…" at bounding box center [414, 137] width 214 height 55
drag, startPoint x: 305, startPoint y: 137, endPoint x: 333, endPoint y: 135, distance: 28.0
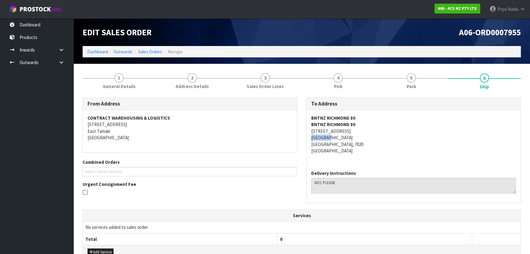
click at [333, 135] on div "To Address BNTNZ RICHMOND 80 BNTNZ RICHMOND 80 74 OXFORD STREET RICHMOND RICHMO…" at bounding box center [414, 153] width 224 height 112
click at [116, 73] on link "1 General Details" at bounding box center [119, 80] width 73 height 24
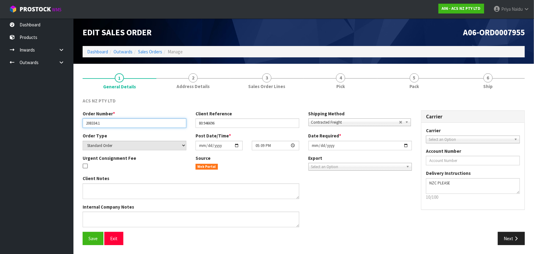
drag, startPoint x: 86, startPoint y: 124, endPoint x: 105, endPoint y: 123, distance: 19.0
click at [105, 123] on input "208334.1" at bounding box center [135, 122] width 104 height 9
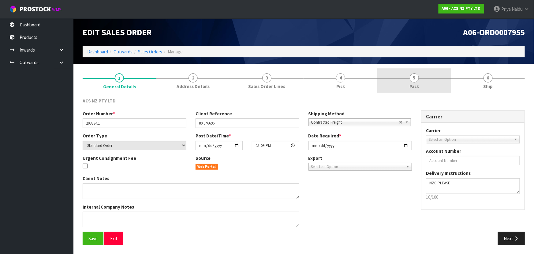
click at [410, 83] on span "Pack" at bounding box center [414, 86] width 9 height 6
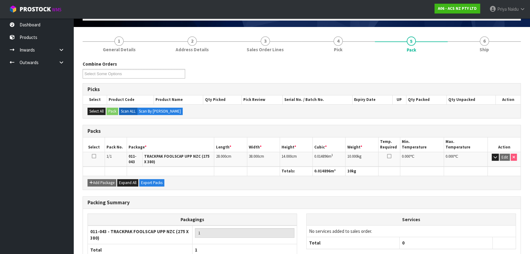
scroll to position [55, 0]
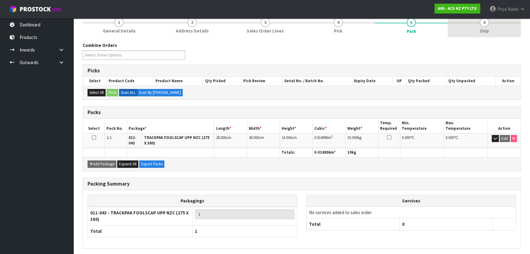
drag, startPoint x: 475, startPoint y: 29, endPoint x: 472, endPoint y: 31, distance: 3.6
click at [475, 29] on link "6 Ship" at bounding box center [484, 25] width 73 height 24
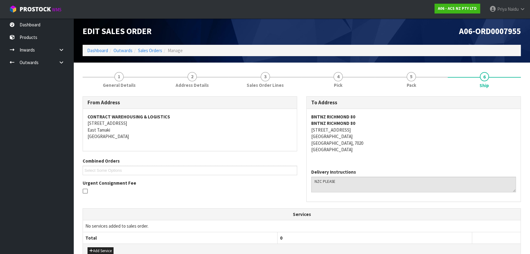
scroll to position [0, 0]
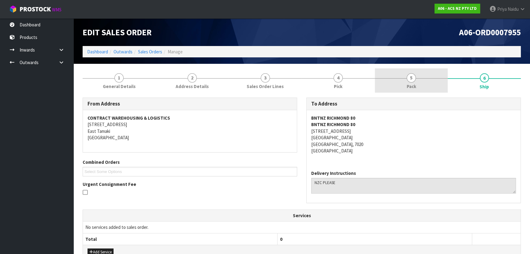
click at [432, 89] on link "5 Pack" at bounding box center [411, 80] width 73 height 24
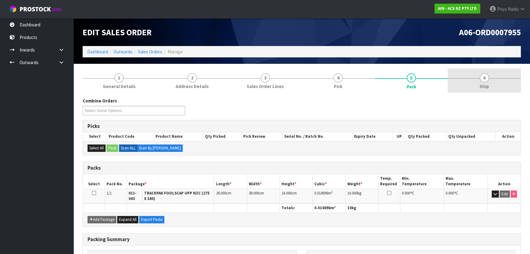
click at [484, 83] on span "Ship" at bounding box center [484, 86] width 9 height 6
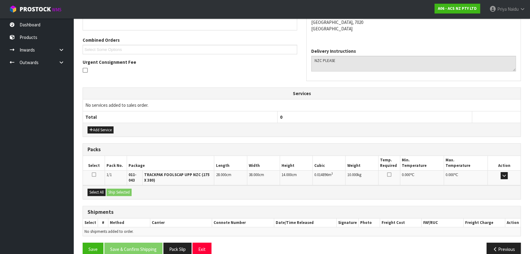
scroll to position [132, 0]
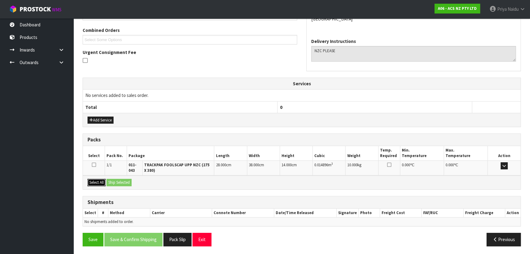
click at [93, 180] on button "Select All" at bounding box center [97, 182] width 18 height 7
click at [124, 180] on button "Ship Selected" at bounding box center [119, 182] width 25 height 7
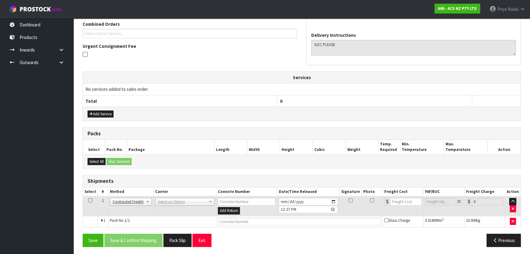
scroll to position [138, 0]
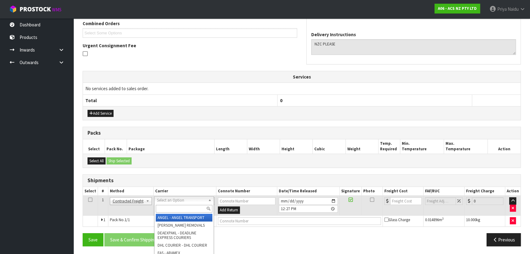
click at [173, 206] on input "text" at bounding box center [184, 209] width 57 height 8
drag, startPoint x: 175, startPoint y: 220, endPoint x: 181, endPoint y: 217, distance: 6.3
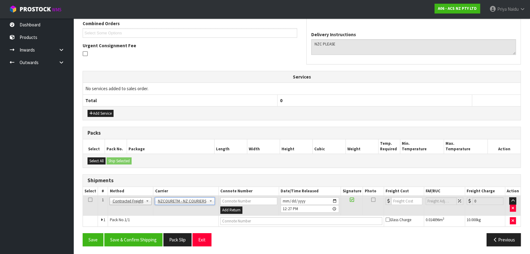
click at [219, 217] on td at bounding box center [301, 220] width 165 height 11
click at [221, 220] on input "text" at bounding box center [302, 221] width 162 height 8
paste input "BZGG003991"
click at [406, 199] on input "number" at bounding box center [407, 201] width 31 height 8
click at [140, 237] on button "Save & Confirm Shipping" at bounding box center [133, 239] width 58 height 13
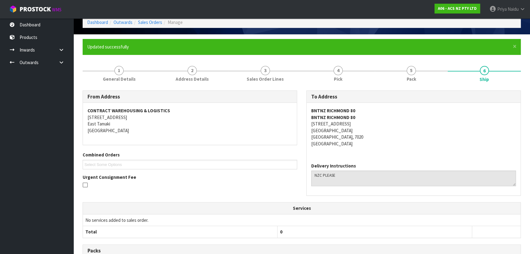
scroll to position [0, 0]
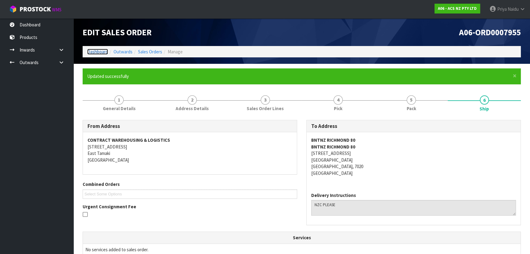
click at [94, 51] on link "Dashboard" at bounding box center [97, 52] width 21 height 6
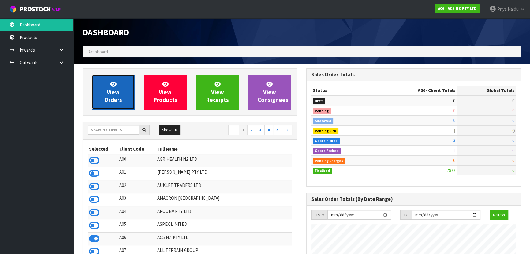
scroll to position [463, 224]
click at [119, 105] on link "View Orders" at bounding box center [113, 91] width 43 height 35
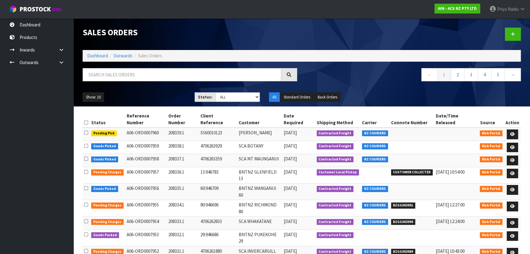
click at [129, 83] on div at bounding box center [190, 77] width 224 height 18
click at [128, 78] on input "text" at bounding box center [182, 74] width 199 height 13
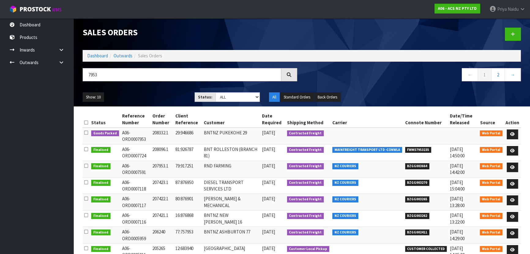
click at [134, 90] on div "Show: 10 5 10 25 50 Status: Draft Pending Allocated Pending Pick Goods Picked G…" at bounding box center [302, 97] width 448 height 19
click at [514, 131] on link at bounding box center [512, 134] width 11 height 10
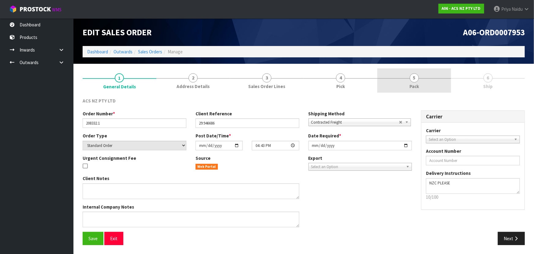
click at [408, 87] on link "5 Pack" at bounding box center [415, 80] width 74 height 24
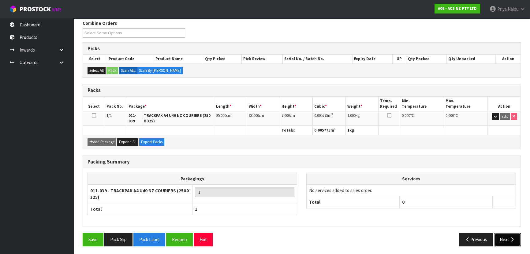
click at [509, 239] on button "Next" at bounding box center [507, 238] width 27 height 13
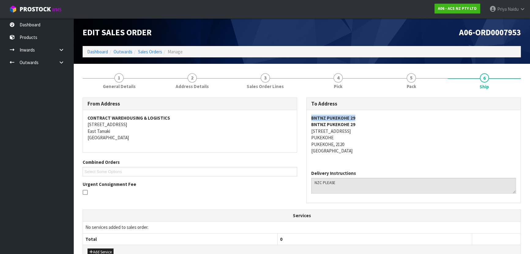
drag, startPoint x: 307, startPoint y: 115, endPoint x: 374, endPoint y: 115, distance: 66.8
click at [374, 115] on div "BNTNZ PUKEKOHE 29 BNTNZ PUKEKOHE 29 157A MANUKAU ROAD PUKEKOHE PUKEKOHE, 2120 N…" at bounding box center [414, 137] width 214 height 55
drag, startPoint x: 308, startPoint y: 132, endPoint x: 368, endPoint y: 131, distance: 59.1
click at [368, 131] on div "BNTNZ PUKEKOHE 29 BNTNZ PUKEKOHE 29 157A MANUKAU ROAD PUKEKOHE PUKEKOHE, 2120 N…" at bounding box center [414, 137] width 214 height 55
click at [386, 140] on address "BNTNZ PUKEKOHE 29 BNTNZ PUKEKOHE 29 157A MANUKAU ROAD PUKEKOHE PUKEKOHE, 2120 N…" at bounding box center [413, 135] width 205 height 40
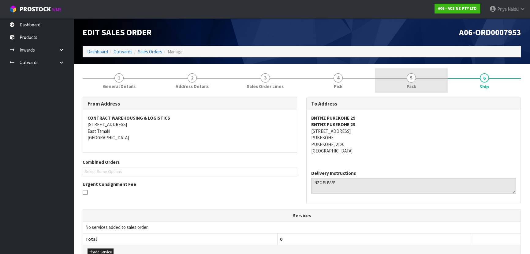
click at [430, 89] on link "5 Pack" at bounding box center [411, 80] width 73 height 24
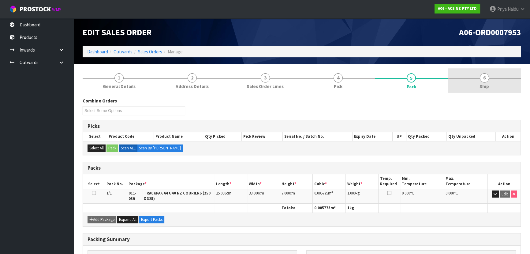
click at [500, 86] on link "6 Ship" at bounding box center [484, 80] width 73 height 24
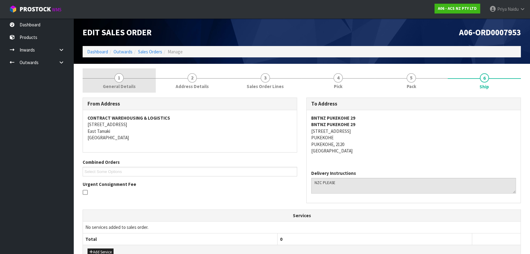
click at [121, 89] on span "General Details" at bounding box center [119, 86] width 33 height 6
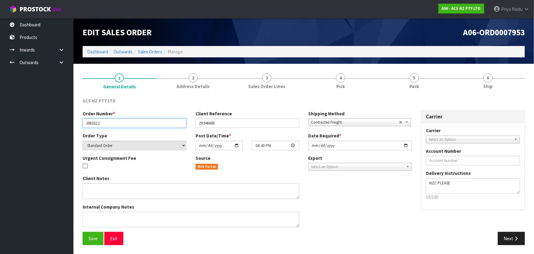
drag, startPoint x: 85, startPoint y: 125, endPoint x: 113, endPoint y: 125, distance: 28.2
click at [113, 125] on input "208332.1" at bounding box center [135, 122] width 104 height 9
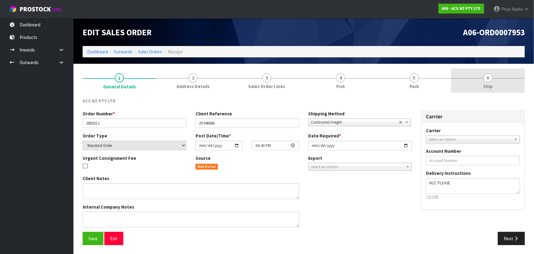
click at [481, 90] on link "6 Ship" at bounding box center [488, 80] width 74 height 24
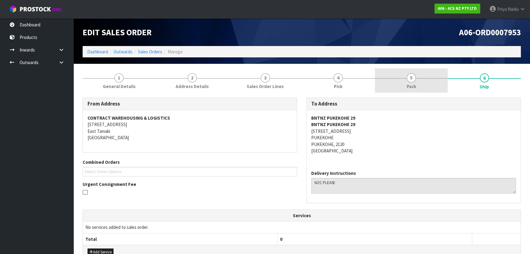
click at [396, 78] on div at bounding box center [411, 78] width 73 height 0
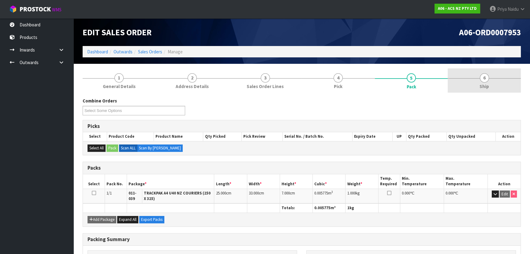
click at [494, 72] on link "6 Ship" at bounding box center [484, 80] width 73 height 24
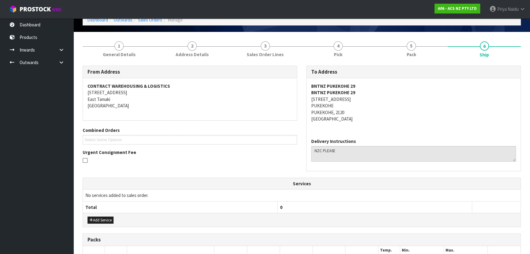
scroll to position [132, 0]
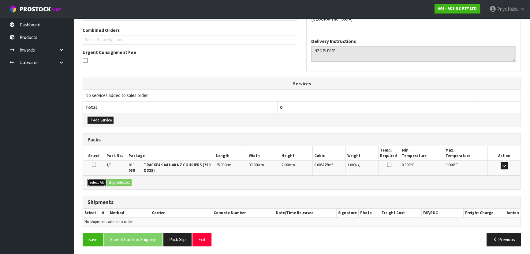
click at [103, 179] on button "Select All" at bounding box center [97, 182] width 18 height 7
drag, startPoint x: 116, startPoint y: 179, endPoint x: 123, endPoint y: 179, distance: 6.1
click at [117, 179] on button "Ship Selected" at bounding box center [119, 182] width 25 height 7
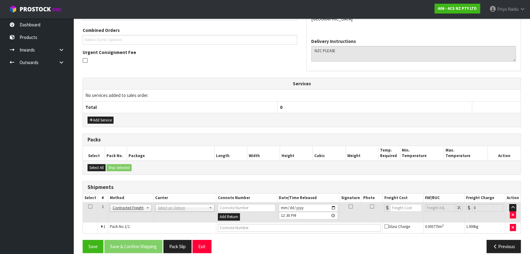
scroll to position [138, 0]
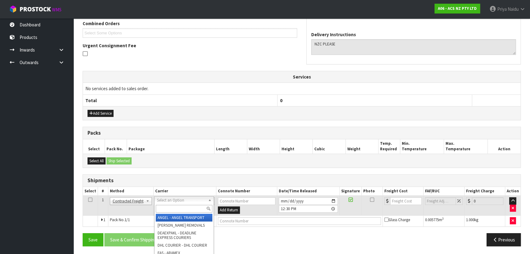
click at [167, 208] on input "text" at bounding box center [184, 209] width 57 height 8
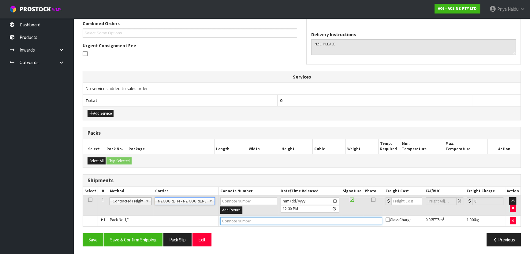
click at [224, 219] on input "text" at bounding box center [302, 221] width 162 height 8
paste input "BZGG003992"
drag, startPoint x: 403, startPoint y: 204, endPoint x: 401, endPoint y: 200, distance: 4.8
click at [403, 203] on td at bounding box center [404, 205] width 40 height 20
click at [401, 197] on input "number" at bounding box center [407, 201] width 31 height 8
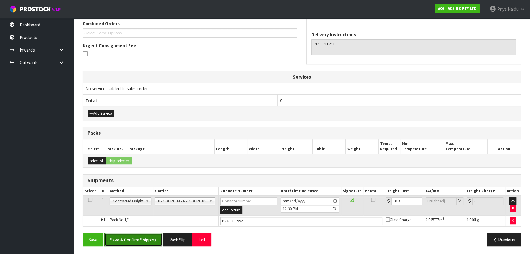
click at [134, 238] on button "Save & Confirm Shipping" at bounding box center [133, 239] width 58 height 13
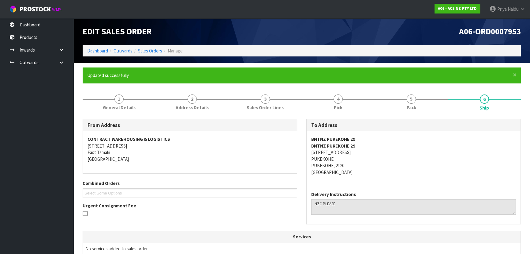
scroll to position [0, 0]
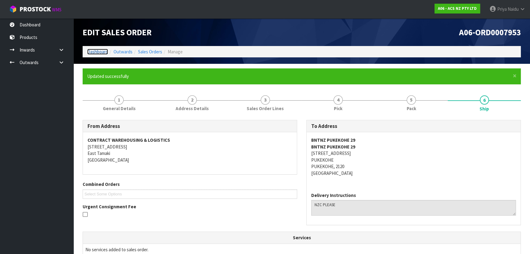
click at [101, 51] on link "Dashboard" at bounding box center [97, 52] width 21 height 6
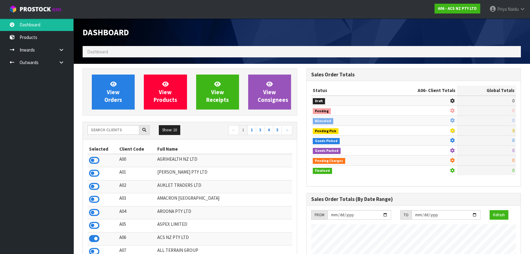
scroll to position [463, 224]
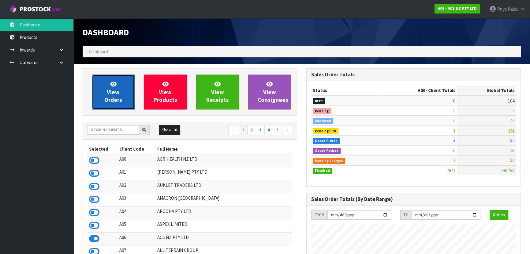
click at [109, 98] on span "View Orders" at bounding box center [113, 91] width 18 height 23
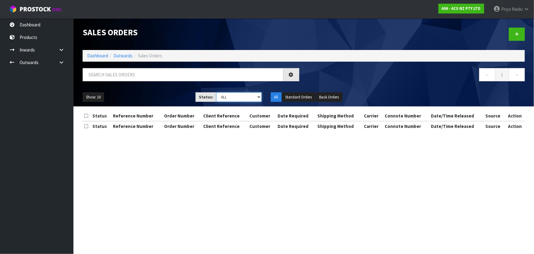
click at [235, 95] on select "Draft Pending Allocated Pending Pick Goods Picked Goods Packed Pending Charges …" at bounding box center [239, 96] width 45 height 9
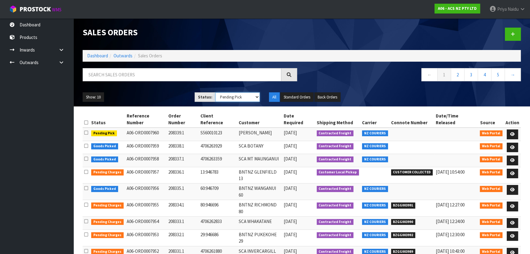
click at [216, 92] on select "Draft Pending Allocated Pending Pick Goods Picked Goods Packed Pending Charges …" at bounding box center [238, 96] width 45 height 9
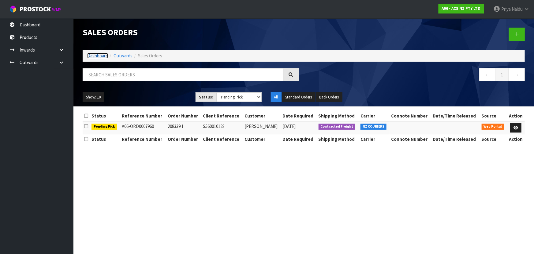
click at [96, 56] on link "Dashboard" at bounding box center [97, 56] width 21 height 6
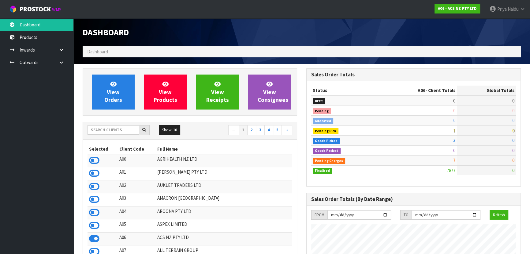
scroll to position [463, 224]
click at [124, 132] on input "text" at bounding box center [114, 129] width 52 height 9
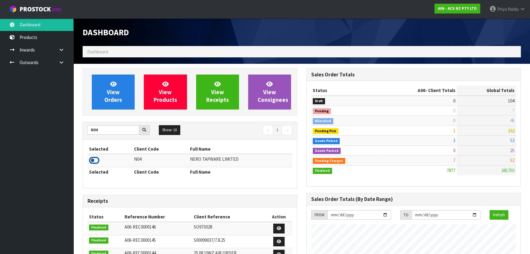
click at [95, 156] on icon at bounding box center [94, 160] width 10 height 9
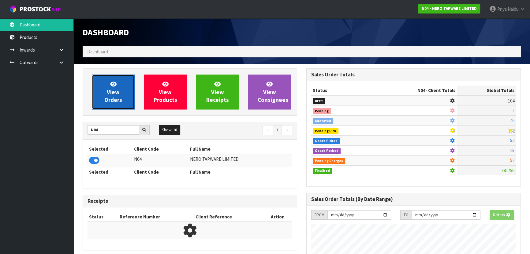
click at [115, 93] on span "View Orders" at bounding box center [113, 91] width 18 height 23
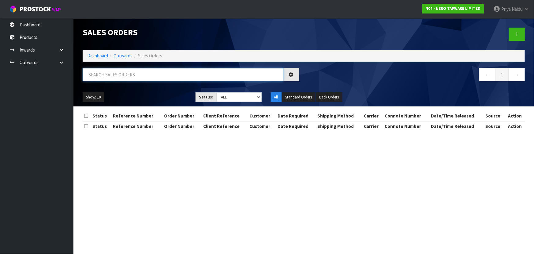
click at [124, 76] on input "text" at bounding box center [183, 74] width 201 height 13
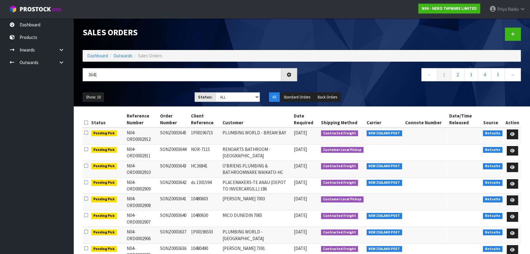
click at [142, 89] on div "Show: 10 5 10 25 50 Status: Draft Pending Allocated Pending Pick Goods Picked G…" at bounding box center [302, 97] width 448 height 19
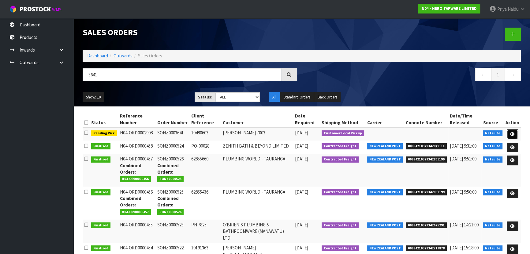
click at [515, 132] on link at bounding box center [512, 134] width 11 height 10
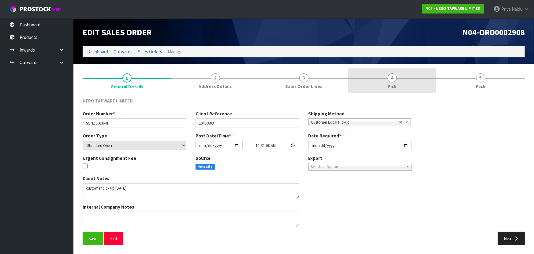
click at [395, 86] on span "Pick" at bounding box center [392, 86] width 9 height 6
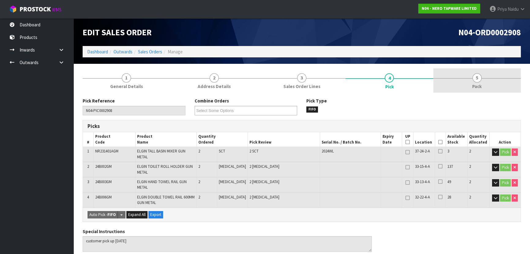
drag, startPoint x: 453, startPoint y: 92, endPoint x: 456, endPoint y: 88, distance: 5.5
click at [454, 90] on link "5 Pack" at bounding box center [478, 80] width 88 height 24
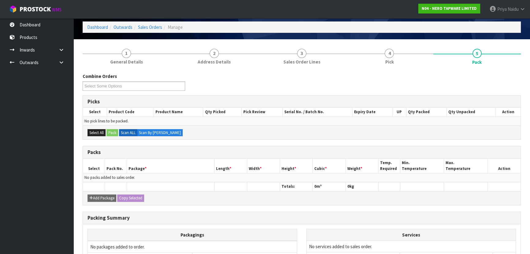
scroll to position [88, 0]
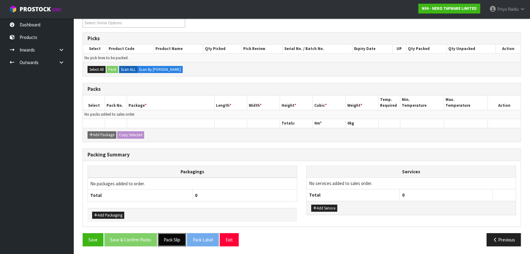
click at [175, 237] on button "Pack Slip" at bounding box center [172, 239] width 28 height 13
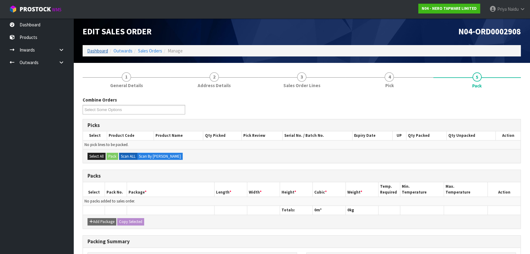
scroll to position [0, 0]
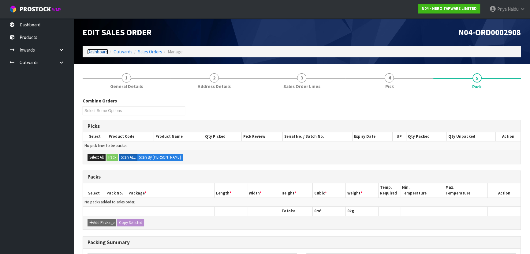
click at [92, 53] on link "Dashboard" at bounding box center [97, 52] width 21 height 6
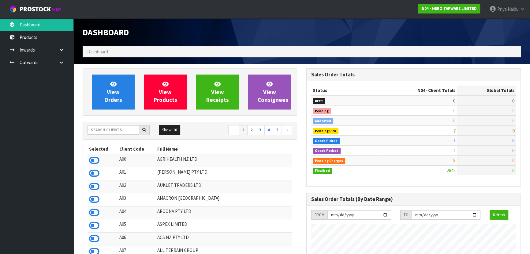
scroll to position [496, 224]
click at [107, 131] on input "text" at bounding box center [114, 129] width 52 height 9
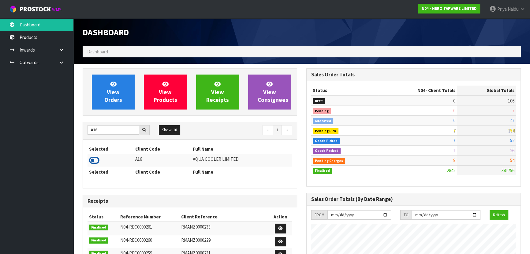
click at [95, 160] on icon at bounding box center [94, 160] width 10 height 9
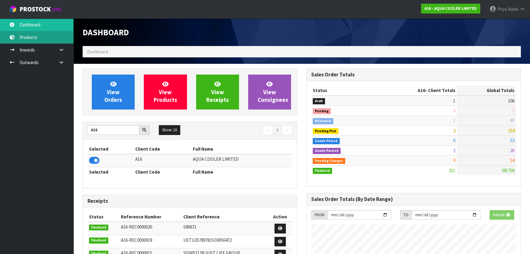
scroll to position [509, 224]
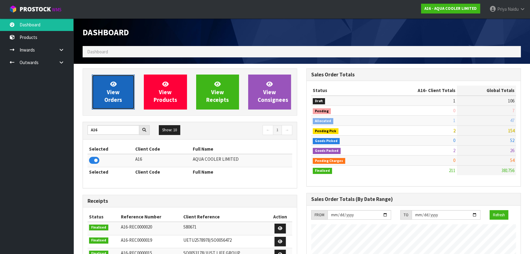
click at [108, 97] on span "View Orders" at bounding box center [113, 91] width 18 height 23
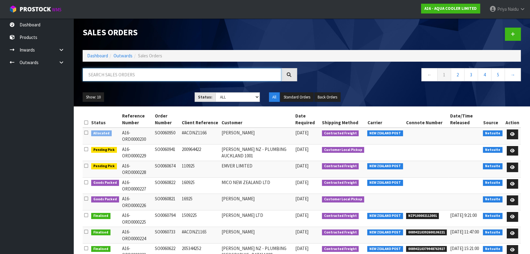
click at [122, 78] on input "text" at bounding box center [182, 74] width 199 height 13
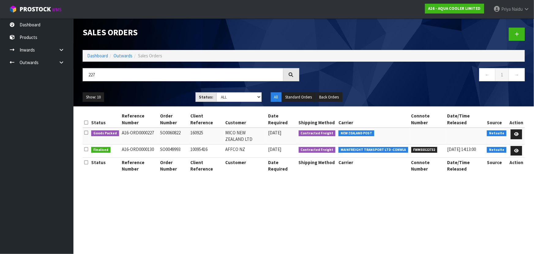
click at [141, 92] on ul "Show: 10 5 10 25 50" at bounding box center [135, 97] width 104 height 10
click at [153, 82] on div "227" at bounding box center [191, 77] width 226 height 18
click at [515, 132] on icon at bounding box center [517, 134] width 5 height 4
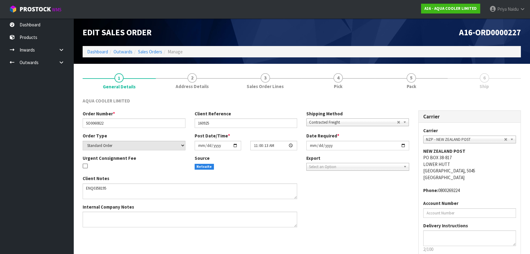
click at [417, 74] on link "5 Pack" at bounding box center [411, 80] width 73 height 24
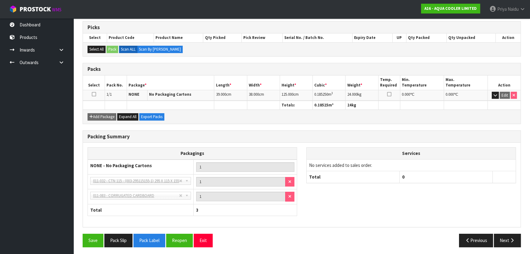
scroll to position [99, 0]
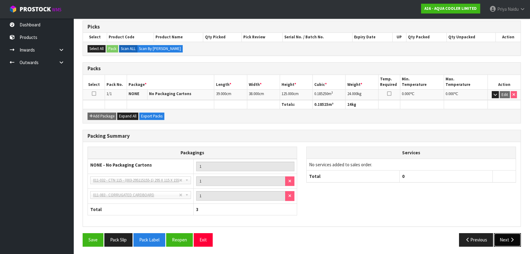
click at [510, 237] on icon "button" at bounding box center [513, 239] width 6 height 5
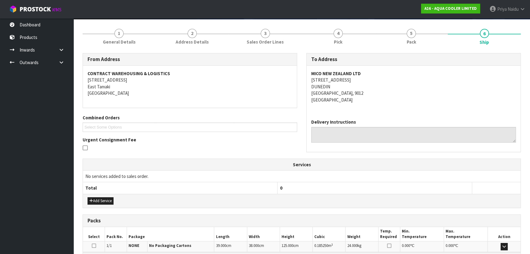
scroll to position [121, 0]
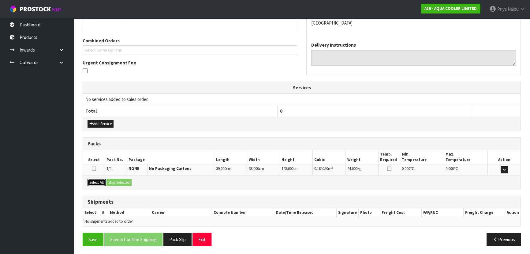
click at [103, 181] on button "Select All" at bounding box center [97, 182] width 18 height 7
click at [119, 180] on button "Ship Selected" at bounding box center [119, 182] width 25 height 7
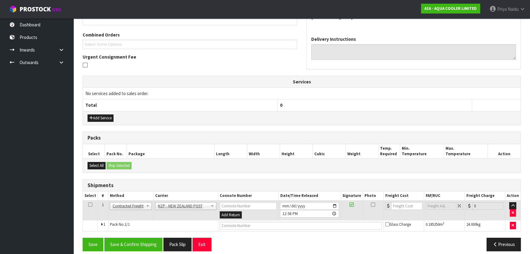
scroll to position [132, 0]
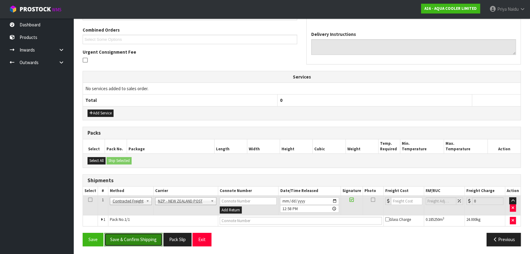
click at [145, 239] on button "Save & Confirm Shipping" at bounding box center [133, 238] width 58 height 13
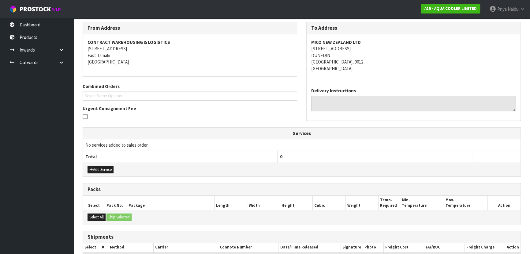
scroll to position [0, 0]
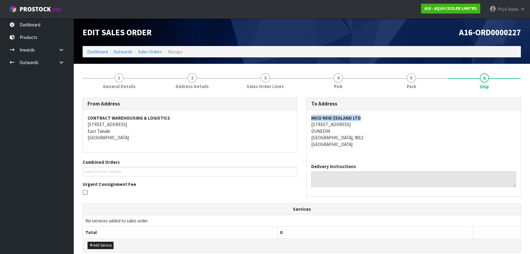
drag, startPoint x: 309, startPoint y: 116, endPoint x: 372, endPoint y: 116, distance: 62.5
click at [372, 116] on div "MICO NEW ZEALAND LTD 30 MIDLAND STREET DUNEDIN SOUTH DUNEDIN, 9012 New Zealand" at bounding box center [414, 134] width 214 height 48
drag, startPoint x: 311, startPoint y: 123, endPoint x: 334, endPoint y: 137, distance: 27.1
click at [371, 136] on address "MICO NEW ZEALAND LTD 30 MIDLAND STREET DUNEDIN SOUTH DUNEDIN, 9012 New Zealand" at bounding box center [413, 131] width 205 height 33
click at [418, 95] on div "From Address CONTRACT WAREHOUSING & LOGISTICS 17 Allens Road East Tamaki Auckla…" at bounding box center [302, 237] width 439 height 289
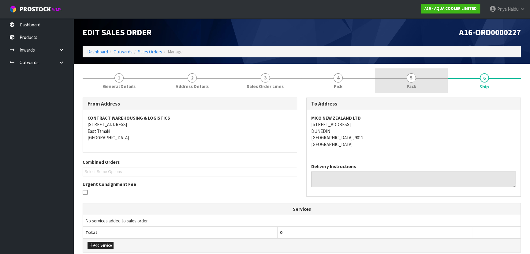
click at [418, 92] on link "5 Pack" at bounding box center [411, 80] width 73 height 24
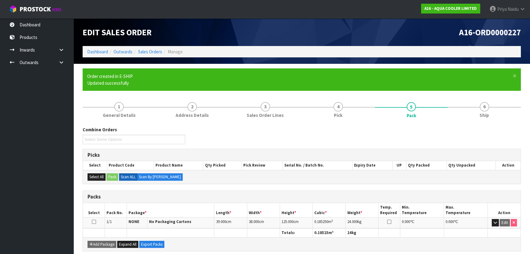
drag, startPoint x: 484, startPoint y: 104, endPoint x: 433, endPoint y: 93, distance: 51.7
click at [484, 104] on span "6" at bounding box center [484, 106] width 9 height 9
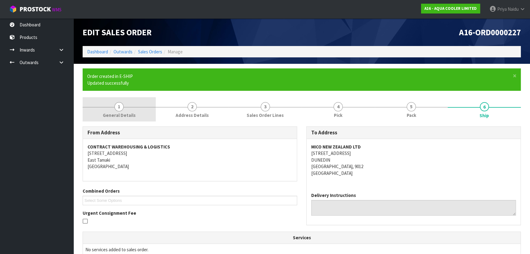
click at [119, 112] on span "General Details" at bounding box center [119, 115] width 33 height 6
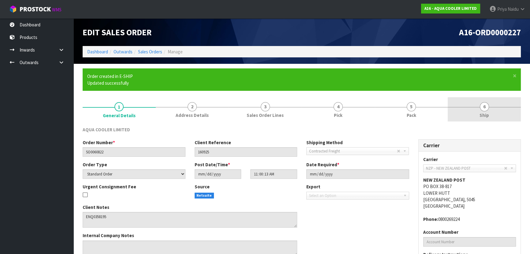
click at [484, 121] on link "6 Ship" at bounding box center [484, 109] width 73 height 24
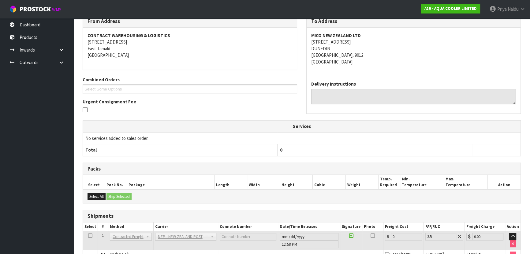
scroll to position [146, 0]
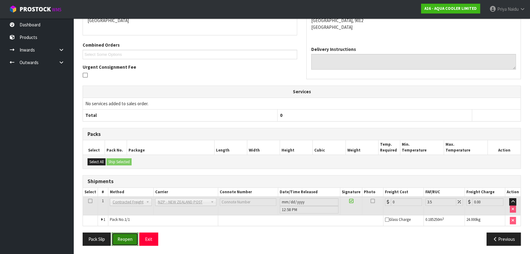
click at [132, 233] on button "Reopen" at bounding box center [125, 238] width 27 height 13
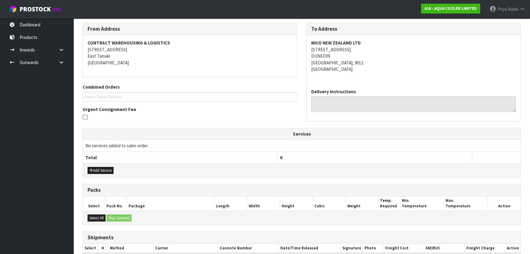
scroll to position [0, 0]
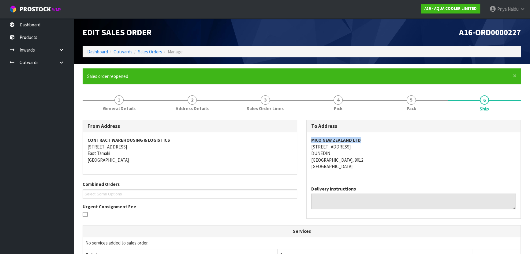
drag, startPoint x: 311, startPoint y: 142, endPoint x: 369, endPoint y: 135, distance: 58.8
click at [369, 135] on div "MICO NEW ZEALAND LTD 30 MIDLAND STREET DUNEDIN SOUTH DUNEDIN, 9012 New Zealand" at bounding box center [414, 156] width 214 height 48
drag, startPoint x: 311, startPoint y: 147, endPoint x: 357, endPoint y: 159, distance: 47.5
click at [357, 159] on address "MICO NEW ZEALAND LTD 30 MIDLAND STREET DUNEDIN SOUTH DUNEDIN, 9012 New Zealand" at bounding box center [413, 153] width 205 height 33
click at [387, 174] on div "MICO NEW ZEALAND LTD 30 MIDLAND STREET DUNEDIN SOUTH DUNEDIN, 9012 New Zealand" at bounding box center [414, 156] width 214 height 48
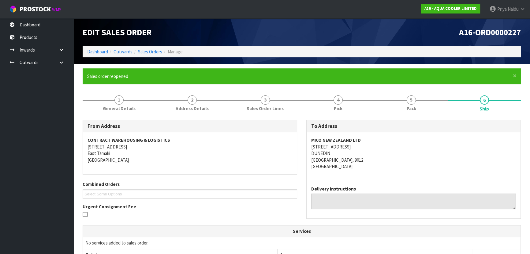
drag, startPoint x: 310, startPoint y: 144, endPoint x: 362, endPoint y: 144, distance: 52.1
click at [362, 144] on div "MICO NEW ZEALAND LTD 30 MIDLAND STREET DUNEDIN SOUTH DUNEDIN, 9012 New Zealand" at bounding box center [414, 156] width 214 height 48
drag, startPoint x: 128, startPoint y: 106, endPoint x: 116, endPoint y: 113, distance: 14.0
click at [128, 106] on span "General Details" at bounding box center [119, 108] width 33 height 6
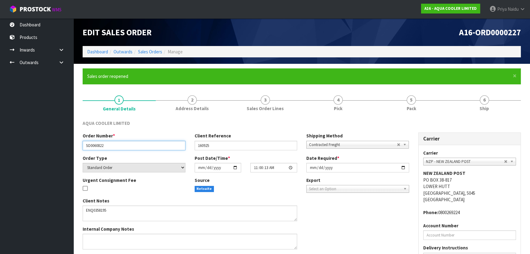
drag, startPoint x: 86, startPoint y: 147, endPoint x: 106, endPoint y: 143, distance: 20.9
click at [116, 145] on input "SO0060822" at bounding box center [134, 145] width 103 height 9
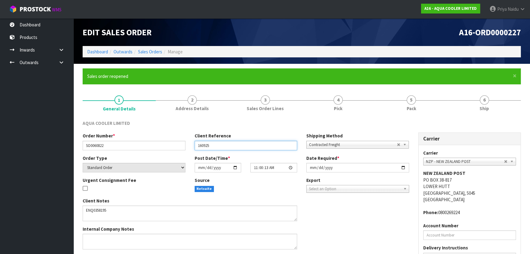
drag, startPoint x: 196, startPoint y: 144, endPoint x: 225, endPoint y: 145, distance: 29.7
click at [225, 145] on input "160925" at bounding box center [246, 145] width 103 height 9
click at [405, 96] on link "5 Pack" at bounding box center [411, 103] width 73 height 24
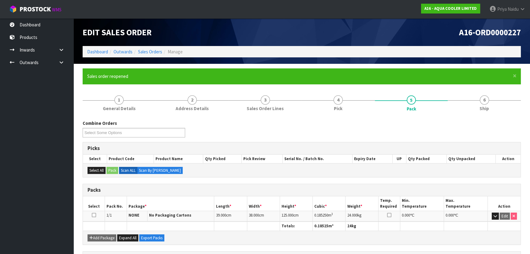
scroll to position [55, 0]
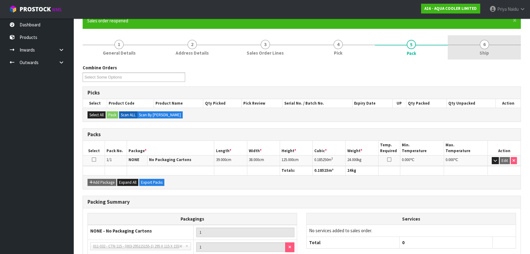
click at [492, 52] on link "6 Ship" at bounding box center [484, 47] width 73 height 24
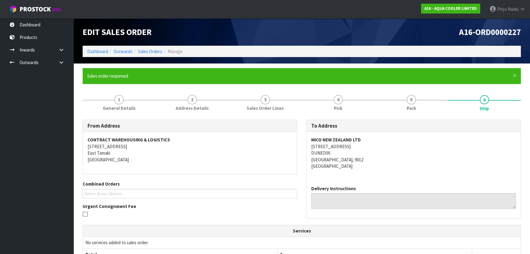
scroll to position [0, 0]
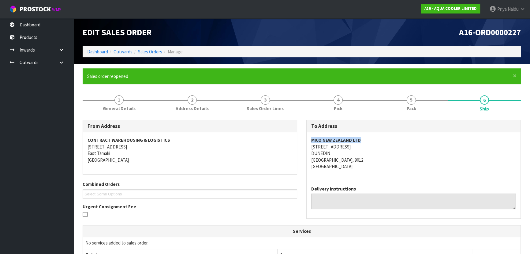
drag, startPoint x: 310, startPoint y: 138, endPoint x: 382, endPoint y: 138, distance: 72.3
click at [382, 138] on div "MICO NEW ZEALAND LTD 30 MIDLAND STREET DUNEDIN SOUTH DUNEDIN, 9012 New Zealand" at bounding box center [414, 156] width 214 height 48
drag, startPoint x: 308, startPoint y: 149, endPoint x: 372, endPoint y: 157, distance: 64.9
click at [372, 157] on div "MICO NEW ZEALAND LTD 30 MIDLAND STREET DUNEDIN SOUTH DUNEDIN, 9012 New Zealand" at bounding box center [414, 156] width 214 height 48
click at [477, 161] on address "MICO NEW ZEALAND LTD 30 MIDLAND STREET DUNEDIN SOUTH DUNEDIN, 9012 New Zealand" at bounding box center [413, 153] width 205 height 33
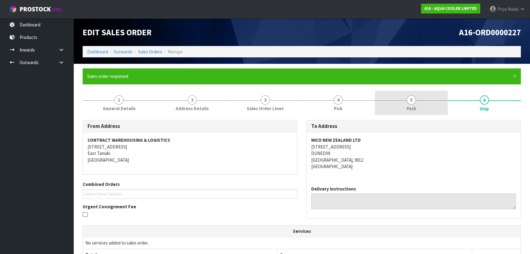
click at [423, 104] on link "5 Pack" at bounding box center [411, 103] width 73 height 24
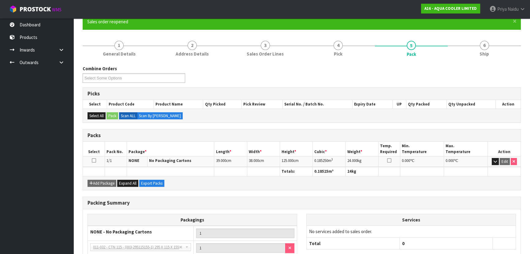
scroll to position [55, 0]
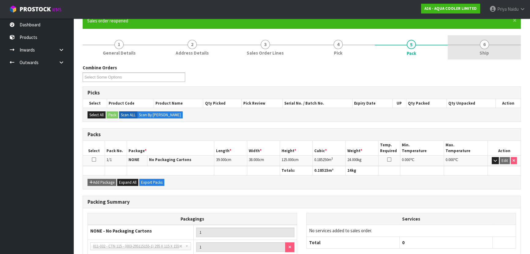
click at [502, 43] on link "6 Ship" at bounding box center [484, 47] width 73 height 24
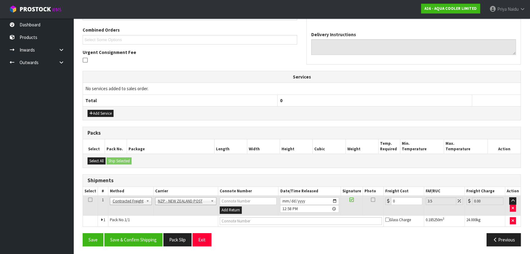
scroll to position [154, 0]
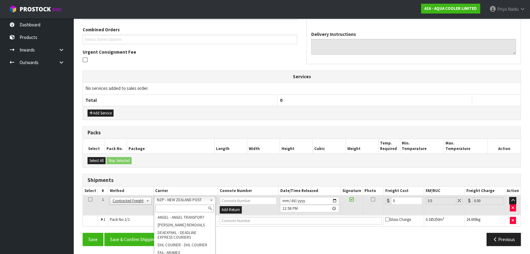
click at [190, 206] on input "text" at bounding box center [185, 208] width 58 height 8
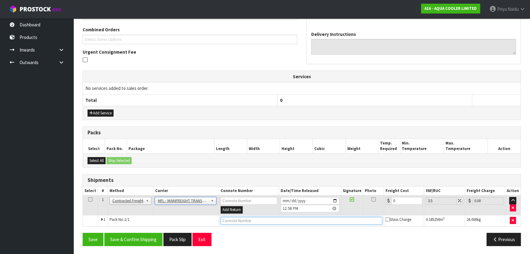
click at [243, 221] on input "text" at bounding box center [302, 221] width 162 height 8
paste input "FWM58742557"
click at [401, 202] on input "0" at bounding box center [407, 201] width 31 height 8
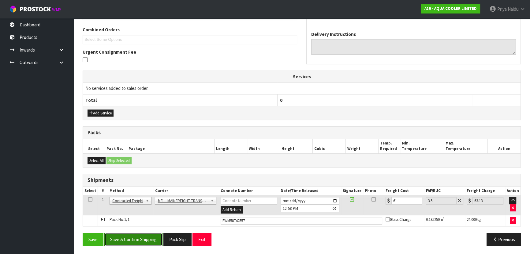
click at [145, 237] on button "Save & Confirm Shipping" at bounding box center [133, 238] width 58 height 13
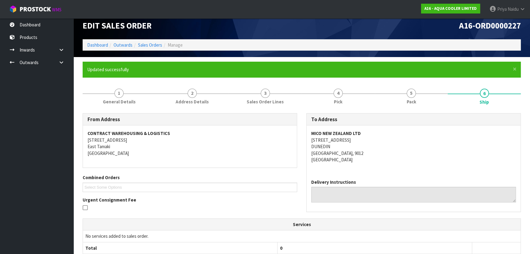
scroll to position [0, 0]
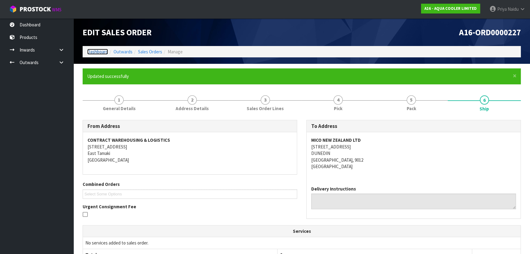
click at [100, 53] on link "Dashboard" at bounding box center [97, 52] width 21 height 6
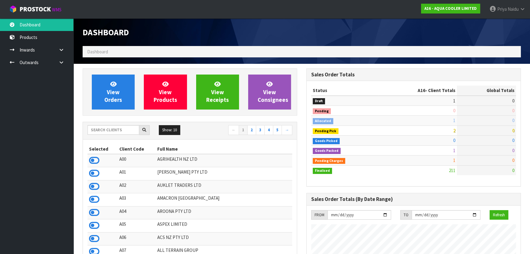
scroll to position [509, 224]
click at [126, 129] on input "text" at bounding box center [114, 129] width 52 height 9
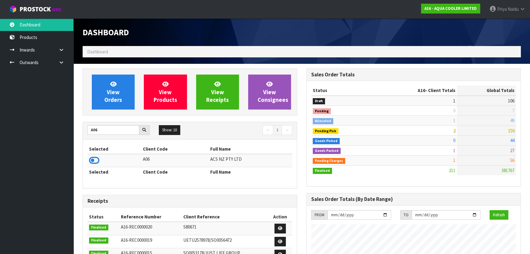
drag, startPoint x: 95, startPoint y: 159, endPoint x: 101, endPoint y: 147, distance: 13.0
click at [95, 159] on icon at bounding box center [94, 160] width 10 height 9
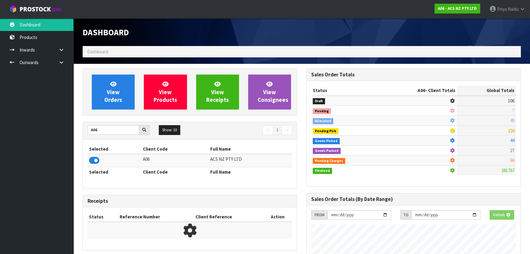
scroll to position [381, 224]
click at [114, 100] on span "View Orders" at bounding box center [113, 91] width 18 height 23
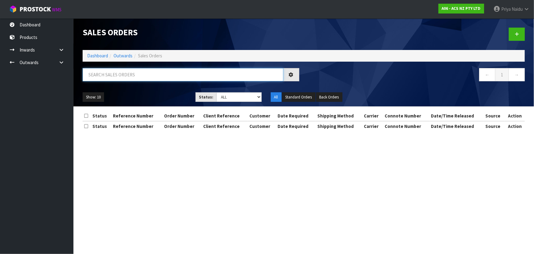
click at [123, 78] on input "text" at bounding box center [183, 74] width 201 height 13
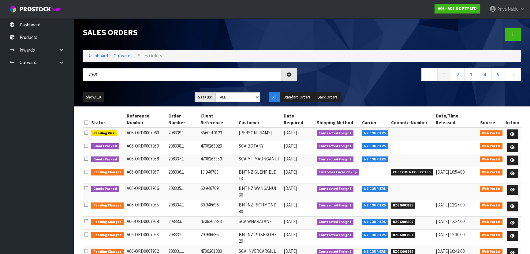
click at [122, 95] on ul "Show: 10 5 10 25 50" at bounding box center [134, 97] width 103 height 10
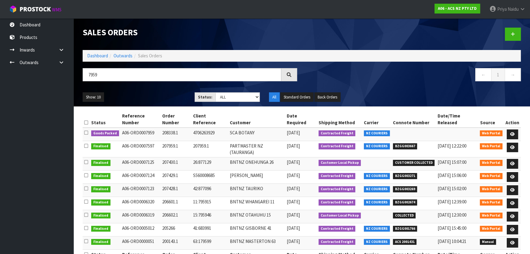
click at [151, 95] on ul "Show: 10 5 10 25 50" at bounding box center [134, 97] width 103 height 10
click at [513, 132] on icon at bounding box center [513, 134] width 5 height 4
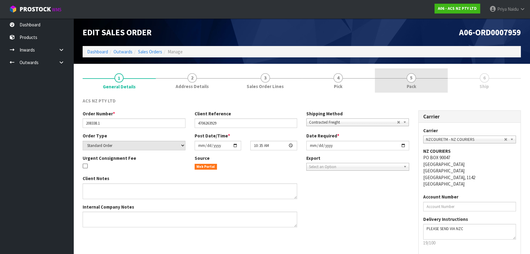
click at [408, 76] on span "5" at bounding box center [411, 77] width 9 height 9
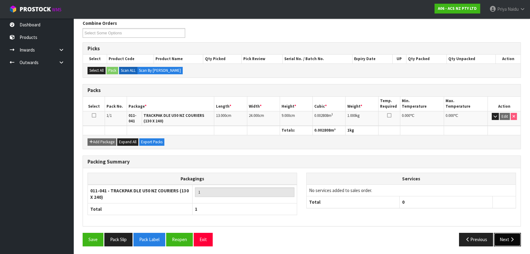
click at [506, 235] on button "Next" at bounding box center [507, 238] width 27 height 13
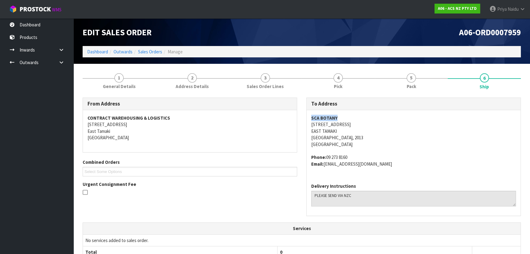
drag, startPoint x: 307, startPoint y: 117, endPoint x: 360, endPoint y: 115, distance: 52.7
click at [360, 115] on div "SCA BOTANY 320 TI RAKAU DRIVE EAST TAMAKI Auckland, 2013 New Zealand Phone: 09 …" at bounding box center [414, 144] width 214 height 68
drag, startPoint x: 311, startPoint y: 124, endPoint x: 353, endPoint y: 123, distance: 42.6
click at [353, 123] on div "SCA BOTANY 320 TI RAKAU DRIVE EAST TAMAKI Auckland, 2013 New Zealand Phone: 09 …" at bounding box center [414, 144] width 214 height 68
click at [308, 130] on div "SCA BOTANY 320 TI RAKAU DRIVE EAST TAMAKI Auckland, 2013 New Zealand Phone: 09 …" at bounding box center [414, 144] width 214 height 68
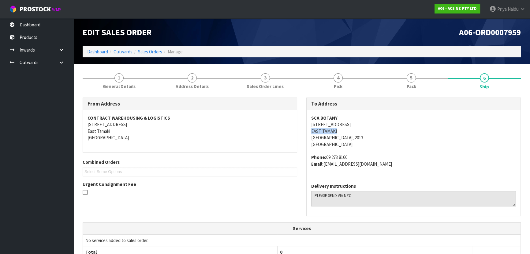
drag, startPoint x: 308, startPoint y: 130, endPoint x: 335, endPoint y: 131, distance: 27.3
click at [335, 131] on div "SCA BOTANY 320 TI RAKAU DRIVE EAST TAMAKI Auckland, 2013 New Zealand Phone: 09 …" at bounding box center [414, 144] width 214 height 68
drag, startPoint x: 326, startPoint y: 158, endPoint x: 358, endPoint y: 156, distance: 31.9
click at [358, 156] on address "Phone: 09 273 8160 Email: BOTANY@supercheapauto.com" at bounding box center [413, 160] width 205 height 13
drag, startPoint x: 326, startPoint y: 164, endPoint x: 389, endPoint y: 170, distance: 63.6
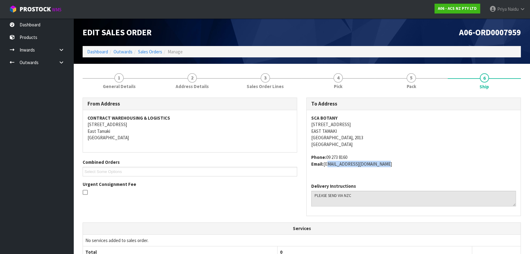
click at [389, 170] on div "SCA BOTANY 320 TI RAKAU DRIVE EAST TAMAKI Auckland, 2013 New Zealand Phone: 09 …" at bounding box center [414, 144] width 214 height 68
click at [129, 87] on span "General Details" at bounding box center [119, 86] width 33 height 6
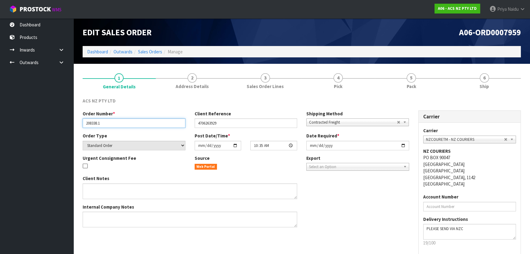
drag, startPoint x: 85, startPoint y: 123, endPoint x: 117, endPoint y: 125, distance: 31.6
click at [117, 125] on input "208338.1" at bounding box center [134, 122] width 103 height 9
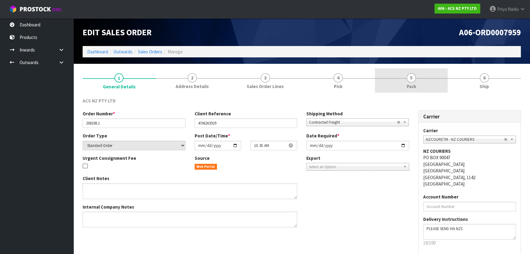
click at [420, 87] on link "5 Pack" at bounding box center [411, 80] width 73 height 24
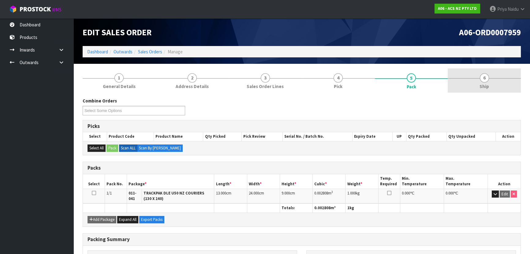
click at [487, 79] on span "6" at bounding box center [484, 77] width 9 height 9
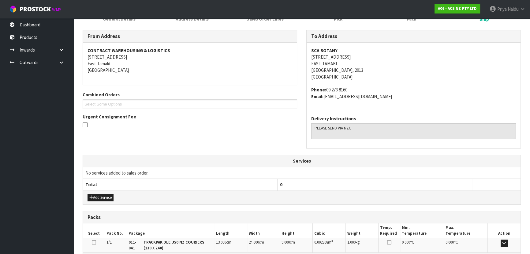
scroll to position [145, 0]
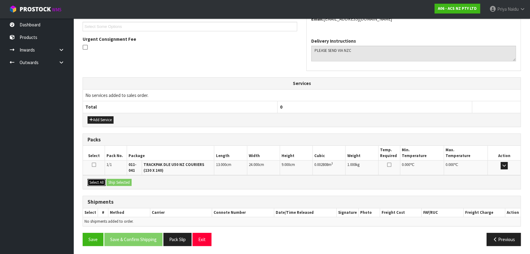
drag, startPoint x: 101, startPoint y: 183, endPoint x: 115, endPoint y: 183, distance: 13.5
click at [101, 183] on button "Select All" at bounding box center [97, 182] width 18 height 7
click at [131, 183] on button "Ship Selected" at bounding box center [119, 182] width 25 height 7
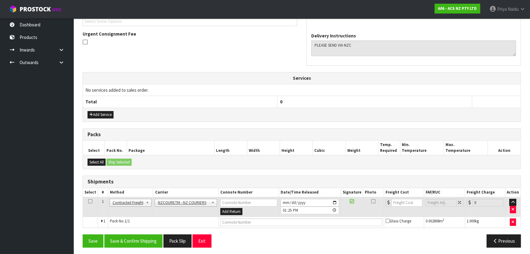
scroll to position [152, 0]
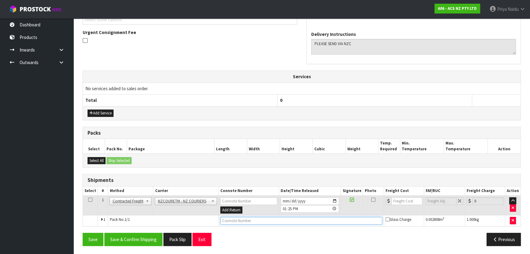
click at [231, 217] on input "text" at bounding box center [302, 221] width 162 height 8
paste input "BZGG003993"
click at [402, 198] on input "number" at bounding box center [407, 201] width 31 height 8
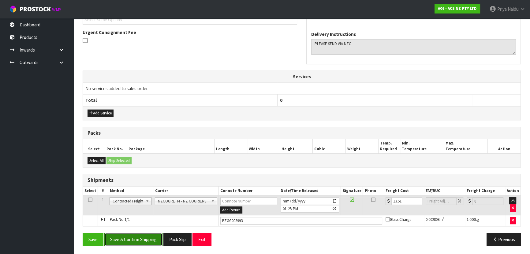
click at [139, 241] on button "Save & Confirm Shipping" at bounding box center [133, 238] width 58 height 13
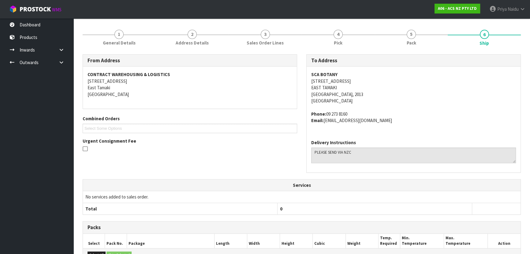
scroll to position [0, 0]
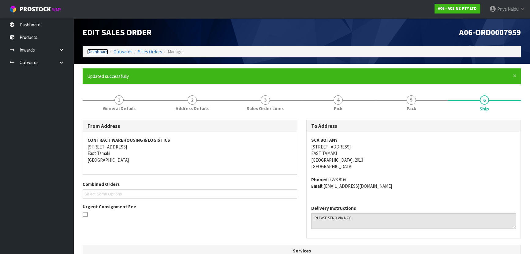
click at [104, 50] on link "Dashboard" at bounding box center [97, 52] width 21 height 6
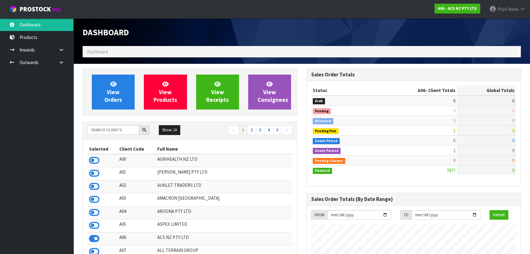
scroll to position [463, 224]
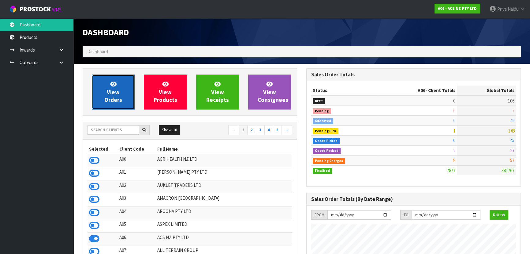
click at [119, 85] on link "View Orders" at bounding box center [113, 91] width 43 height 35
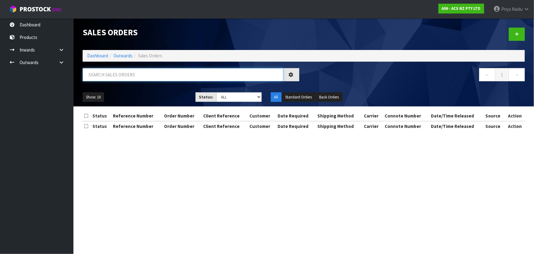
click at [127, 72] on input "text" at bounding box center [183, 74] width 201 height 13
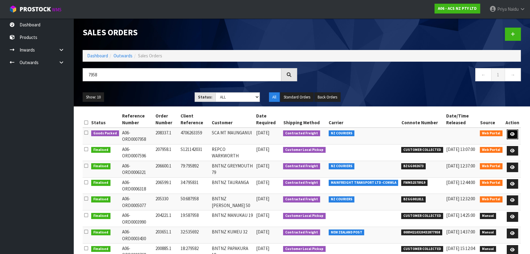
click at [512, 134] on icon at bounding box center [513, 134] width 5 height 4
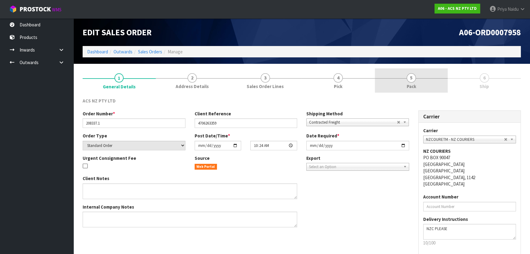
click at [404, 88] on link "5 Pack" at bounding box center [411, 80] width 73 height 24
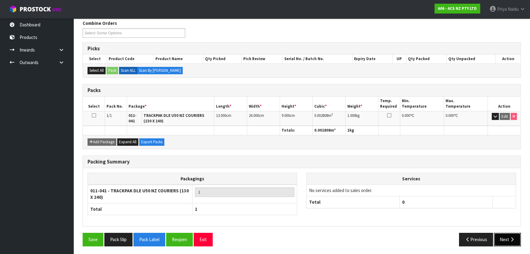
click at [505, 239] on button "Next" at bounding box center [507, 238] width 27 height 13
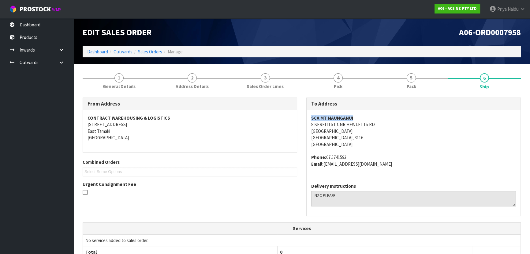
drag, startPoint x: 310, startPoint y: 118, endPoint x: 361, endPoint y: 114, distance: 51.9
click at [361, 114] on div "SCA MT MAUNGANUI 8 KEREITI ST CNR HEWLETTS RD MOUNT MAUNGANUI Mount Maunganui, …" at bounding box center [414, 144] width 214 height 68
drag, startPoint x: 306, startPoint y: 124, endPoint x: 380, endPoint y: 124, distance: 74.1
click at [380, 124] on div "To Address SCA MT MAUNGANUI 8 KEREITI ST CNR HEWLETTS RD MOUNT MAUNGANUI Mount …" at bounding box center [414, 159] width 224 height 125
drag, startPoint x: 306, startPoint y: 130, endPoint x: 357, endPoint y: 129, distance: 51.5
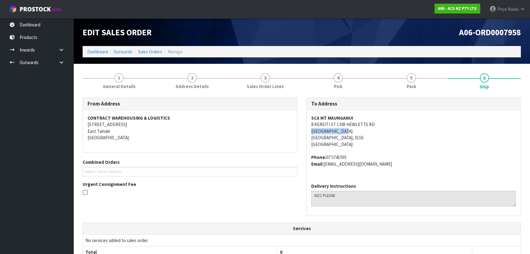
click at [357, 129] on div "To Address SCA MT MAUNGANUI 8 KEREITI ST CNR HEWLETTS RD MOUNT MAUNGANUI Mount …" at bounding box center [414, 159] width 224 height 125
drag, startPoint x: 326, startPoint y: 157, endPoint x: 357, endPoint y: 157, distance: 30.3
click at [357, 157] on address "Phone: 07 5741593 Email: MTMAUNGANUI@supercheapauto.com" at bounding box center [413, 160] width 205 height 13
drag, startPoint x: 325, startPoint y: 164, endPoint x: 427, endPoint y: 166, distance: 102.3
click at [427, 166] on address "Phone: 07 5741593 Email: MTMAUNGANUI@supercheapauto.com" at bounding box center [413, 160] width 205 height 13
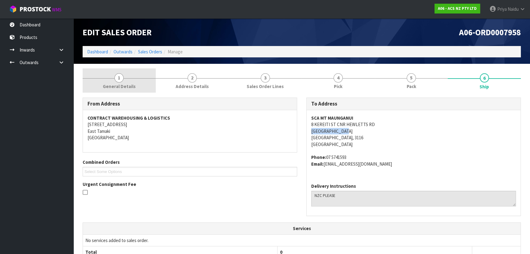
click at [140, 79] on link "1 General Details" at bounding box center [119, 80] width 73 height 24
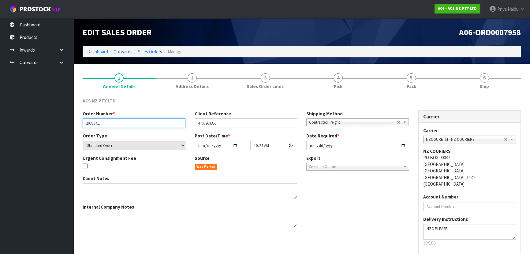
drag, startPoint x: 86, startPoint y: 122, endPoint x: 117, endPoint y: 123, distance: 31.6
click at [117, 123] on input "208337.1" at bounding box center [134, 122] width 103 height 9
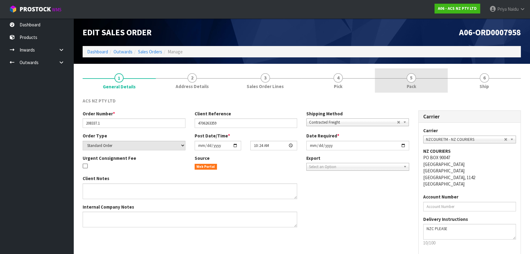
drag, startPoint x: 419, startPoint y: 75, endPoint x: 417, endPoint y: 78, distance: 3.5
click at [418, 75] on link "5 Pack" at bounding box center [411, 80] width 73 height 24
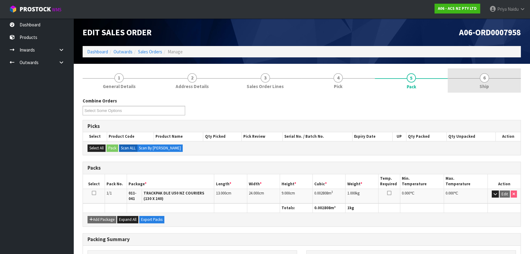
click at [499, 72] on link "6 Ship" at bounding box center [484, 80] width 73 height 24
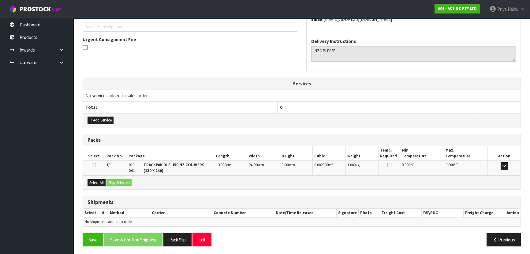
scroll to position [145, 0]
drag, startPoint x: 99, startPoint y: 181, endPoint x: 124, endPoint y: 181, distance: 24.8
click at [101, 181] on button "Select All" at bounding box center [97, 182] width 18 height 7
click at [124, 181] on button "Ship Selected" at bounding box center [119, 182] width 25 height 7
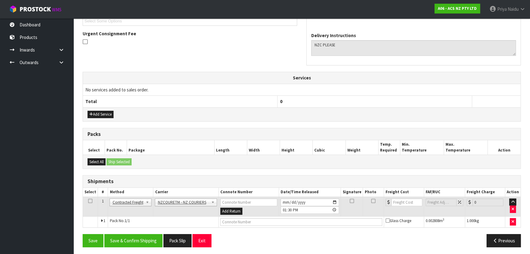
scroll to position [152, 0]
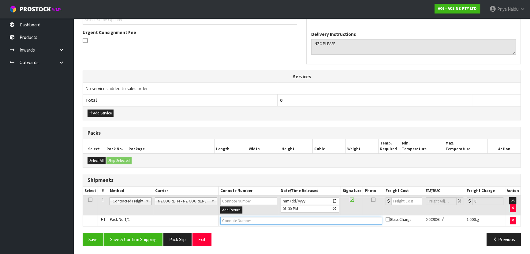
click at [232, 220] on input "text" at bounding box center [302, 221] width 162 height 8
paste input "BZGG003994"
click at [394, 199] on input "number" at bounding box center [407, 201] width 31 height 8
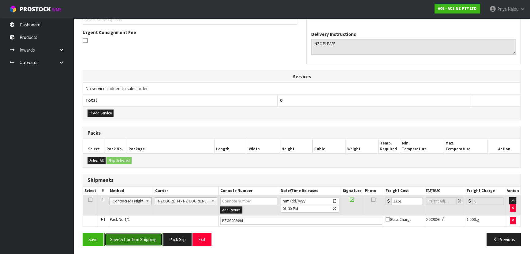
click at [133, 241] on button "Save & Confirm Shipping" at bounding box center [133, 238] width 58 height 13
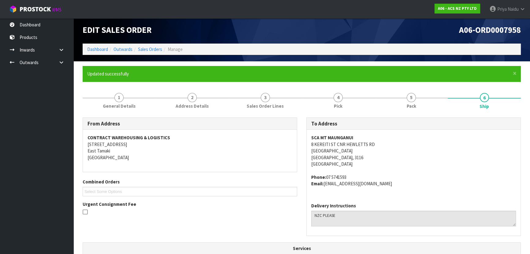
scroll to position [0, 0]
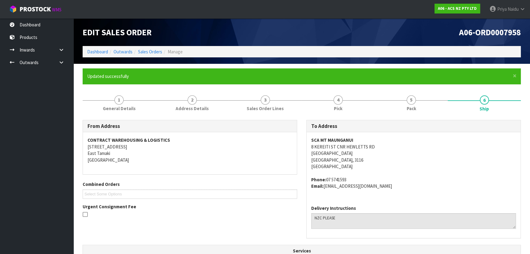
click at [92, 55] on ol "Dashboard Outwards Sales Orders Manage" at bounding box center [302, 51] width 439 height 11
click at [96, 48] on li "Dashboard" at bounding box center [97, 51] width 21 height 6
click at [98, 50] on link "Dashboard" at bounding box center [97, 52] width 21 height 6
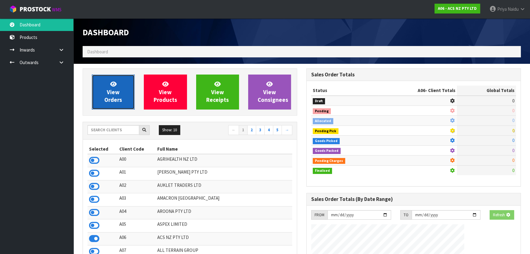
click at [117, 93] on span "View Orders" at bounding box center [113, 91] width 18 height 23
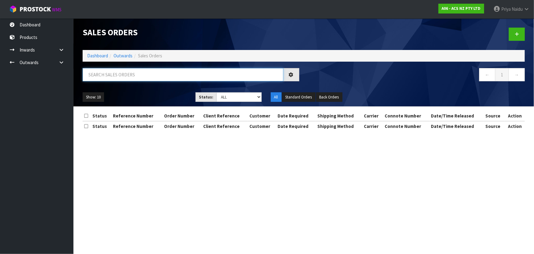
click at [120, 74] on input "text" at bounding box center [183, 74] width 201 height 13
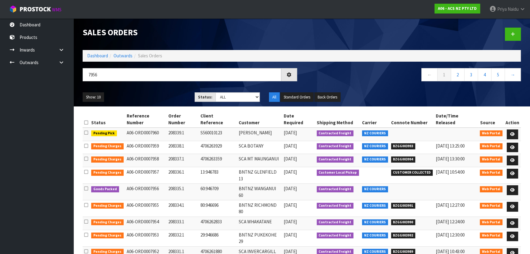
click at [147, 88] on div "Show: 10 5 10 25 50 Status: Draft Pending Allocated Pending Pick Goods Picked G…" at bounding box center [302, 97] width 448 height 19
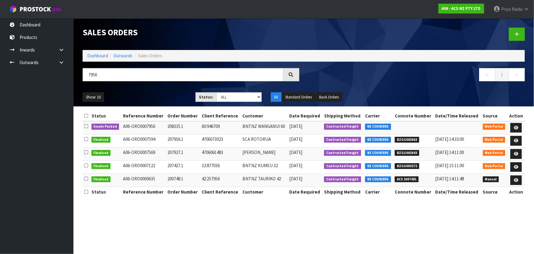
click at [145, 97] on ul "Show: 10 5 10 25 50" at bounding box center [135, 97] width 104 height 10
click at [513, 126] on link at bounding box center [516, 128] width 11 height 10
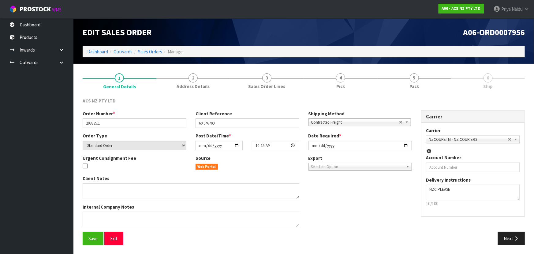
click at [402, 83] on link "5 Pack" at bounding box center [415, 80] width 74 height 24
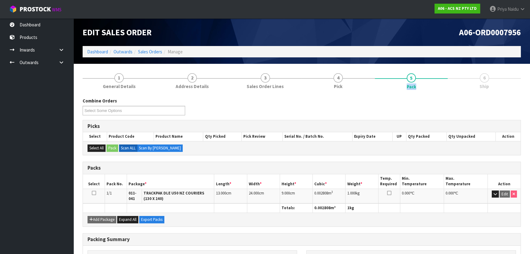
click at [402, 83] on link "5 Pack" at bounding box center [411, 80] width 73 height 25
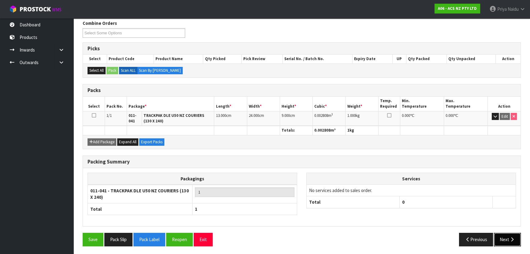
click at [514, 240] on button "Next" at bounding box center [507, 238] width 27 height 13
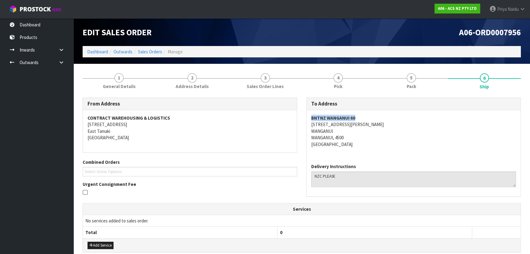
drag, startPoint x: 309, startPoint y: 116, endPoint x: 366, endPoint y: 116, distance: 56.7
click at [366, 116] on div "BNTNZ WANGANUI 60 1A WILSON STREET WANGANUI WANGANUI, 4500 New Zealand" at bounding box center [414, 134] width 214 height 48
drag, startPoint x: 308, startPoint y: 127, endPoint x: 362, endPoint y: 126, distance: 54.2
click at [362, 126] on div "BNTNZ WANGANUI 60 1A WILSON STREET WANGANUI WANGANUI, 4500 New Zealand" at bounding box center [414, 134] width 214 height 48
drag, startPoint x: 308, startPoint y: 132, endPoint x: 339, endPoint y: 129, distance: 31.7
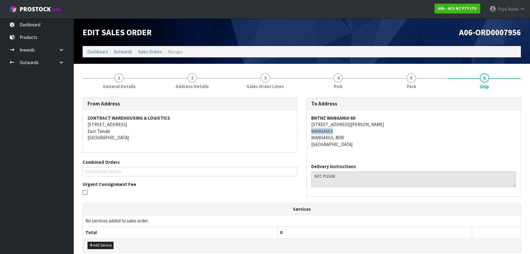
click at [339, 129] on div "BNTNZ WANGANUI 60 1A WILSON STREET WANGANUI WANGANUI, 4500 New Zealand" at bounding box center [414, 134] width 214 height 48
drag, startPoint x: 112, startPoint y: 82, endPoint x: 111, endPoint y: 89, distance: 6.9
click at [112, 82] on link "1 General Details" at bounding box center [119, 80] width 73 height 24
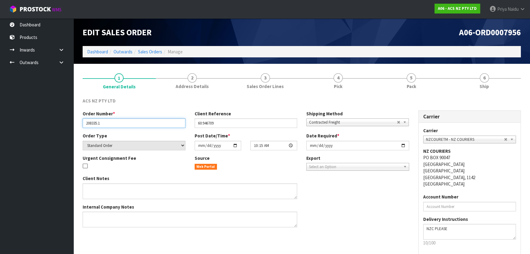
drag, startPoint x: 85, startPoint y: 123, endPoint x: 117, endPoint y: 123, distance: 31.5
click at [117, 123] on input "208335.1" at bounding box center [134, 122] width 103 height 9
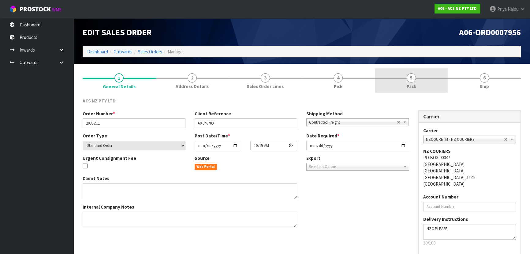
click at [392, 84] on link "5 Pack" at bounding box center [411, 80] width 73 height 24
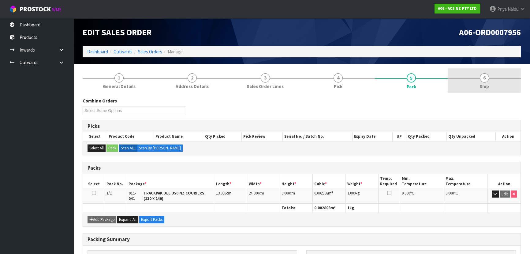
drag, startPoint x: 498, startPoint y: 89, endPoint x: 493, endPoint y: 89, distance: 4.4
click at [498, 89] on link "6 Ship" at bounding box center [484, 80] width 73 height 24
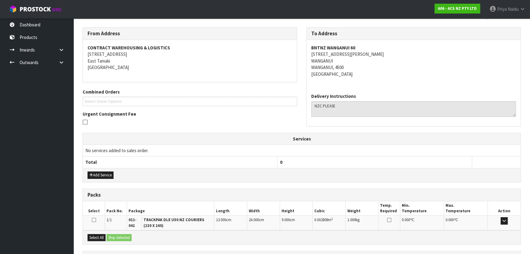
scroll to position [126, 0]
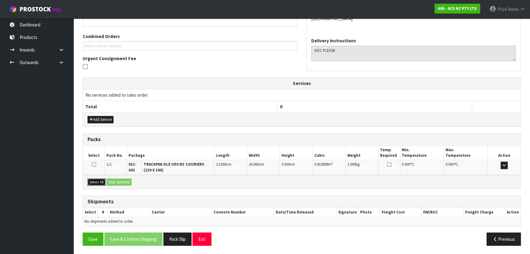
click at [98, 179] on button "Select All" at bounding box center [97, 181] width 18 height 7
drag, startPoint x: 112, startPoint y: 181, endPoint x: 121, endPoint y: 182, distance: 8.7
click at [113, 181] on button "Ship Selected" at bounding box center [119, 181] width 25 height 7
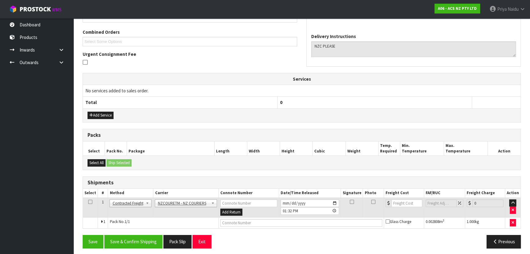
scroll to position [132, 0]
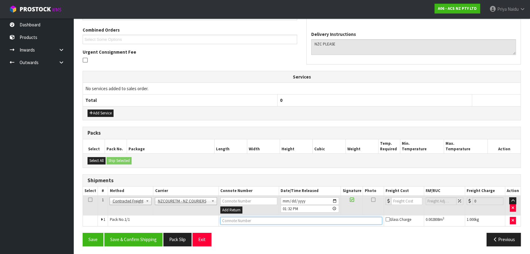
click at [265, 218] on input "text" at bounding box center [302, 221] width 162 height 8
paste input "BZGG003995"
click at [406, 199] on input "number" at bounding box center [407, 201] width 31 height 8
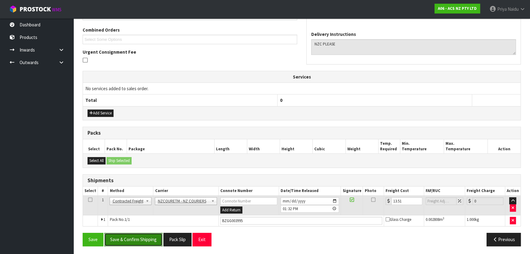
click at [130, 241] on button "Save & Confirm Shipping" at bounding box center [133, 238] width 58 height 13
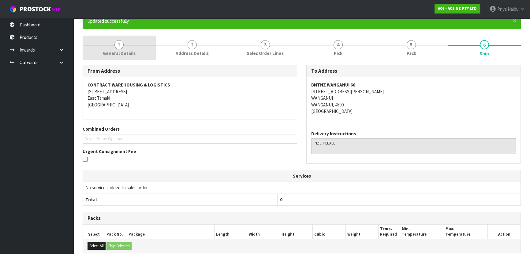
scroll to position [0, 0]
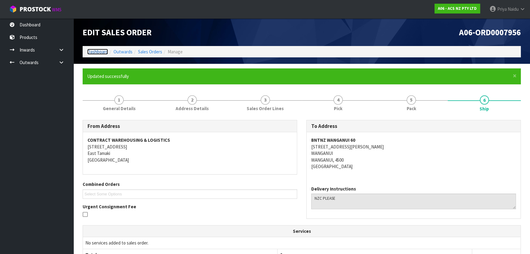
click at [101, 50] on link "Dashboard" at bounding box center [97, 52] width 21 height 6
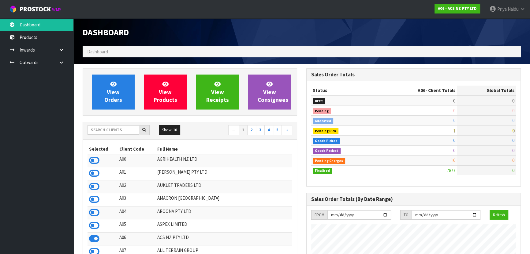
scroll to position [463, 224]
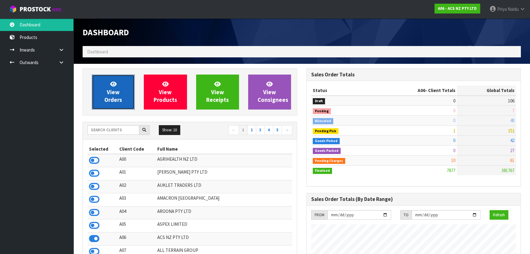
click at [108, 95] on span "View Orders" at bounding box center [113, 91] width 18 height 23
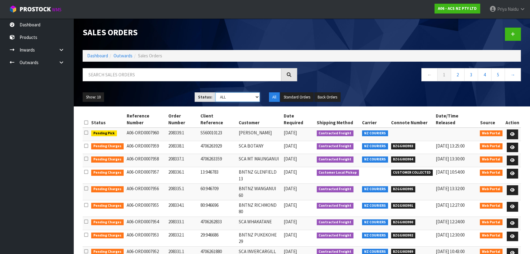
click at [236, 100] on select "Draft Pending Allocated Pending Pick Goods Picked Goods Packed Pending Charges …" at bounding box center [238, 96] width 45 height 9
click at [216, 92] on select "Draft Pending Allocated Pending Pick Goods Picked Goods Packed Pending Charges …" at bounding box center [238, 96] width 45 height 9
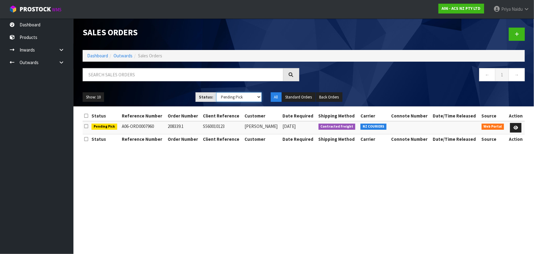
click at [224, 96] on select "Draft Pending Allocated Pending Pick Goods Picked Goods Packed Pending Charges …" at bounding box center [239, 96] width 45 height 9
click at [217, 92] on select "Draft Pending Allocated Pending Pick Goods Picked Goods Packed Pending Charges …" at bounding box center [239, 96] width 45 height 9
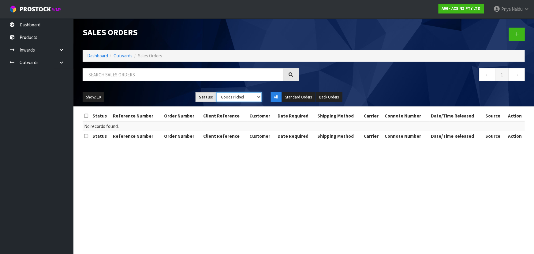
click at [231, 99] on select "Draft Pending Allocated Pending Pick Goods Picked Goods Packed Pending Charges …" at bounding box center [239, 96] width 45 height 9
click at [217, 92] on select "Draft Pending Allocated Pending Pick Goods Picked Goods Packed Pending Charges …" at bounding box center [239, 96] width 45 height 9
click at [105, 75] on input "text" at bounding box center [183, 74] width 201 height 13
click at [95, 58] on link "Dashboard" at bounding box center [97, 56] width 21 height 6
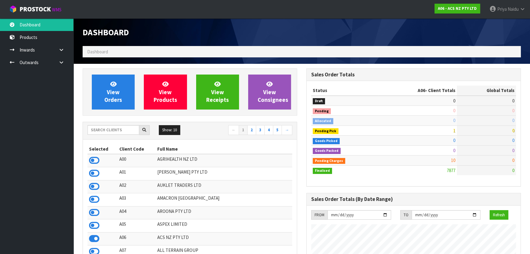
scroll to position [463, 224]
click at [111, 130] on input "text" at bounding box center [114, 129] width 52 height 9
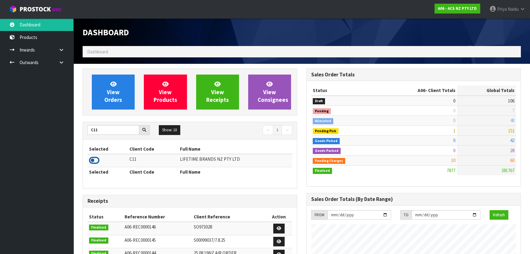
click at [95, 162] on icon at bounding box center [94, 160] width 10 height 9
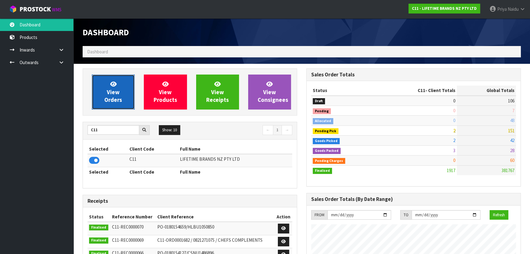
click at [113, 98] on span "View Orders" at bounding box center [113, 91] width 18 height 23
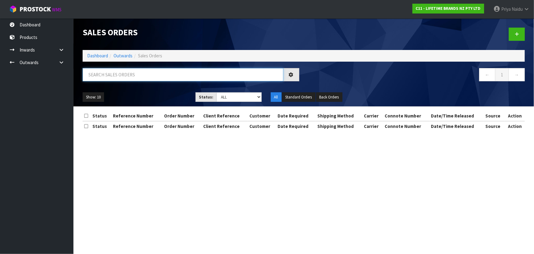
click at [127, 81] on input "text" at bounding box center [183, 74] width 201 height 13
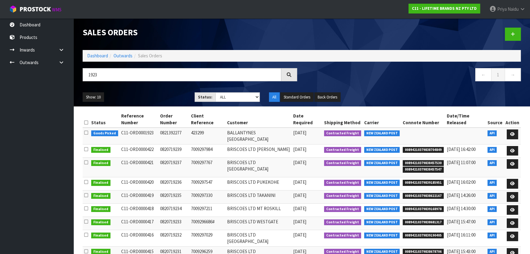
click at [128, 96] on ul "Show: 10 5 10 25 50" at bounding box center [134, 97] width 103 height 10
click at [118, 71] on input "1923" at bounding box center [182, 74] width 199 height 13
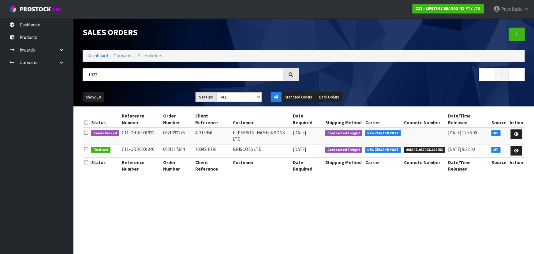
click at [144, 104] on div "Show: 10 5 10 25 50 Status: Draft Pending Allocated Pending Pick Goods Picked G…" at bounding box center [304, 97] width 452 height 19
click at [164, 94] on ul "Show: 10 5 10 25 50" at bounding box center [135, 97] width 104 height 10
click at [518, 132] on icon at bounding box center [517, 134] width 5 height 4
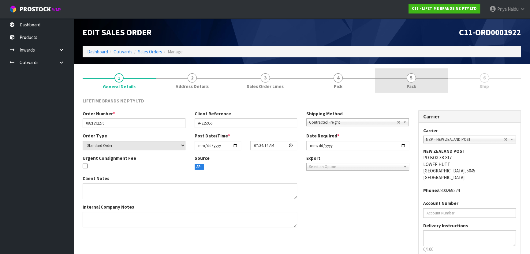
click at [407, 79] on span "5" at bounding box center [411, 77] width 9 height 9
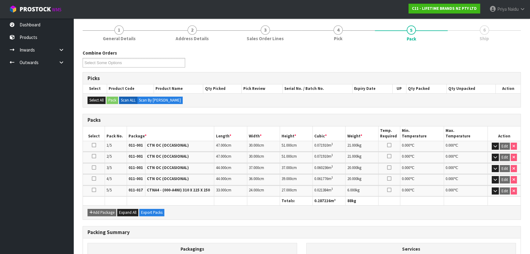
scroll to position [129, 0]
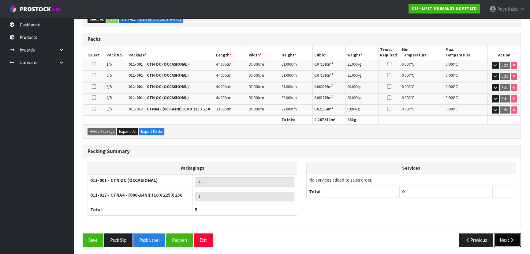
click at [505, 236] on button "Next" at bounding box center [507, 239] width 27 height 13
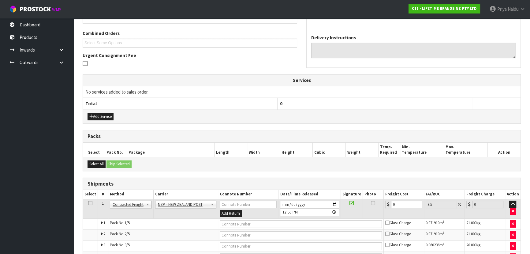
scroll to position [0, 0]
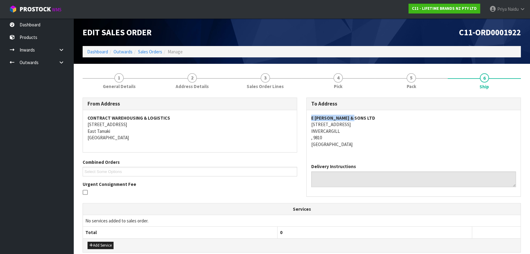
drag, startPoint x: 307, startPoint y: 115, endPoint x: 362, endPoint y: 116, distance: 54.8
click at [362, 116] on div "E HAYES & SONS LTD 168 DEE STREET INVERCARGILL , 9810 New Zealand" at bounding box center [414, 134] width 214 height 48
drag, startPoint x: 311, startPoint y: 126, endPoint x: 348, endPoint y: 137, distance: 38.3
click at [348, 137] on div "E HAYES & SONS LTD 168 DEE STREET INVERCARGILL , 9810 New Zealand" at bounding box center [414, 134] width 214 height 48
drag, startPoint x: 353, startPoint y: 134, endPoint x: 347, endPoint y: 134, distance: 5.9
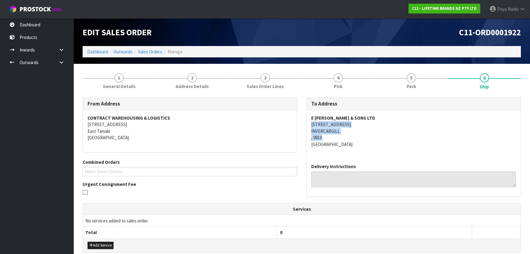
click at [353, 134] on address "E HAYES & SONS LTD 168 DEE STREET INVERCARGILL , 9810 New Zealand" at bounding box center [413, 131] width 205 height 33
drag, startPoint x: 310, startPoint y: 125, endPoint x: 350, endPoint y: 123, distance: 39.8
click at [350, 123] on div "E HAYES & SONS LTD 168 DEE STREET INVERCARGILL , 9810 New Zealand" at bounding box center [414, 134] width 214 height 48
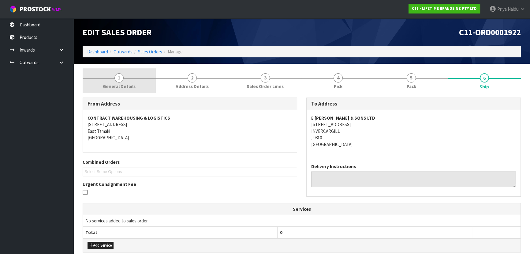
click at [119, 87] on span "General Details" at bounding box center [119, 86] width 33 height 6
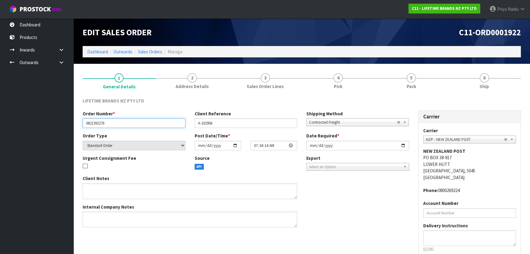
drag, startPoint x: 85, startPoint y: 123, endPoint x: 122, endPoint y: 120, distance: 37.4
click at [122, 120] on input "0821392276" at bounding box center [134, 122] width 103 height 9
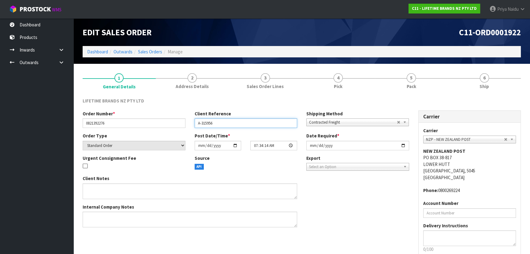
drag, startPoint x: 196, startPoint y: 123, endPoint x: 226, endPoint y: 124, distance: 29.8
click at [226, 124] on input "A-315956" at bounding box center [246, 122] width 103 height 9
drag, startPoint x: 398, startPoint y: 86, endPoint x: 379, endPoint y: 95, distance: 21.5
click at [398, 86] on link "5 Pack" at bounding box center [411, 80] width 73 height 24
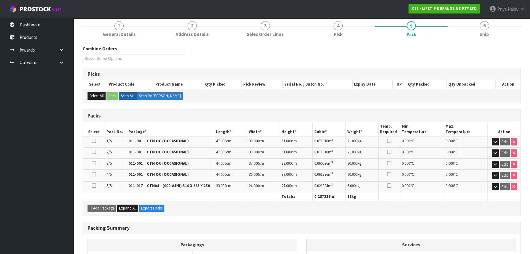
scroll to position [55, 0]
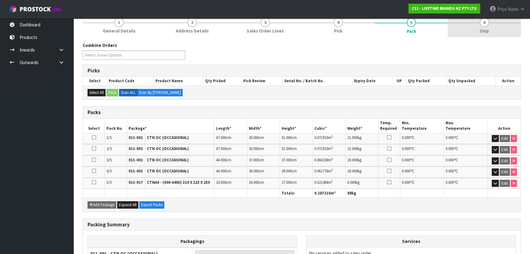
drag, startPoint x: 504, startPoint y: 31, endPoint x: 497, endPoint y: 33, distance: 6.9
click at [504, 31] on link "6 Ship" at bounding box center [484, 25] width 73 height 24
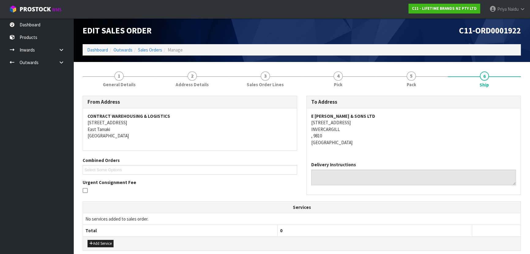
scroll to position [0, 0]
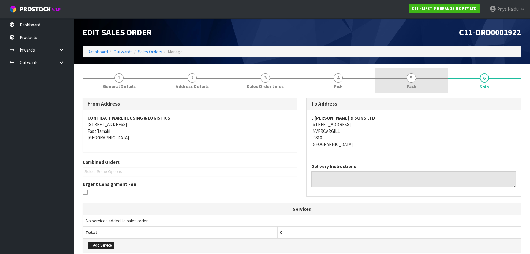
click at [406, 82] on link "5 Pack" at bounding box center [411, 80] width 73 height 24
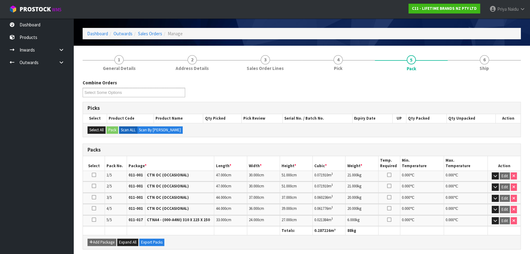
scroll to position [55, 0]
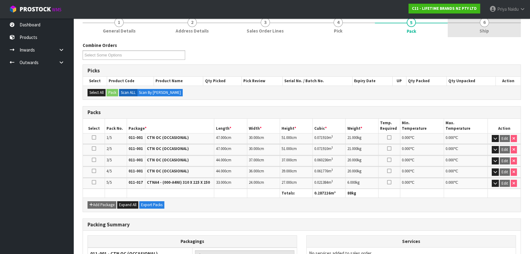
click at [484, 32] on span "Ship" at bounding box center [484, 31] width 9 height 6
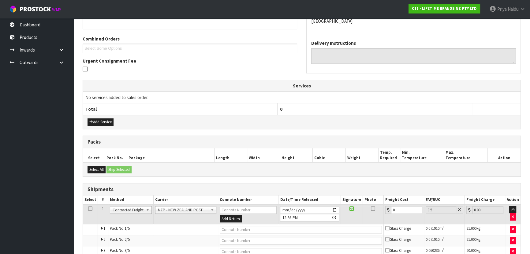
scroll to position [176, 0]
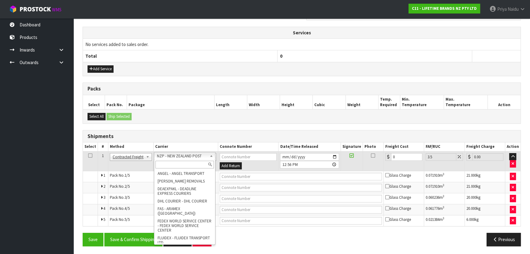
click at [168, 166] on input "text" at bounding box center [185, 164] width 58 height 8
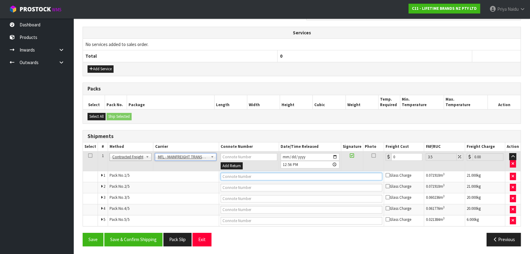
click at [235, 172] on input "text" at bounding box center [302, 176] width 162 height 8
paste input "FWM58743209"
drag, startPoint x: 402, startPoint y: 157, endPoint x: 394, endPoint y: 143, distance: 16.2
click at [402, 157] on input "0" at bounding box center [407, 157] width 31 height 8
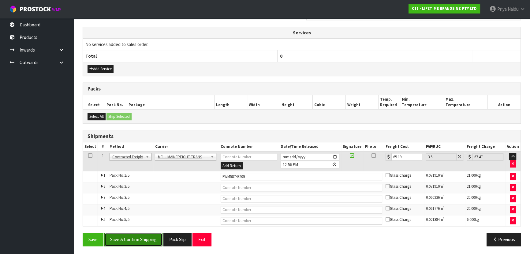
click at [145, 234] on button "Save & Confirm Shipping" at bounding box center [133, 238] width 58 height 13
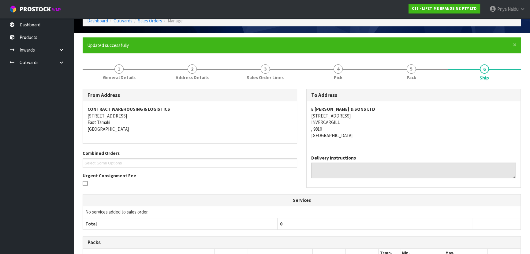
scroll to position [0, 0]
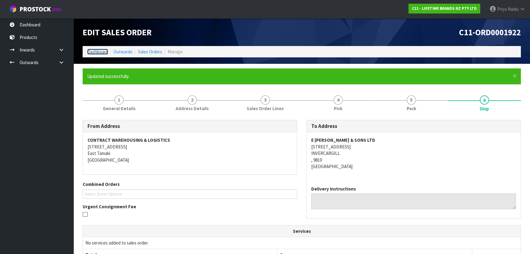
click at [98, 53] on link "Dashboard" at bounding box center [97, 52] width 21 height 6
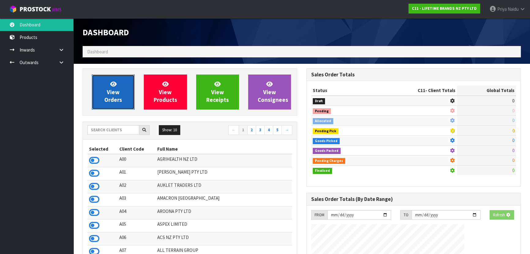
click at [106, 98] on span "View Orders" at bounding box center [113, 91] width 18 height 23
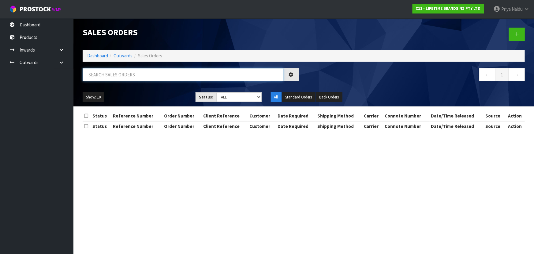
click at [111, 75] on input "text" at bounding box center [183, 74] width 201 height 13
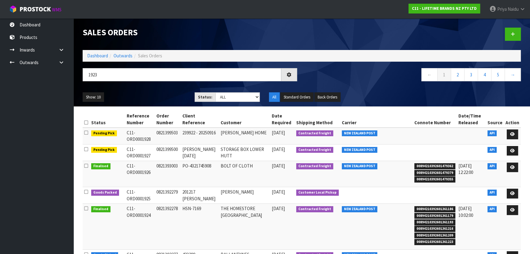
click at [131, 91] on div "Show: 10 5 10 25 50 Status: Draft Pending Allocated Pending Pick Goods Picked G…" at bounding box center [302, 97] width 448 height 19
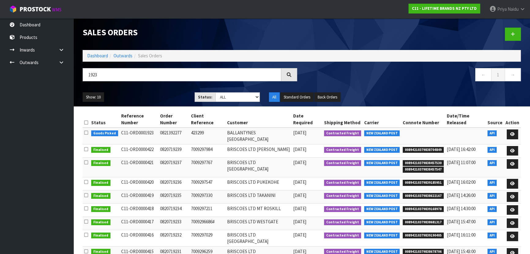
click at [139, 91] on div "Show: 10 5 10 25 50 Status: Draft Pending Allocated Pending Pick Goods Picked G…" at bounding box center [302, 97] width 448 height 19
click at [107, 55] on link "Dashboard" at bounding box center [97, 56] width 21 height 6
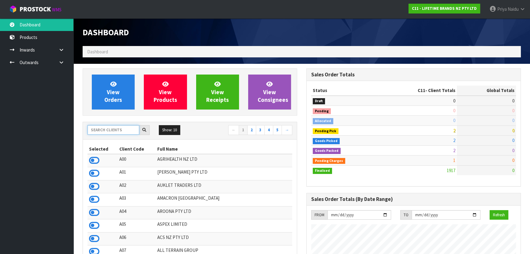
click at [112, 130] on input "text" at bounding box center [114, 129] width 52 height 9
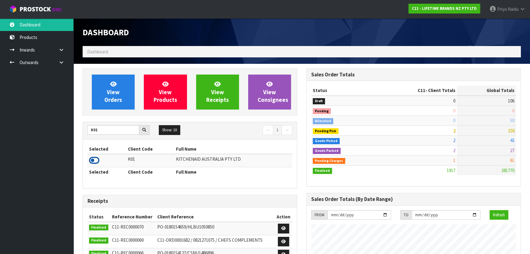
click at [94, 164] on icon at bounding box center [94, 160] width 10 height 9
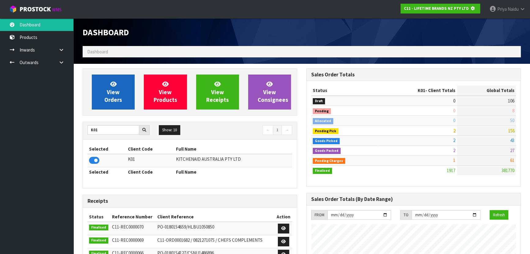
scroll to position [305900, 306058]
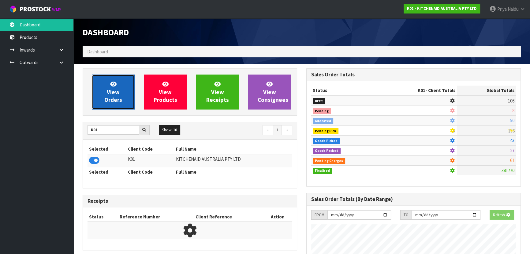
click at [123, 100] on link "View Orders" at bounding box center [113, 91] width 43 height 35
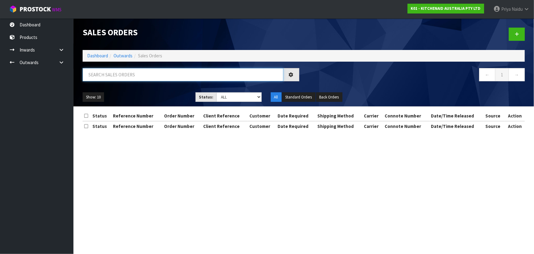
click at [125, 76] on input "text" at bounding box center [183, 74] width 201 height 13
click at [224, 96] on select "Draft Pending Allocated Pending Pick Goods Picked Goods Packed Pending Charges …" at bounding box center [239, 96] width 45 height 9
click at [217, 92] on select "Draft Pending Allocated Pending Pick Goods Picked Goods Packed Pending Charges …" at bounding box center [239, 96] width 45 height 9
click at [161, 91] on div "Show: 10 5 10 25 50 Status: Draft Pending Allocated Pending Pick Goods Picked G…" at bounding box center [304, 97] width 452 height 19
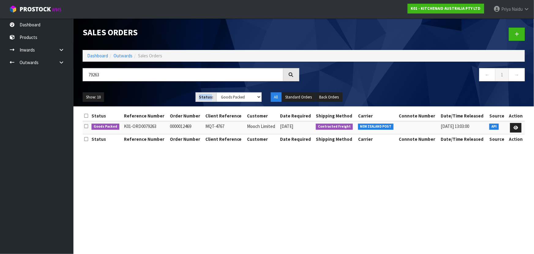
click at [161, 91] on div "Show: 10 5 10 25 50 Status: Draft Pending Allocated Pending Pick Goods Picked G…" at bounding box center [304, 97] width 452 height 19
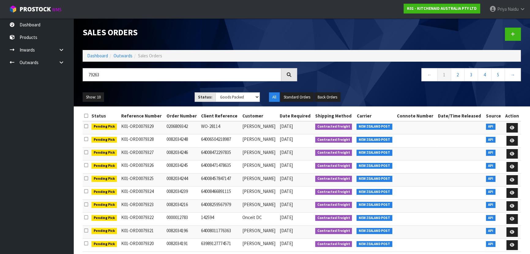
click at [167, 83] on div "79263" at bounding box center [190, 77] width 224 height 18
click at [170, 92] on ul "Show: 10 5 10 25 50" at bounding box center [134, 97] width 103 height 10
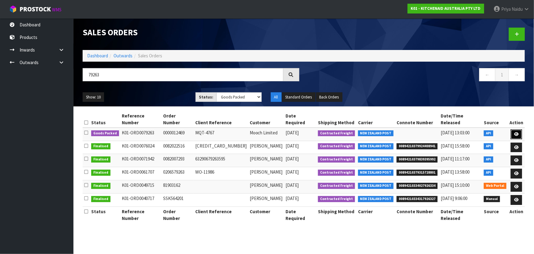
click at [518, 132] on icon at bounding box center [517, 134] width 5 height 4
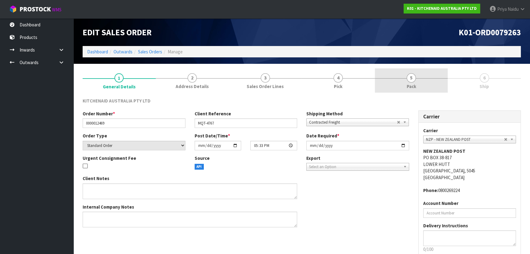
click at [412, 81] on span "5" at bounding box center [411, 77] width 9 height 9
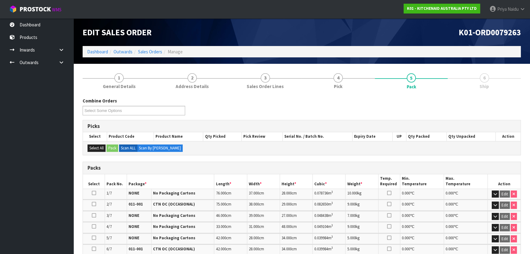
scroll to position [139, 0]
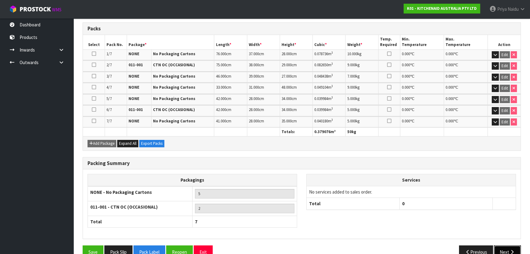
click at [504, 248] on button "Next" at bounding box center [507, 251] width 27 height 13
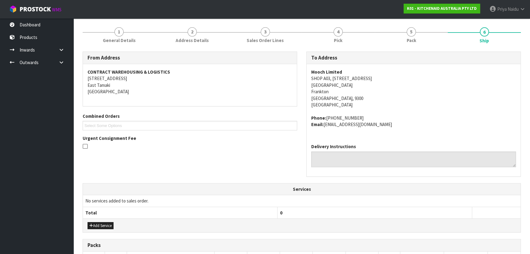
scroll to position [0, 0]
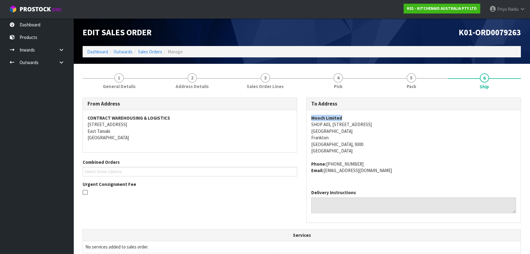
drag, startPoint x: 310, startPoint y: 119, endPoint x: 344, endPoint y: 115, distance: 34.2
click at [344, 115] on div "Mooch Limited SHOP A03, 19 GRANT ROAD QUEENSTOWN CENTRAL SHOPPING CENTRE Frankt…" at bounding box center [414, 147] width 214 height 74
drag, startPoint x: 306, startPoint y: 126, endPoint x: 368, endPoint y: 125, distance: 61.6
click at [368, 125] on div "To Address Mooch Limited SHOP A03, 19 GRANT ROAD QUEENSTOWN CENTRAL SHOPPING CE…" at bounding box center [414, 162] width 224 height 131
click at [305, 123] on div "To Address Mooch Limited SHOP A03, 19 GRANT ROAD QUEENSTOWN CENTRAL SHOPPING CE…" at bounding box center [414, 162] width 224 height 131
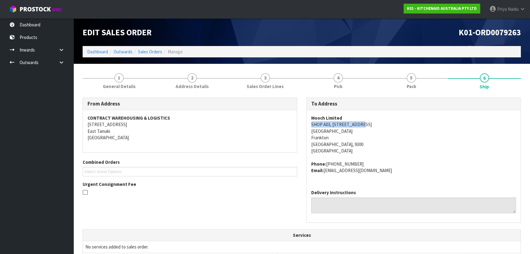
drag, startPoint x: 308, startPoint y: 127, endPoint x: 360, endPoint y: 131, distance: 51.7
click at [360, 131] on div "Mooch Limited SHOP A03, 19 GRANT ROAD QUEENSTOWN CENTRAL SHOPPING CENTRE Frankt…" at bounding box center [414, 147] width 214 height 74
click at [305, 133] on div "To Address Mooch Limited SHOP A03, 19 GRANT ROAD QUEENSTOWN CENTRAL SHOPPING CE…" at bounding box center [414, 162] width 224 height 131
drag, startPoint x: 309, startPoint y: 130, endPoint x: 402, endPoint y: 129, distance: 92.8
click at [402, 129] on div "Mooch Limited SHOP A03, 19 GRANT ROAD QUEENSTOWN CENTRAL SHOPPING CENTRE Frankt…" at bounding box center [414, 147] width 214 height 74
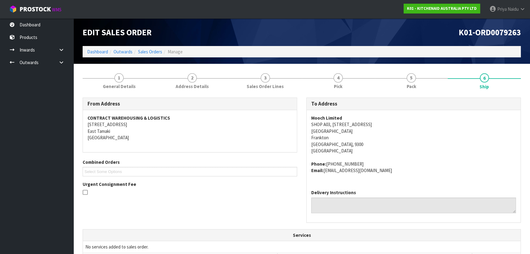
click at [412, 153] on address "Mooch Limited SHOP A03, 19 GRANT ROAD QUEENSTOWN CENTRAL SHOPPING CENTRE Frankt…" at bounding box center [413, 135] width 205 height 40
drag, startPoint x: 326, startPoint y: 163, endPoint x: 365, endPoint y: 159, distance: 39.4
click at [365, 159] on span "Mooch Limited SHOP A03, 19 GRANT ROAD QUEENSTOWN CENTRAL SHOPPING CENTRE Frankt…" at bounding box center [413, 144] width 205 height 59
drag, startPoint x: 325, startPoint y: 172, endPoint x: 389, endPoint y: 172, distance: 64.3
click at [389, 172] on address "Phone: 64 (03) 428 2621 Email: claims@kitchenaid.com.au" at bounding box center [413, 166] width 205 height 13
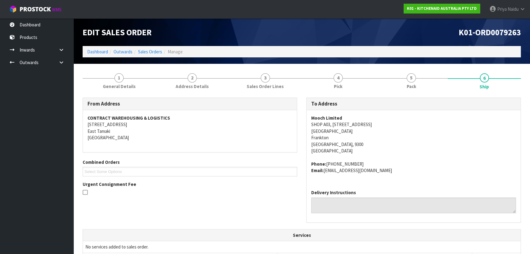
click at [120, 90] on link "1 General Details" at bounding box center [119, 80] width 73 height 24
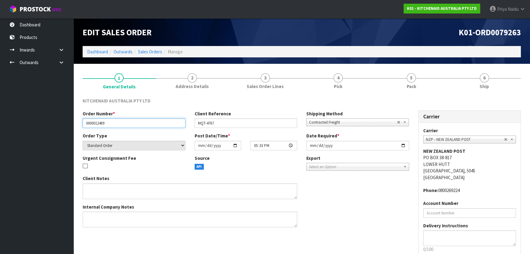
drag, startPoint x: 84, startPoint y: 123, endPoint x: 115, endPoint y: 123, distance: 30.9
click at [115, 123] on input "0000012469" at bounding box center [134, 122] width 103 height 9
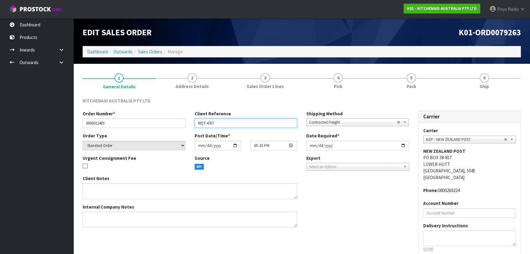
drag, startPoint x: 198, startPoint y: 123, endPoint x: 228, endPoint y: 123, distance: 30.3
click at [228, 123] on input "MQT-4767" at bounding box center [246, 122] width 103 height 9
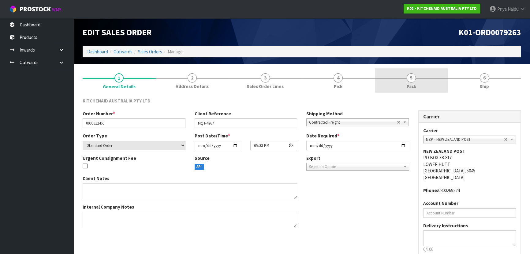
drag, startPoint x: 420, startPoint y: 81, endPoint x: 320, endPoint y: 125, distance: 109.1
click at [420, 81] on link "5 Pack" at bounding box center [411, 80] width 73 height 24
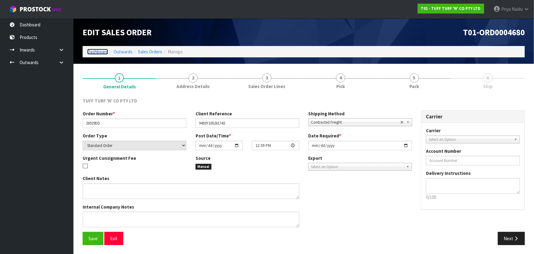
click at [102, 49] on link "Dashboard" at bounding box center [97, 52] width 21 height 6
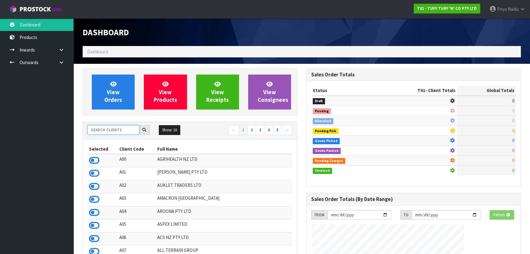
click at [101, 129] on input "text" at bounding box center [114, 129] width 52 height 9
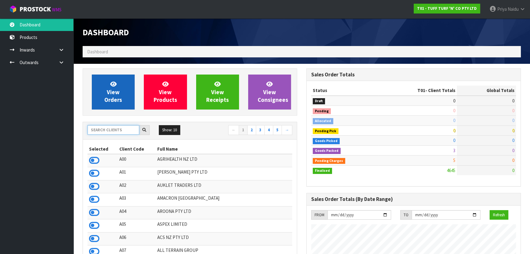
scroll to position [463, 224]
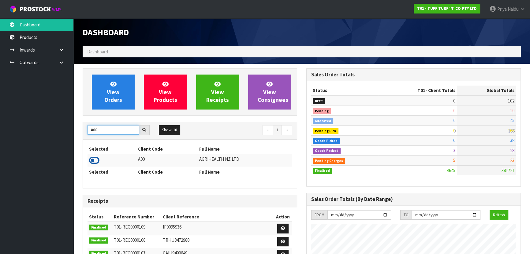
type input "A00"
click at [95, 160] on icon at bounding box center [94, 160] width 10 height 9
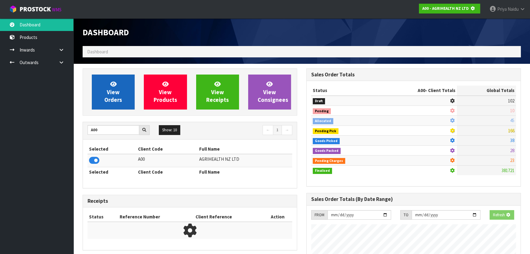
scroll to position [381, 224]
click at [117, 93] on span "View Orders" at bounding box center [113, 91] width 18 height 23
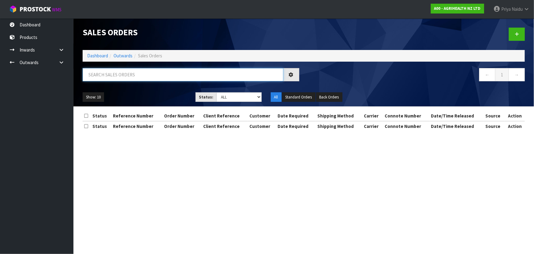
click at [124, 76] on input "text" at bounding box center [183, 74] width 201 height 13
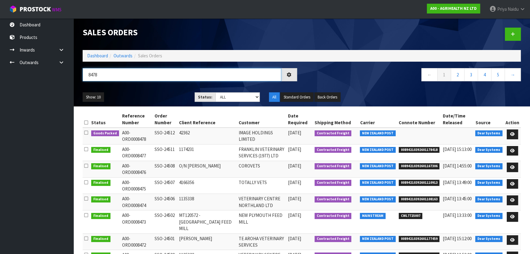
type input "8478"
click at [148, 92] on ul "Show: 10 5 10 25 50" at bounding box center [134, 97] width 103 height 10
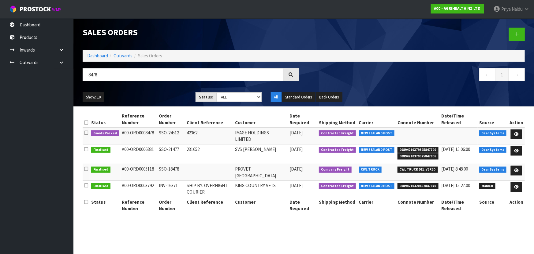
click at [160, 92] on div "Show: 10 5 10 25 50 Status: Draft Pending Allocated Pending Pick Goods Picked G…" at bounding box center [304, 97] width 452 height 19
click at [514, 133] on link at bounding box center [516, 134] width 11 height 10
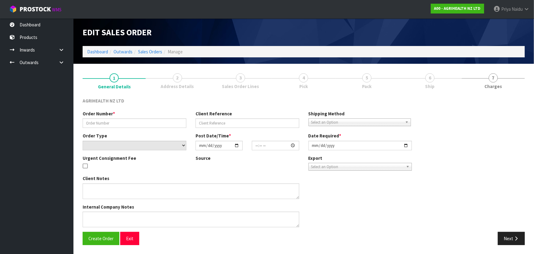
type input "SSO-24512"
type input "42362"
select select "number:0"
type input "[DATE]"
type input "13:21:32.000"
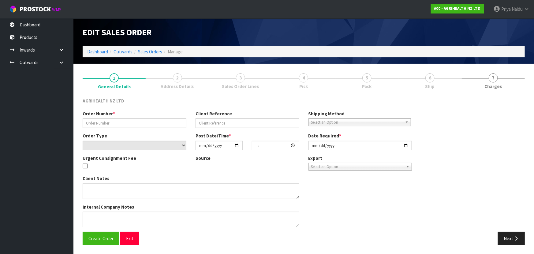
type input "[DATE]"
type textarea "SHIP BY: Freight 68 units Sacox please"
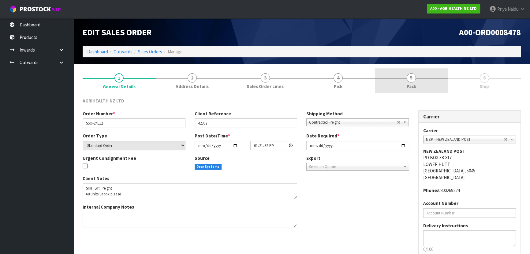
click at [417, 87] on link "5 Pack" at bounding box center [411, 80] width 73 height 24
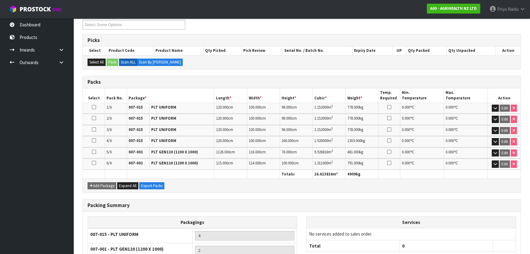
scroll to position [155, 0]
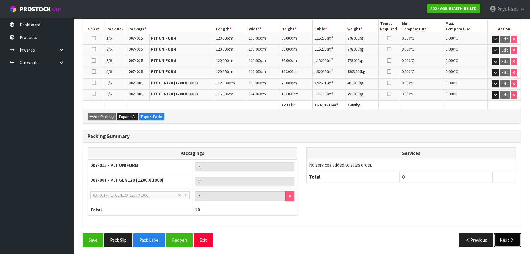
click at [505, 233] on button "Next" at bounding box center [507, 239] width 27 height 13
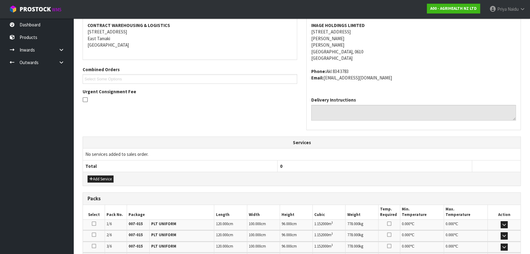
scroll to position [195, 0]
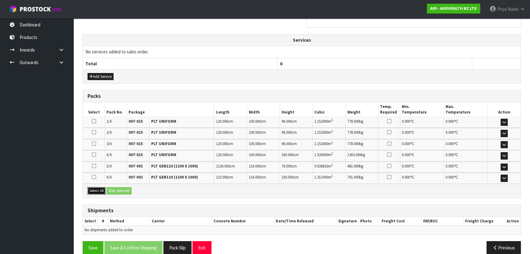
click at [96, 190] on button "Select All" at bounding box center [97, 190] width 18 height 7
click at [128, 189] on button "Ship Selected" at bounding box center [119, 190] width 25 height 7
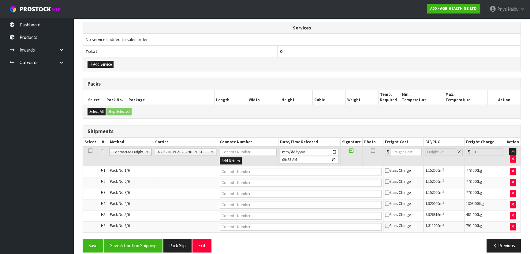
scroll to position [213, 0]
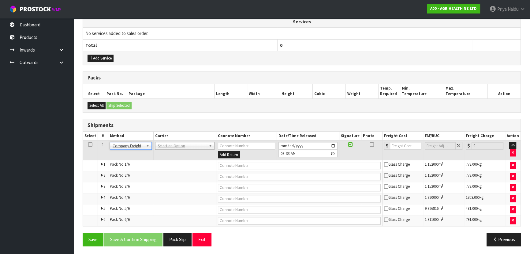
drag, startPoint x: 171, startPoint y: 150, endPoint x: 172, endPoint y: 146, distance: 4.0
click at [172, 148] on td "ACFS TRANSPORT - ACFS TRANSPORT AJ TUTILL CARRIERS - AJ TUTILL CARRIERS ALLIANC…" at bounding box center [184, 150] width 63 height 20
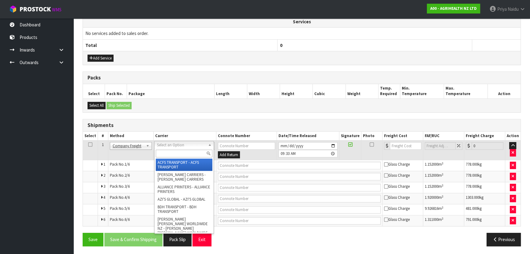
click at [170, 154] on input "text" at bounding box center [184, 153] width 57 height 8
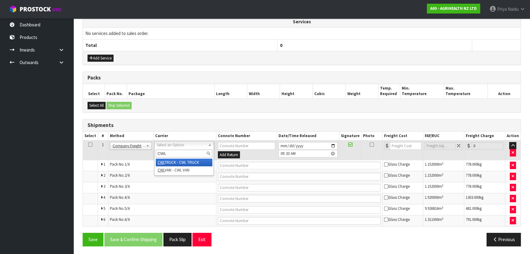
type input "CWL"
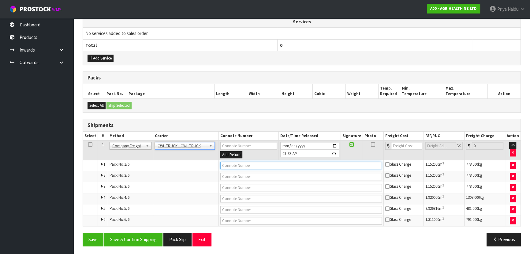
click at [230, 163] on input "text" at bounding box center [302, 165] width 162 height 8
type input "CWL TRUCK DELIVERY"
click at [337, 144] on input "[DATE]" at bounding box center [310, 146] width 59 height 8
click at [196, 171] on td "Pack No. 2/6" at bounding box center [163, 176] width 111 height 11
drag, startPoint x: 134, startPoint y: 239, endPoint x: 142, endPoint y: 232, distance: 10.7
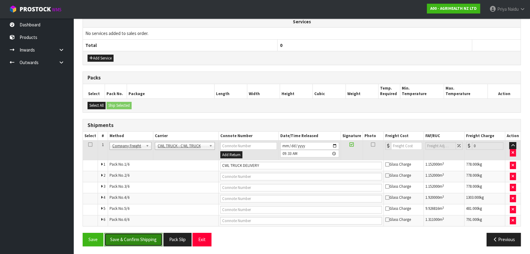
click at [134, 239] on button "Save & Confirm Shipping" at bounding box center [133, 238] width 58 height 13
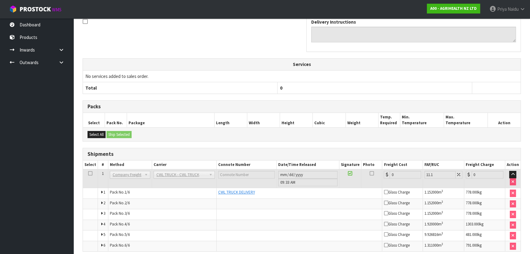
scroll to position [217, 0]
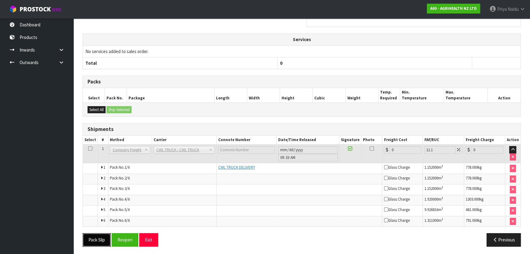
click at [95, 236] on button "Pack Slip" at bounding box center [97, 239] width 28 height 13
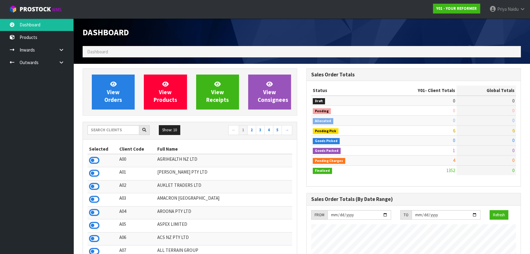
scroll to position [463, 224]
click at [114, 131] on input "text" at bounding box center [114, 129] width 52 height 9
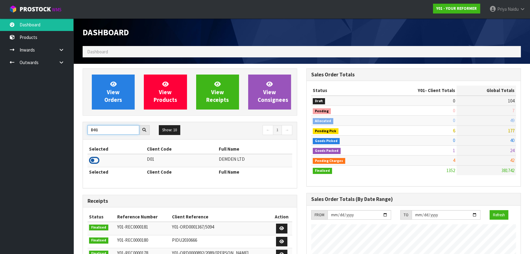
type input "D01"
click at [97, 159] on icon at bounding box center [94, 160] width 10 height 9
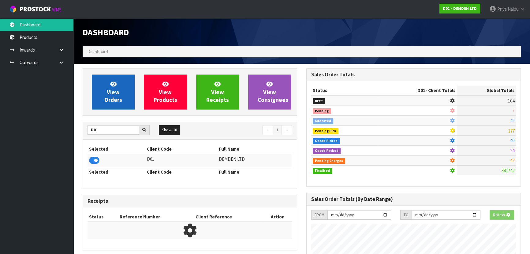
scroll to position [381, 224]
click at [113, 91] on span "View Orders" at bounding box center [113, 91] width 18 height 23
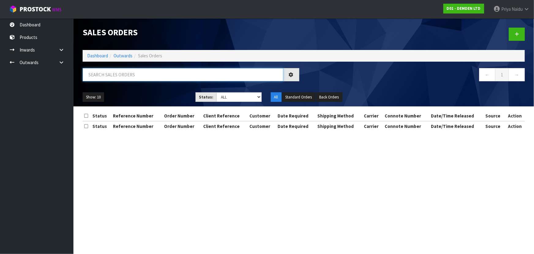
click at [118, 76] on input "text" at bounding box center [183, 74] width 201 height 13
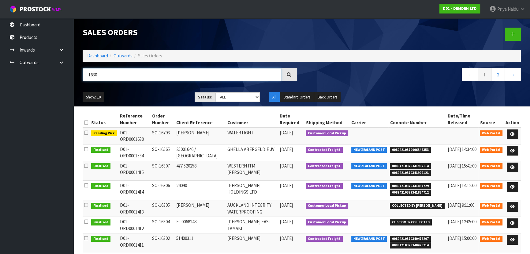
type input "1630"
click at [136, 89] on div "Show: 10 5 10 25 50 Status: Draft Pending Allocated Pending Pick Goods Picked G…" at bounding box center [302, 97] width 448 height 19
click at [149, 93] on ul "Show: 10 5 10 25 50" at bounding box center [134, 97] width 103 height 10
click at [516, 132] on link at bounding box center [512, 134] width 11 height 10
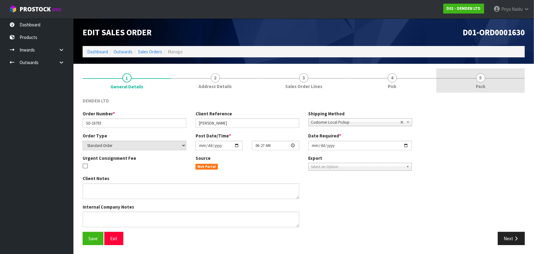
click at [469, 88] on link "5 Pack" at bounding box center [481, 80] width 89 height 24
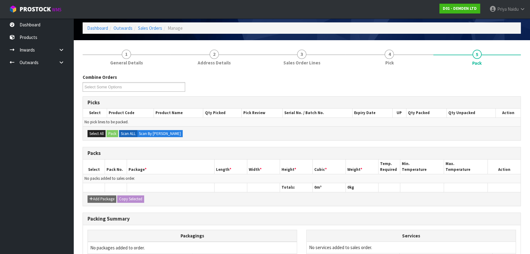
scroll to position [88, 0]
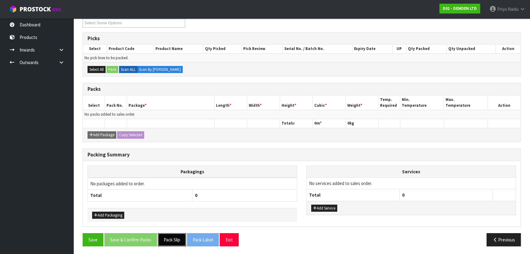
click at [173, 239] on button "Pack Slip" at bounding box center [172, 239] width 28 height 13
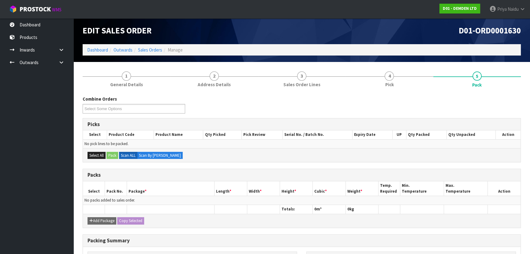
scroll to position [0, 0]
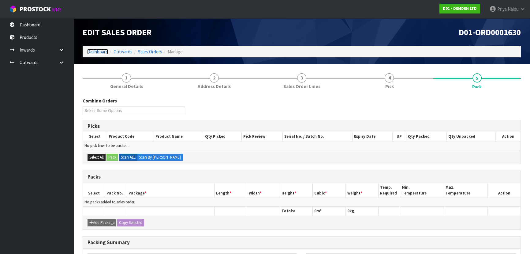
click at [97, 51] on link "Dashboard" at bounding box center [97, 52] width 21 height 6
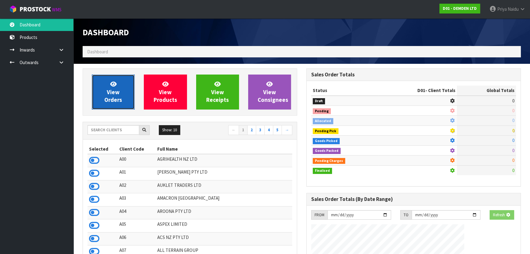
click at [101, 89] on link "View Orders" at bounding box center [113, 91] width 43 height 35
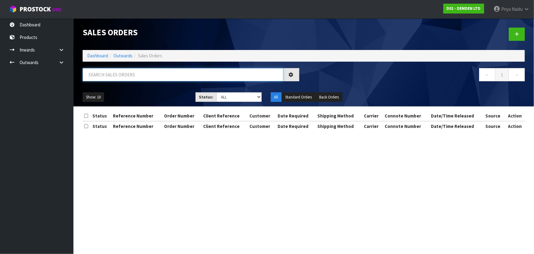
click at [116, 77] on input "text" at bounding box center [183, 74] width 201 height 13
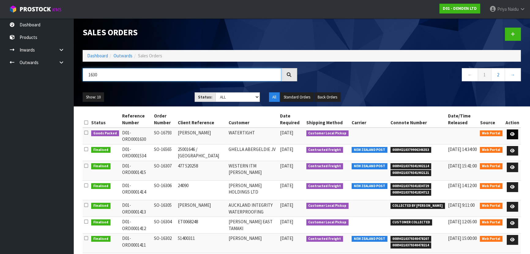
type input "1630"
click at [514, 133] on icon at bounding box center [513, 134] width 5 height 4
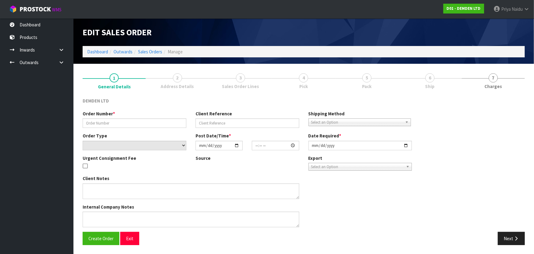
type input "SO-16793"
type input "KEN"
select select "number:0"
type input "2025-09-18"
type input "06:27:00.000"
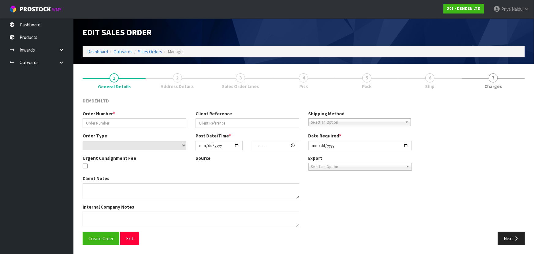
type input "2025-09-18"
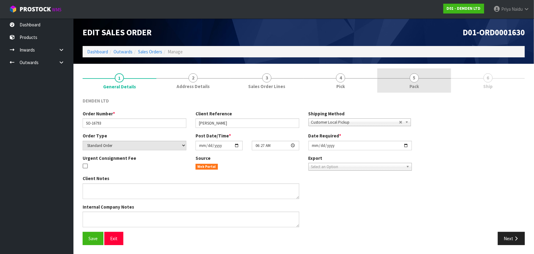
click at [409, 84] on link "5 Pack" at bounding box center [415, 80] width 74 height 24
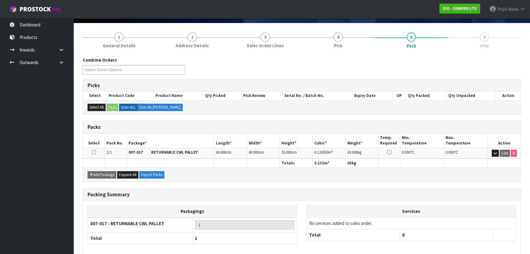
scroll to position [70, 0]
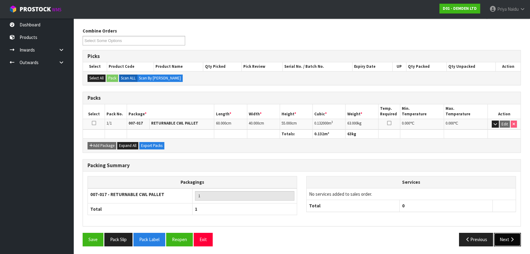
drag, startPoint x: 518, startPoint y: 237, endPoint x: 511, endPoint y: 235, distance: 7.3
click at [518, 237] on button "Next" at bounding box center [507, 238] width 27 height 13
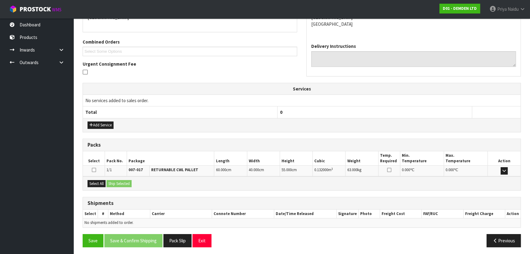
scroll to position [121, 0]
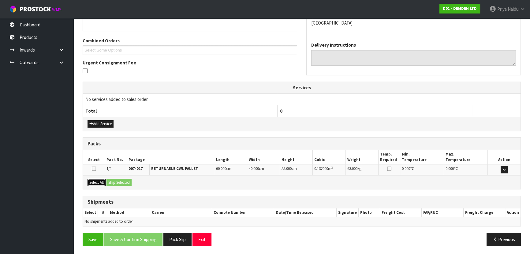
drag, startPoint x: 99, startPoint y: 180, endPoint x: 108, endPoint y: 181, distance: 8.9
click at [99, 181] on button "Select All" at bounding box center [97, 182] width 18 height 7
drag, startPoint x: 112, startPoint y: 181, endPoint x: 119, endPoint y: 181, distance: 6.7
click at [113, 181] on button "Ship Selected" at bounding box center [119, 182] width 25 height 7
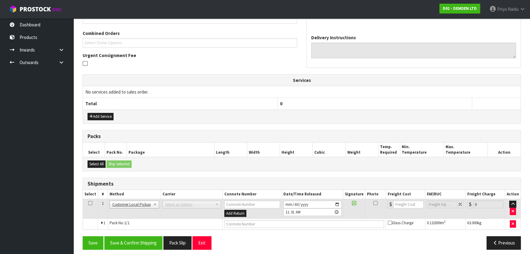
scroll to position [132, 0]
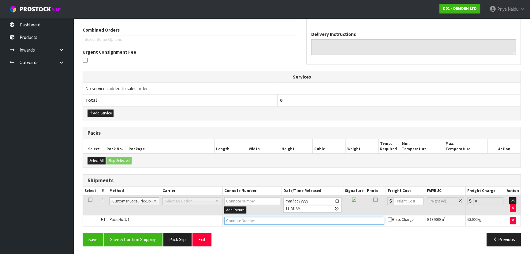
click at [267, 220] on input "text" at bounding box center [305, 221] width 160 height 8
type input "CUSTOMER COLLECTED"
drag, startPoint x: 147, startPoint y: 236, endPoint x: 142, endPoint y: 232, distance: 6.1
click at [147, 236] on button "Save & Confirm Shipping" at bounding box center [133, 238] width 58 height 13
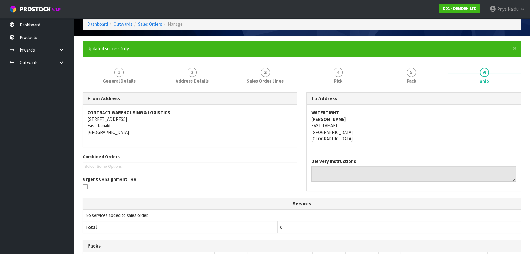
scroll to position [0, 0]
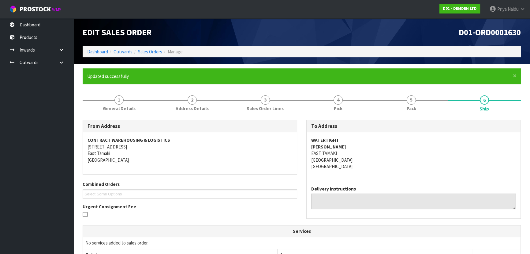
click at [267, 179] on div "From Address CONTRACT WAREHOUSING & LOGISTICS 17 Allens Road East Tamaki Auckla…" at bounding box center [190, 172] width 224 height 104
click at [94, 54] on link "Dashboard" at bounding box center [97, 52] width 21 height 6
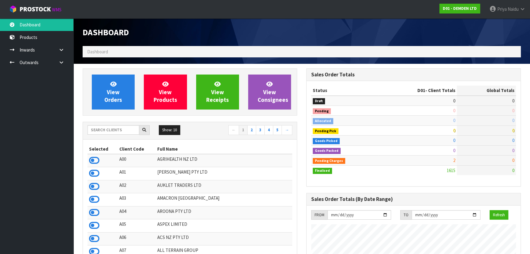
scroll to position [394, 224]
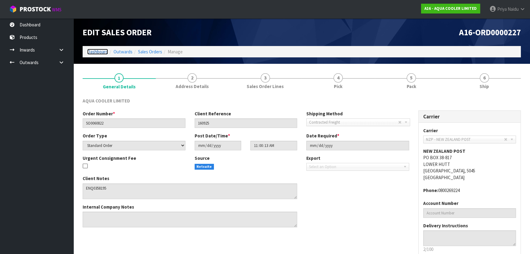
click at [93, 53] on link "Dashboard" at bounding box center [97, 52] width 21 height 6
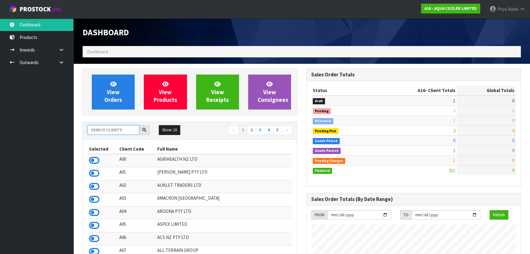
click at [112, 131] on input "text" at bounding box center [114, 129] width 52 height 9
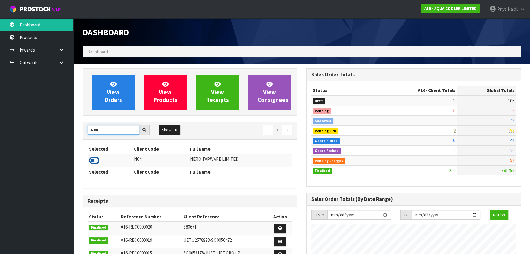
type input "N04"
click at [91, 160] on icon at bounding box center [94, 160] width 10 height 9
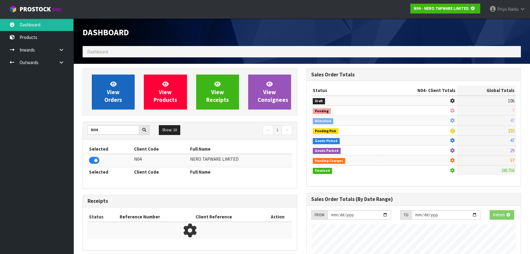
scroll to position [305900, 306058]
click at [108, 103] on link "View Orders" at bounding box center [113, 91] width 43 height 35
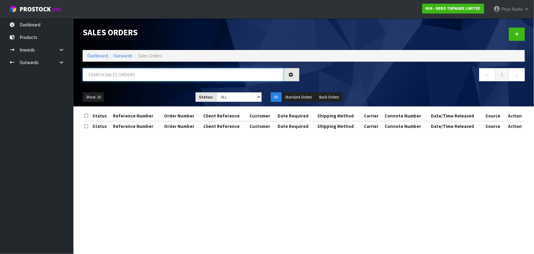
click at [125, 72] on input "text" at bounding box center [183, 74] width 201 height 13
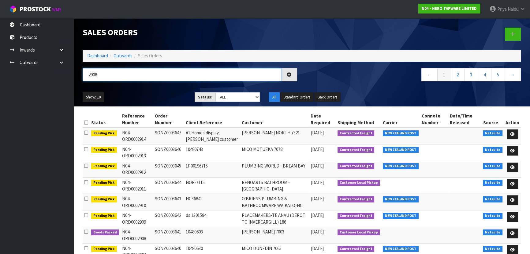
type input "2908"
click at [136, 94] on ul "Show: 10 5 10 25 50" at bounding box center [134, 97] width 103 height 10
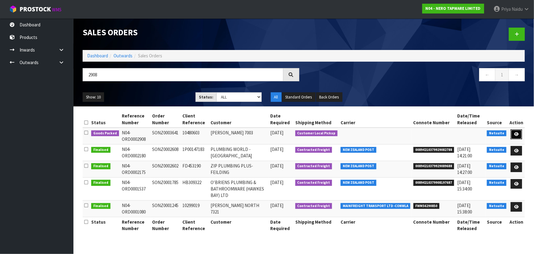
click at [516, 131] on link at bounding box center [516, 134] width 11 height 10
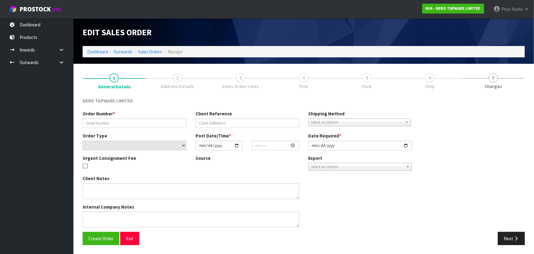
type input "SONZ0003641"
type input "10480603"
select select "number:0"
type input "[DATE]"
type input "10:30:08.000"
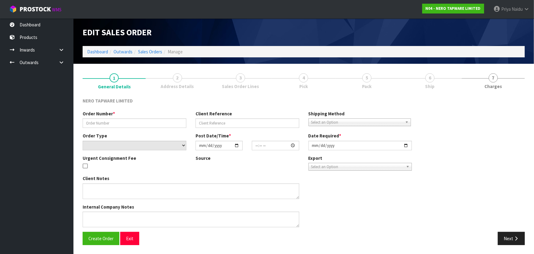
type input "[DATE]"
type textarea "customer pick up [DATE]"
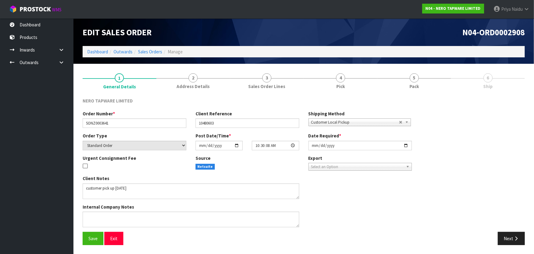
click at [421, 85] on link "5 Pack" at bounding box center [415, 80] width 74 height 24
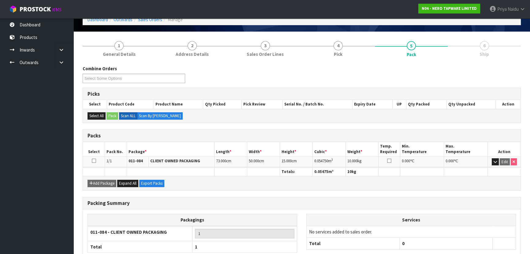
scroll to position [70, 0]
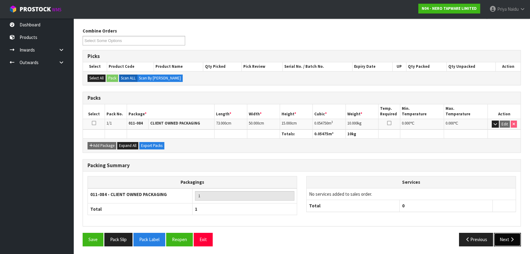
drag, startPoint x: 501, startPoint y: 236, endPoint x: 499, endPoint y: 232, distance: 4.5
click at [501, 236] on button "Next" at bounding box center [507, 238] width 27 height 13
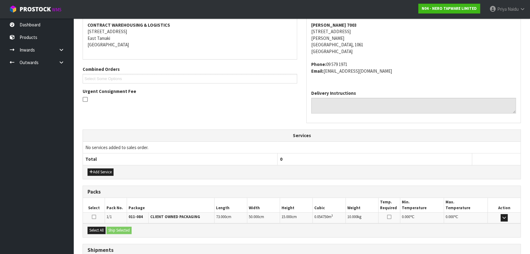
scroll to position [141, 0]
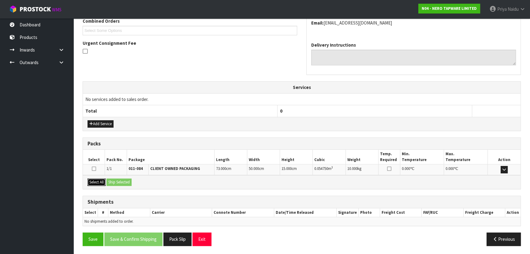
click at [98, 181] on button "Select All" at bounding box center [97, 181] width 18 height 7
click at [114, 181] on button "Ship Selected" at bounding box center [119, 181] width 25 height 7
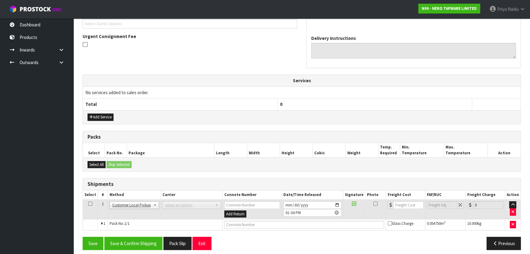
scroll to position [152, 0]
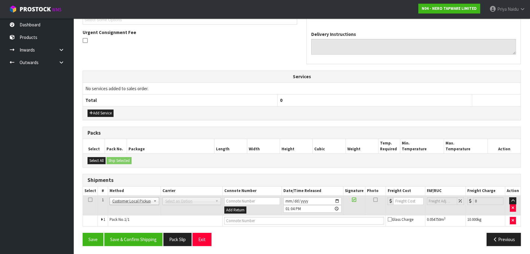
click at [241, 215] on td at bounding box center [305, 220] width 164 height 11
click at [240, 220] on input "text" at bounding box center [305, 221] width 160 height 8
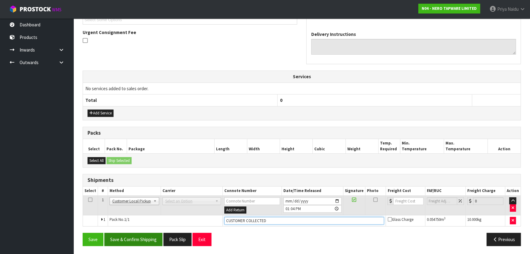
type input "CUSTOMER COLLECTED"
click at [140, 236] on button "Save & Confirm Shipping" at bounding box center [133, 238] width 58 height 13
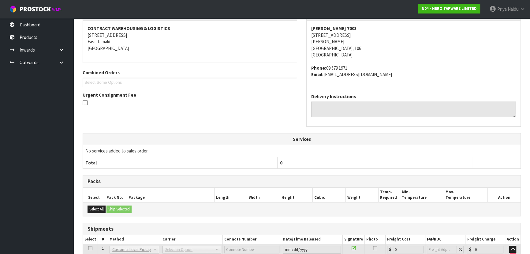
scroll to position [0, 0]
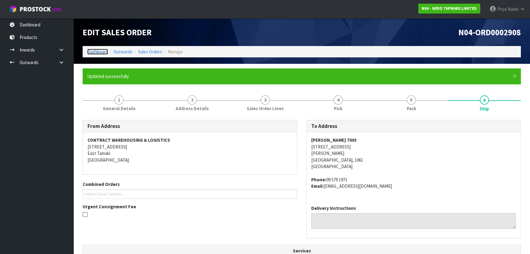
click at [100, 51] on link "Dashboard" at bounding box center [97, 52] width 21 height 6
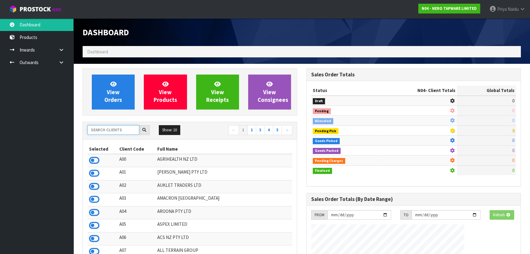
click at [104, 126] on input "text" at bounding box center [114, 129] width 52 height 9
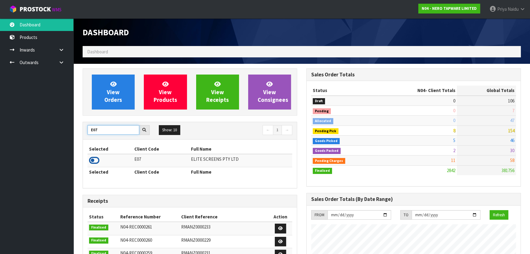
type input "E07"
click at [92, 160] on icon at bounding box center [94, 160] width 10 height 9
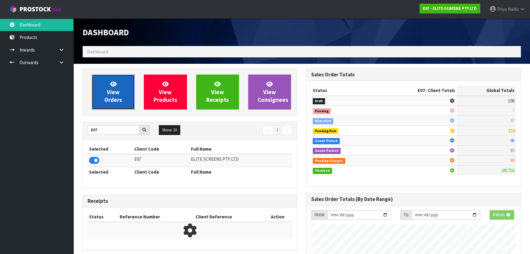
click at [109, 96] on span "View Orders" at bounding box center [113, 91] width 18 height 23
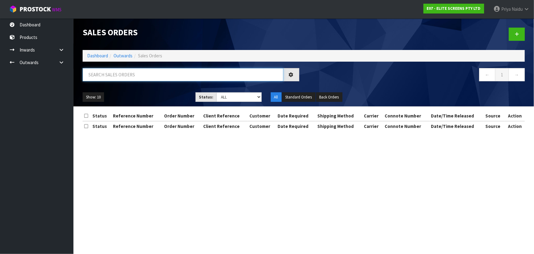
click at [123, 76] on input "text" at bounding box center [183, 74] width 201 height 13
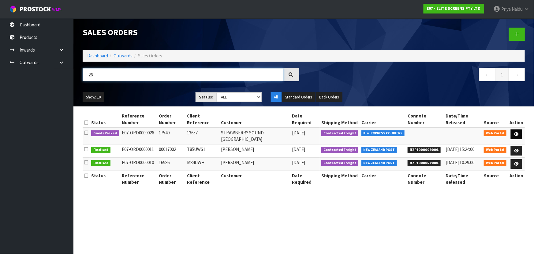
type input "26"
click at [517, 132] on icon at bounding box center [517, 134] width 5 height 4
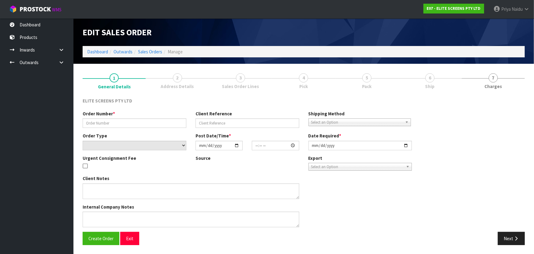
type input "17540"
type input "13657"
select select "number:0"
type input "[DATE]"
type input "18:49:00.000"
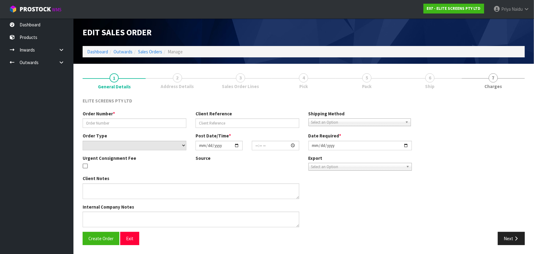
type input "[DATE]"
type textarea "PLEASE USE KIWI EXPRESS : ADDRESS: STRAWBERRY SOUND QUEENSTOWN UNIT 24, 159 GOR…"
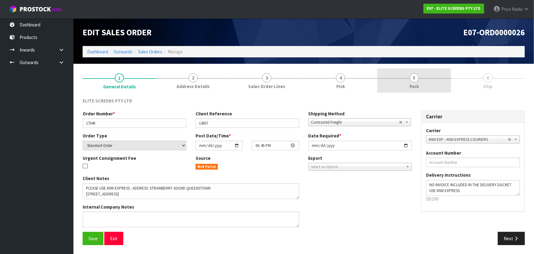
click at [426, 89] on link "5 Pack" at bounding box center [415, 80] width 74 height 24
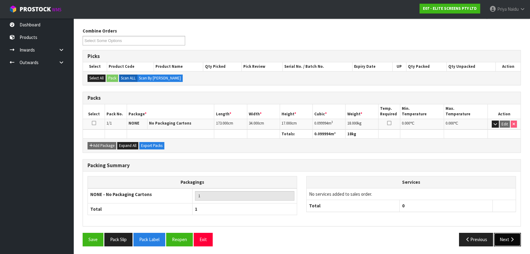
click at [502, 237] on button "Next" at bounding box center [507, 238] width 27 height 13
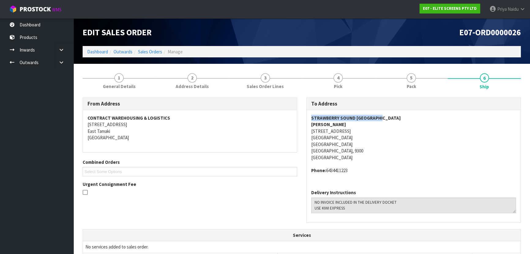
copy strong "STRAWBERRY SOUND QUEENSTOWN"
drag, startPoint x: 306, startPoint y: 119, endPoint x: 394, endPoint y: 120, distance: 87.6
click at [394, 120] on div "To Address STRAWBERRY SOUND QUEENSTOWN REUBEN PEARCE UNIT 24, 159 GORGE ROAD GO…" at bounding box center [414, 162] width 224 height 131
copy address "159 GORGE ROAD"
drag, startPoint x: 329, startPoint y: 131, endPoint x: 367, endPoint y: 130, distance: 38.3
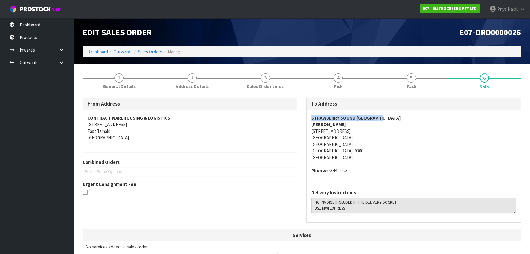
click at [367, 130] on address "STRAWBERRY SOUND QUEENSTOWN REUBEN PEARCE UNIT 24, 159 GORGE ROAD GORGE ROAD RE…" at bounding box center [413, 138] width 205 height 46
copy address "GORGE ROAD RETAIL CENTRE"
drag, startPoint x: 307, startPoint y: 137, endPoint x: 372, endPoint y: 136, distance: 64.3
click at [372, 136] on div "STRAWBERRY SOUND QUEENSTOWN REUBEN PEARCE UNIT 24, 159 GORGE ROAD GORGE ROAD RE…" at bounding box center [414, 147] width 214 height 74
copy address "6434411223"
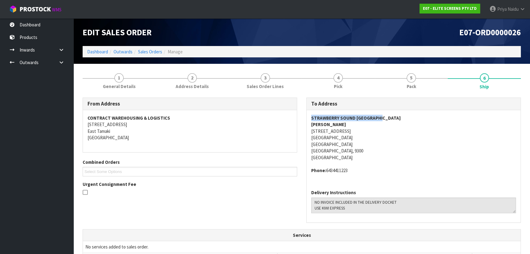
drag, startPoint x: 327, startPoint y: 169, endPoint x: 358, endPoint y: 171, distance: 31.0
click at [358, 171] on address "Phone: 6434411223" at bounding box center [413, 170] width 205 height 6
copy strong "REUBEN PEARCE"
drag, startPoint x: 315, startPoint y: 124, endPoint x: 200, endPoint y: 121, distance: 114.3
click at [355, 122] on div "STRAWBERRY SOUND QUEENSTOWN REUBEN PEARCE UNIT 24, 159 GORGE ROAD GORGE ROAD RE…" at bounding box center [414, 147] width 214 height 74
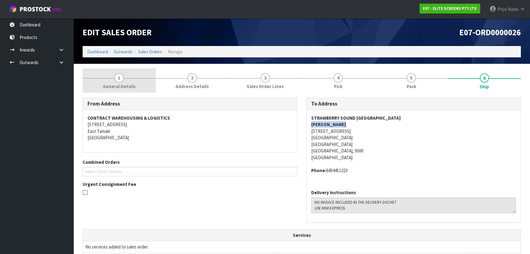
click at [117, 81] on span "1" at bounding box center [119, 77] width 9 height 9
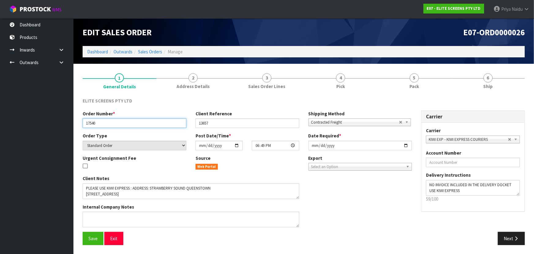
drag, startPoint x: 96, startPoint y: 122, endPoint x: 105, endPoint y: 121, distance: 8.3
click at [105, 121] on input "17540" at bounding box center [135, 122] width 104 height 9
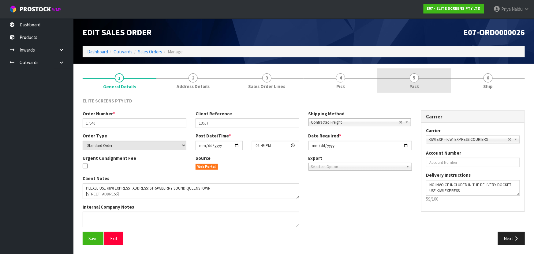
click at [399, 88] on link "5 Pack" at bounding box center [415, 80] width 74 height 24
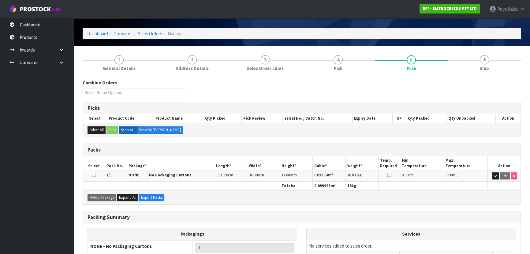
scroll to position [28, 0]
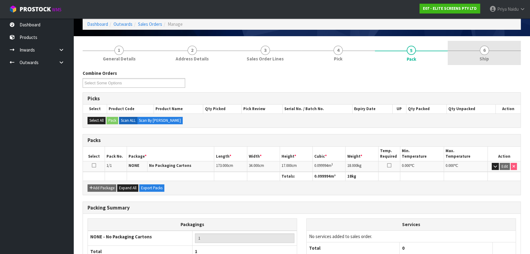
click at [485, 61] on span "Ship" at bounding box center [484, 58] width 9 height 6
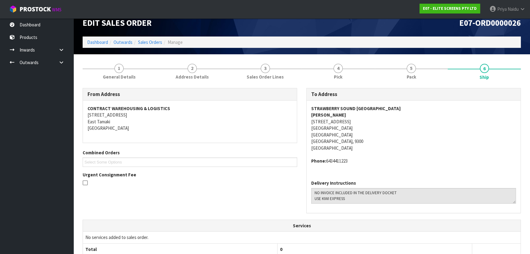
scroll to position [0, 0]
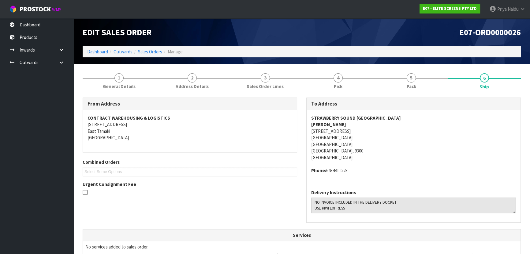
copy address "UNIT 24, 159 GORGE ROAD"
drag, startPoint x: 311, startPoint y: 131, endPoint x: 376, endPoint y: 129, distance: 65.6
click at [376, 129] on div "STRAWBERRY SOUND QUEENSTOWN REUBEN PEARCE UNIT 24, 159 GORGE ROAD GORGE ROAD RE…" at bounding box center [414, 147] width 214 height 74
drag, startPoint x: 413, startPoint y: 70, endPoint x: 413, endPoint y: 77, distance: 7.1
click at [413, 70] on link "5 Pack" at bounding box center [411, 80] width 73 height 24
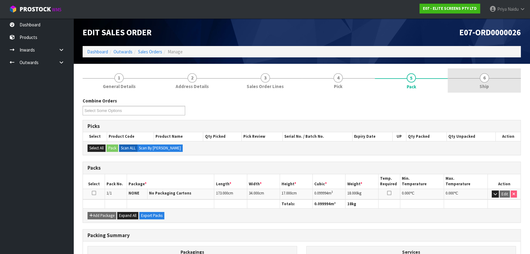
drag, startPoint x: 495, startPoint y: 86, endPoint x: 455, endPoint y: 86, distance: 39.5
click at [495, 86] on link "6 Ship" at bounding box center [484, 80] width 73 height 24
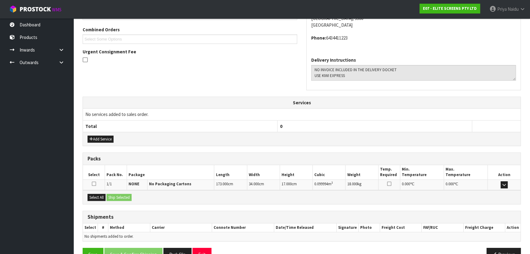
scroll to position [147, 0]
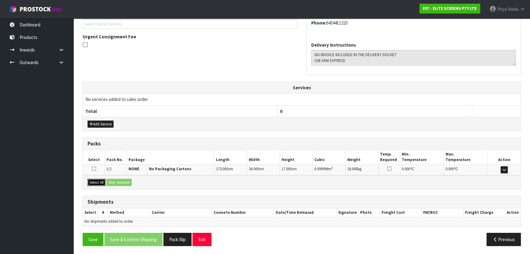
drag, startPoint x: 100, startPoint y: 181, endPoint x: 104, endPoint y: 181, distance: 4.0
click at [100, 181] on button "Select All" at bounding box center [97, 182] width 18 height 7
click at [115, 181] on button "Ship Selected" at bounding box center [119, 182] width 25 height 7
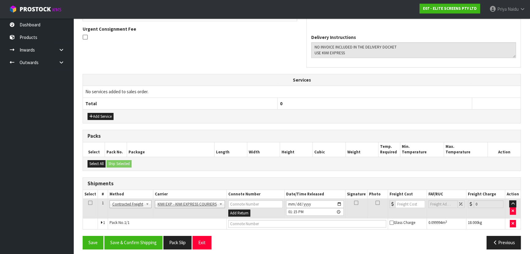
scroll to position [158, 0]
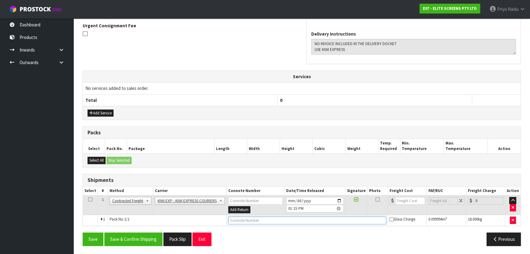
click at [244, 221] on input "text" at bounding box center [307, 220] width 158 height 8
click at [271, 220] on input "text" at bounding box center [307, 220] width 158 height 8
paste input "KO0000120391"
type input "KO0000120391"
drag, startPoint x: 401, startPoint y: 199, endPoint x: 398, endPoint y: 189, distance: 10.3
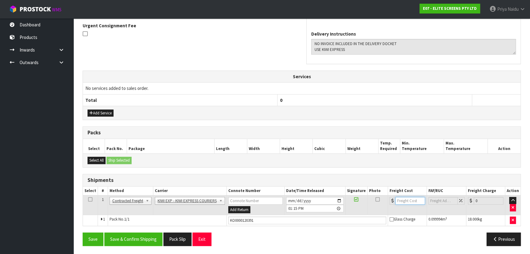
click at [402, 199] on input "number" at bounding box center [411, 201] width 30 height 8
type input "60.12"
click at [136, 243] on button "Save & Confirm Shipping" at bounding box center [133, 238] width 58 height 13
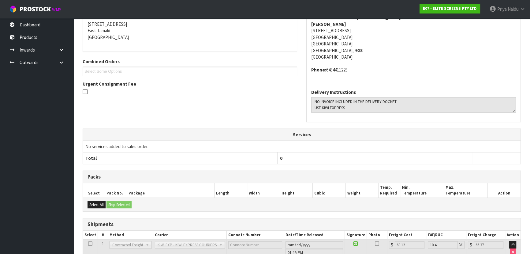
scroll to position [0, 0]
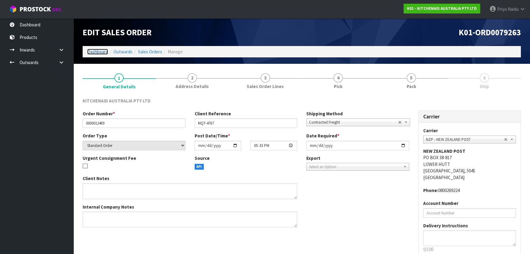
click at [101, 53] on link "Dashboard" at bounding box center [97, 52] width 21 height 6
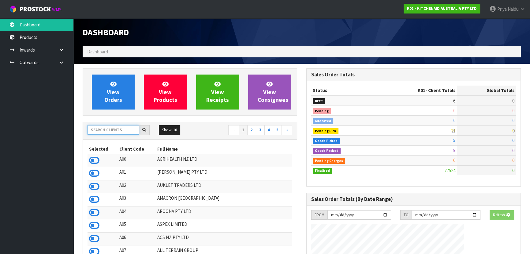
click at [109, 130] on input "text" at bounding box center [114, 129] width 52 height 9
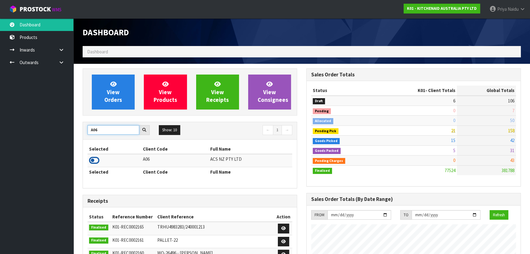
type input "A06"
click at [92, 162] on icon at bounding box center [94, 160] width 10 height 9
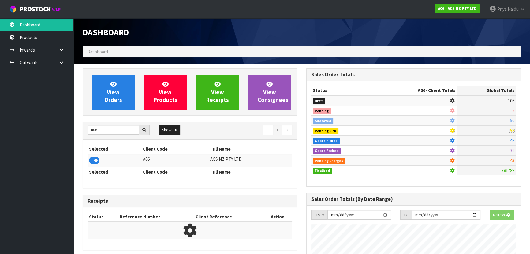
click at [116, 114] on div "View Orders View Products View Receipts View Consignees" at bounding box center [190, 91] width 215 height 47
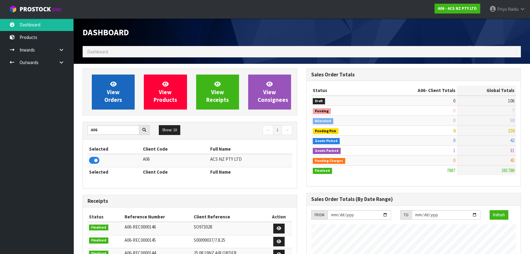
scroll to position [463, 224]
click at [125, 100] on link "View Orders" at bounding box center [113, 91] width 43 height 35
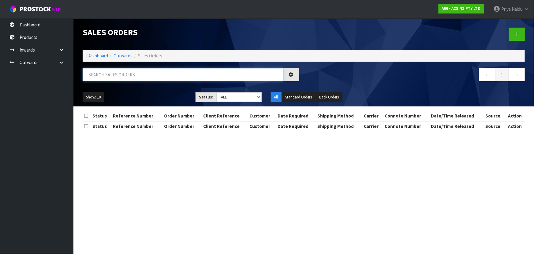
click at [118, 77] on input "text" at bounding box center [183, 74] width 201 height 13
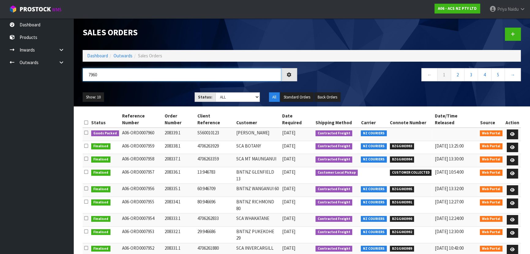
type input "7960"
click at [153, 92] on div "Show: 10 5 10 25 50 Status: Draft Pending Allocated Pending Pick Goods Picked G…" at bounding box center [302, 97] width 448 height 19
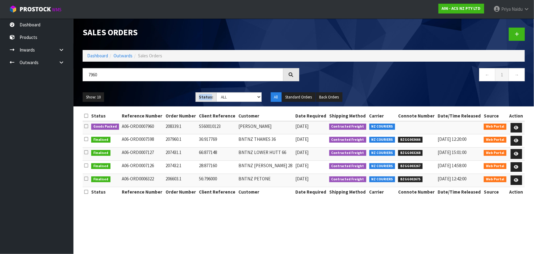
click at [154, 91] on div "Show: 10 5 10 25 50 Status: Draft Pending Allocated Pending Pick Goods Picked G…" at bounding box center [304, 97] width 452 height 19
click at [515, 126] on icon at bounding box center [517, 128] width 5 height 4
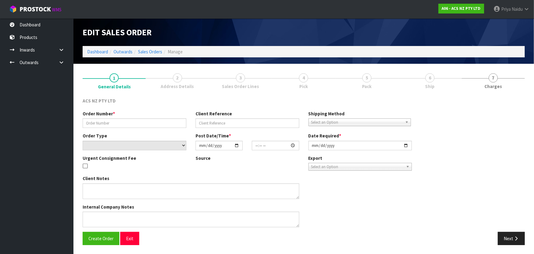
type input "208339.1"
type input "S560010123"
select select "number:0"
type input "[DATE]"
type input "10:50:00.000"
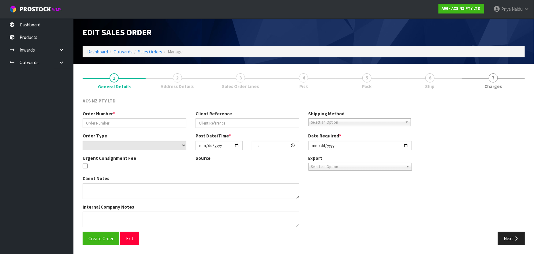
type input "[DATE]"
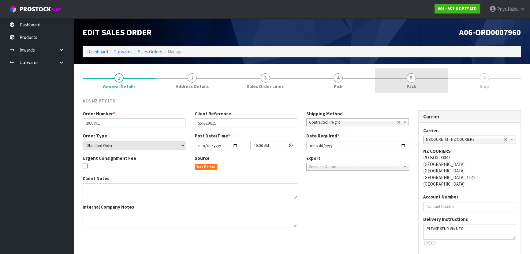
click at [419, 84] on link "5 Pack" at bounding box center [411, 80] width 73 height 24
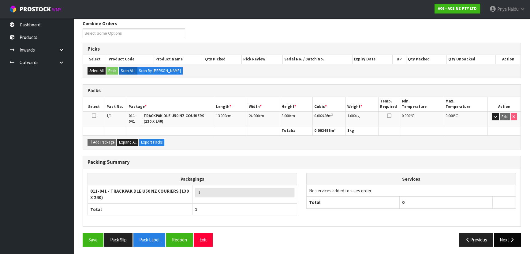
scroll to position [77, 0]
click at [507, 239] on button "Next" at bounding box center [507, 238] width 27 height 13
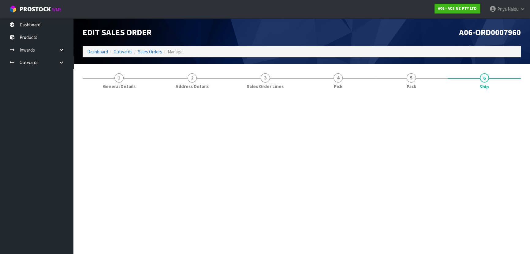
scroll to position [0, 0]
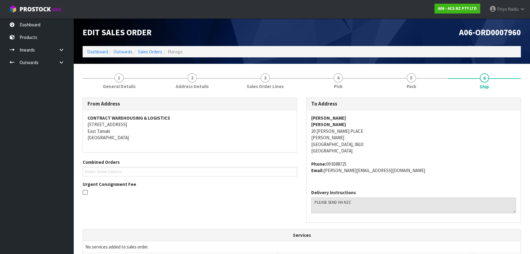
copy strong "[PERSON_NAME]"
drag, startPoint x: 309, startPoint y: 119, endPoint x: 364, endPoint y: 115, distance: 55.6
click at [364, 115] on div "[PERSON_NAME] [STREET_ADDRESS][PERSON_NAME][PERSON_NAME] Phone: [PHONE_NUMBER] …" at bounding box center [414, 147] width 214 height 74
copy strong "[PERSON_NAME]"
drag, startPoint x: 312, startPoint y: 124, endPoint x: 341, endPoint y: 124, distance: 28.5
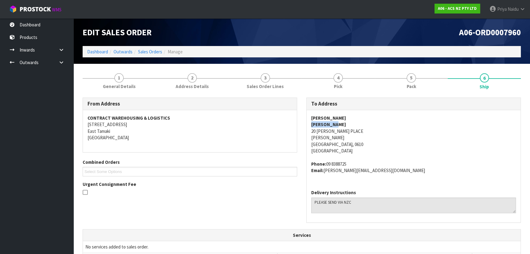
click at [341, 124] on div "[PERSON_NAME] [STREET_ADDRESS][PERSON_NAME][PERSON_NAME] Phone: [PHONE_NUMBER] …" at bounding box center [414, 147] width 214 height 74
copy address "20 [PERSON_NAME] PLACE"
drag, startPoint x: 306, startPoint y: 132, endPoint x: 70, endPoint y: 119, distance: 236.5
click at [361, 132] on div "To Address [PERSON_NAME] [STREET_ADDRESS][PERSON_NAME][PERSON_NAME] Phone: [PHO…" at bounding box center [414, 162] width 224 height 131
copy address "[PERSON_NAME]"
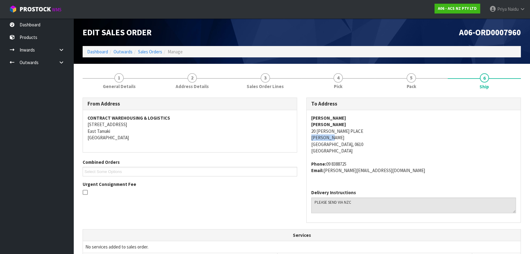
drag, startPoint x: 309, startPoint y: 139, endPoint x: 344, endPoint y: 138, distance: 35.2
click at [344, 138] on div "[PERSON_NAME] [STREET_ADDRESS][PERSON_NAME][PERSON_NAME] Phone: [PHONE_NUMBER] …" at bounding box center [414, 147] width 214 height 74
copy address "09 8388725"
drag, startPoint x: 326, startPoint y: 163, endPoint x: 358, endPoint y: 163, distance: 32.8
click at [358, 163] on address "Phone: [PHONE_NUMBER] Email: [PERSON_NAME][EMAIL_ADDRESS][DOMAIN_NAME]" at bounding box center [413, 166] width 205 height 13
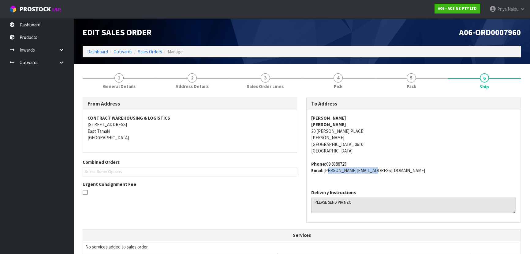
copy address "[PERSON_NAME][EMAIL_ADDRESS][DOMAIN_NAME]"
drag, startPoint x: 325, startPoint y: 172, endPoint x: 395, endPoint y: 178, distance: 70.4
click at [395, 178] on div "[PERSON_NAME] [STREET_ADDRESS][PERSON_NAME][PERSON_NAME] Phone: [PHONE_NUMBER] …" at bounding box center [414, 147] width 214 height 74
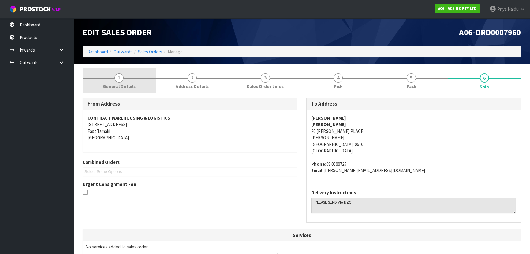
click at [127, 90] on link "1 General Details" at bounding box center [119, 80] width 73 height 24
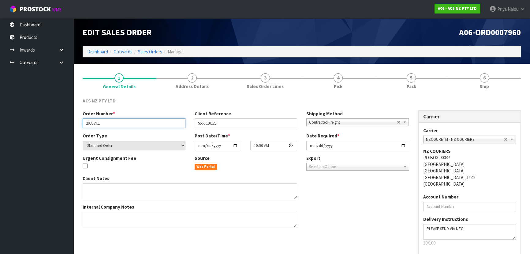
drag, startPoint x: 83, startPoint y: 124, endPoint x: 112, endPoint y: 124, distance: 29.4
click at [112, 124] on input "208339.1" at bounding box center [134, 122] width 103 height 9
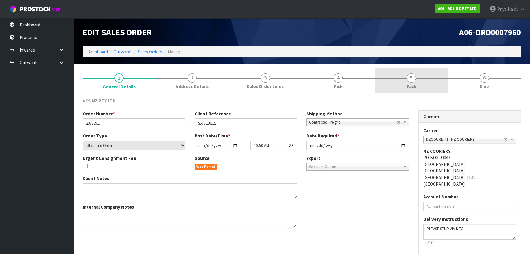
click at [408, 77] on span "5" at bounding box center [411, 77] width 9 height 9
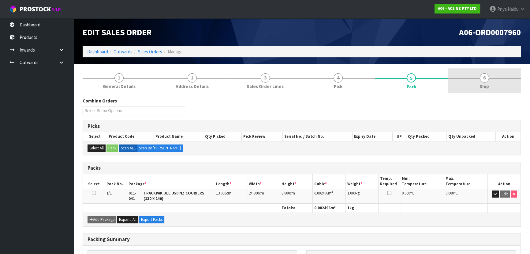
click at [488, 84] on span "Ship" at bounding box center [484, 86] width 9 height 6
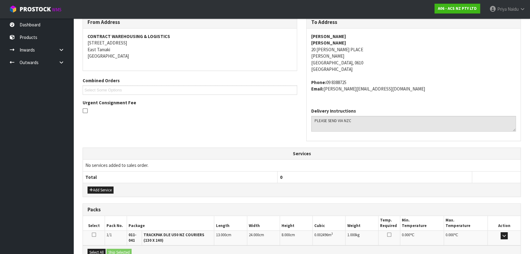
scroll to position [151, 0]
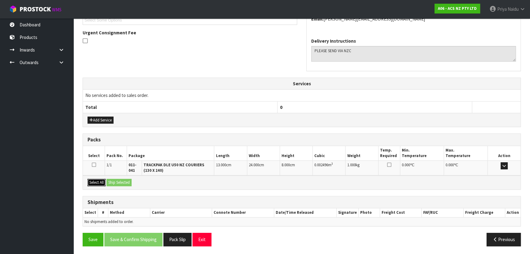
drag, startPoint x: 95, startPoint y: 178, endPoint x: 104, endPoint y: 179, distance: 9.3
click at [95, 179] on button "Select All" at bounding box center [97, 182] width 18 height 7
click at [112, 181] on button "Ship Selected" at bounding box center [119, 182] width 25 height 7
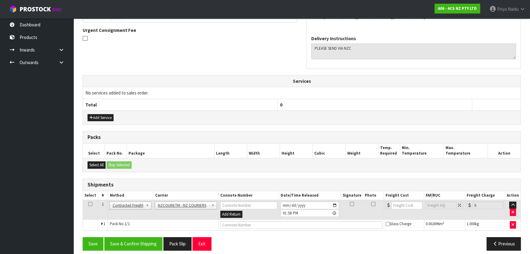
scroll to position [158, 0]
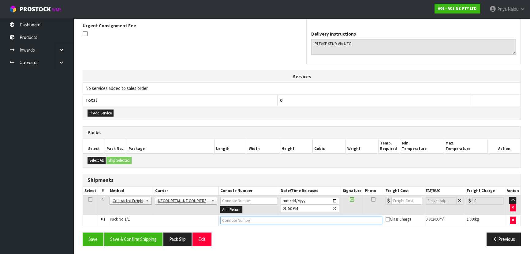
click at [227, 218] on input "text" at bounding box center [302, 220] width 162 height 8
paste input "BZGG003996"
type input "BZGG003996"
click at [401, 197] on input "number" at bounding box center [407, 201] width 31 height 8
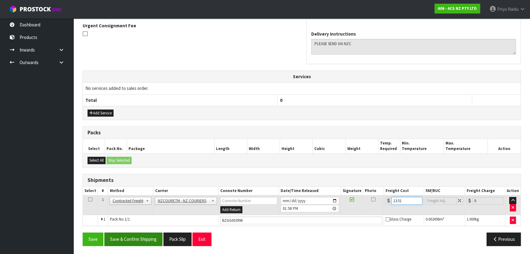
type input "13.51"
click at [141, 241] on button "Save & Confirm Shipping" at bounding box center [133, 238] width 58 height 13
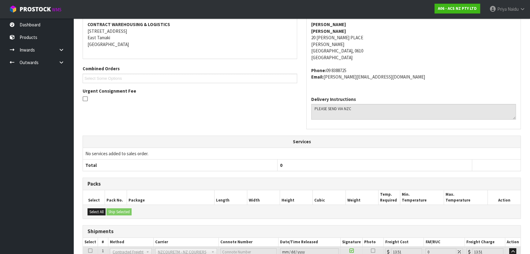
scroll to position [26, 0]
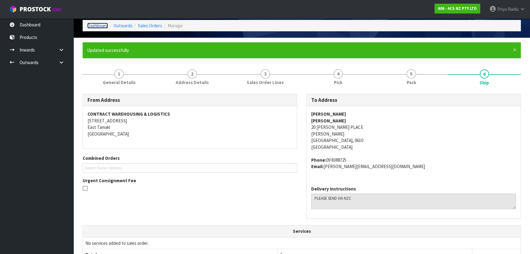
click at [96, 24] on link "Dashboard" at bounding box center [97, 26] width 21 height 6
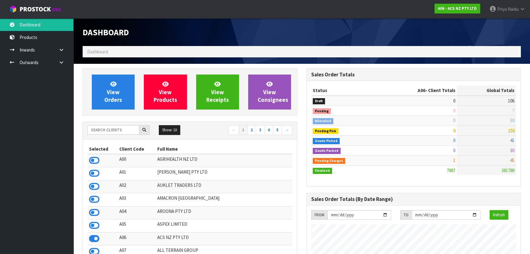
click at [222, 186] on td "AUKLET TRADERS LTD" at bounding box center [224, 186] width 137 height 13
drag, startPoint x: 222, startPoint y: 186, endPoint x: 269, endPoint y: 194, distance: 48.1
click at [222, 186] on td "AUKLET TRADERS LTD" at bounding box center [224, 186] width 137 height 13
click at [107, 129] on input "text" at bounding box center [114, 129] width 52 height 9
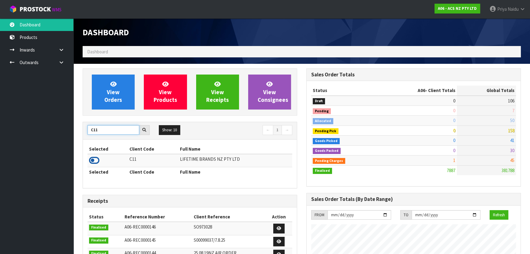
type input "C11"
click at [93, 159] on icon at bounding box center [94, 160] width 10 height 9
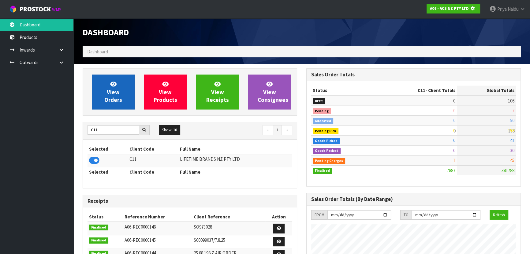
scroll to position [305900, 306058]
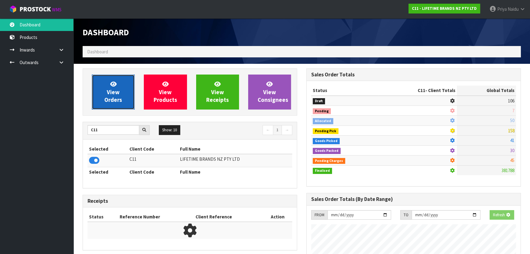
click at [116, 90] on span "View Orders" at bounding box center [113, 91] width 18 height 23
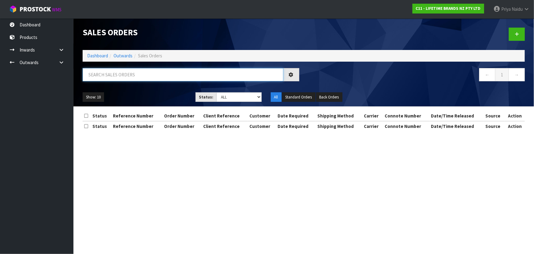
click at [119, 77] on input "text" at bounding box center [183, 74] width 201 height 13
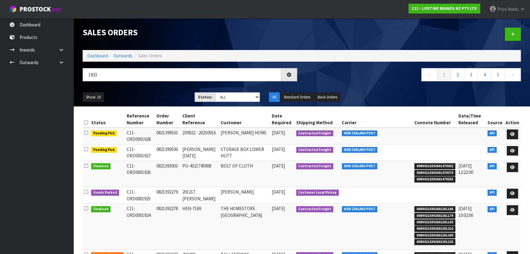
drag, startPoint x: 139, startPoint y: 89, endPoint x: 144, endPoint y: 86, distance: 5.5
click at [140, 89] on div "Show: 10 5 10 25 50 Status: Draft Pending Allocated Pending Pick Goods Picked G…" at bounding box center [302, 97] width 448 height 19
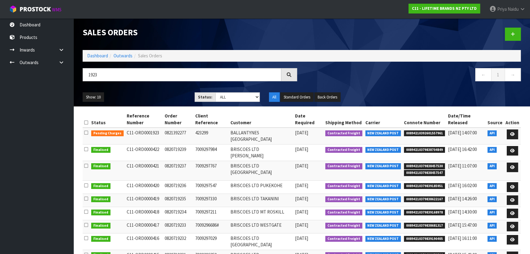
click at [144, 86] on div "1923 ← 1 →" at bounding box center [302, 78] width 448 height 20
click at [114, 74] on input "1923" at bounding box center [182, 74] width 199 height 13
type input "1922"
click at [126, 89] on div "Show: 10 5 10 25 50 Status: Draft Pending Allocated Pending Pick Goods Picked G…" at bounding box center [302, 97] width 448 height 19
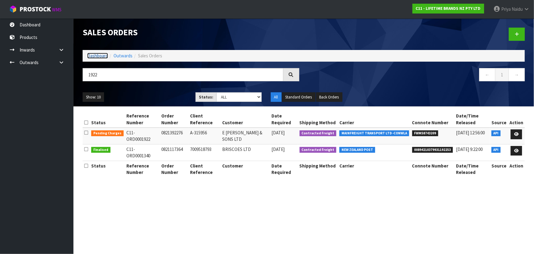
click at [100, 57] on link "Dashboard" at bounding box center [97, 56] width 21 height 6
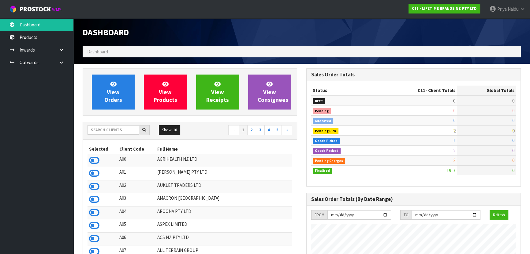
scroll to position [463, 224]
click at [97, 134] on input "text" at bounding box center [114, 129] width 52 height 9
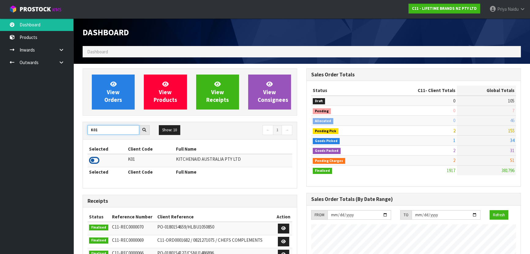
type input "K01"
click at [92, 158] on icon at bounding box center [94, 160] width 10 height 9
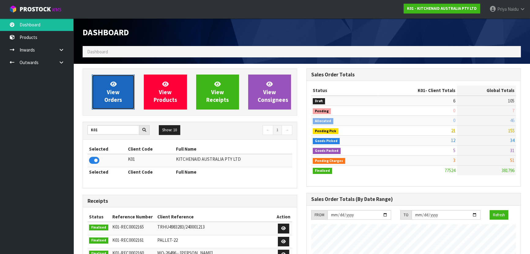
click at [115, 99] on span "View Orders" at bounding box center [113, 91] width 18 height 23
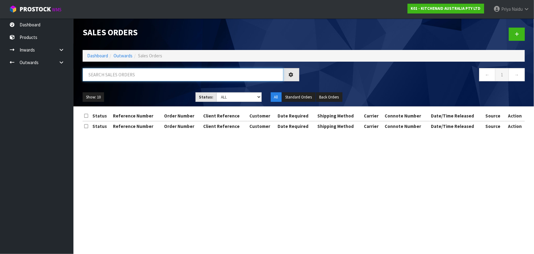
click at [117, 78] on input "text" at bounding box center [183, 74] width 201 height 13
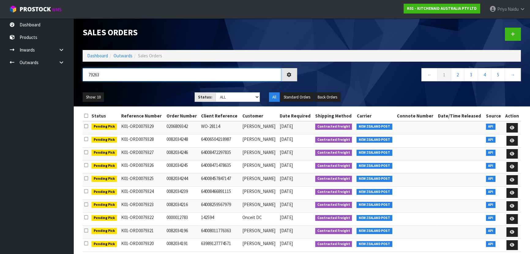
type input "79263"
click at [221, 97] on select "Draft Pending Allocated Pending Pick Goods Picked Goods Packed Pending Charges …" at bounding box center [238, 96] width 45 height 9
select select "string:5"
click at [216, 92] on select "Draft Pending Allocated Pending Pick Goods Picked Goods Packed Pending Charges …" at bounding box center [238, 96] width 45 height 9
click at [179, 91] on div "Show: 10 5 10 25 50 Status: Draft Pending Allocated Pending Pick Goods Picked G…" at bounding box center [302, 97] width 448 height 19
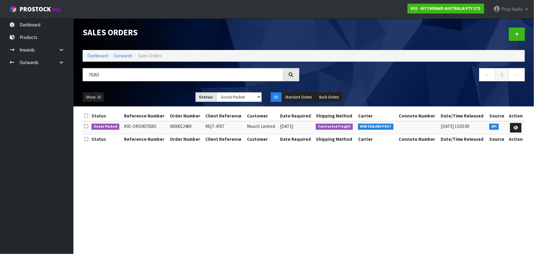
click at [164, 94] on ul "Show: 10 5 10 25 50" at bounding box center [135, 97] width 104 height 10
click at [154, 98] on ul "Show: 10 5 10 25 50" at bounding box center [135, 97] width 104 height 10
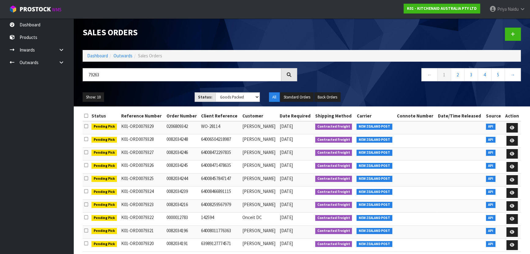
click at [155, 97] on ul "Show: 10 5 10 25 50" at bounding box center [134, 97] width 103 height 10
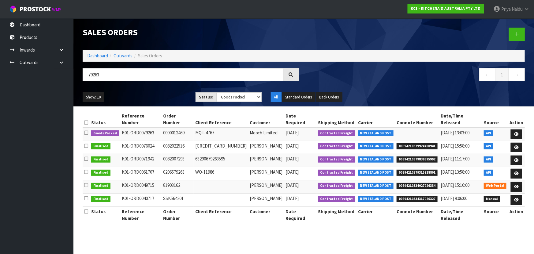
click at [157, 98] on ul "Show: 10 5 10 25 50" at bounding box center [135, 97] width 104 height 10
click at [164, 97] on ul "Show: 10 5 10 25 50" at bounding box center [135, 97] width 104 height 10
click at [515, 132] on icon at bounding box center [517, 134] width 5 height 4
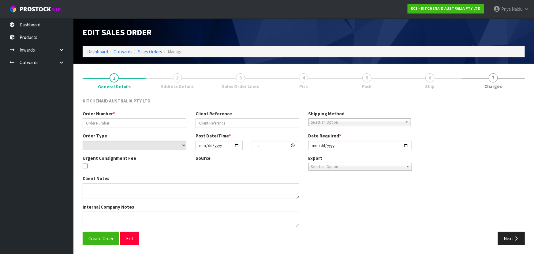
type input "0000012469"
type input "MQT-4767"
select select "number:0"
type input "2025-09-16"
type input "17:33:00.000"
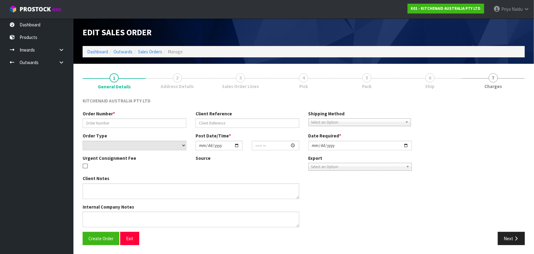
type input "2025-09-16"
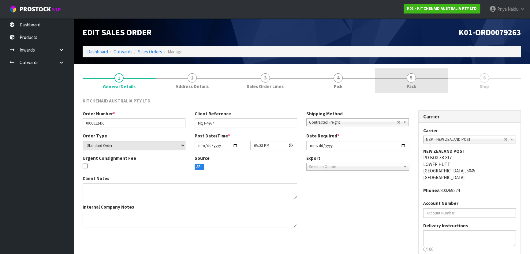
click at [424, 82] on link "5 Pack" at bounding box center [411, 80] width 73 height 24
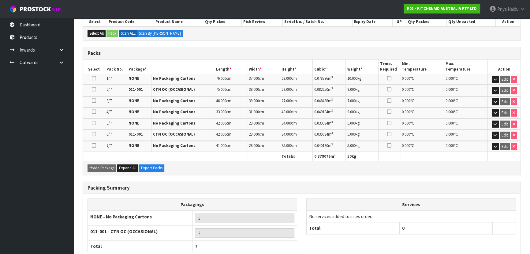
scroll to position [139, 0]
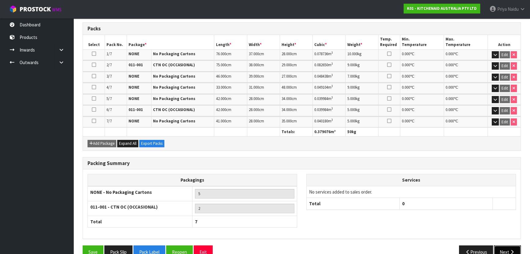
click at [505, 245] on button "Next" at bounding box center [507, 251] width 27 height 13
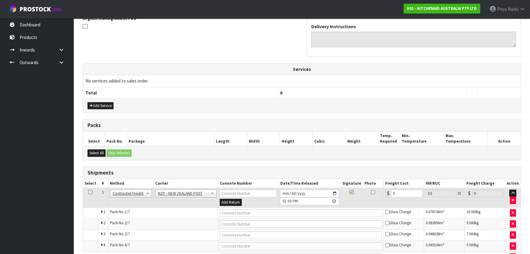
scroll to position [224, 0]
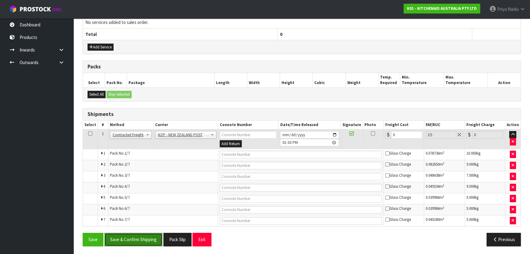
click at [145, 239] on button "Save & Confirm Shipping" at bounding box center [133, 238] width 58 height 13
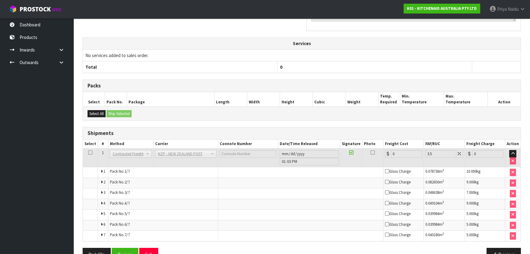
scroll to position [228, 0]
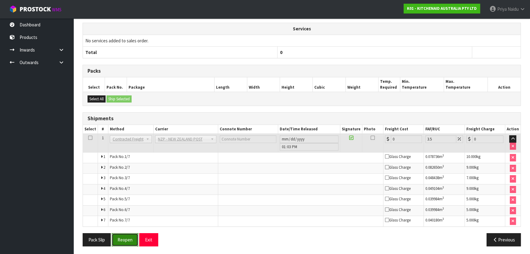
click at [130, 239] on button "Reopen" at bounding box center [125, 239] width 27 height 13
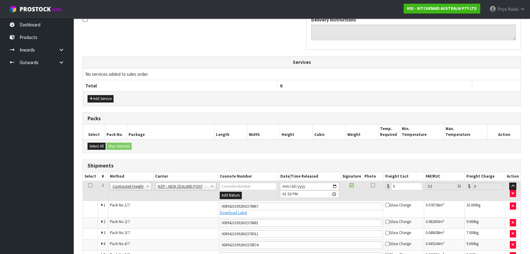
scroll to position [252, 0]
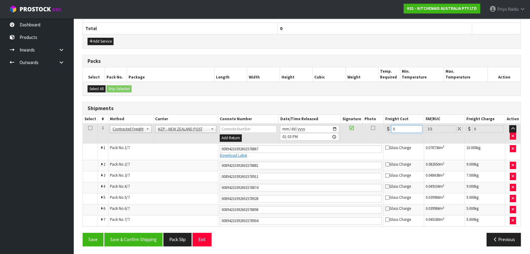
click at [407, 125] on input "0" at bounding box center [406, 129] width 31 height 8
type input "1"
type input "1.03"
type input "10"
type input "10.35"
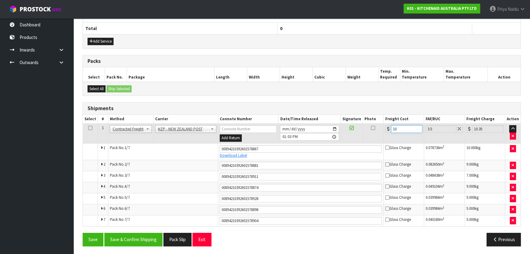
type input "102"
type input "105.57"
type input "102.9"
type input "106.5"
type input "102.94"
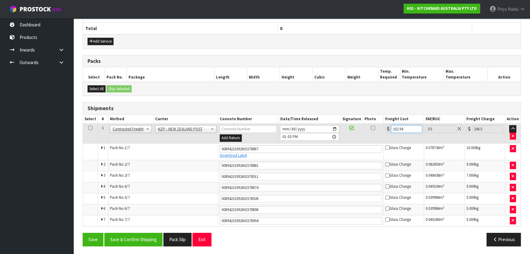
type input "106.54"
type input "102.94"
click at [150, 236] on button "Save & Confirm Shipping" at bounding box center [133, 238] width 58 height 13
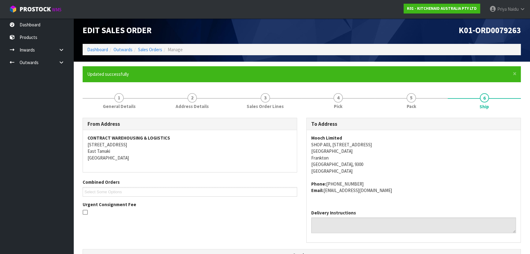
scroll to position [0, 0]
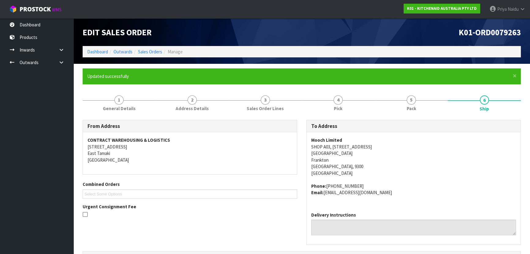
click at [105, 45] on div "Edit Sales Order" at bounding box center [190, 32] width 224 height 28
click at [97, 53] on link "Dashboard" at bounding box center [97, 52] width 21 height 6
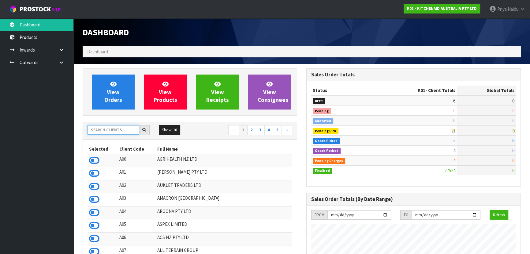
click at [112, 134] on input "text" at bounding box center [114, 129] width 52 height 9
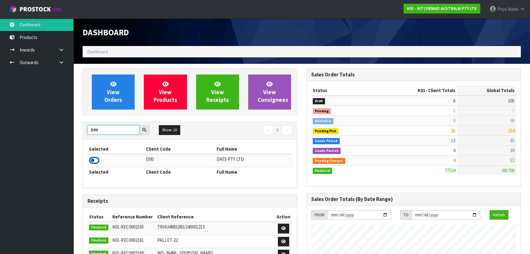
type input "D00"
click at [98, 160] on icon at bounding box center [94, 160] width 10 height 9
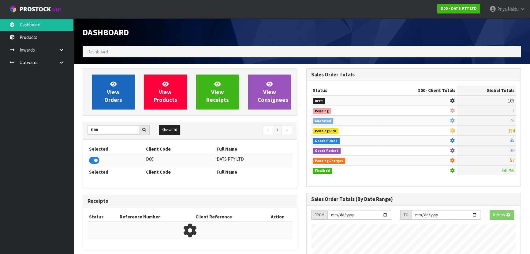
scroll to position [305900, 306058]
click at [127, 97] on link "View Orders" at bounding box center [113, 91] width 43 height 35
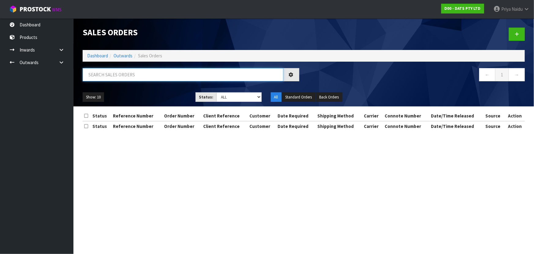
click at [125, 69] on input "text" at bounding box center [183, 74] width 201 height 13
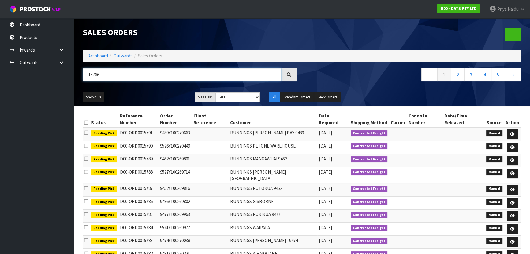
type input "15766"
click at [231, 94] on select "Draft Pending Allocated Pending Pick Goods Picked Goods Packed Pending Charges …" at bounding box center [238, 96] width 45 height 9
click at [216, 92] on select "Draft Pending Allocated Pending Pick Goods Picked Goods Packed Pending Charges …" at bounding box center [238, 96] width 45 height 9
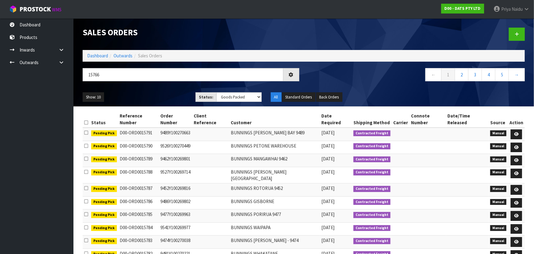
click at [168, 91] on div "Show: 10 5 10 25 50 Status: Draft Pending Allocated Pending Pick Goods Picked G…" at bounding box center [304, 97] width 452 height 19
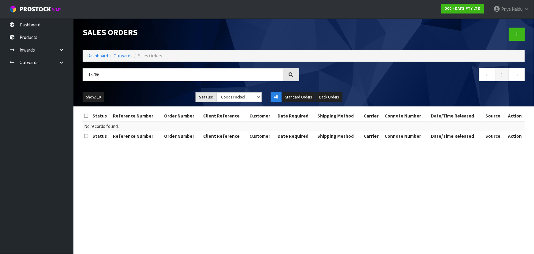
click at [163, 84] on div "15766" at bounding box center [191, 77] width 226 height 18
drag, startPoint x: 221, startPoint y: 95, endPoint x: 221, endPoint y: 100, distance: 5.2
click at [221, 95] on select "Draft Pending Allocated Pending Pick Goods Picked Goods Packed Pending Charges …" at bounding box center [239, 96] width 45 height 9
select select "string:ALL"
click at [217, 92] on select "Draft Pending Allocated Pending Pick Goods Picked Goods Packed Pending Charges …" at bounding box center [239, 96] width 45 height 9
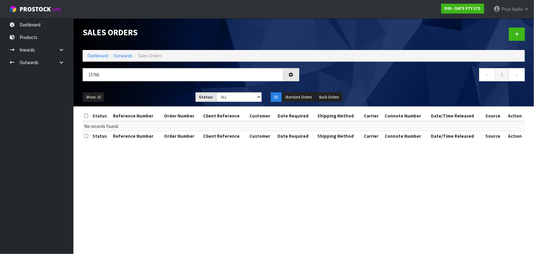
click at [127, 98] on ul "Show: 10 5 10 25 50" at bounding box center [135, 97] width 104 height 10
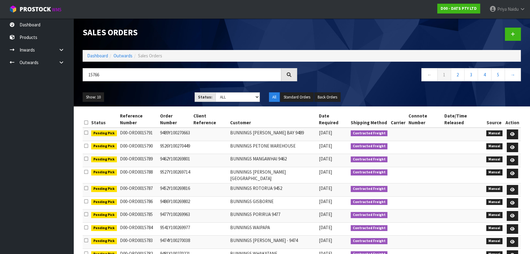
click at [148, 89] on div "Show: 10 5 10 25 50 Status: Draft Pending Allocated Pending Pick Goods Picked G…" at bounding box center [302, 97] width 448 height 19
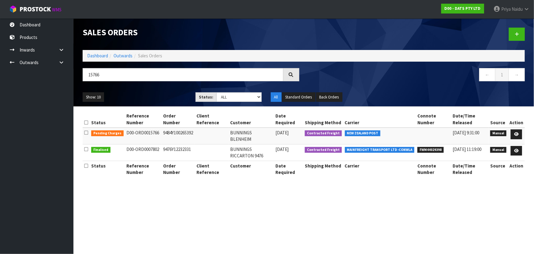
click at [148, 89] on div "Show: 10 5 10 25 50 Status: Draft Pending Allocated Pending Pick Goods Picked G…" at bounding box center [304, 97] width 452 height 19
click at [169, 96] on ul "Show: 10 5 10 25 50" at bounding box center [135, 97] width 104 height 10
click at [515, 133] on icon at bounding box center [517, 134] width 5 height 4
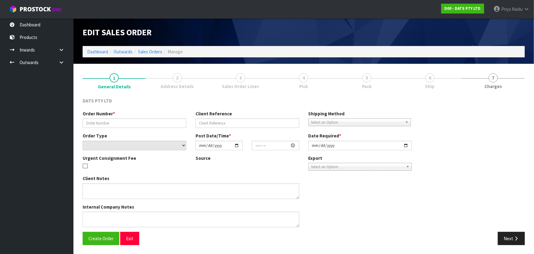
type input "9484Y100265392"
select select "number:0"
type input "2025-09-16"
type input "08:49:00.000"
type input "2025-09-16"
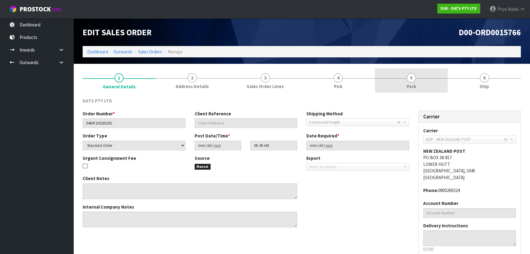
click at [421, 84] on link "5 Pack" at bounding box center [411, 80] width 73 height 24
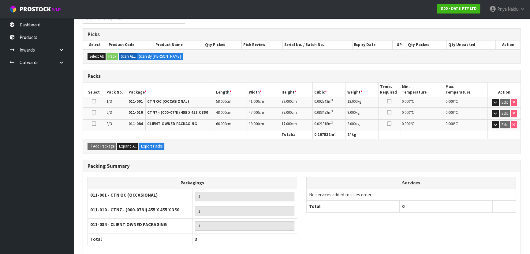
scroll to position [121, 0]
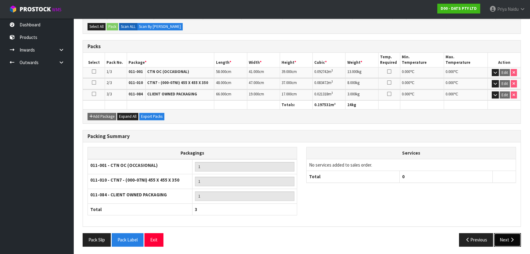
click at [501, 238] on button "Next" at bounding box center [507, 239] width 27 height 13
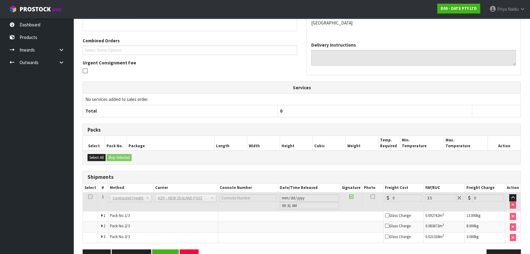
scroll to position [0, 0]
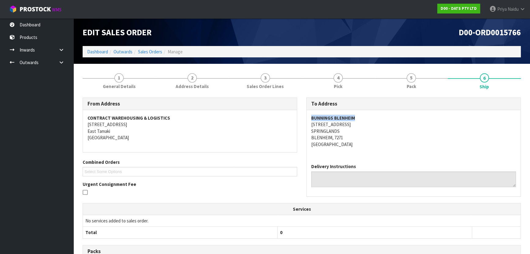
copy strong "BUNNINGS BLENHEIM"
drag, startPoint x: 311, startPoint y: 119, endPoint x: 360, endPoint y: 119, distance: 49.6
click at [360, 119] on div "BUNNINGS BLENHEIM 10 WESTWOOD AVENUE SPRINGLANDS BLENHEIM, 7271 New Zealand" at bounding box center [414, 134] width 214 height 48
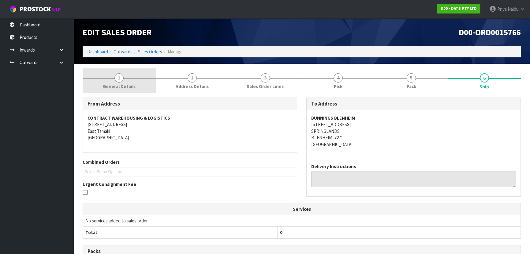
click at [106, 76] on link "1 General Details" at bounding box center [119, 80] width 73 height 24
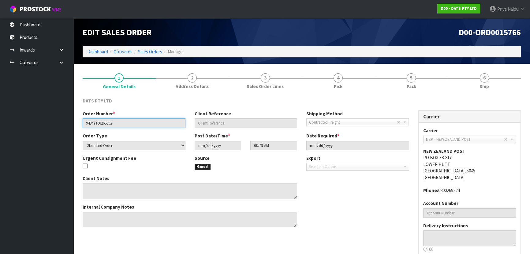
drag, startPoint x: 86, startPoint y: 124, endPoint x: 133, endPoint y: 120, distance: 47.6
click at [133, 120] on input "9484Y100265392" at bounding box center [134, 122] width 103 height 9
click at [425, 86] on link "5 Pack" at bounding box center [411, 80] width 73 height 24
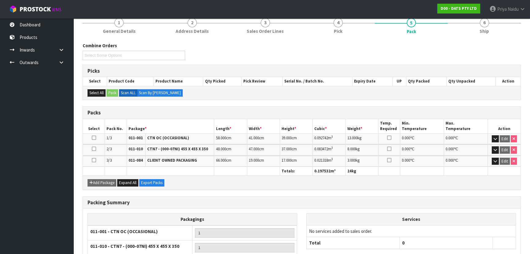
scroll to position [55, 0]
drag, startPoint x: 481, startPoint y: 28, endPoint x: 477, endPoint y: 33, distance: 6.7
click at [481, 28] on span "Ship" at bounding box center [484, 31] width 9 height 6
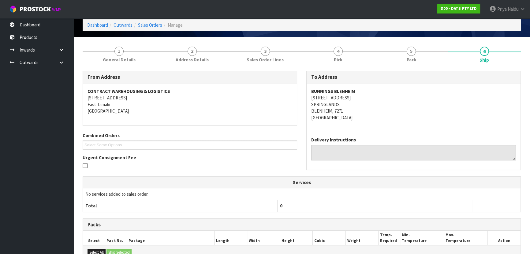
scroll to position [0, 0]
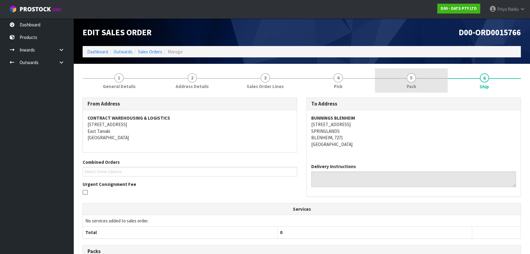
click at [418, 80] on link "5 Pack" at bounding box center [411, 80] width 73 height 24
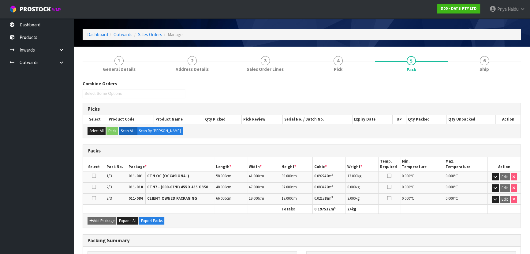
scroll to position [55, 0]
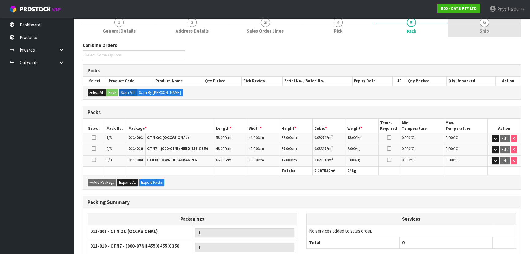
click at [485, 33] on span "Ship" at bounding box center [484, 31] width 9 height 6
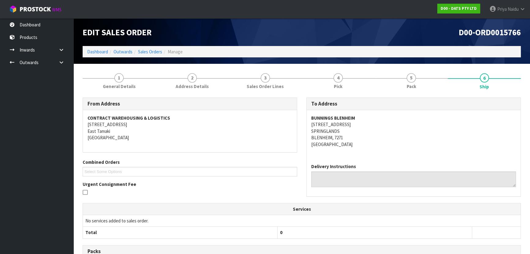
scroll to position [138, 0]
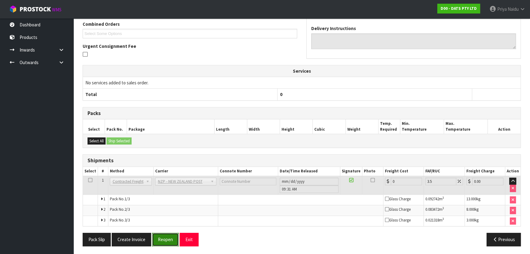
click at [166, 241] on button "Reopen" at bounding box center [165, 238] width 27 height 13
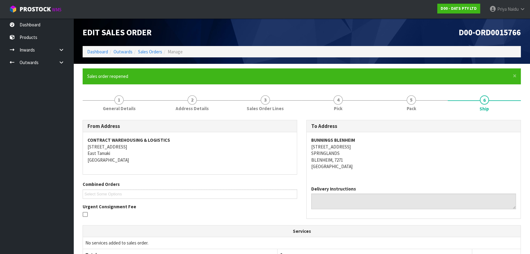
scroll to position [176, 0]
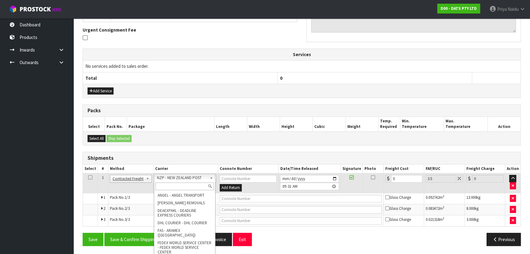
click at [164, 185] on input "text" at bounding box center [185, 186] width 58 height 8
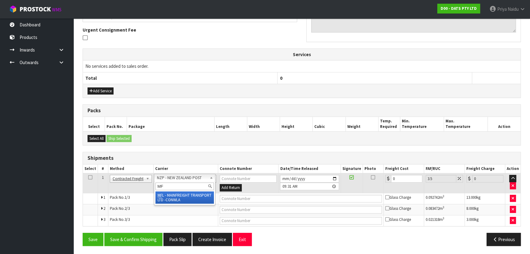
type input "MF"
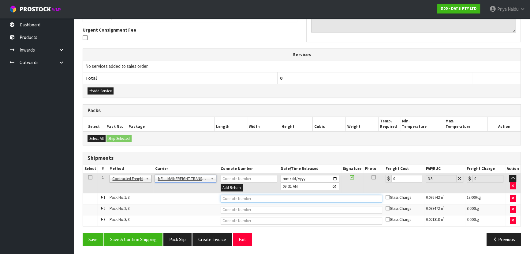
click at [238, 197] on input "text" at bounding box center [302, 198] width 162 height 8
paste input "FWM58745575"
type input "FWM58745575"
click at [396, 176] on input "0" at bounding box center [407, 179] width 31 height 8
type input "6"
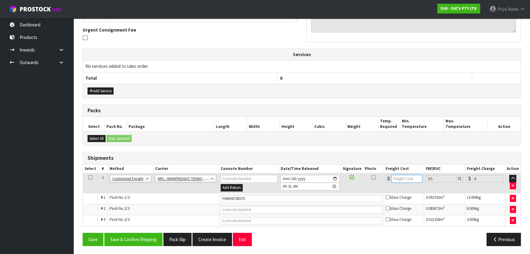
type input "6.21"
type input "61"
type input "63.13"
type input "61"
click at [140, 233] on button "Save & Confirm Shipping" at bounding box center [133, 238] width 58 height 13
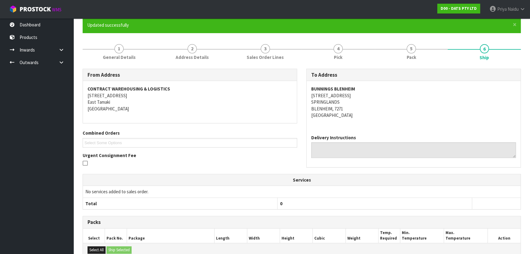
scroll to position [0, 0]
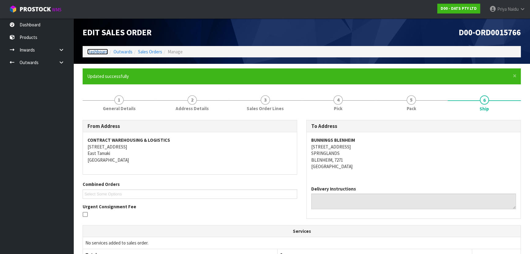
click at [95, 53] on link "Dashboard" at bounding box center [97, 52] width 21 height 6
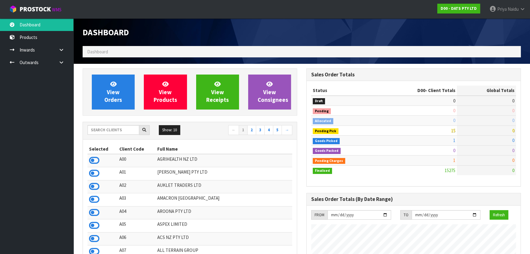
scroll to position [381, 224]
click at [102, 124] on div "Show: 10 5 10 25 50 ← 1 2 3 4 5 →" at bounding box center [190, 130] width 214 height 17
click at [106, 130] on input "text" at bounding box center [114, 129] width 52 height 9
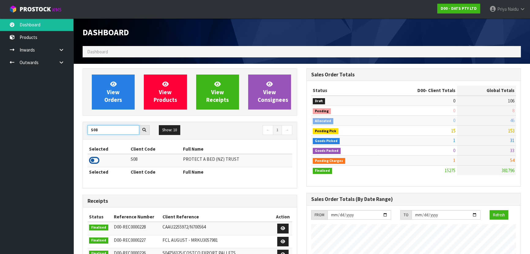
type input "S08"
click at [91, 159] on icon at bounding box center [94, 160] width 10 height 9
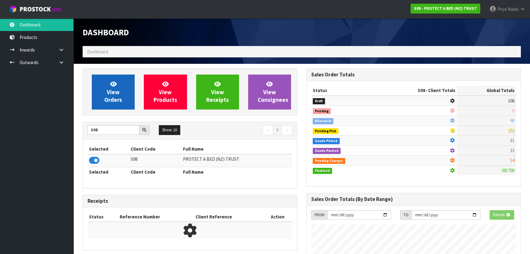
scroll to position [305900, 306058]
click at [118, 104] on link "View Orders" at bounding box center [113, 91] width 43 height 35
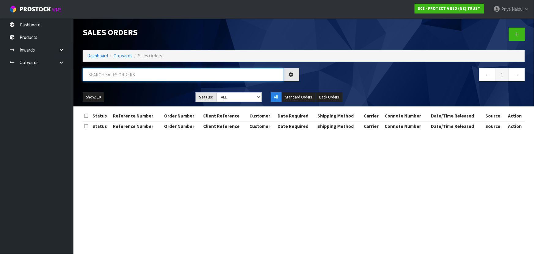
click at [134, 75] on input "text" at bounding box center [183, 74] width 201 height 13
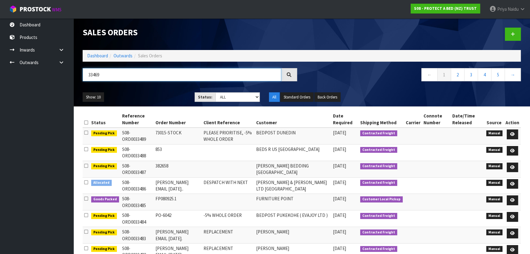
type input "33469"
click at [229, 96] on select "Draft Pending Allocated Pending Pick Goods Picked Goods Packed Pending Charges …" at bounding box center [238, 96] width 45 height 9
select select "string:5"
click at [216, 92] on select "Draft Pending Allocated Pending Pick Goods Picked Goods Packed Pending Charges …" at bounding box center [238, 96] width 45 height 9
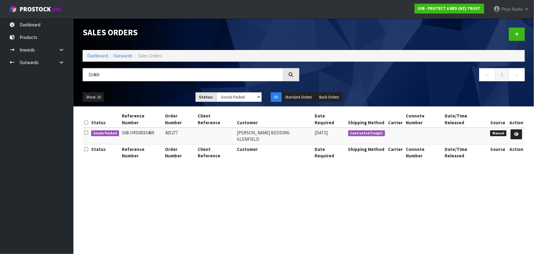
click at [162, 87] on div "33469 ← 1 →" at bounding box center [304, 78] width 452 height 20
click at [158, 95] on ul "Show: 10 5 10 25 50" at bounding box center [135, 97] width 104 height 10
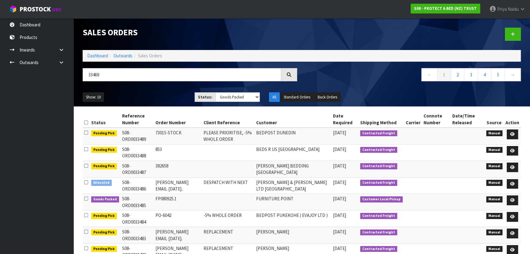
click at [183, 89] on div "Show: 10 5 10 25 50 Status: Draft Pending Allocated Pending Pick Goods Picked G…" at bounding box center [302, 97] width 448 height 19
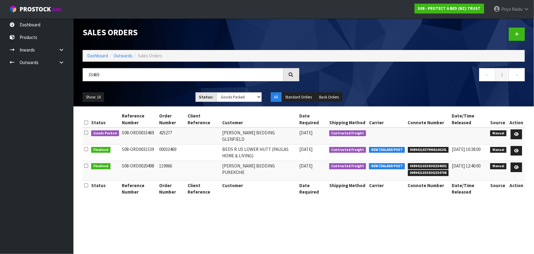
click at [175, 98] on ul "Show: 10 5 10 25 50" at bounding box center [135, 97] width 104 height 10
click at [176, 97] on ul "Show: 10 5 10 25 50" at bounding box center [135, 97] width 104 height 10
click at [175, 97] on ul "Show: 10 5 10 25 50" at bounding box center [135, 97] width 104 height 10
click at [181, 94] on ul "Show: 10 5 10 25 50" at bounding box center [135, 97] width 104 height 10
click at [518, 132] on icon at bounding box center [517, 134] width 5 height 4
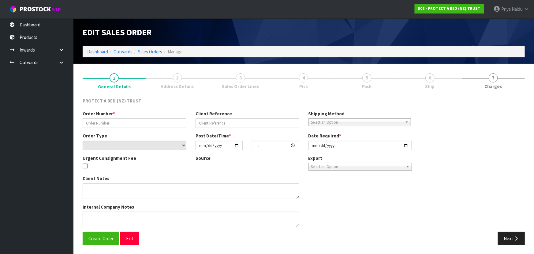
type input "425277"
select select "number:0"
type input "2025-09-17"
type input "11:41:00.000"
type input "2025-09-17"
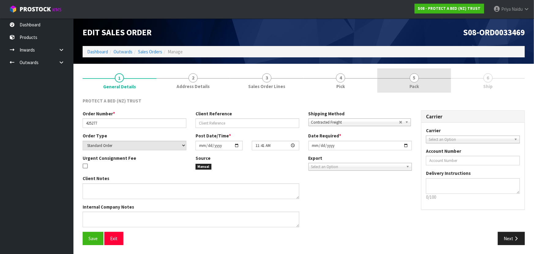
click at [414, 76] on span "5" at bounding box center [414, 77] width 9 height 9
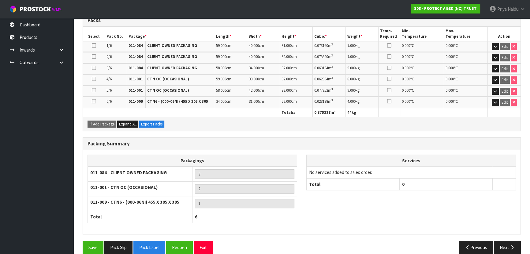
scroll to position [155, 0]
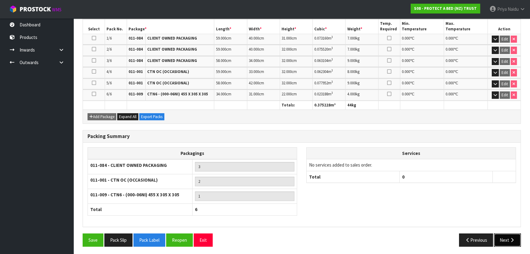
click at [510, 237] on icon "button" at bounding box center [513, 239] width 6 height 5
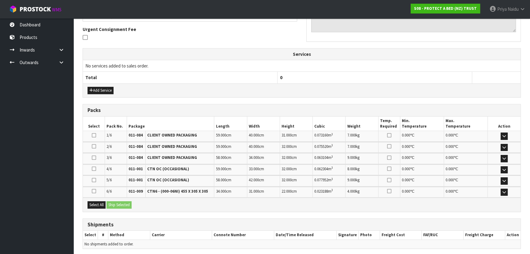
scroll to position [0, 0]
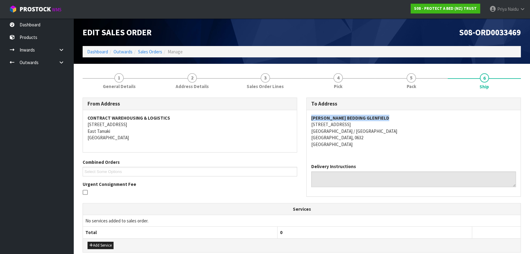
copy strong "HARVEY NORMAN BEDDING GLENFIELD"
drag, startPoint x: 311, startPoint y: 117, endPoint x: 401, endPoint y: 117, distance: 89.7
click at [401, 117] on div "HARVEY NORMAN BEDDING GLENFIELD 225 ALBANY HIGHWAY WAIRAU VALLEY / ROSEDALE AUC…" at bounding box center [414, 134] width 214 height 48
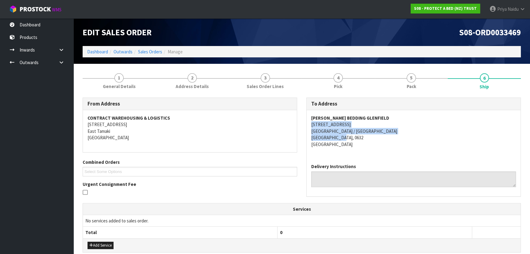
copy address "225 ALBANY HIGHWAY WAIRAU VALLEY / ROSEDALE AUCKLAND, 0632"
drag, startPoint x: 308, startPoint y: 124, endPoint x: 376, endPoint y: 138, distance: 69.7
click at [376, 138] on div "HARVEY NORMAN BEDDING GLENFIELD 225 ALBANY HIGHWAY WAIRAU VALLEY / ROSEDALE AUC…" at bounding box center [414, 134] width 214 height 48
drag, startPoint x: 378, startPoint y: 153, endPoint x: 372, endPoint y: 150, distance: 6.7
click at [378, 153] on div "HARVEY NORMAN BEDDING GLENFIELD 225 ALBANY HIGHWAY WAIRAU VALLEY / ROSEDALE AUC…" at bounding box center [414, 134] width 214 height 48
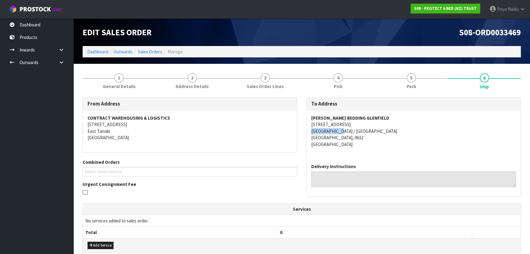
copy address "WAIRAU VALLEY"
drag, startPoint x: 309, startPoint y: 131, endPoint x: 342, endPoint y: 130, distance: 32.5
click at [342, 130] on div "HARVEY NORMAN BEDDING GLENFIELD 225 ALBANY HIGHWAY WAIRAU VALLEY / ROSEDALE AUC…" at bounding box center [414, 134] width 214 height 48
drag, startPoint x: 309, startPoint y: 124, endPoint x: 364, endPoint y: 122, distance: 54.6
click at [364, 122] on div "HARVEY NORMAN BEDDING GLENFIELD 225 ALBANY HIGHWAY WAIRAU VALLEY / ROSEDALE AUC…" at bounding box center [414, 134] width 214 height 48
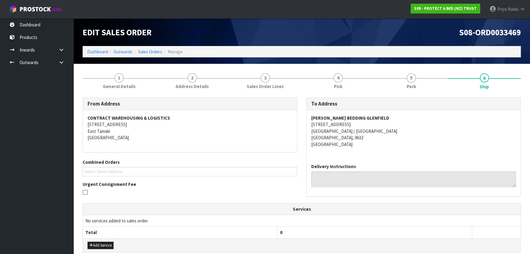
click at [435, 145] on address "HARVEY NORMAN BEDDING GLENFIELD 225 ALBANY HIGHWAY WAIRAU VALLEY / ROSEDALE AUC…" at bounding box center [413, 131] width 205 height 33
click at [123, 85] on span "General Details" at bounding box center [119, 86] width 33 height 6
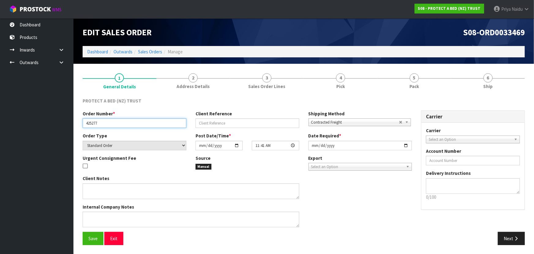
drag, startPoint x: 83, startPoint y: 122, endPoint x: 118, endPoint y: 129, distance: 35.5
click at [118, 129] on div "Order Number * 425277 Client Reference Shipping Method Client Local Pickup Cust…" at bounding box center [247, 121] width 339 height 22
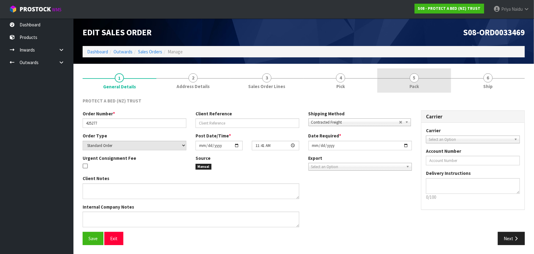
click at [426, 73] on link "5 Pack" at bounding box center [415, 80] width 74 height 24
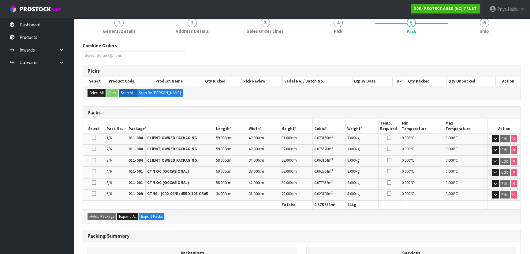
scroll to position [55, 0]
drag, startPoint x: 486, startPoint y: 33, endPoint x: 483, endPoint y: 33, distance: 3.7
click at [486, 33] on span "Ship" at bounding box center [484, 31] width 9 height 6
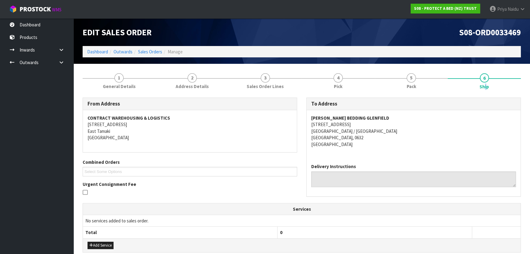
scroll to position [0, 0]
click at [406, 89] on link "5 Pack" at bounding box center [411, 80] width 73 height 24
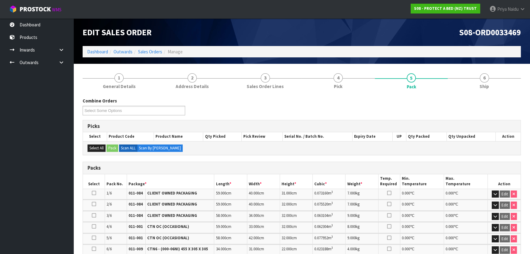
scroll to position [55, 0]
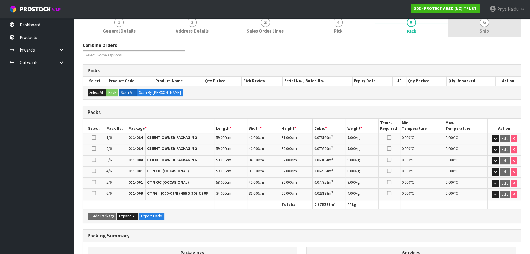
drag, startPoint x: 492, startPoint y: 31, endPoint x: 484, endPoint y: 36, distance: 9.7
click at [492, 31] on link "6 Ship" at bounding box center [484, 25] width 73 height 24
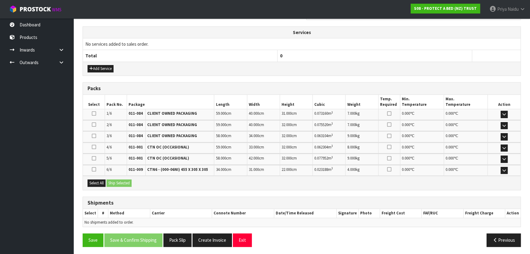
scroll to position [177, 0]
drag, startPoint x: 101, startPoint y: 181, endPoint x: 114, endPoint y: 178, distance: 12.7
click at [102, 181] on button "Select All" at bounding box center [97, 182] width 18 height 7
click at [114, 179] on button "Ship Selected" at bounding box center [119, 182] width 25 height 7
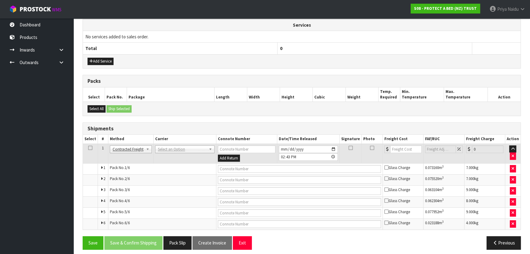
scroll to position [187, 0]
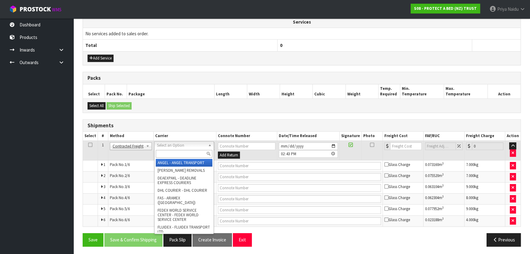
click at [172, 153] on input "text" at bounding box center [184, 154] width 57 height 8
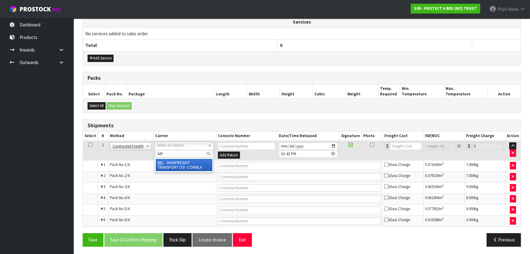
type input "MF"
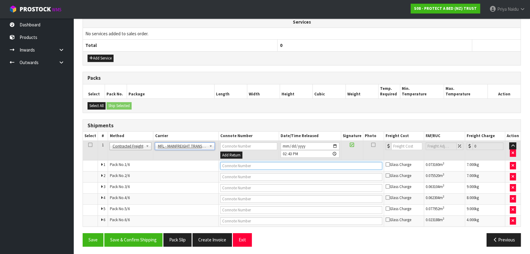
click at [230, 165] on input "text" at bounding box center [302, 166] width 162 height 8
paste input "FWM58745742"
type input "FWM58745742"
click at [398, 144] on input "number" at bounding box center [407, 146] width 31 height 8
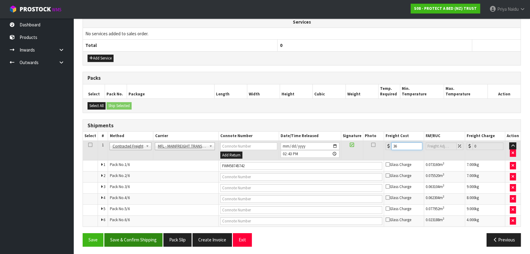
type input "36"
click at [137, 236] on button "Save & Confirm Shipping" at bounding box center [133, 239] width 58 height 13
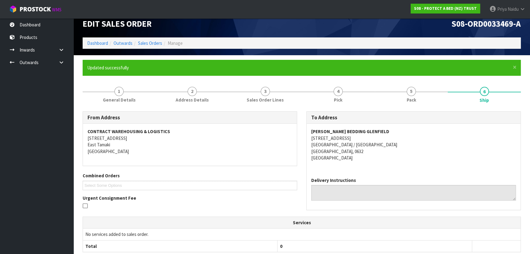
scroll to position [0, 0]
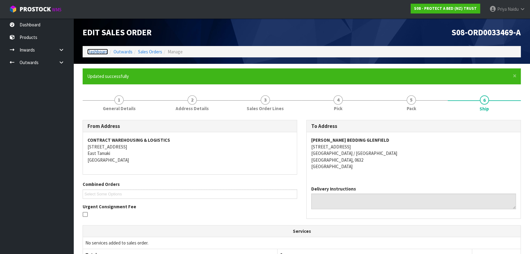
click at [92, 51] on link "Dashboard" at bounding box center [97, 52] width 21 height 6
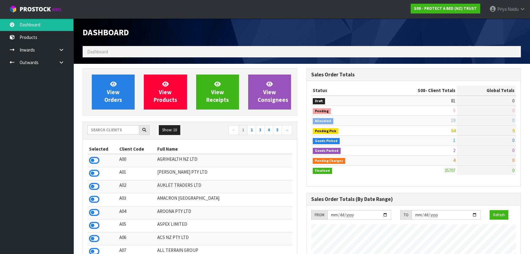
scroll to position [483, 224]
click at [110, 130] on input "text" at bounding box center [114, 129] width 52 height 9
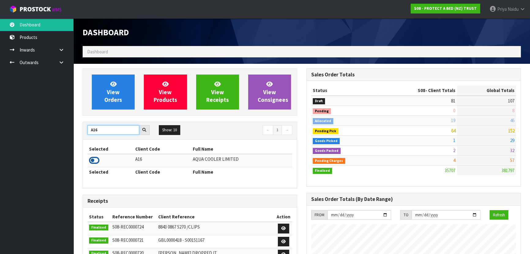
type input "A16"
drag, startPoint x: 91, startPoint y: 159, endPoint x: 100, endPoint y: 134, distance: 26.8
click at [91, 159] on icon at bounding box center [94, 160] width 10 height 9
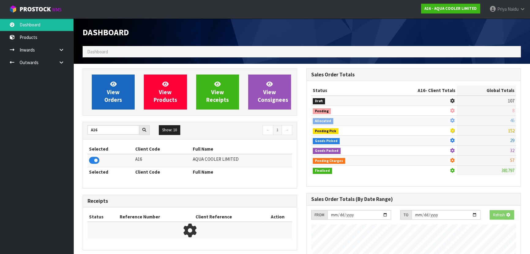
scroll to position [305900, 306058]
click at [112, 75] on link "View Orders" at bounding box center [113, 91] width 43 height 35
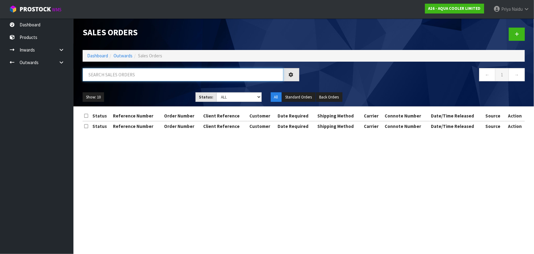
click at [114, 80] on input "text" at bounding box center [183, 74] width 201 height 13
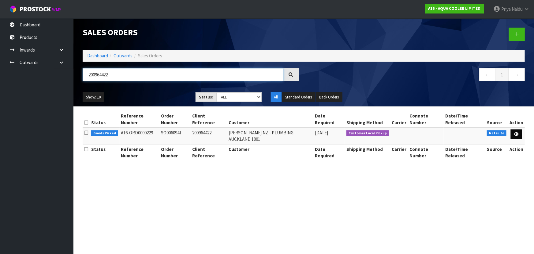
type input "200964422"
click at [517, 132] on icon at bounding box center [517, 134] width 5 height 4
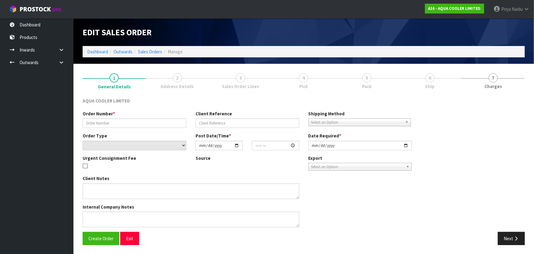
type input "SO0060941"
type input "200964422"
select select "number:0"
type input "2025-09-18"
type input "11:15:09.000"
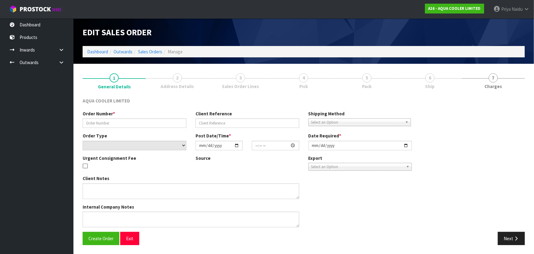
type input "2025-09-18"
type textarea "Customer Pick-up SHIP COMPLETE - DO NOT SPLIT BACKORDER!"
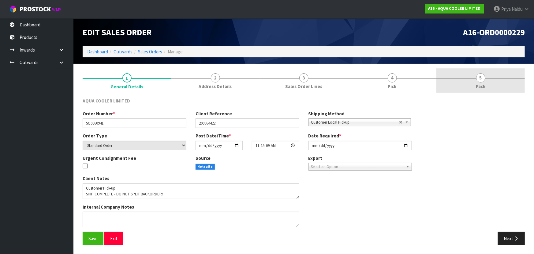
click at [484, 75] on span "5" at bounding box center [481, 77] width 9 height 9
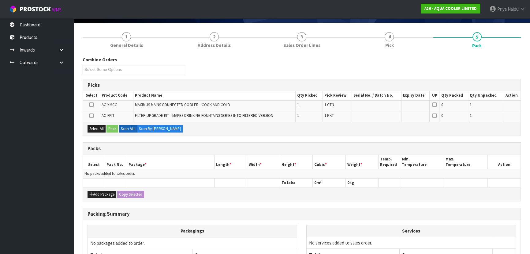
scroll to position [100, 0]
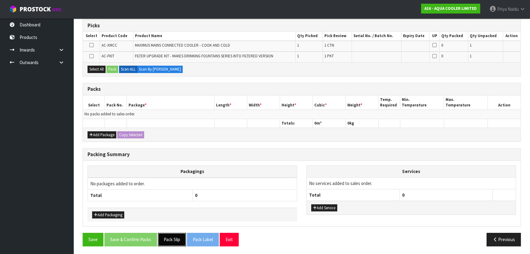
click at [170, 236] on button "Pack Slip" at bounding box center [172, 238] width 28 height 13
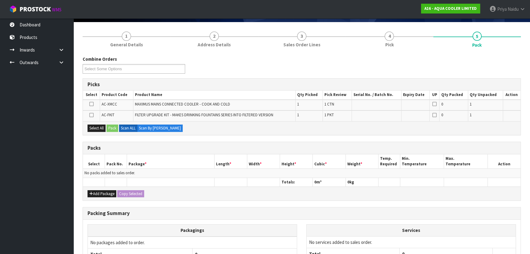
scroll to position [0, 0]
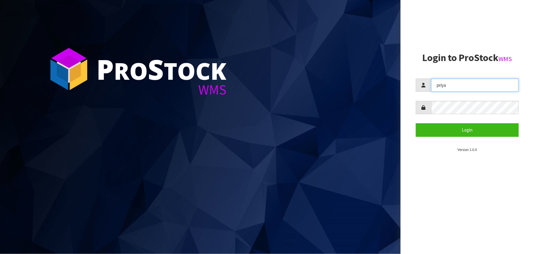
click at [475, 81] on input "priya" at bounding box center [476, 84] width 88 height 13
type input "[EMAIL_ADDRESS][DOMAIN_NAME]"
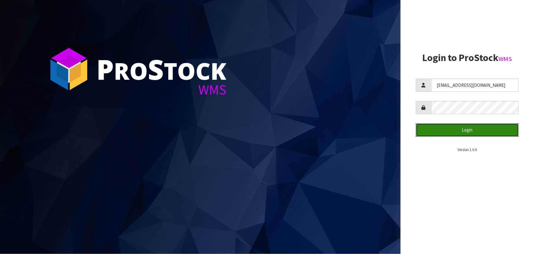
click at [456, 133] on button "Login" at bounding box center [467, 129] width 103 height 13
